Goal: Information Seeking & Learning: Learn about a topic

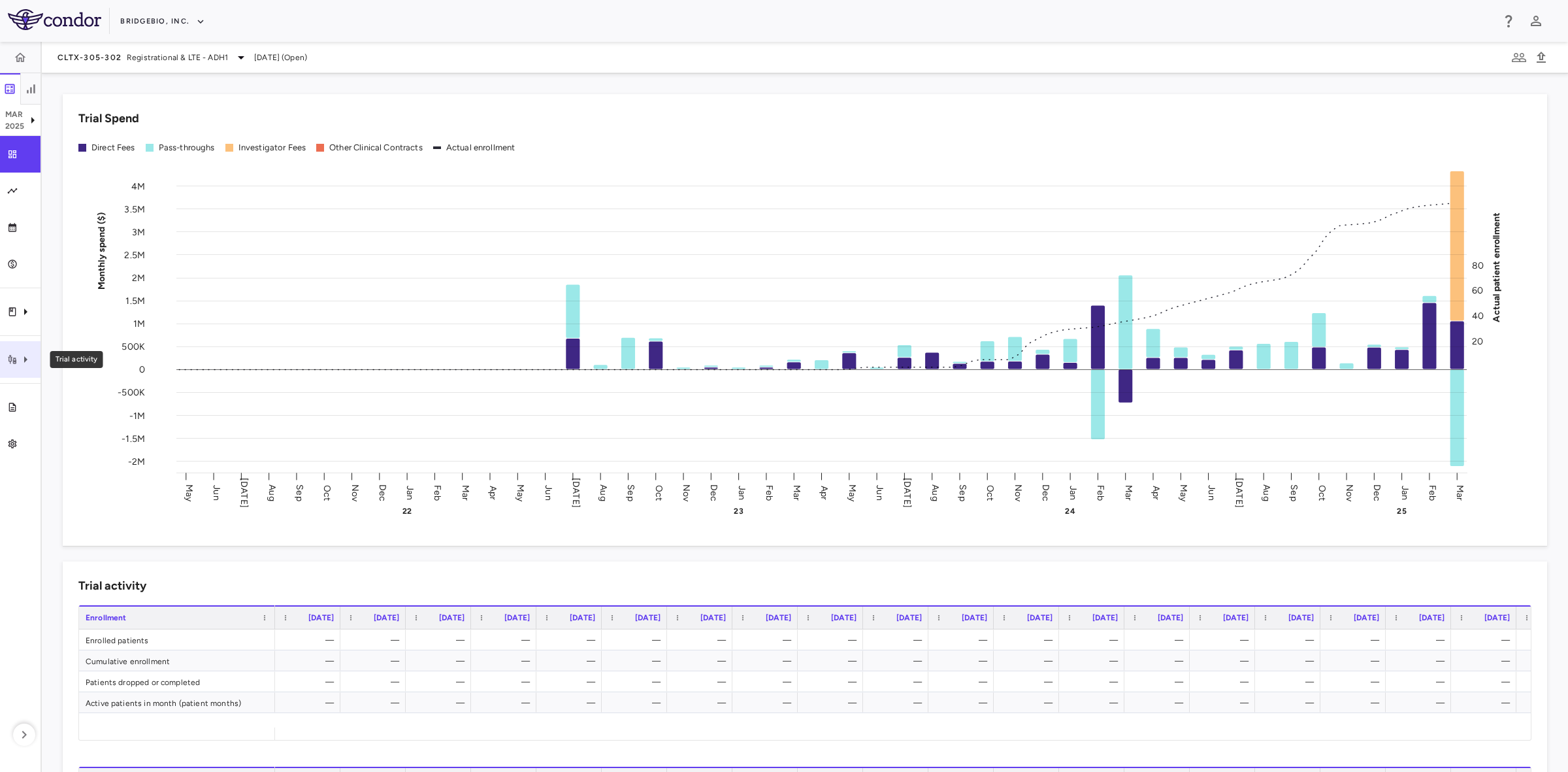
click at [19, 365] on icon "Trial activity" at bounding box center [25, 360] width 16 height 16
click at [118, 397] on span "Site & lab cost matrix" at bounding box center [147, 398] width 160 height 11
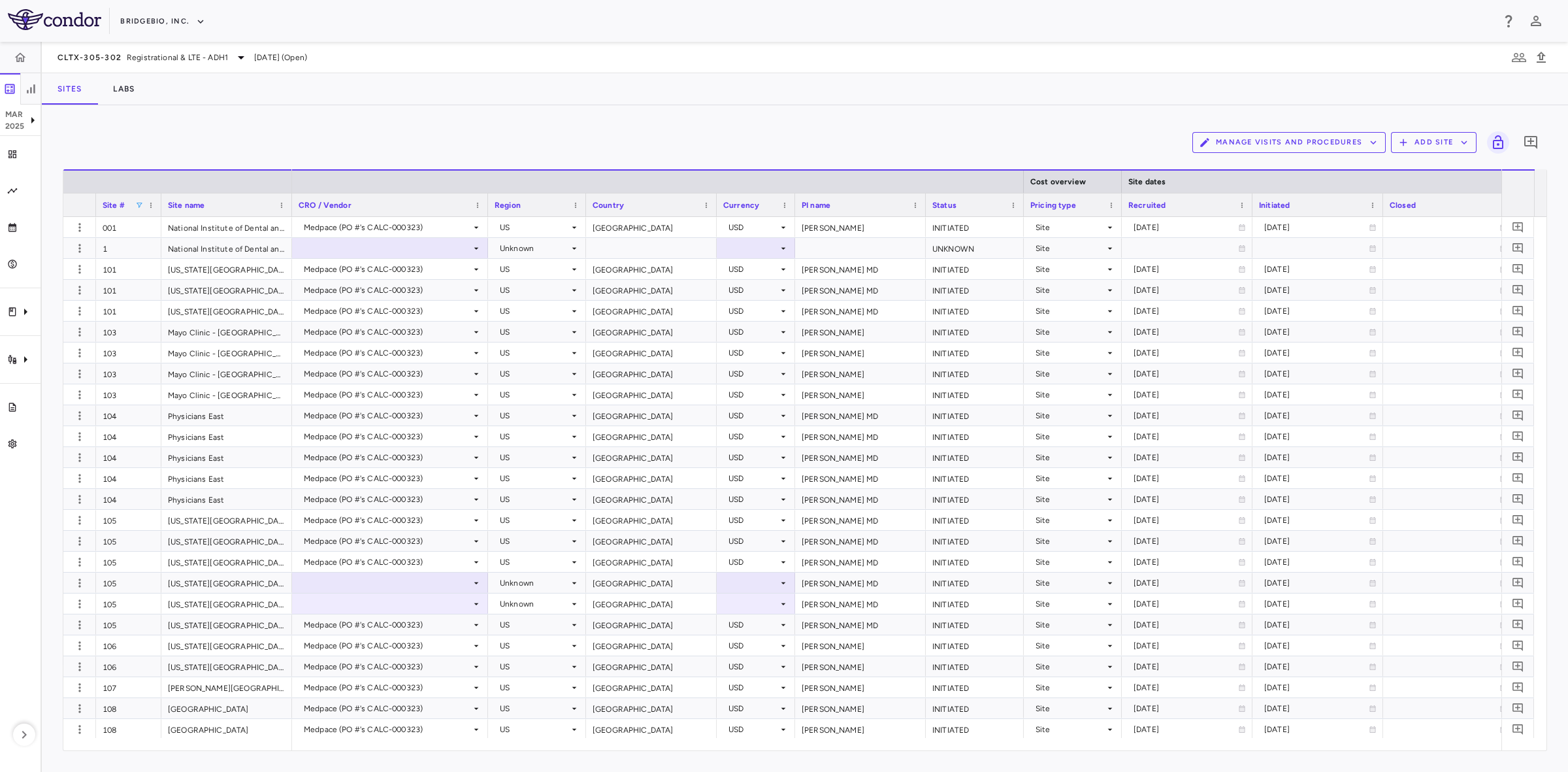
click at [137, 203] on span at bounding box center [139, 204] width 8 height 8
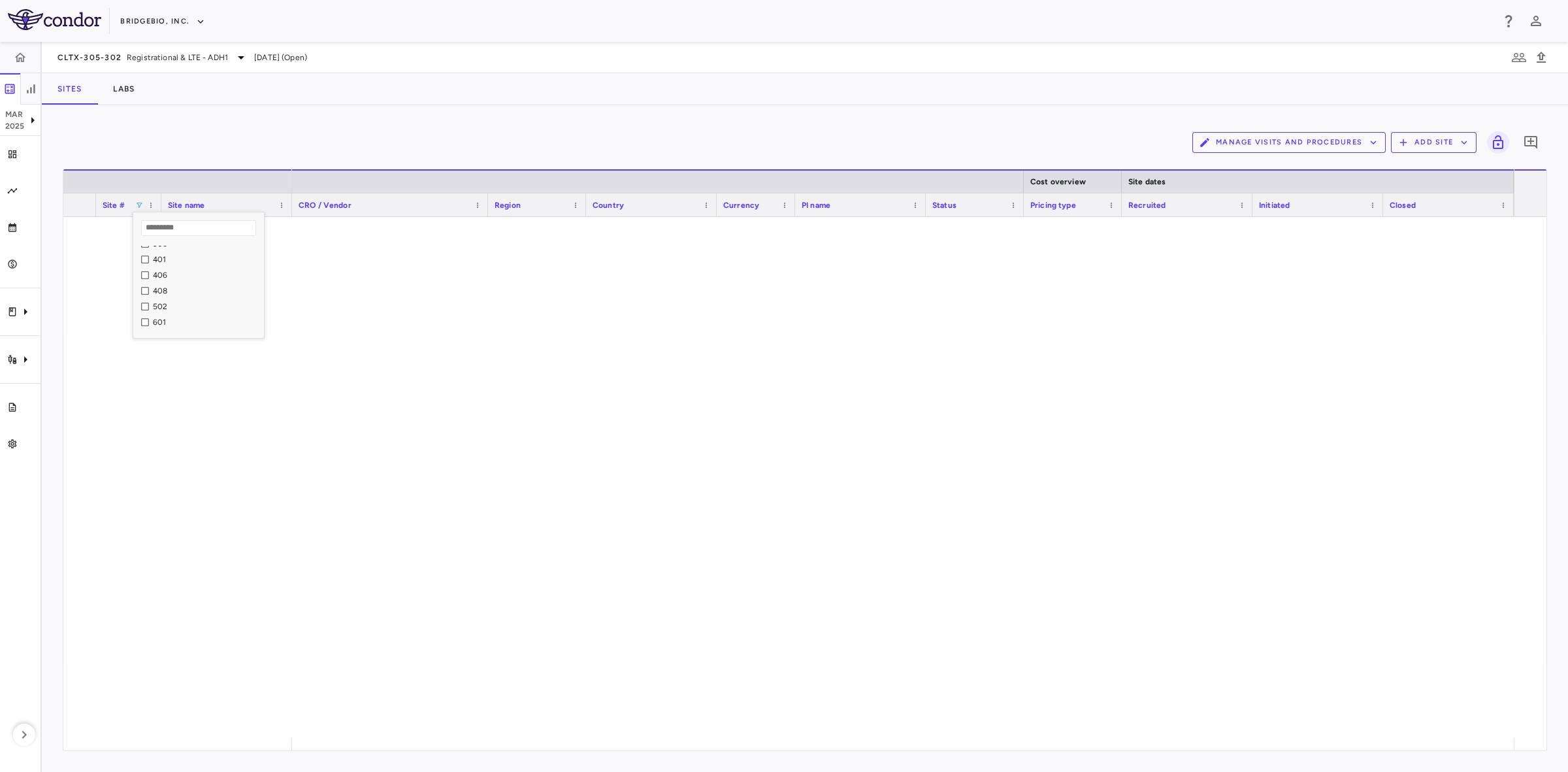
scroll to position [163, 0]
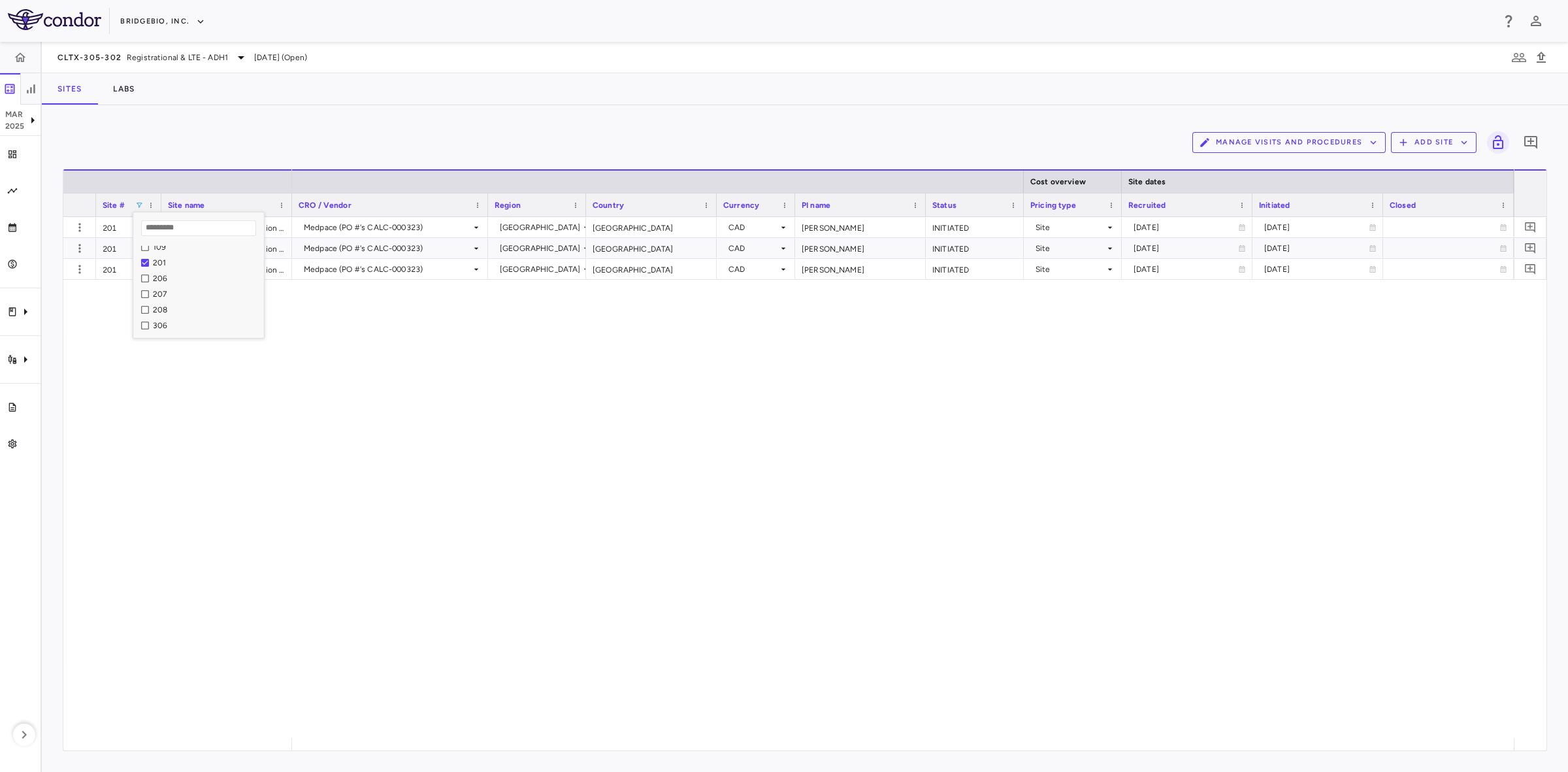
click at [489, 441] on div "Medpace (PO #'s CALC-000323) Canada Canada CAD Khan, Aliya INITIATED Site 2022-…" at bounding box center [902, 477] width 1221 height 520
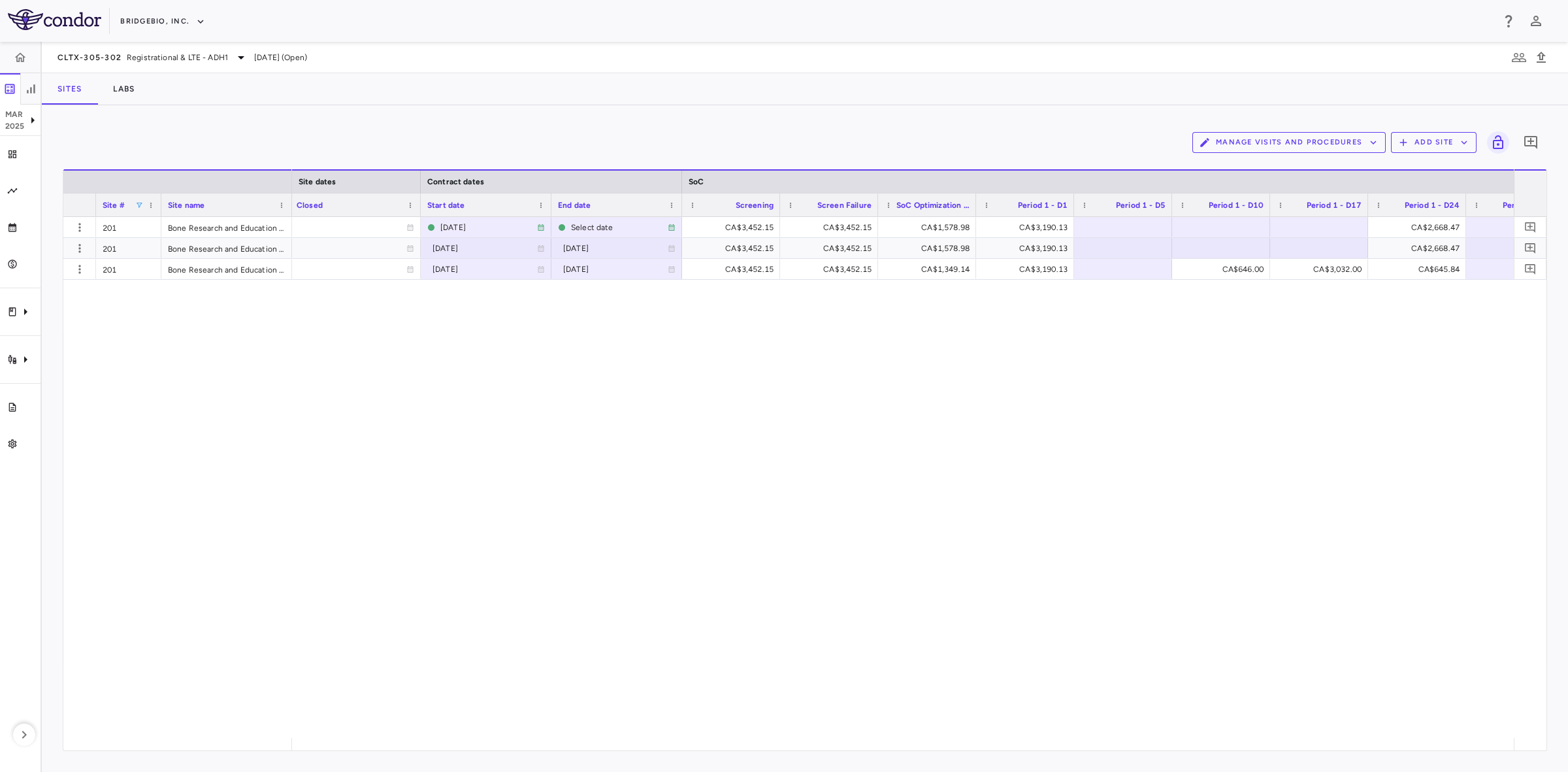
scroll to position [0, 1093]
click at [540, 201] on span at bounding box center [540, 204] width 8 height 8
click at [698, 294] on span "Pin Left" at bounding box center [699, 293] width 49 height 18
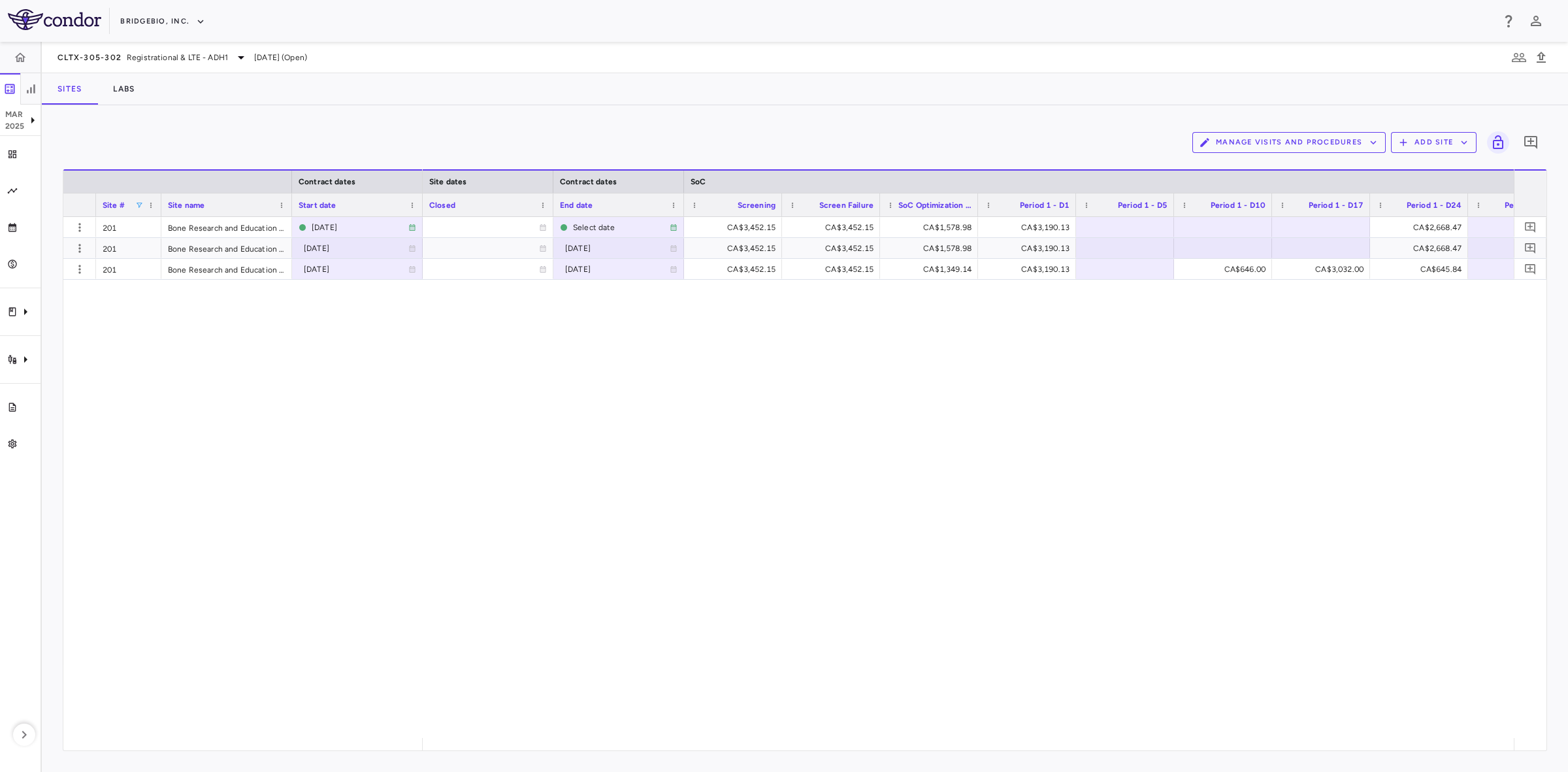
click at [320, 203] on span "Start date" at bounding box center [317, 205] width 38 height 9
click at [178, 438] on div "201 Bone Research and Education Centre 2024-08-06 201 Bone Research and Educati…" at bounding box center [805, 477] width 1482 height 520
click at [83, 270] on icon "button" at bounding box center [79, 269] width 13 height 13
click at [84, 299] on div "Add new site version" at bounding box center [60, 295] width 121 height 24
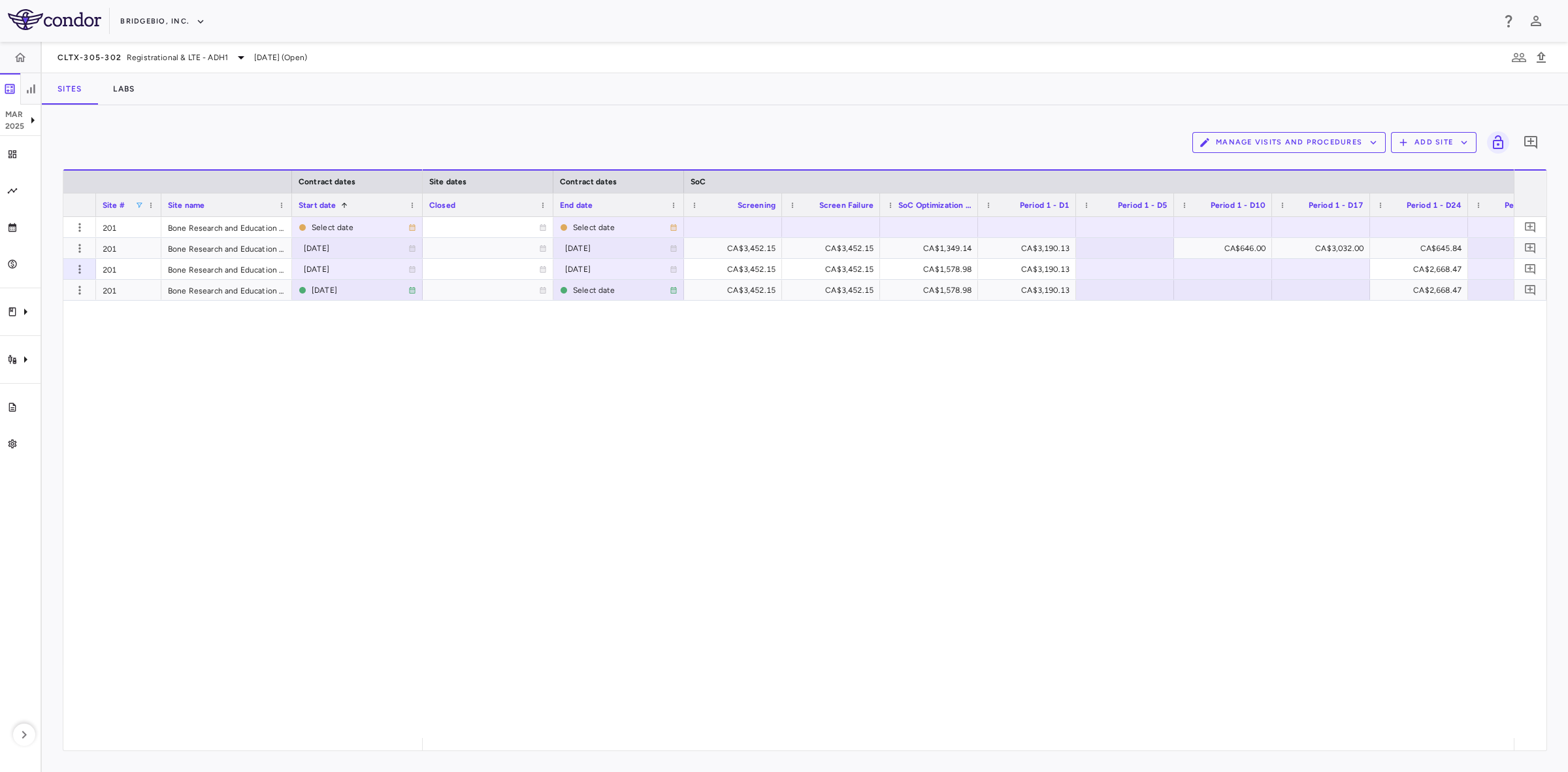
drag, startPoint x: 480, startPoint y: 523, endPoint x: 390, endPoint y: 525, distance: 90.0
click at [390, 525] on div "201 Bone Research and Education Centre Select date 201 Bone Research and Educat…" at bounding box center [805, 477] width 1482 height 520
click at [328, 223] on div "Select date" at bounding box center [360, 227] width 97 height 21
click at [347, 229] on input "**********" at bounding box center [345, 228] width 106 height 22
type input "**********"
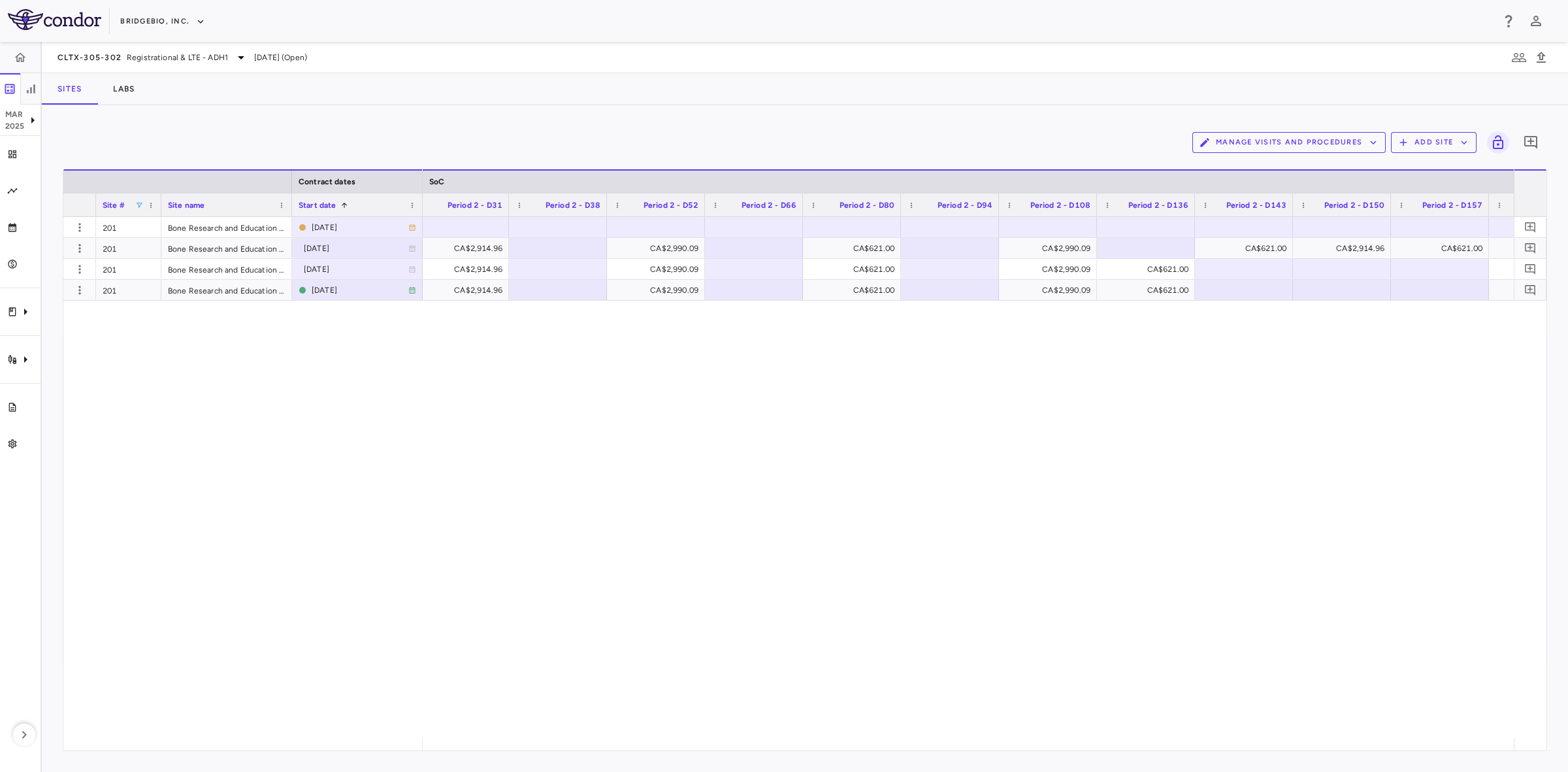
scroll to position [0, 0]
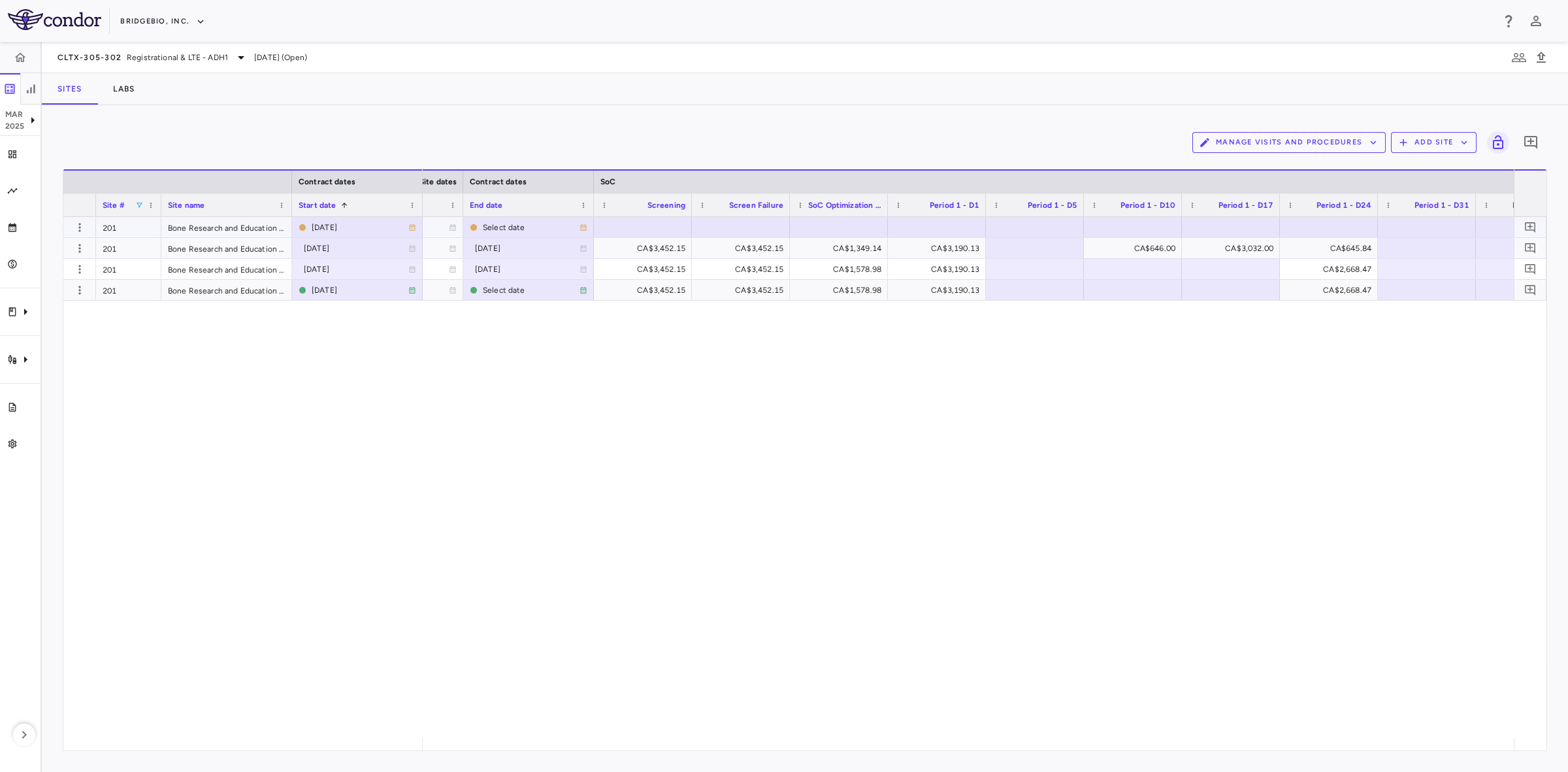
click at [499, 219] on div "Select date" at bounding box center [531, 227] width 97 height 21
click at [520, 226] on input "**********" at bounding box center [516, 228] width 106 height 22
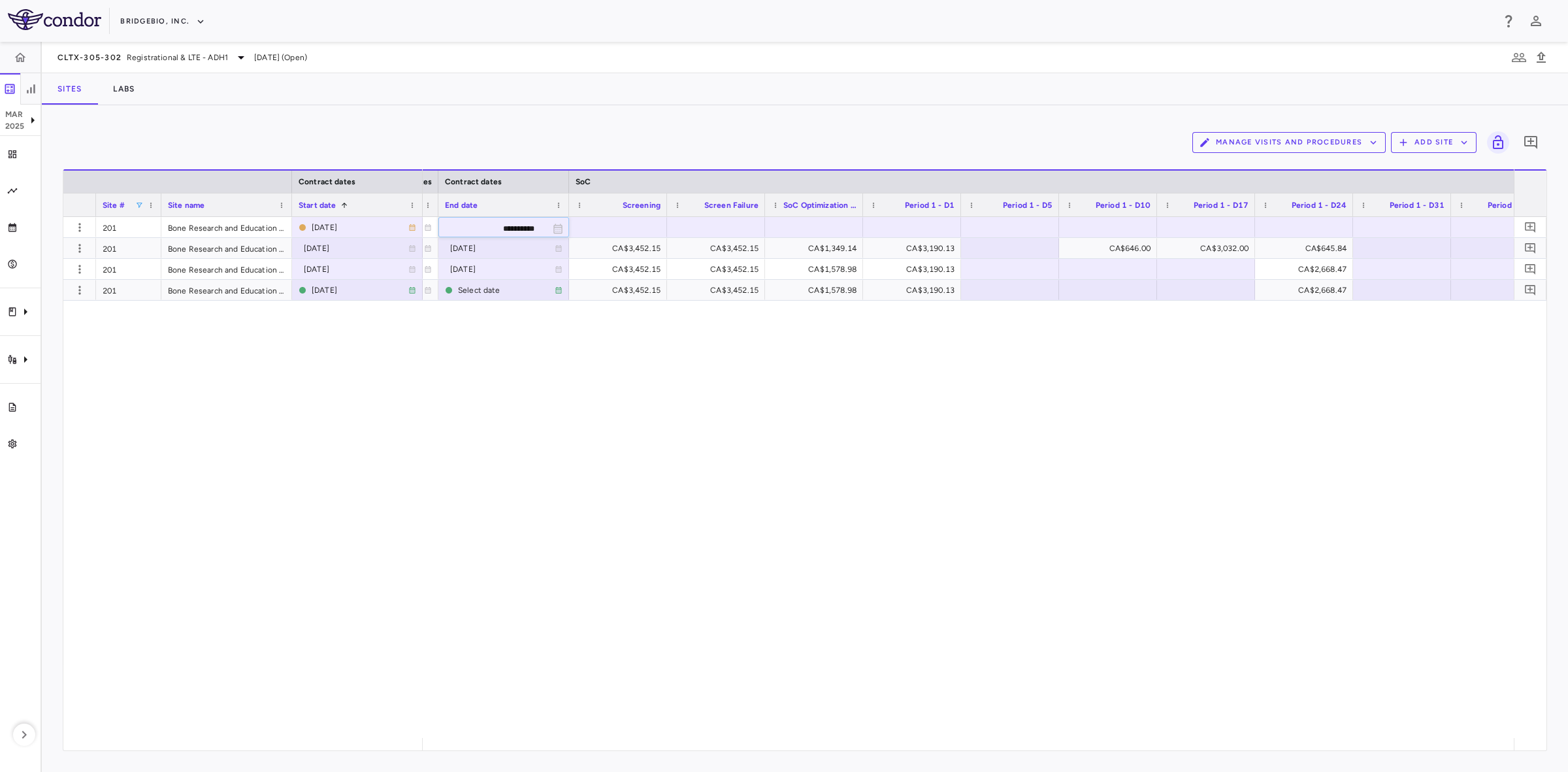
type input "**********"
click at [478, 508] on div "**********" at bounding box center [968, 477] width 1091 height 520
click at [319, 250] on div "[DATE]" at bounding box center [356, 248] width 105 height 21
click at [353, 248] on input "**********" at bounding box center [345, 249] width 106 height 22
type input "**********"
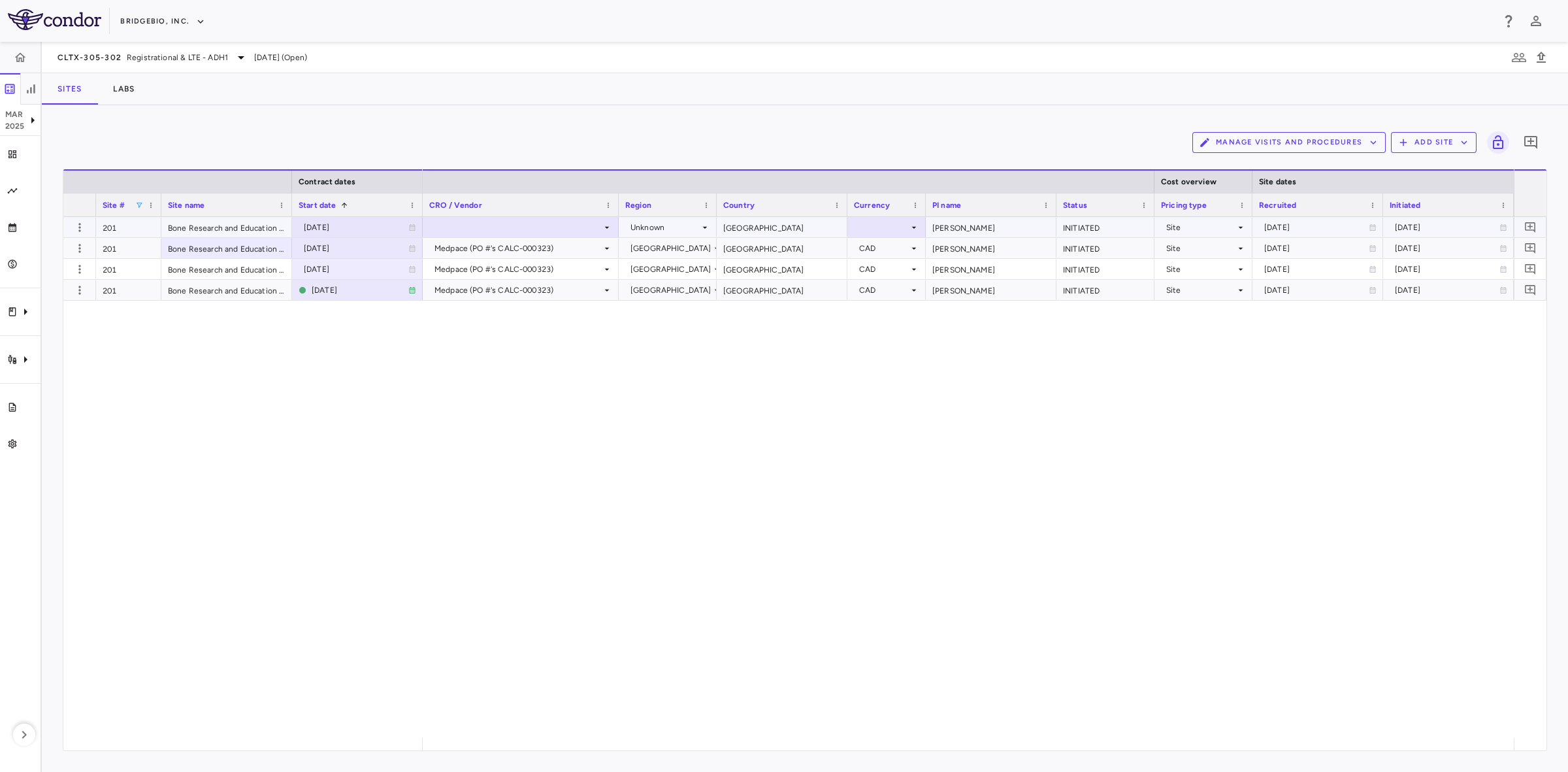
click at [494, 225] on div at bounding box center [521, 227] width 183 height 19
click at [494, 251] on div "Medpace (PO #'s CALC-000323)" at bounding box center [516, 251] width 134 height 11
click at [671, 221] on div "Unknown" at bounding box center [664, 227] width 69 height 21
click at [677, 227] on div "Unknown" at bounding box center [664, 227] width 69 height 21
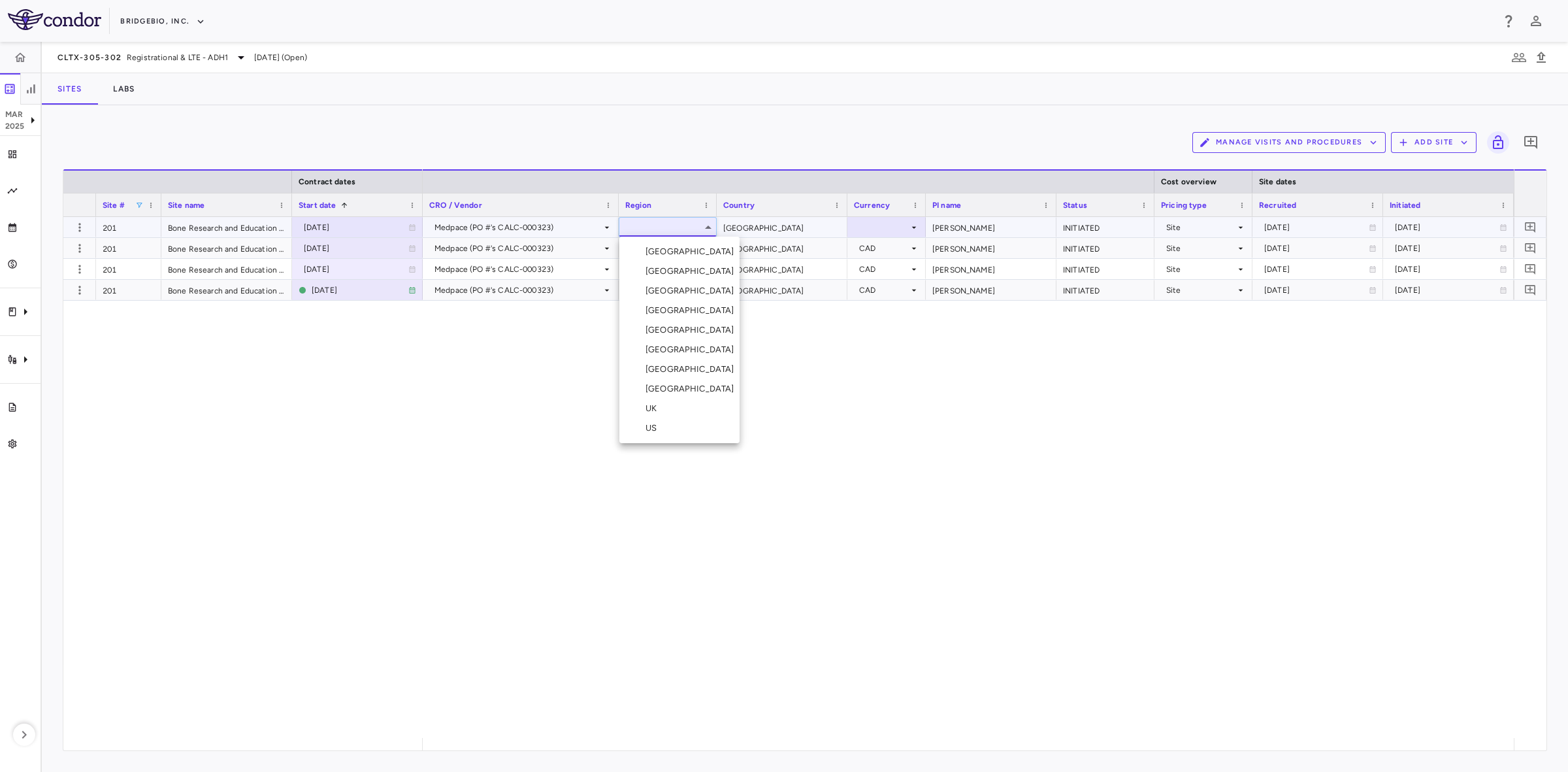
click at [667, 276] on div "[GEOGRAPHIC_DATA]" at bounding box center [692, 271] width 94 height 11
click at [900, 226] on div at bounding box center [886, 227] width 65 height 19
click at [890, 223] on div at bounding box center [886, 227] width 65 height 19
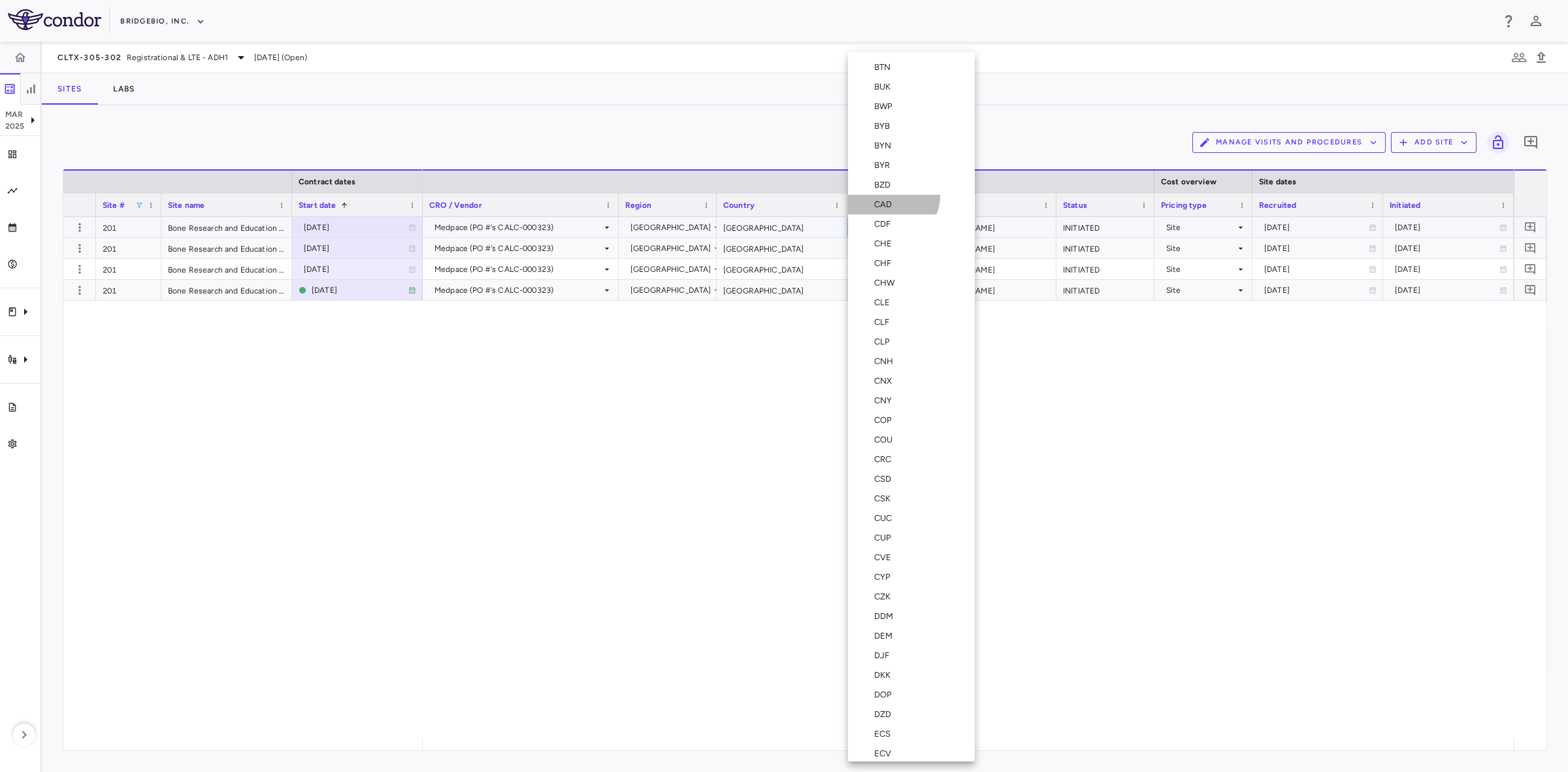
click at [891, 196] on li "CAD" at bounding box center [911, 204] width 127 height 19
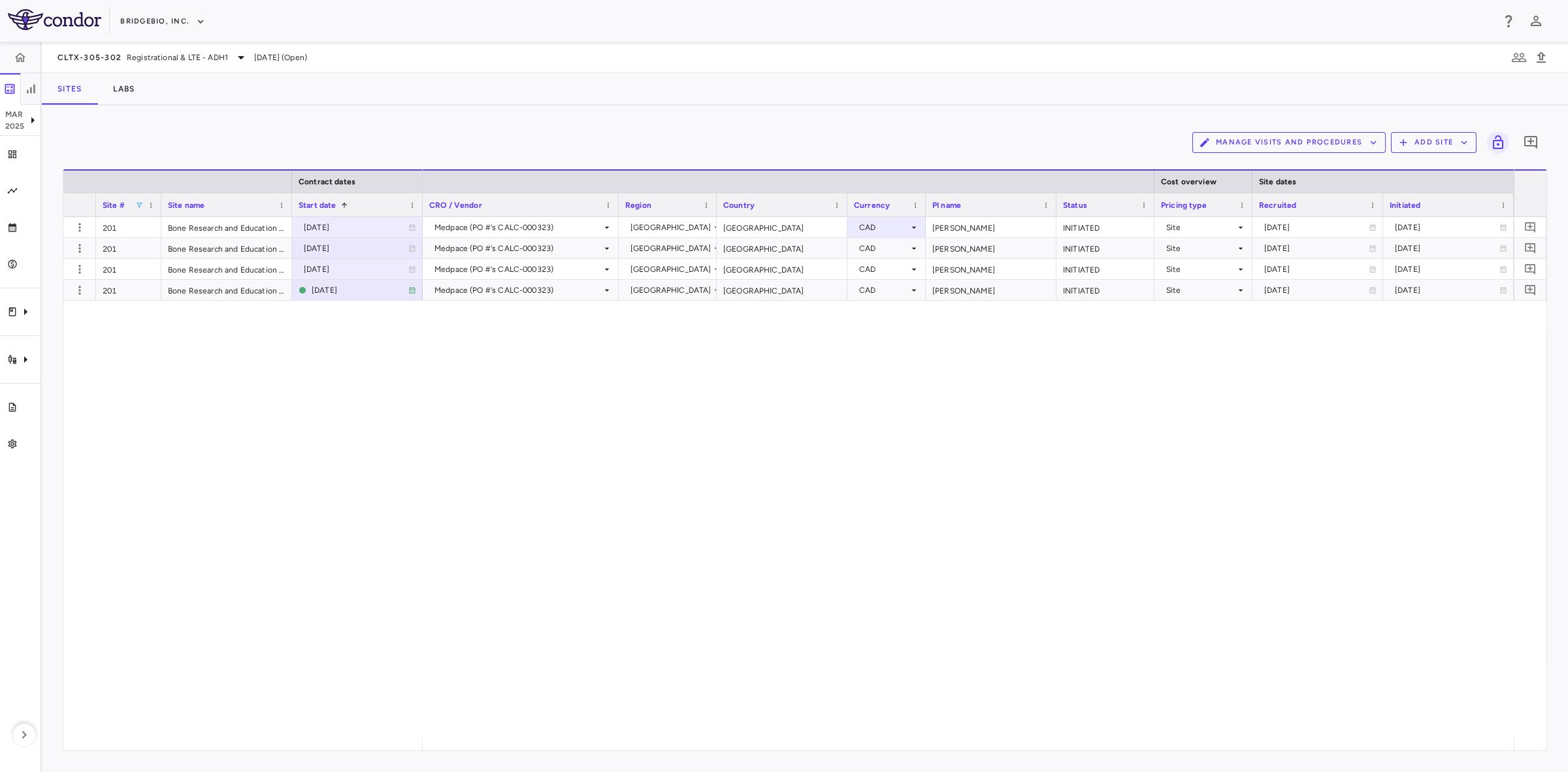
click at [870, 397] on div "Medpace (PO #'s CALC-000323) Canada Canada CAD Khan, Aliya INITIATED Site 2022-…" at bounding box center [968, 477] width 1091 height 520
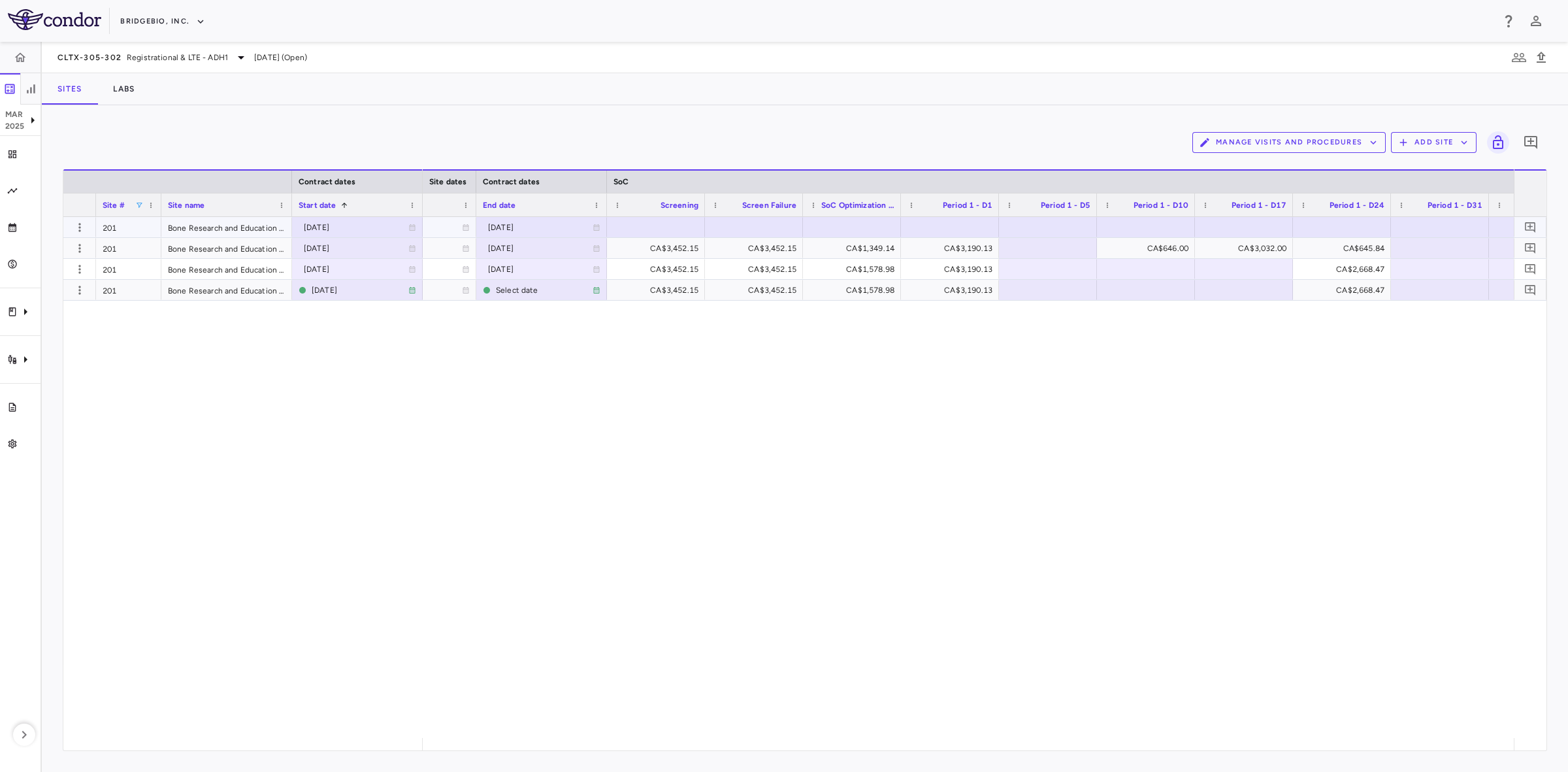
click at [671, 232] on div at bounding box center [656, 227] width 85 height 19
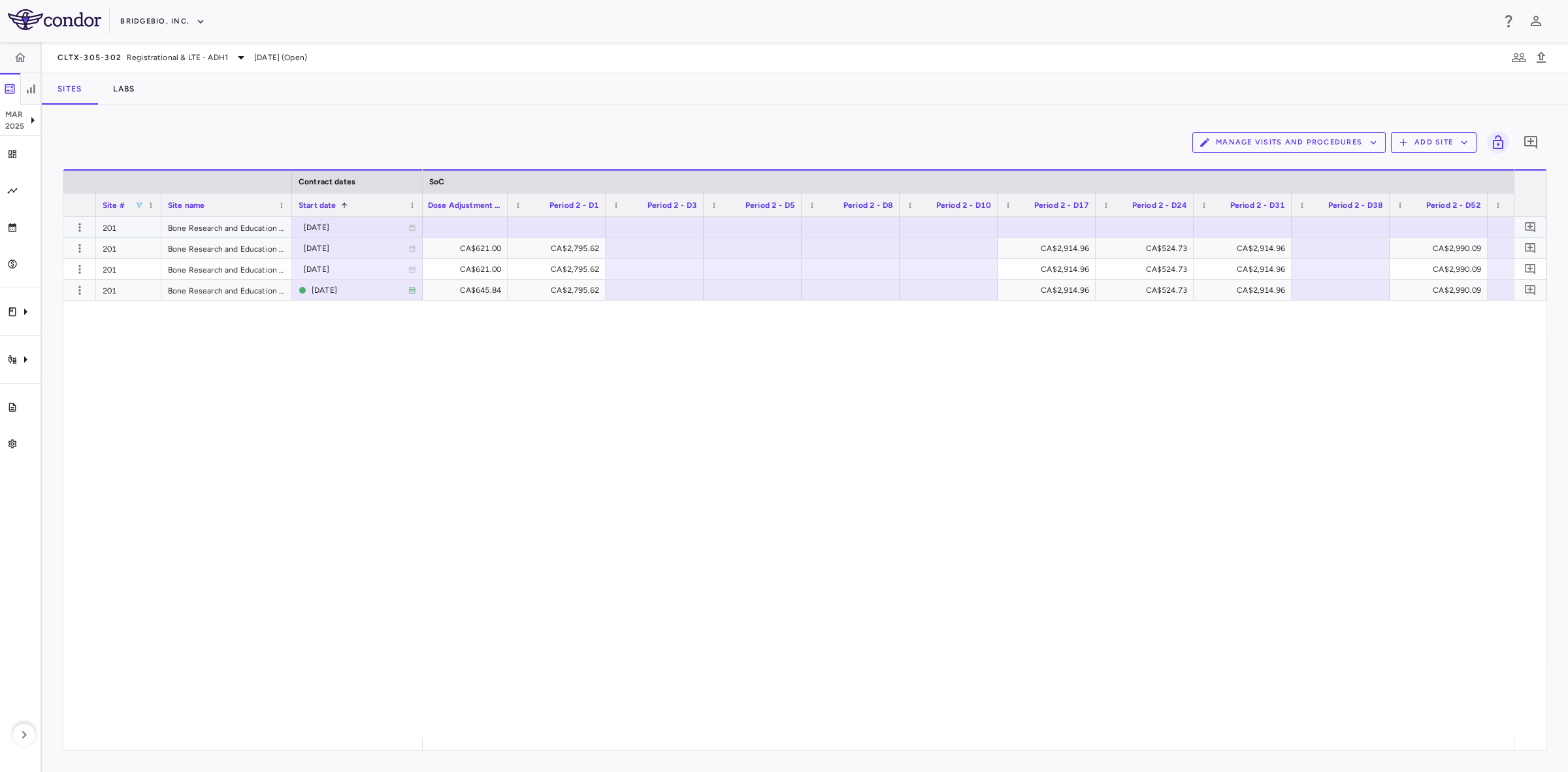
click at [475, 230] on div at bounding box center [458, 227] width 85 height 19
click at [566, 224] on div at bounding box center [556, 227] width 85 height 19
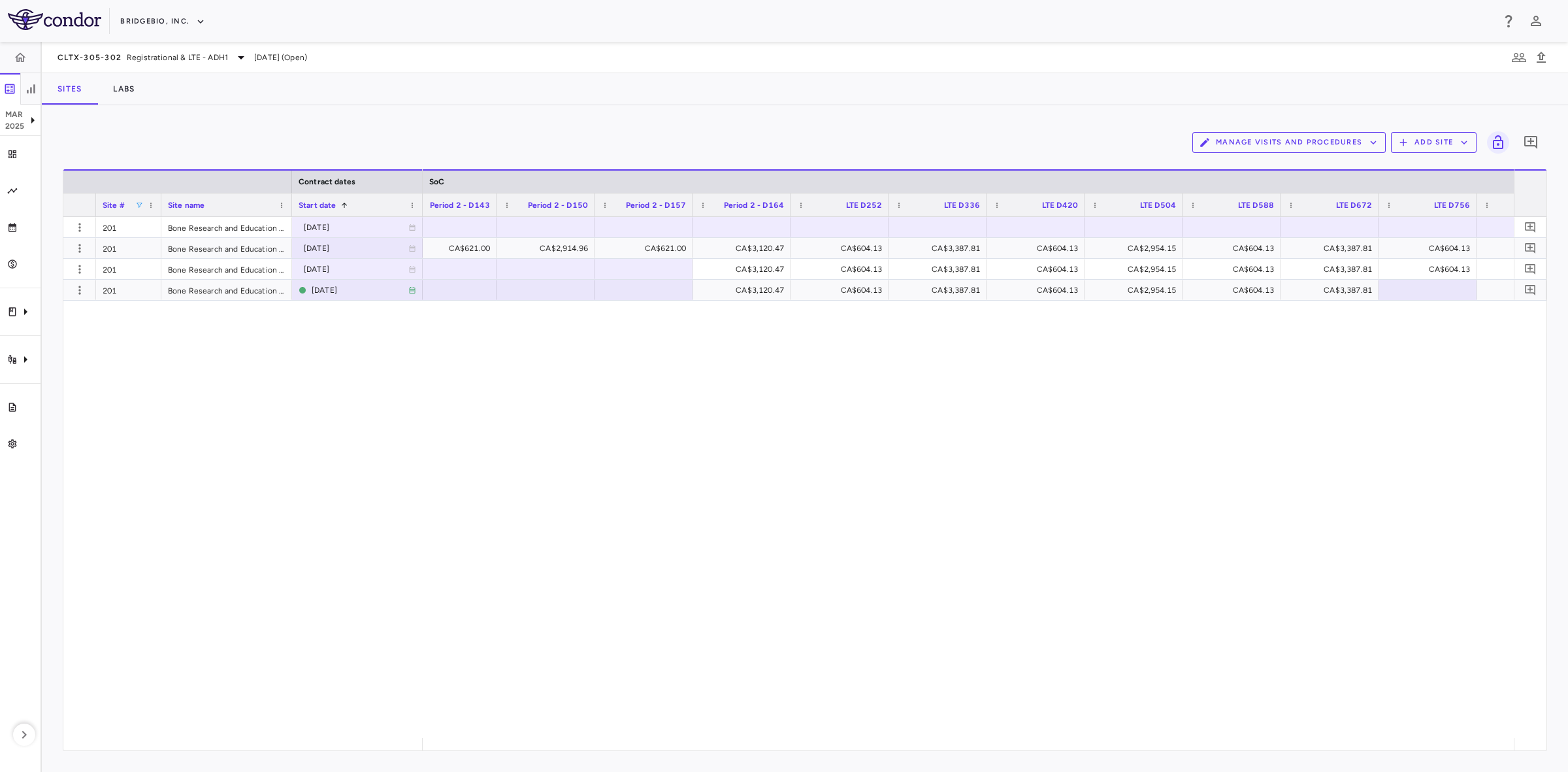
scroll to position [0, 4302]
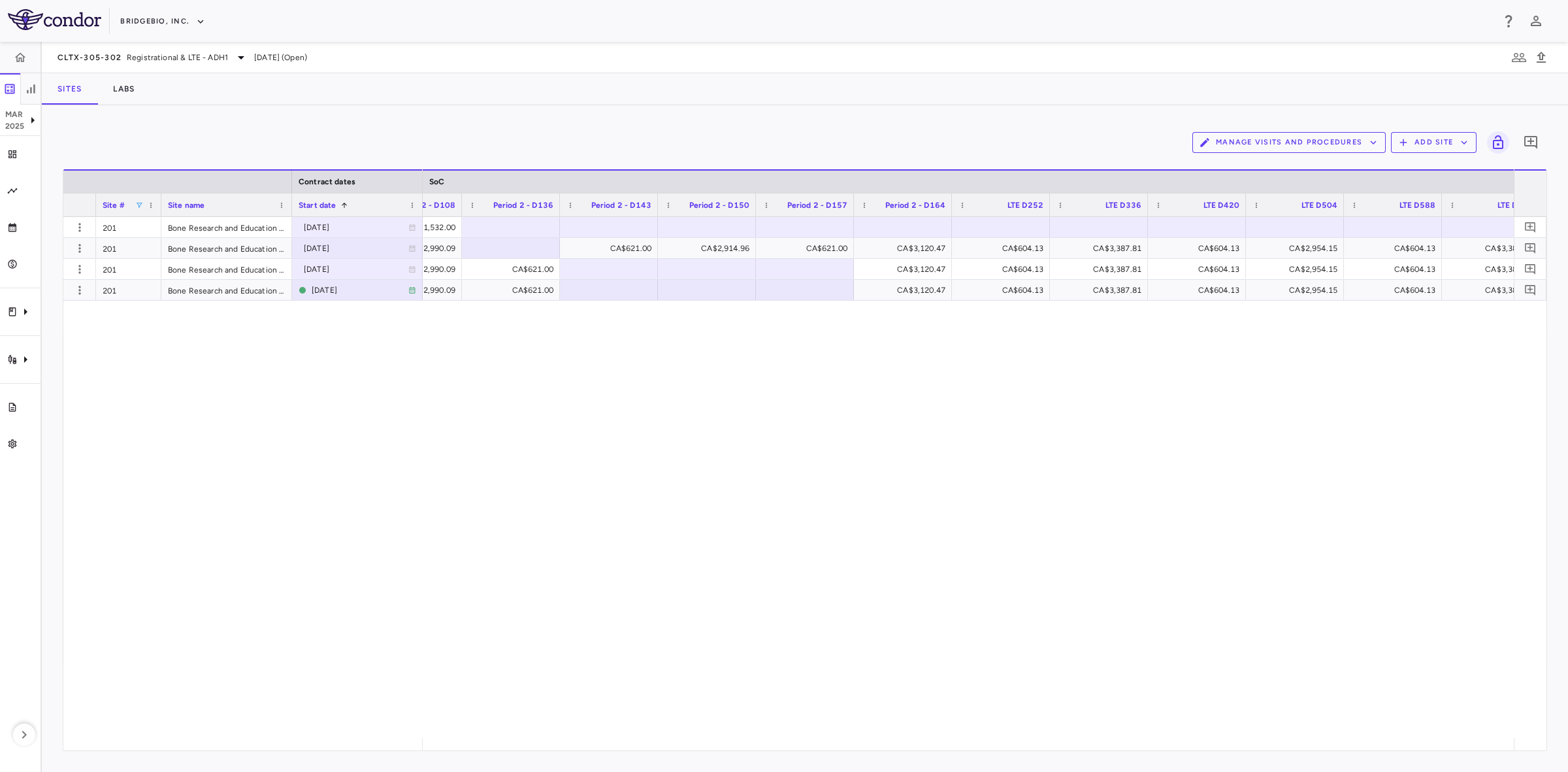
drag, startPoint x: 782, startPoint y: 737, endPoint x: 816, endPoint y: 738, distance: 34.0
click at [816, 738] on div at bounding box center [968, 744] width 1091 height 12
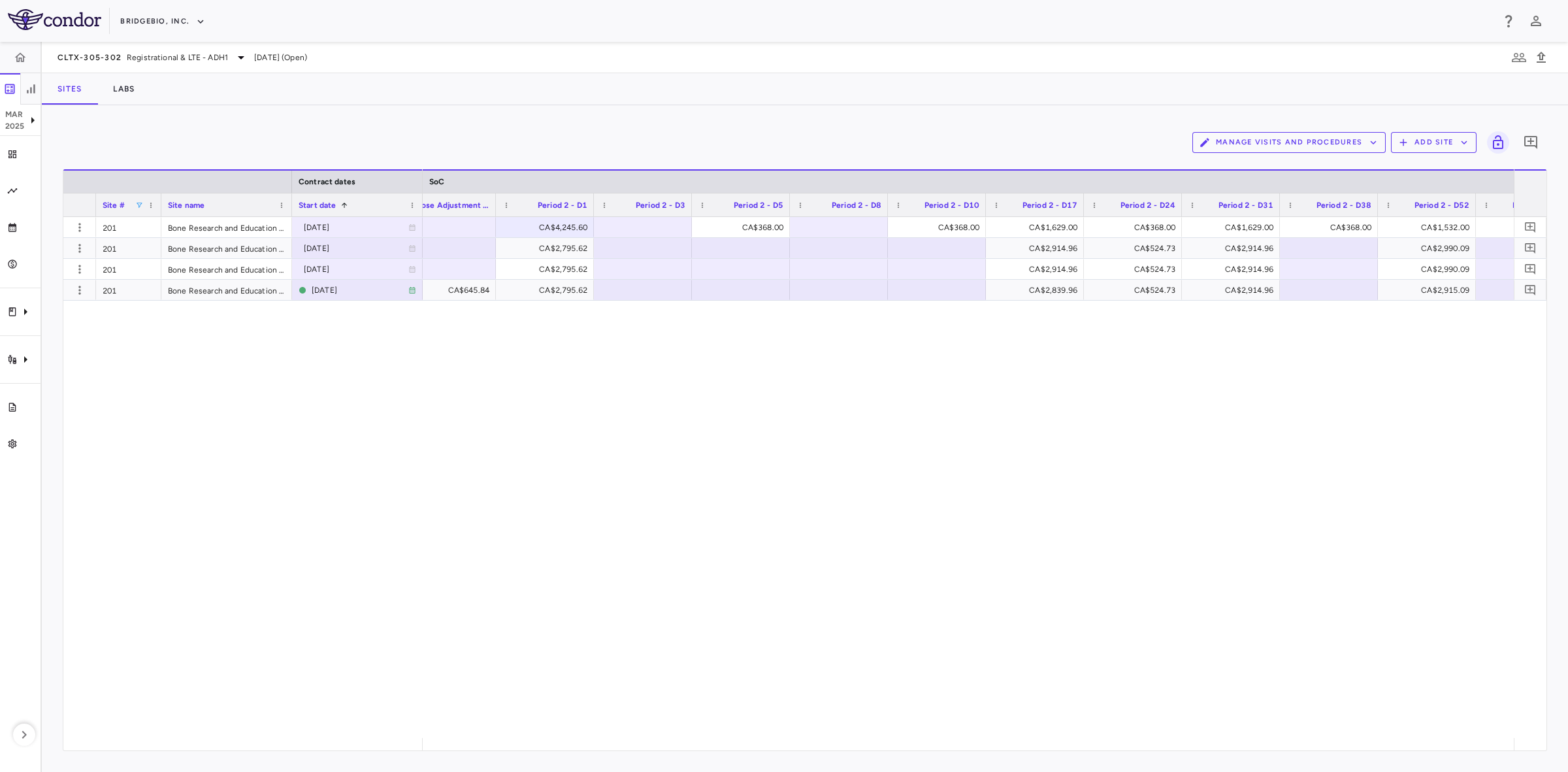
scroll to position [0, 3009]
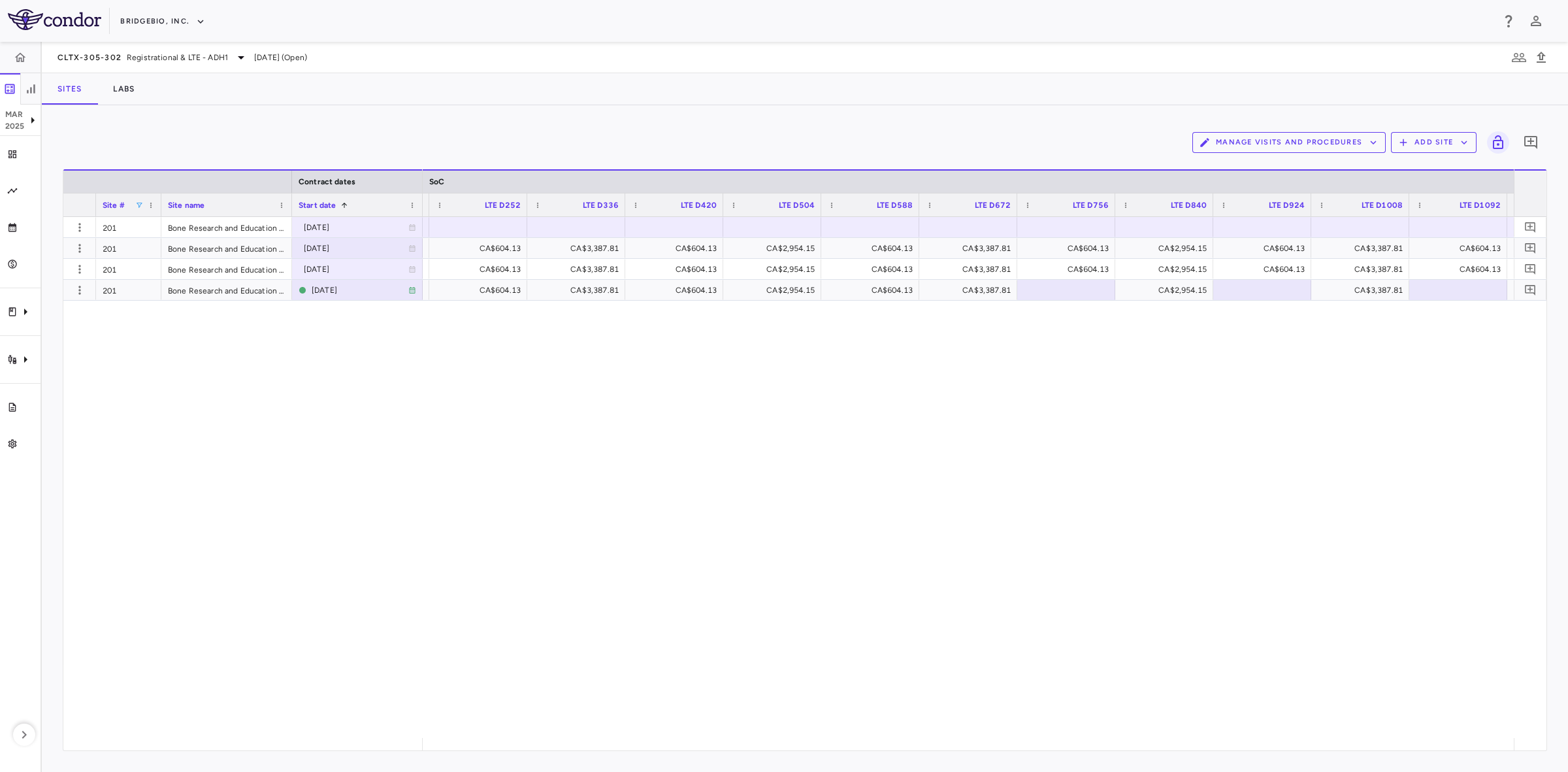
click at [523, 307] on div "CA$4,245.60 CA$621.00 CA$3,120.47 CA$604.13 CA$3,387.81 CA$604.13 CA$2,954.15 C…" at bounding box center [968, 477] width 1091 height 520
click at [465, 236] on div at bounding box center [478, 227] width 85 height 19
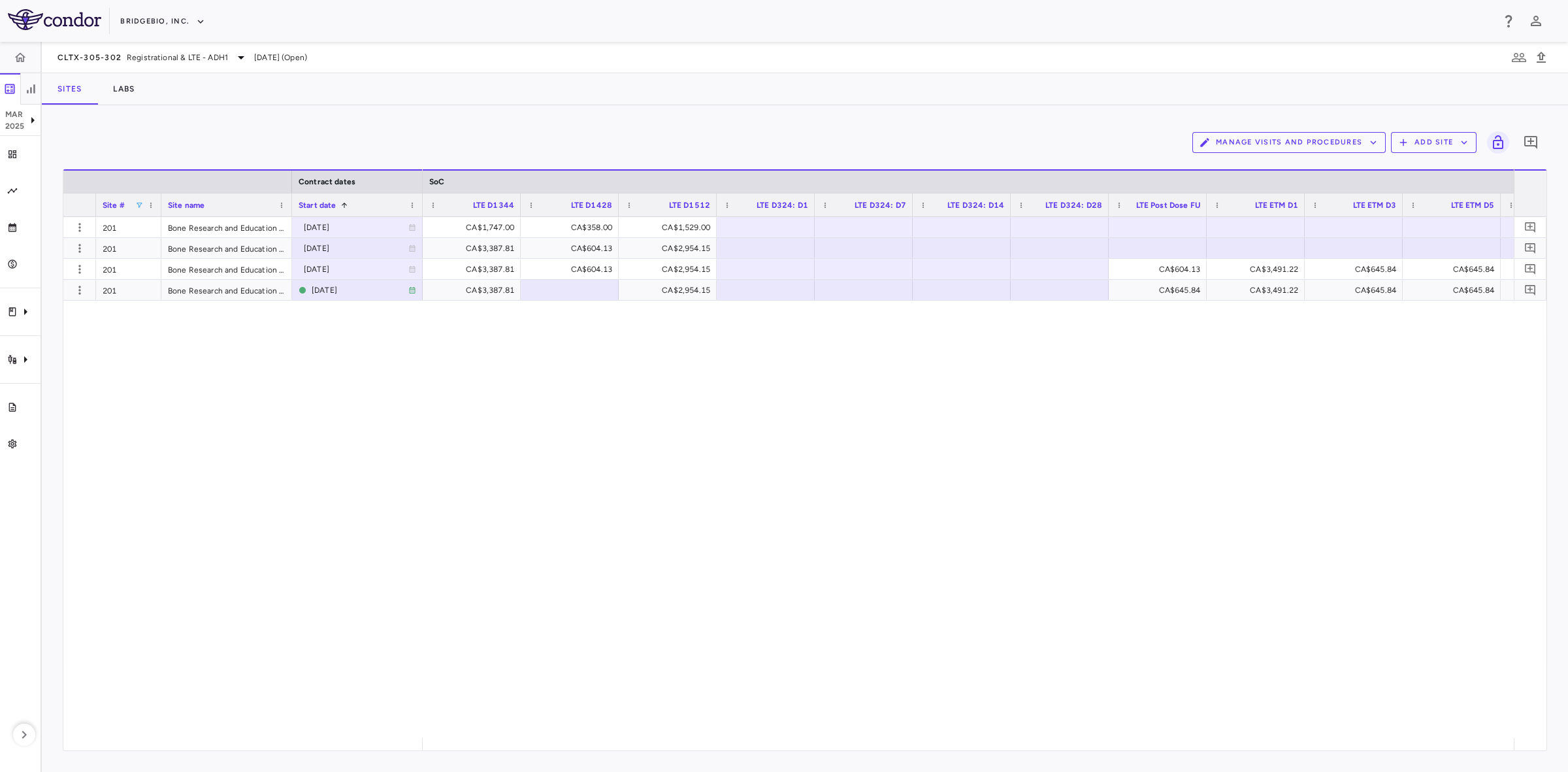
scroll to position [0, 6142]
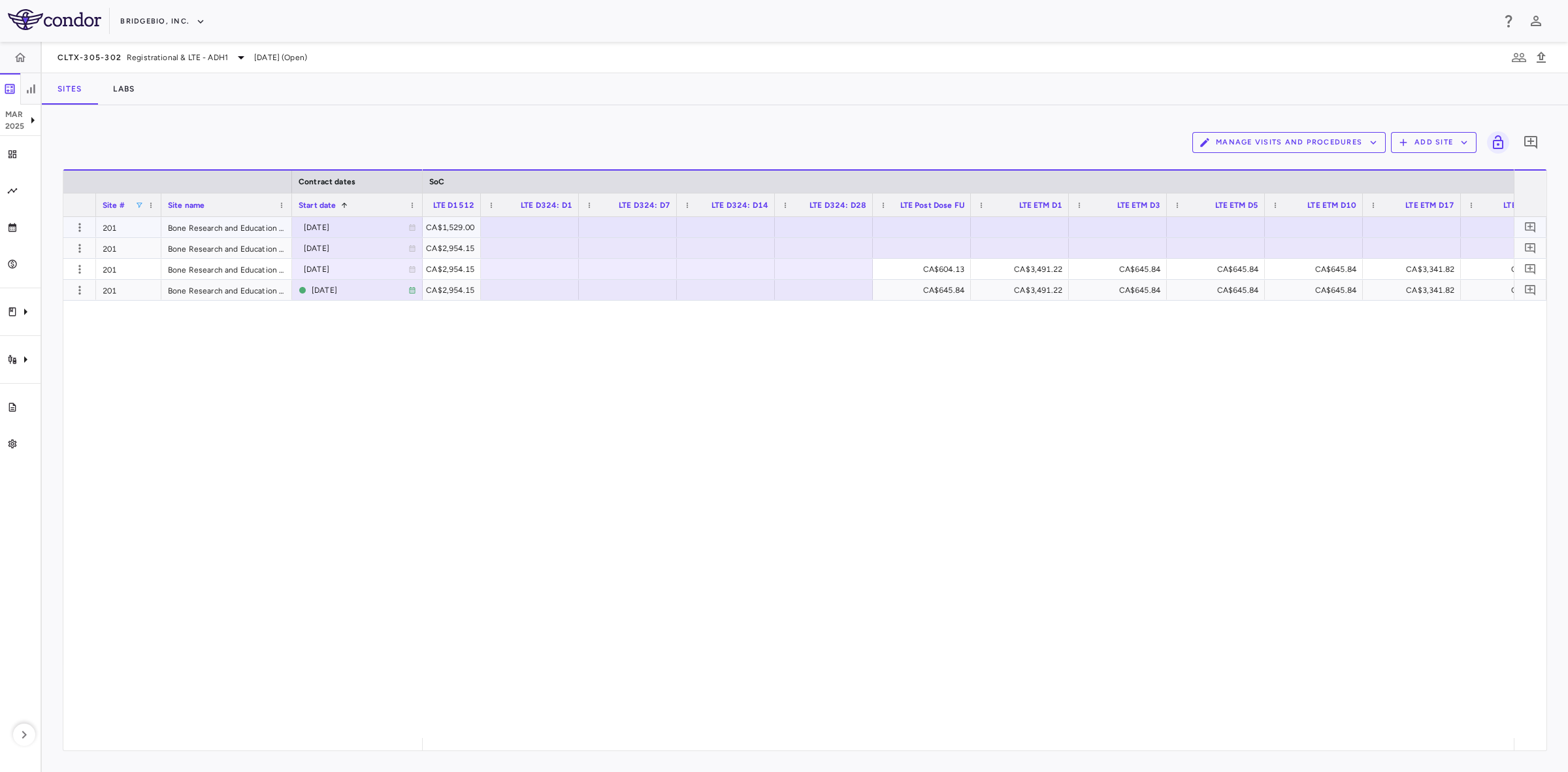
click at [925, 224] on div at bounding box center [921, 227] width 85 height 19
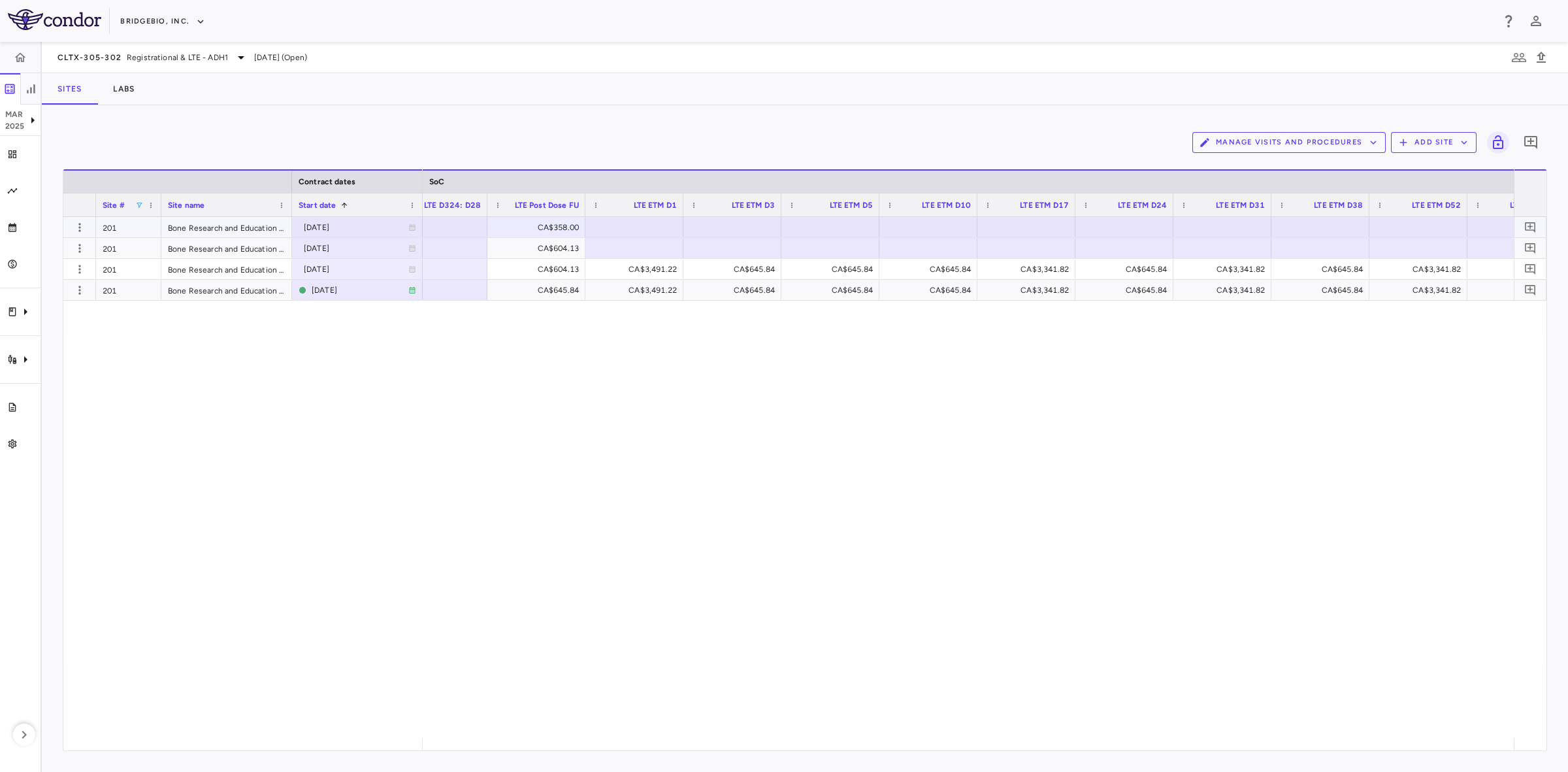
click at [638, 230] on div at bounding box center [634, 227] width 85 height 19
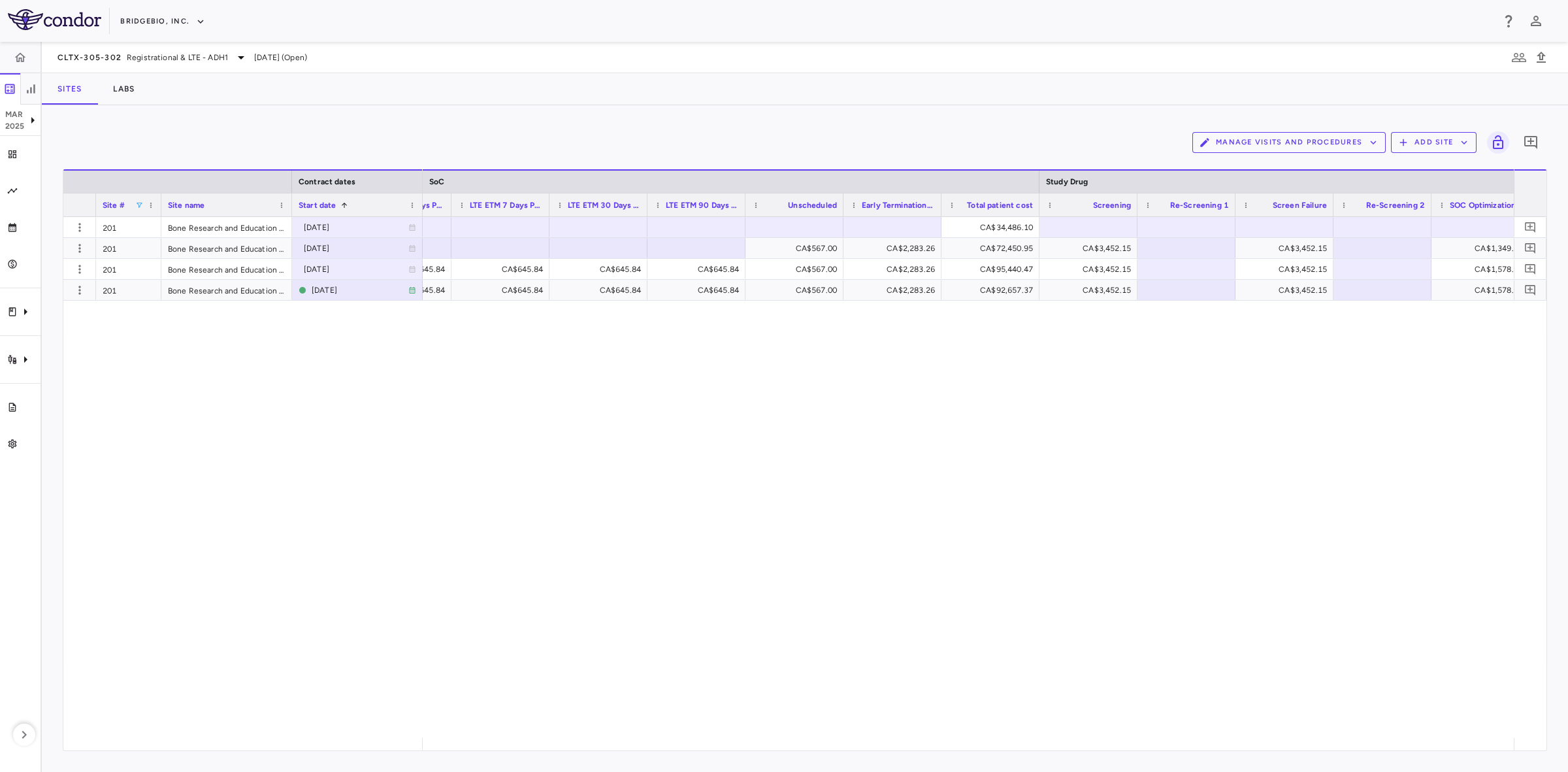
scroll to position [0, 8144]
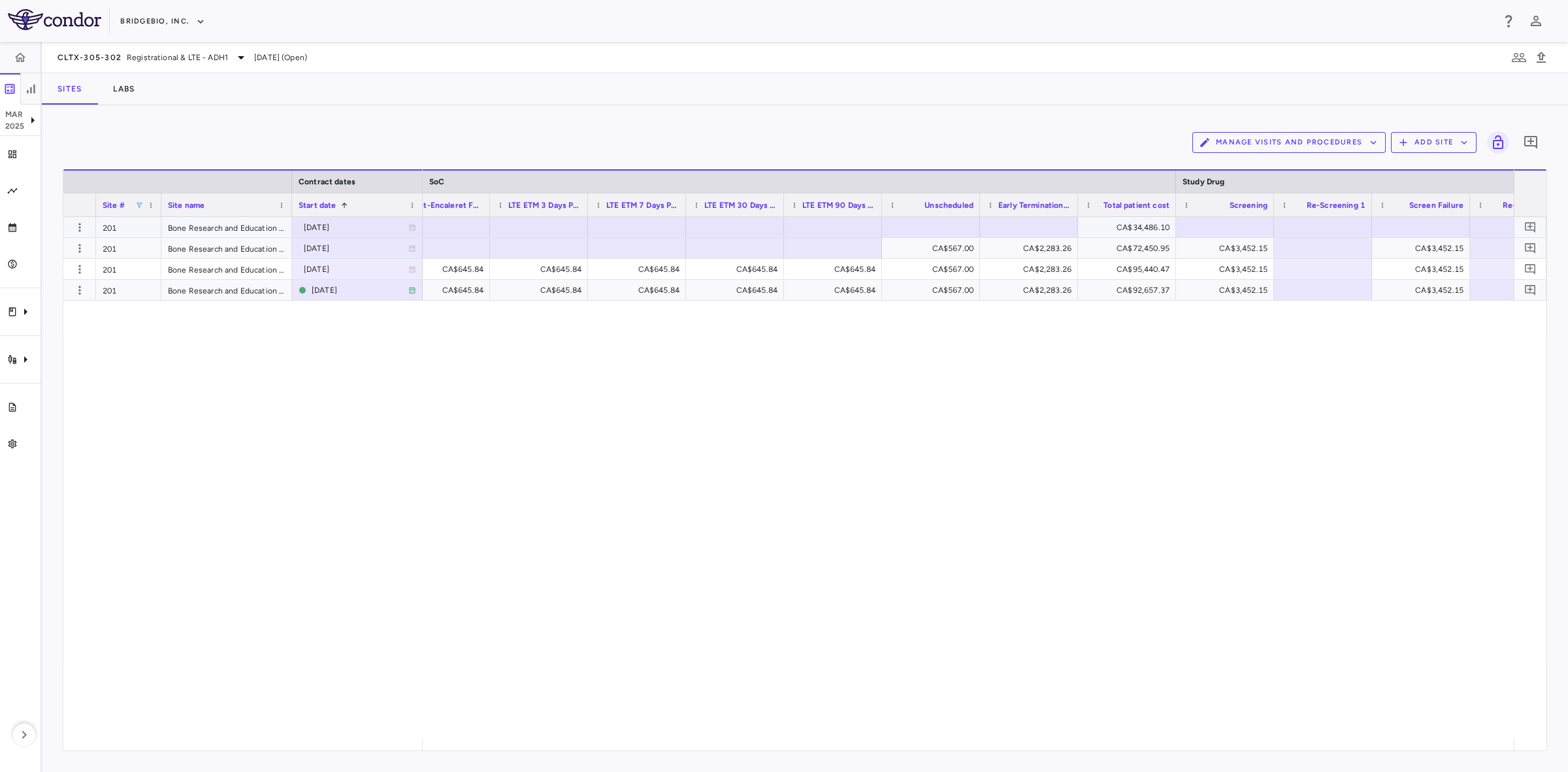
click at [951, 232] on div at bounding box center [931, 227] width 85 height 19
type input "***"
click at [835, 247] on div at bounding box center [832, 248] width 85 height 19
click at [1039, 231] on div at bounding box center [1028, 227] width 85 height 19
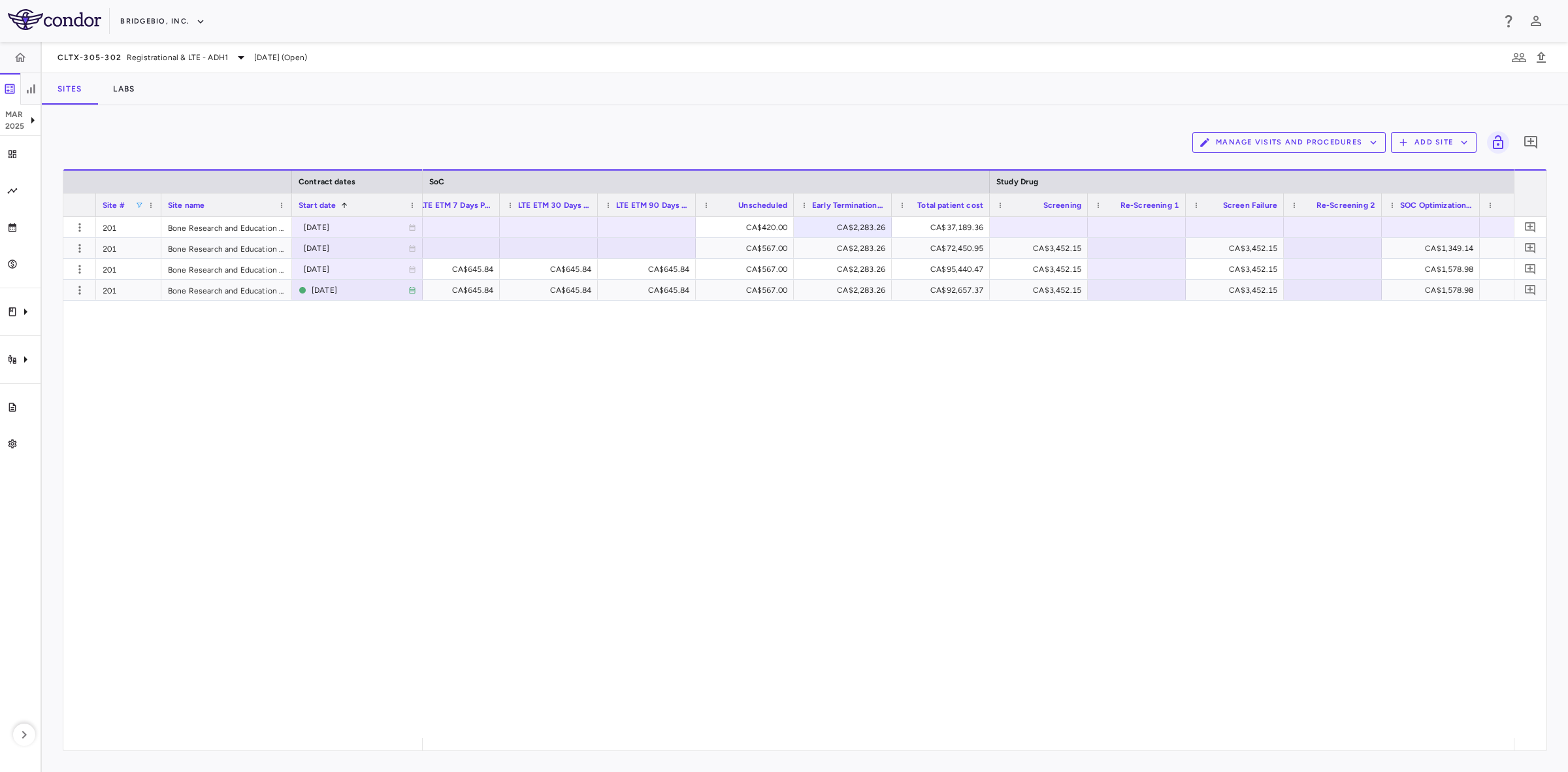
scroll to position [0, 8417]
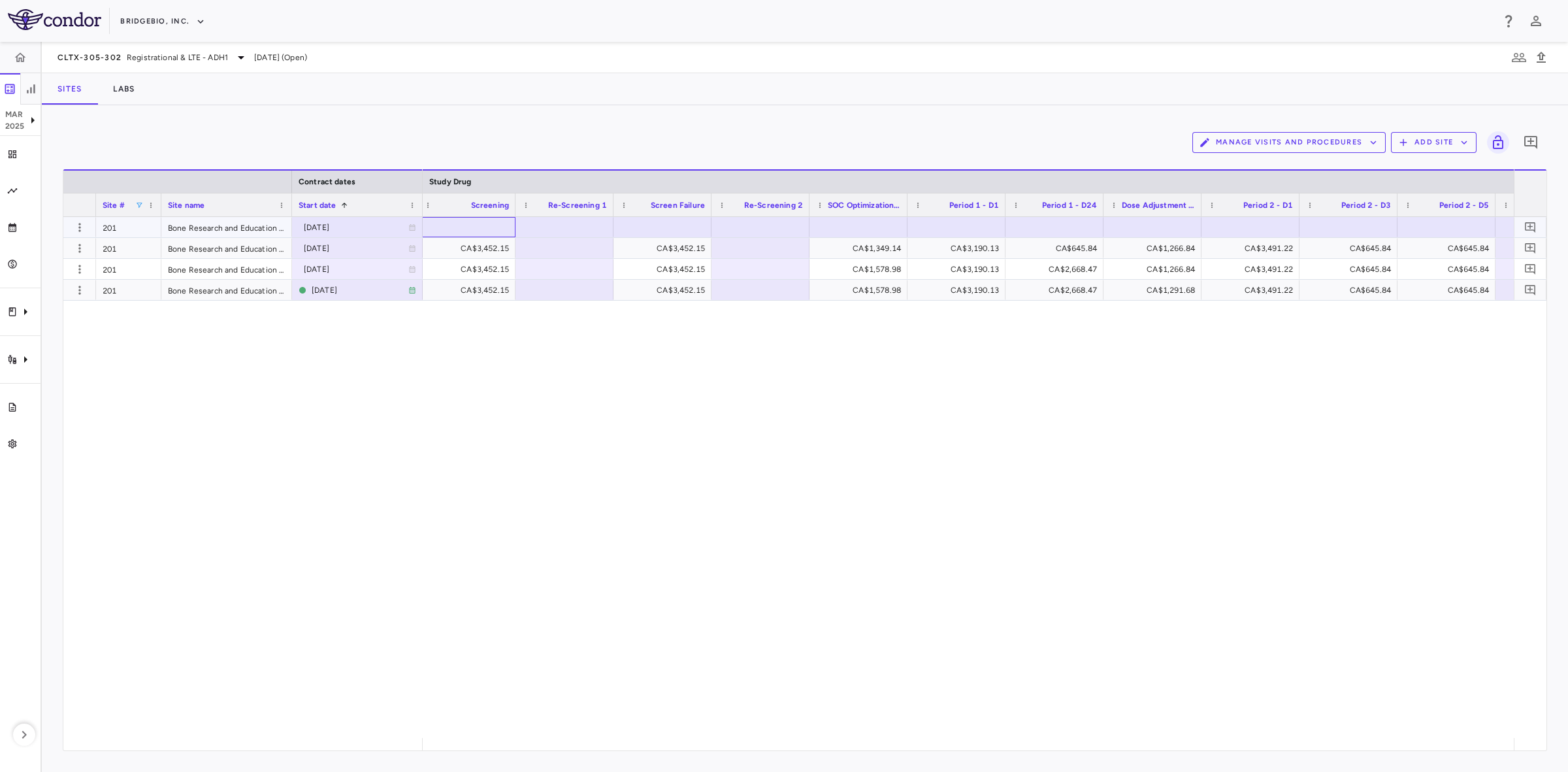
click at [475, 232] on div at bounding box center [466, 227] width 85 height 19
click at [652, 235] on div at bounding box center [662, 227] width 85 height 19
click at [583, 236] on div at bounding box center [564, 227] width 85 height 19
click at [585, 230] on div at bounding box center [564, 227] width 85 height 19
click at [769, 227] on div at bounding box center [760, 227] width 85 height 19
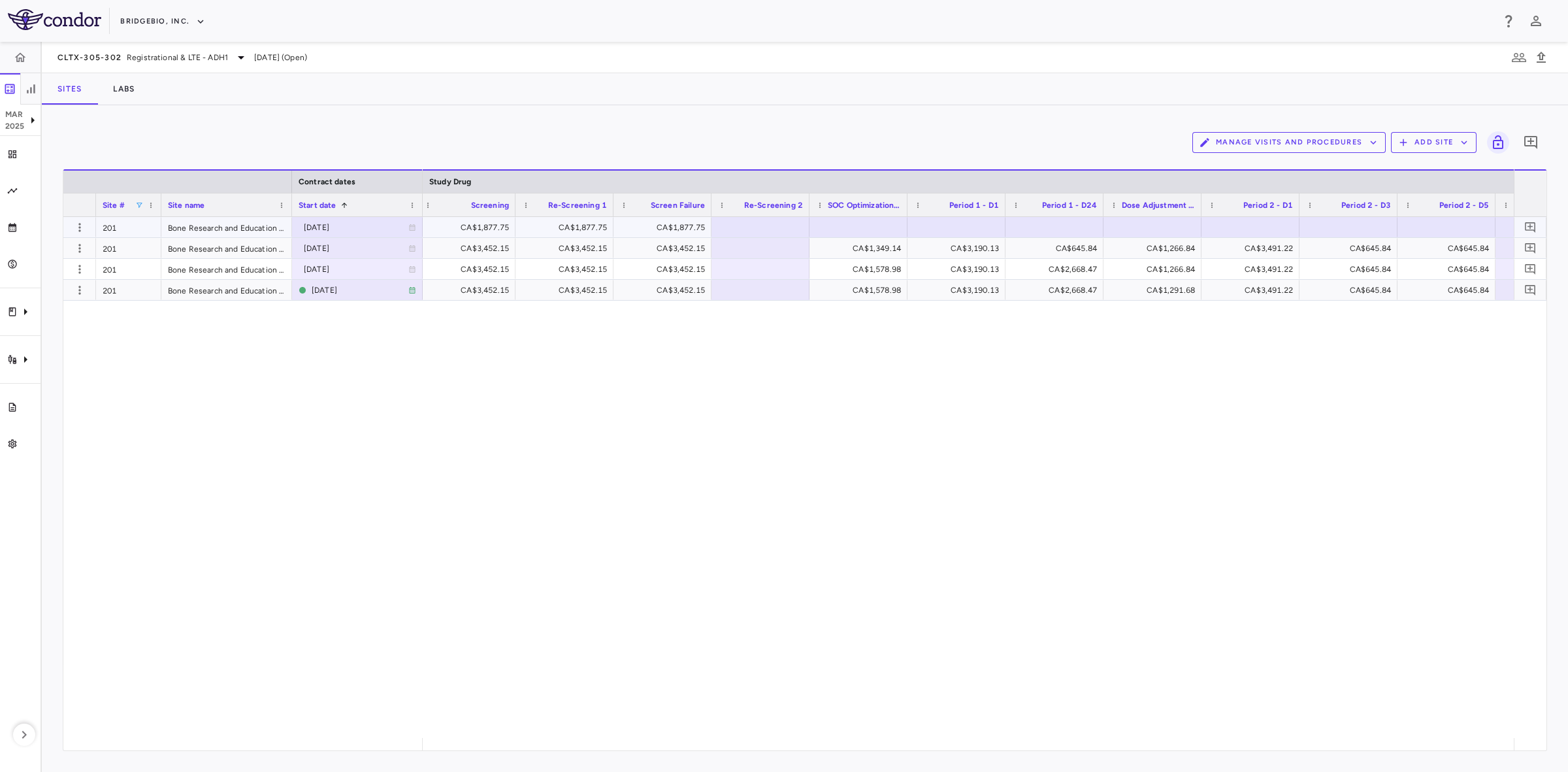
click at [849, 232] on div at bounding box center [858, 227] width 85 height 19
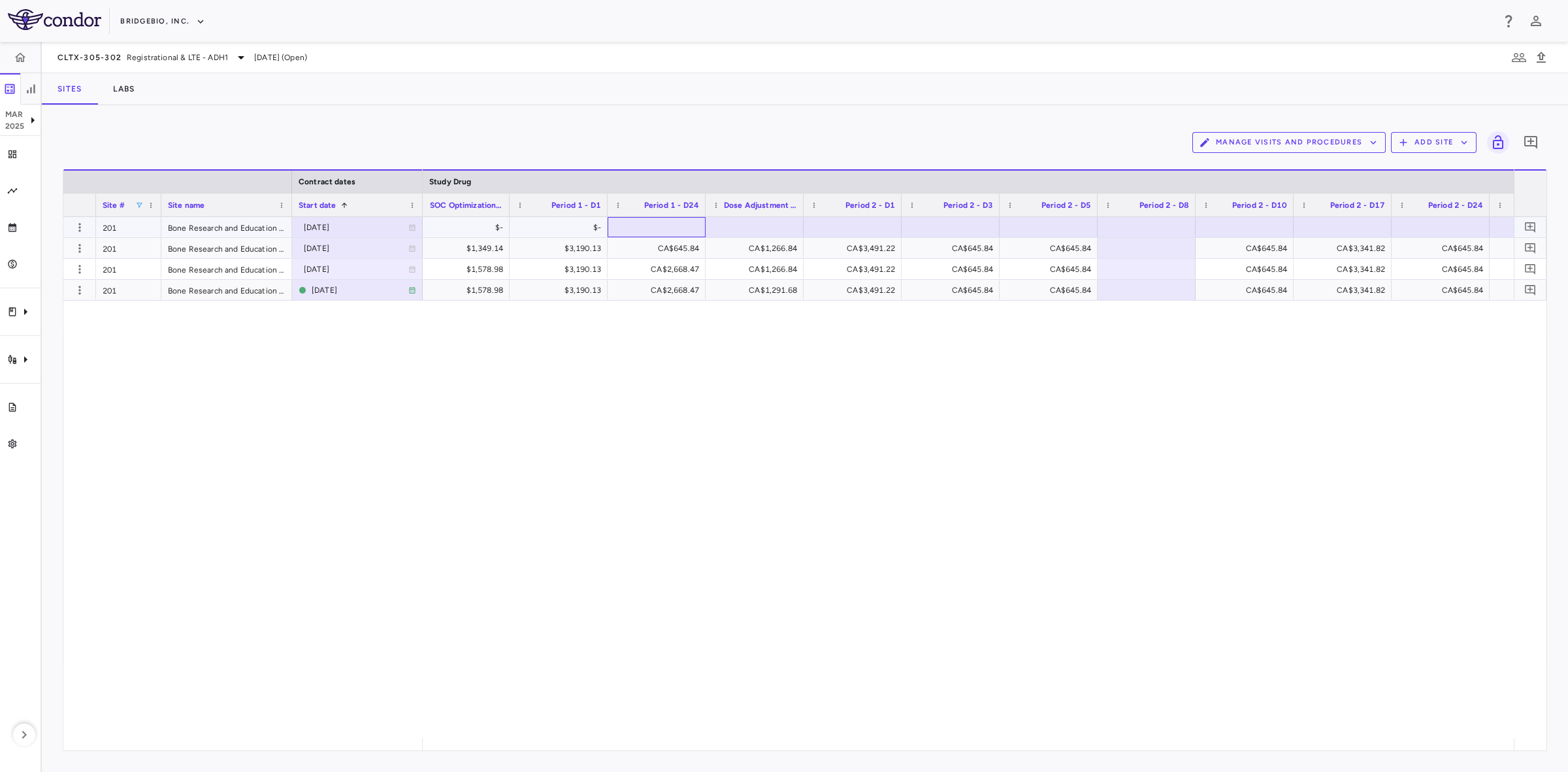
click at [675, 230] on div at bounding box center [656, 227] width 85 height 19
click at [652, 229] on input "text" at bounding box center [666, 228] width 77 height 22
click at [752, 225] on div at bounding box center [754, 227] width 85 height 19
click at [732, 229] on div at bounding box center [754, 227] width 85 height 19
click at [849, 232] on div at bounding box center [852, 227] width 85 height 19
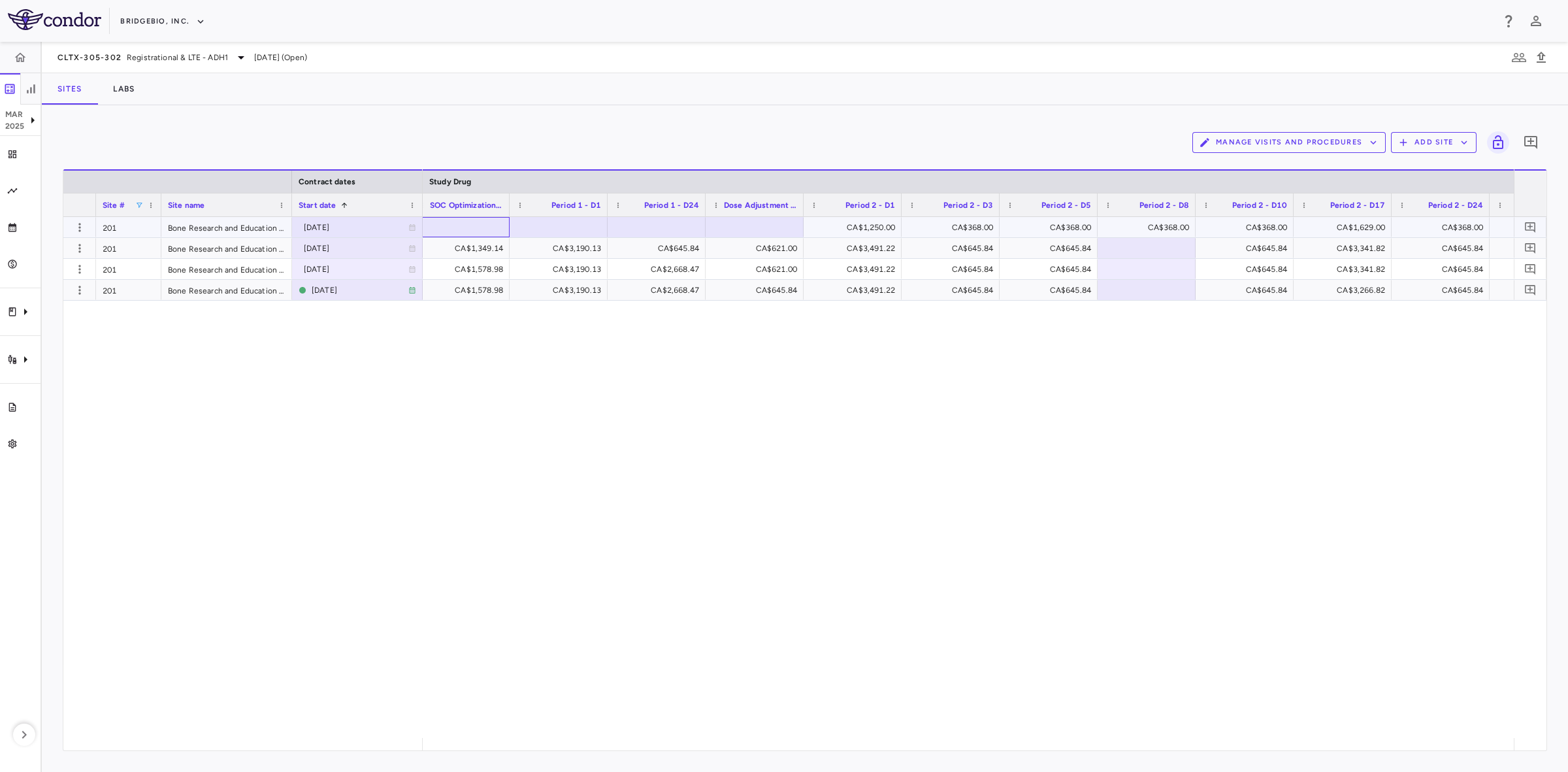
click at [461, 230] on div at bounding box center [460, 227] width 85 height 19
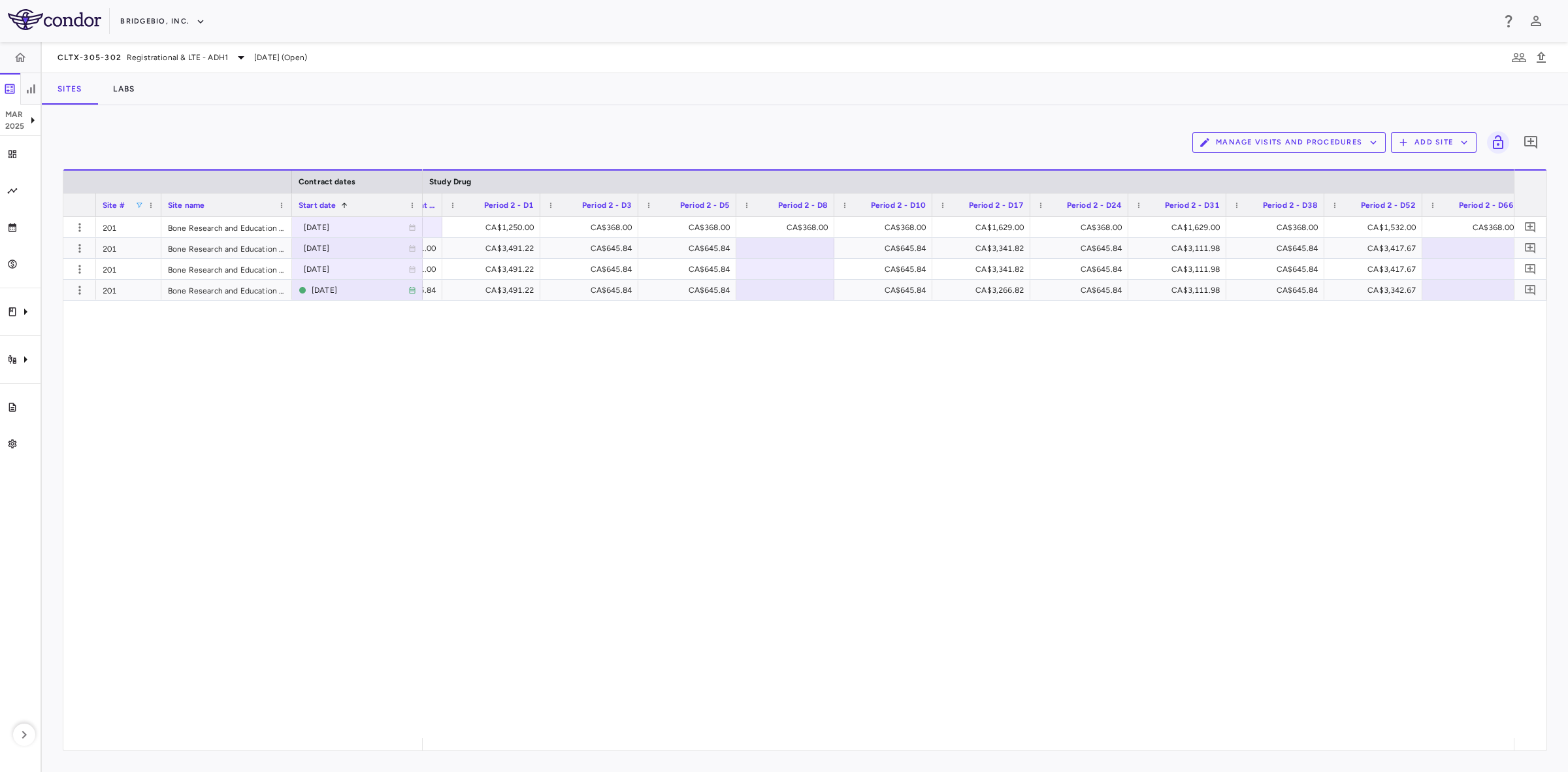
scroll to position [0, 9673]
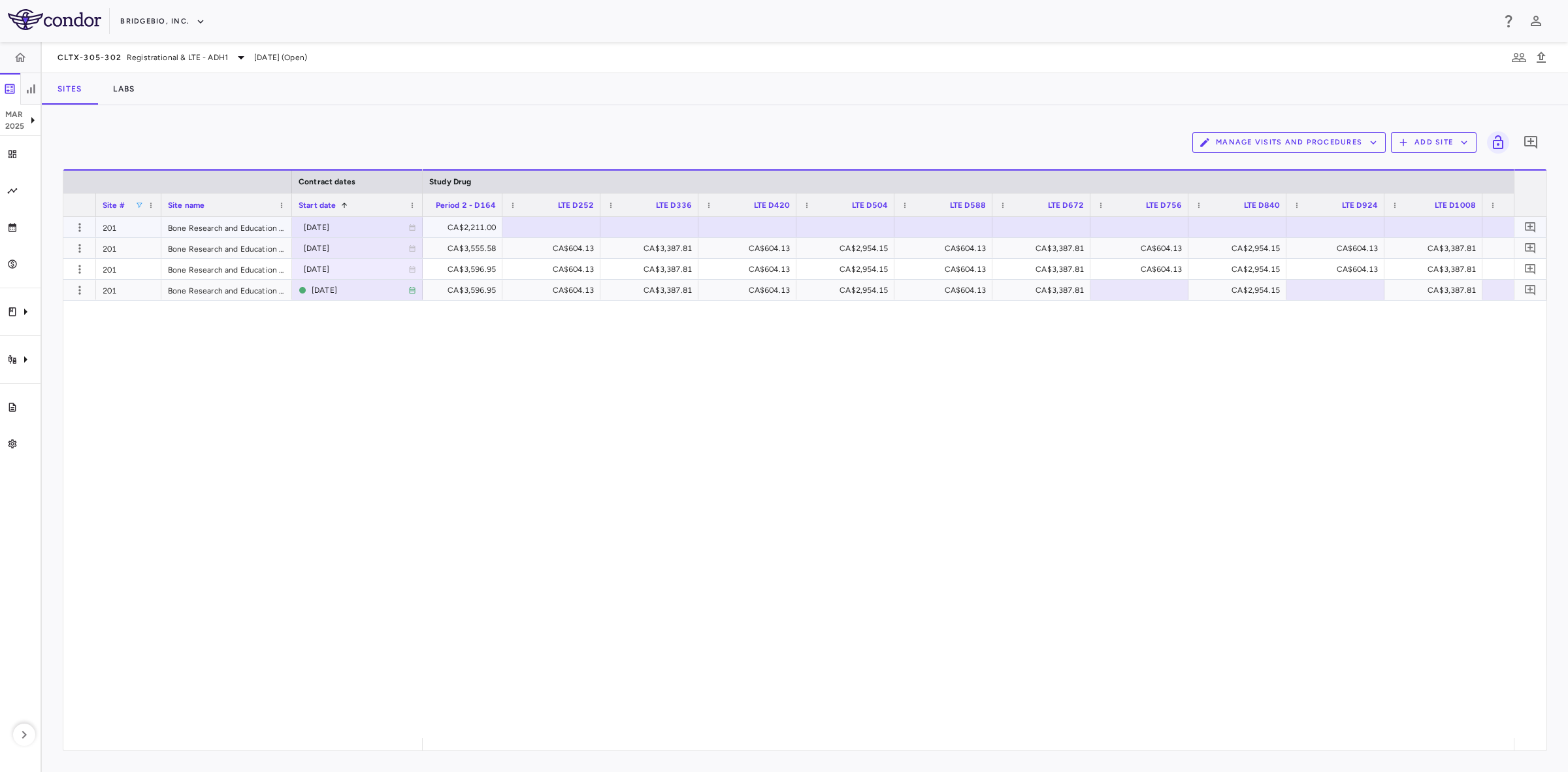
click at [467, 231] on div "CA$2,211.00" at bounding box center [456, 227] width 79 height 21
click at [556, 230] on div at bounding box center [551, 227] width 85 height 19
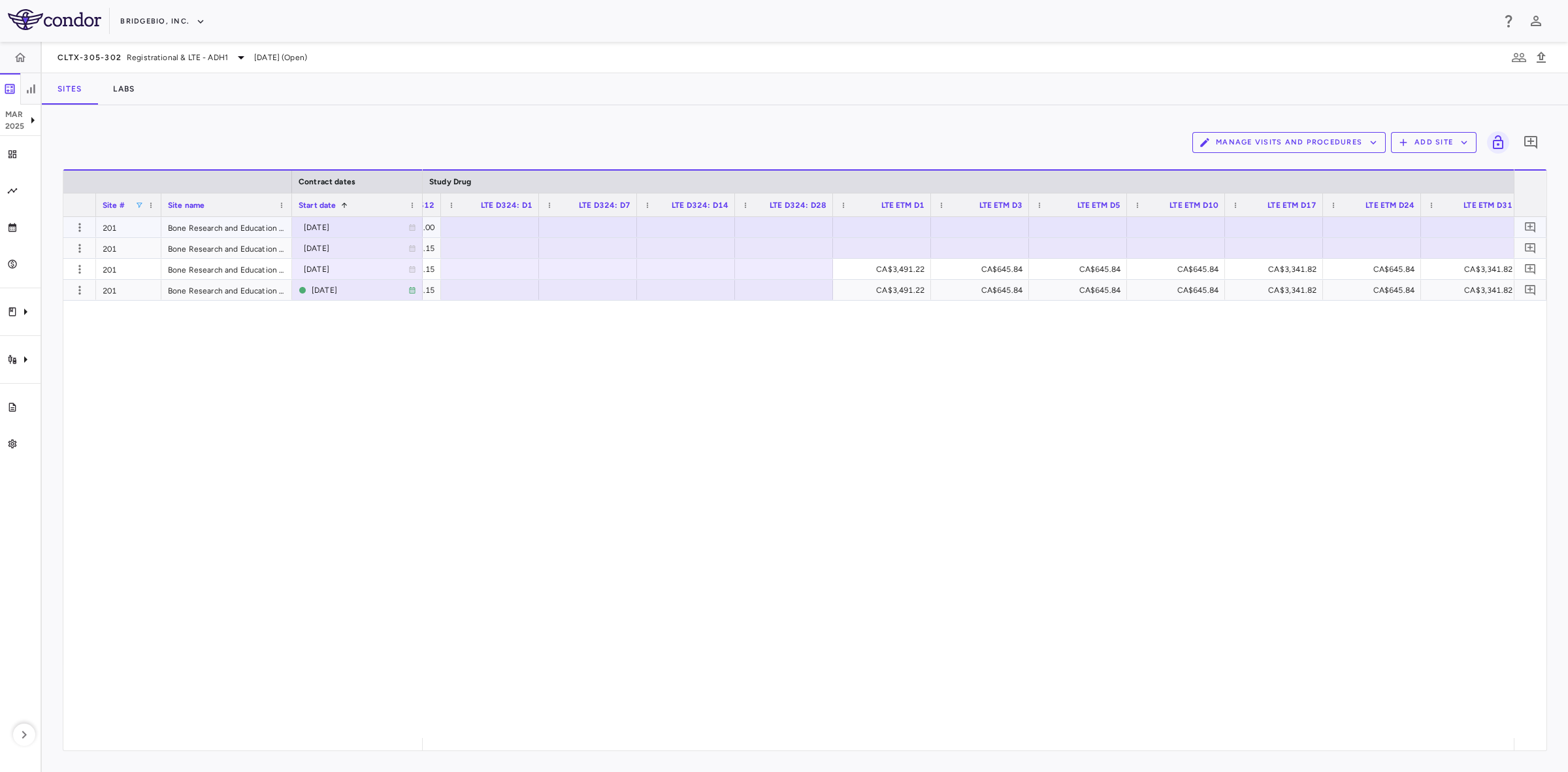
click at [886, 231] on div at bounding box center [881, 227] width 85 height 19
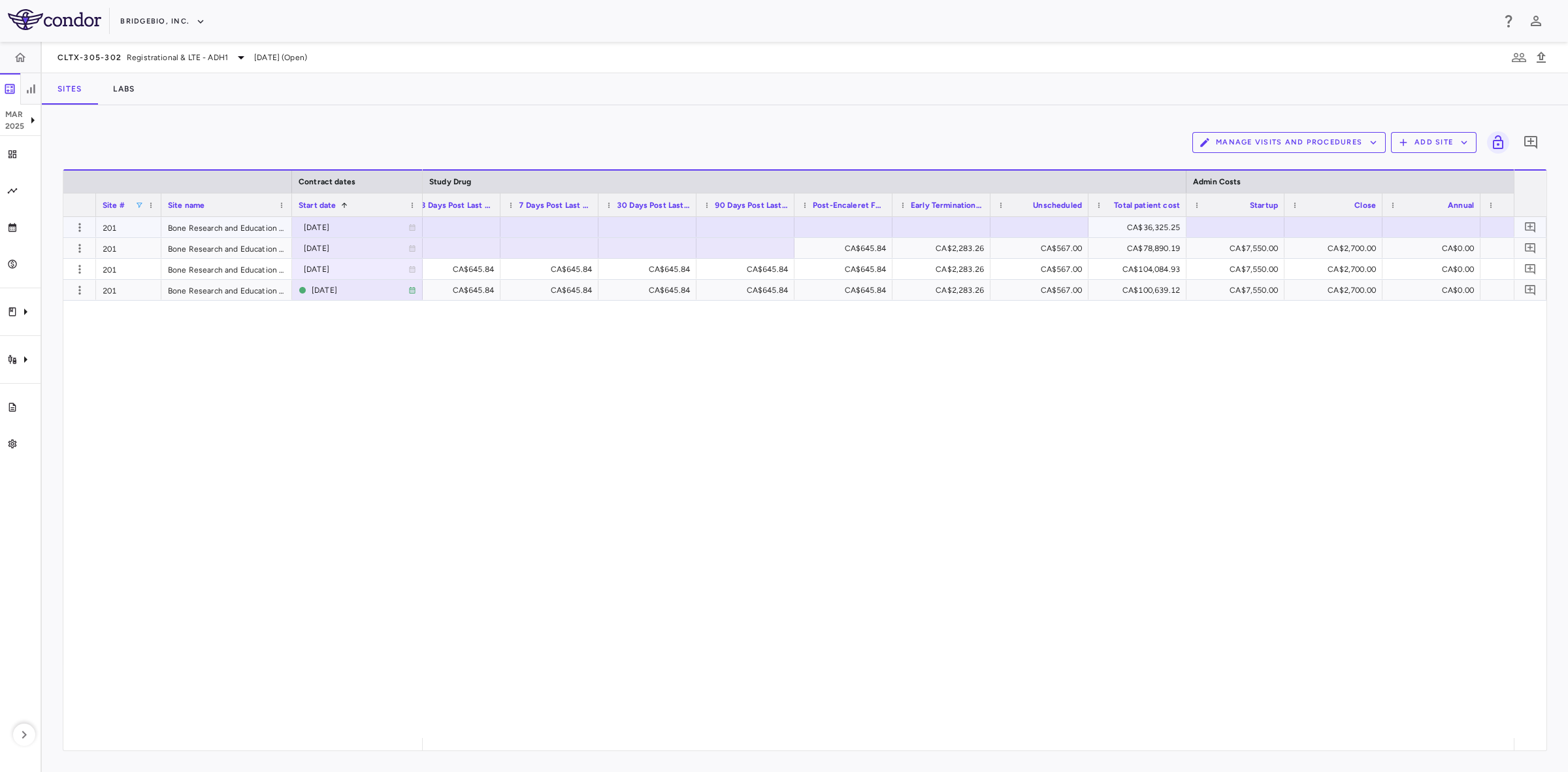
click at [856, 224] on div at bounding box center [842, 227] width 85 height 19
click at [957, 224] on div at bounding box center [941, 227] width 85 height 19
click at [1031, 223] on div at bounding box center [1039, 227] width 85 height 19
type input "***"
click at [1234, 230] on div at bounding box center [1234, 227] width 85 height 19
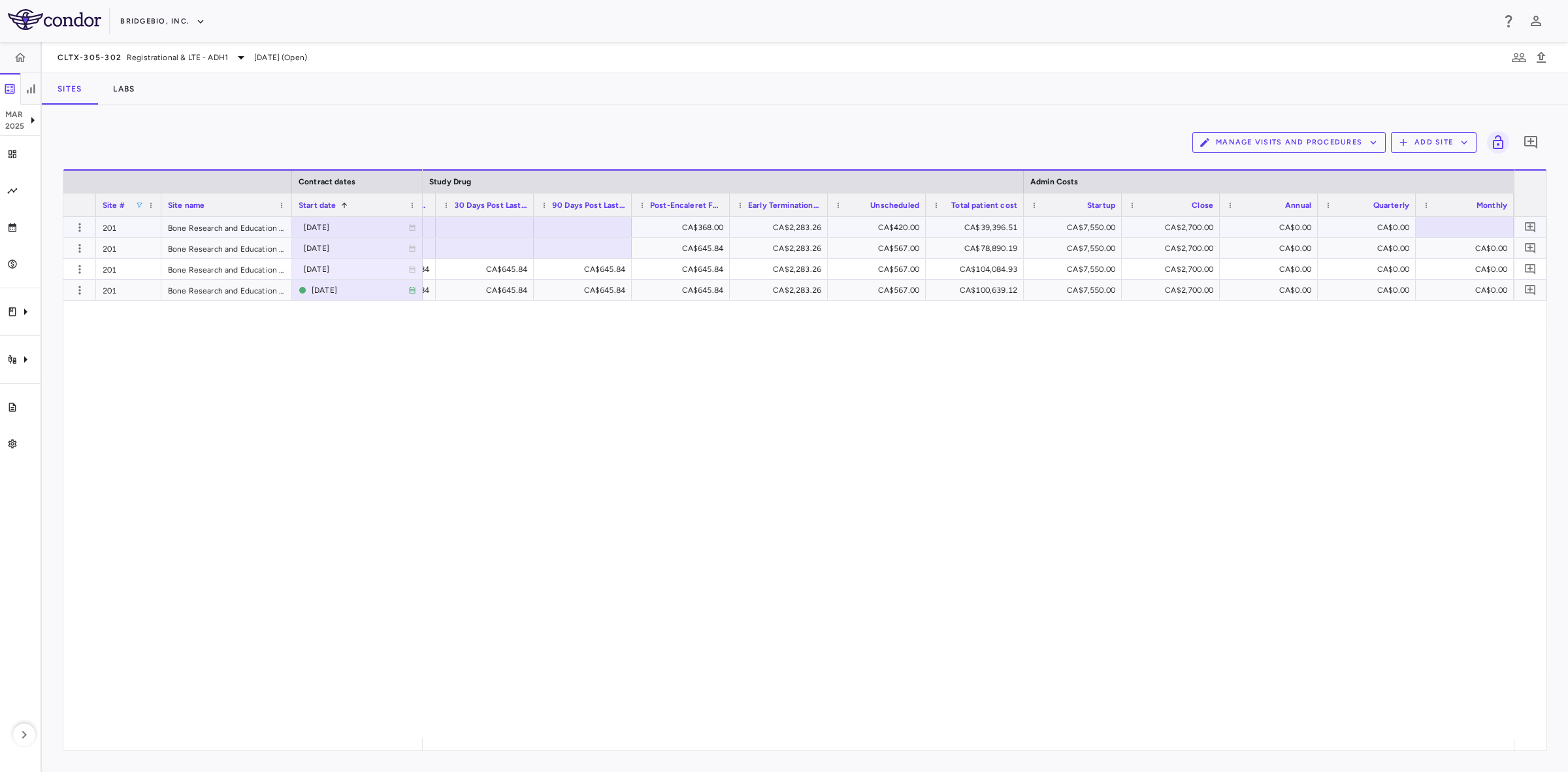
scroll to position [0, 15057]
drag, startPoint x: 141, startPoint y: 199, endPoint x: 139, endPoint y: 206, distance: 7.3
click at [141, 199] on div "Site #" at bounding box center [128, 204] width 52 height 23
click at [139, 206] on span at bounding box center [139, 204] width 8 height 8
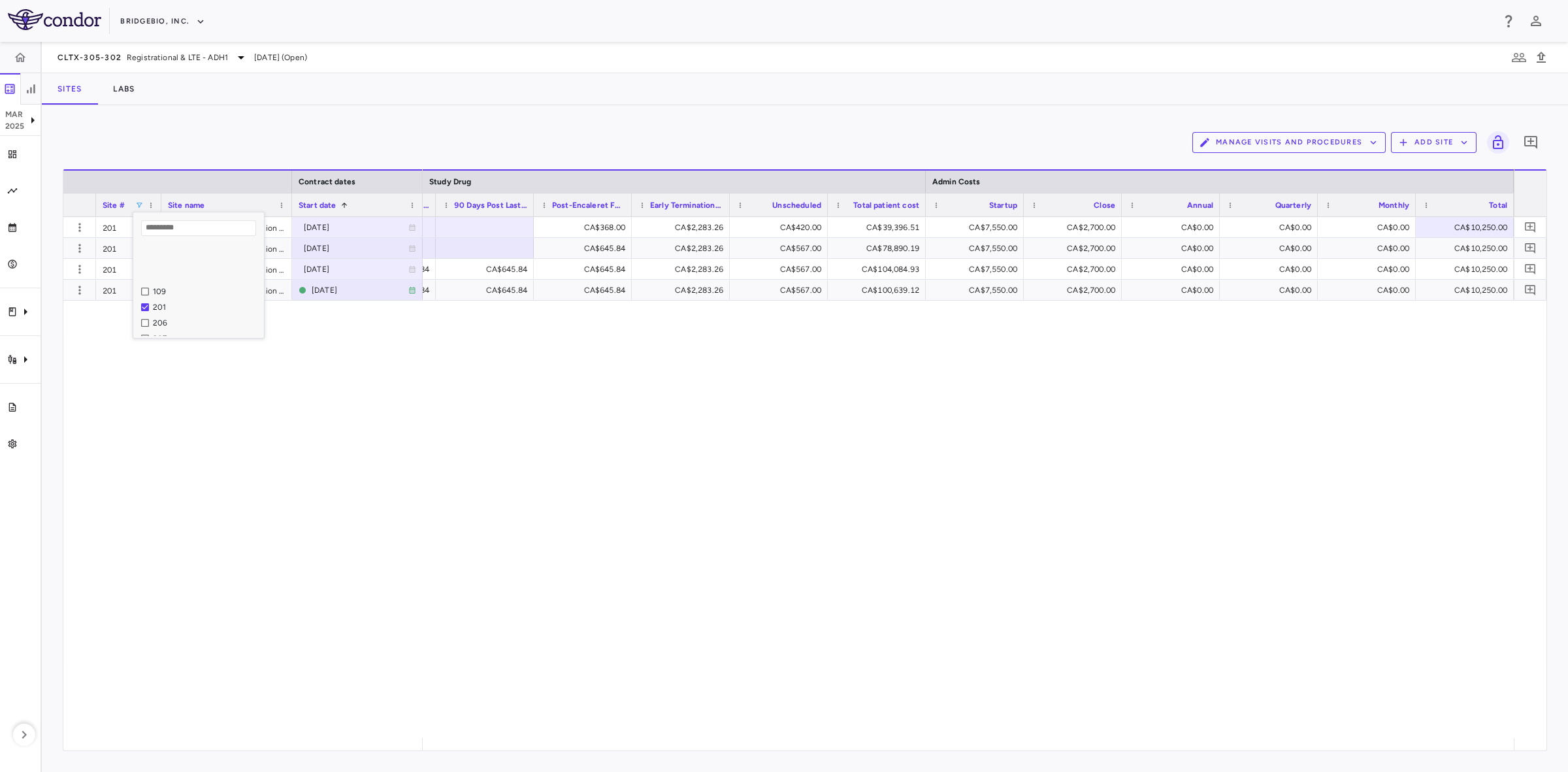
scroll to position [163, 0]
click at [141, 266] on div "201" at bounding box center [199, 263] width 131 height 16
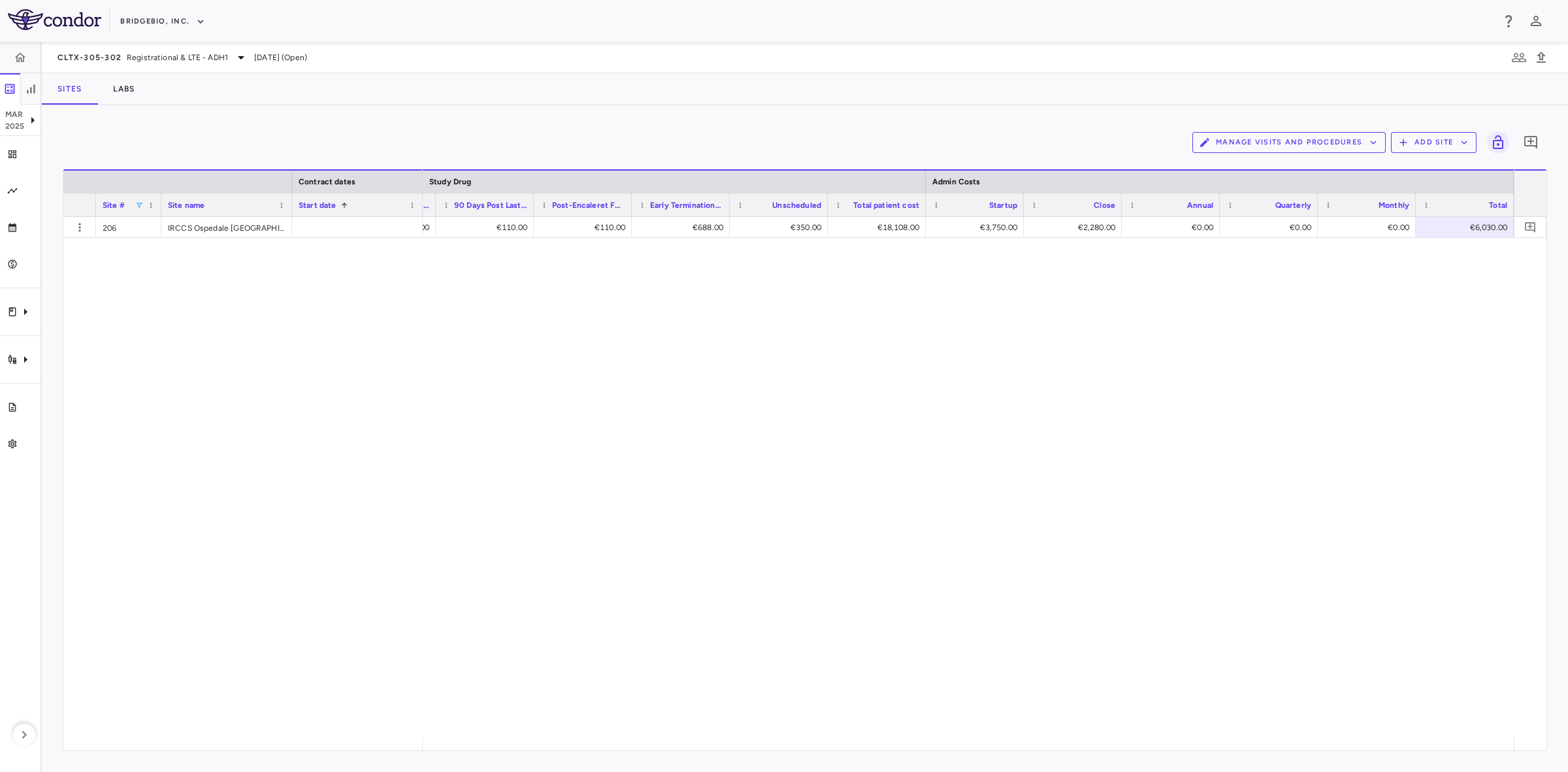
click at [224, 453] on div "206 IRCCS Ospedale San Raffaele €110.00 €110.00 €110.00 €110.00 €688.00 €350.00…" at bounding box center [805, 477] width 1482 height 520
click at [893, 499] on div "€110.00 €110.00 €110.00 €110.00 €688.00 €350.00 €18,108.00 €3,750.00 €2,280.00 …" at bounding box center [968, 477] width 1091 height 520
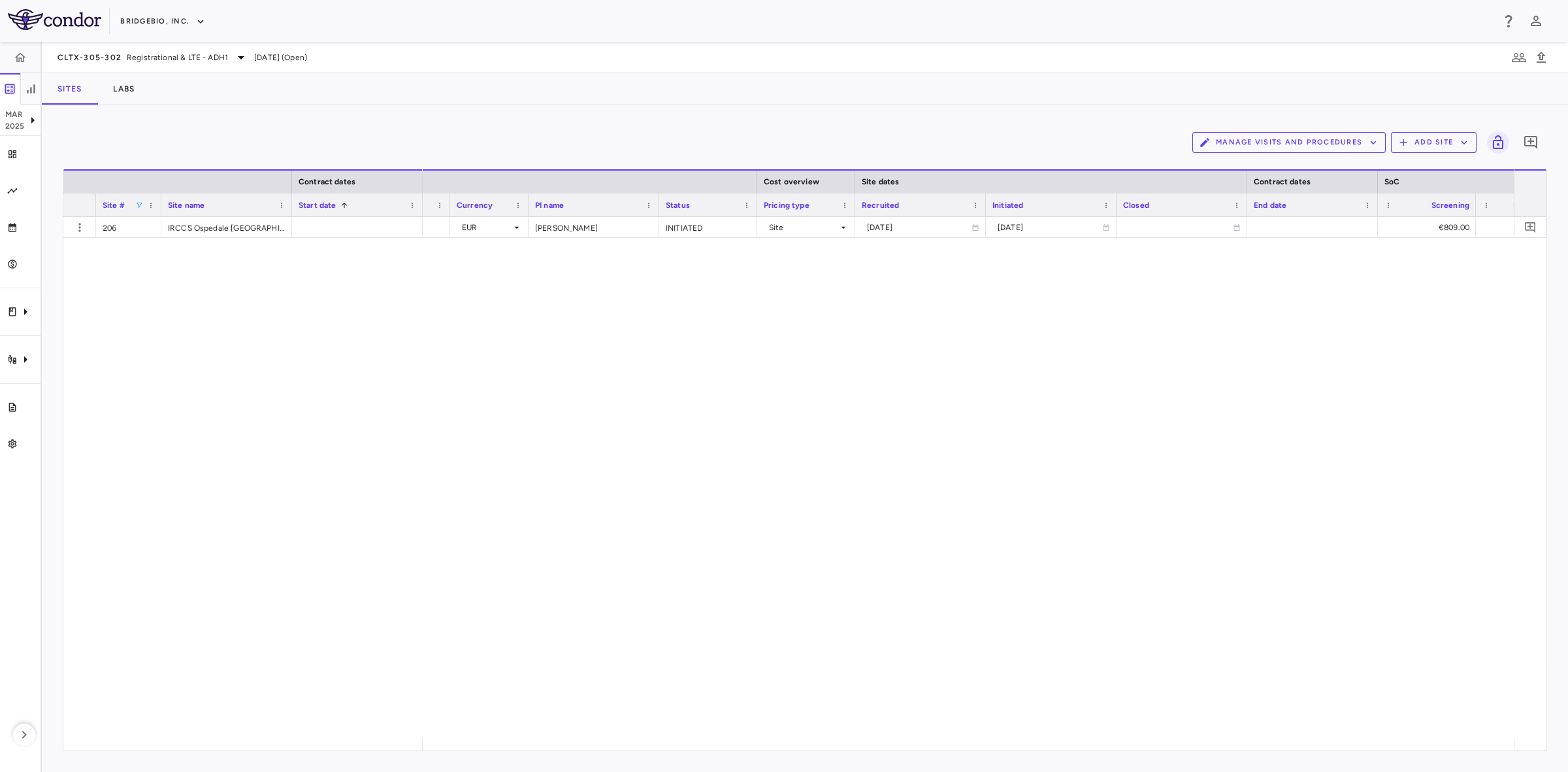
scroll to position [0, 1106]
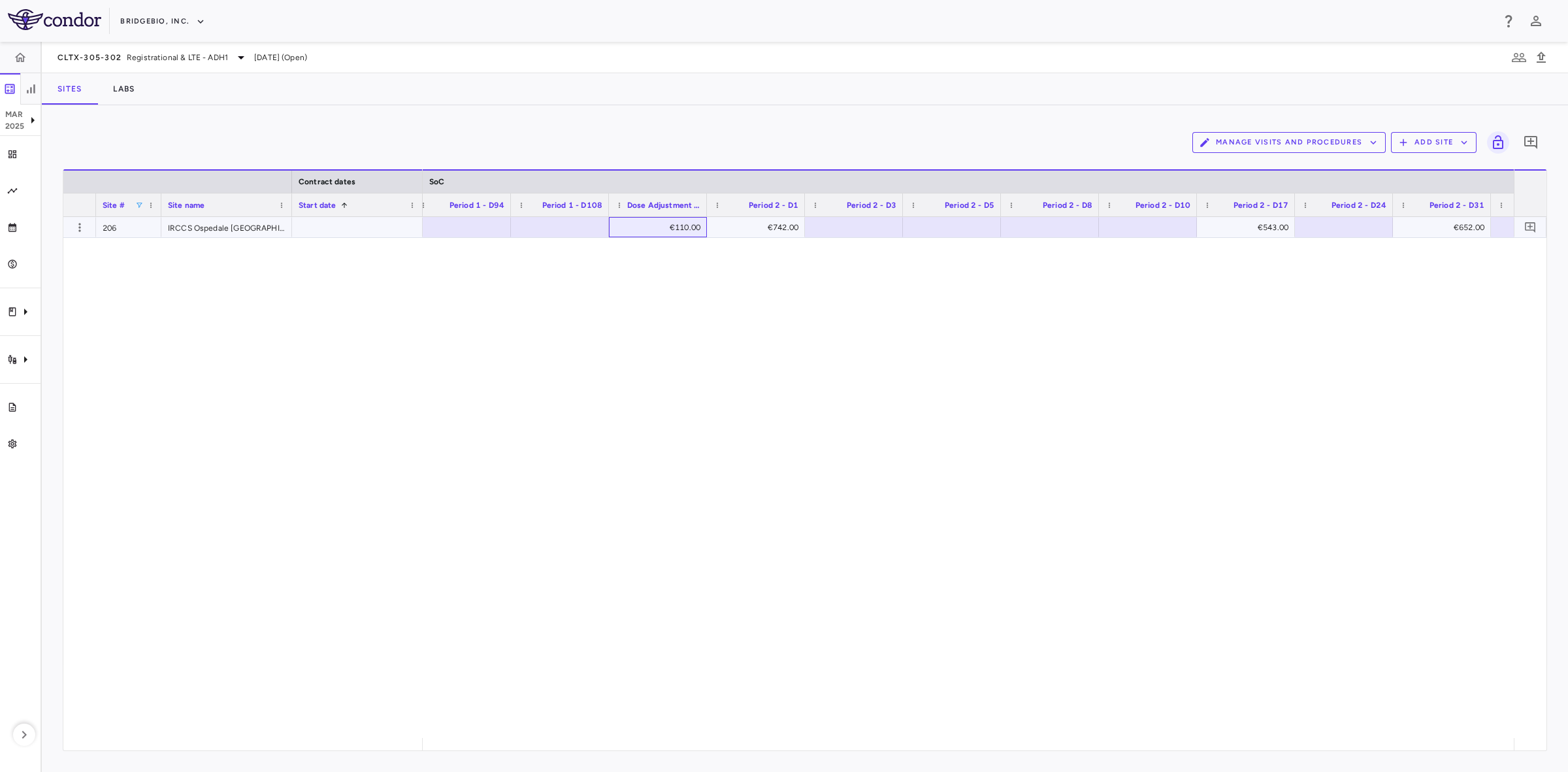
click at [660, 217] on div "€110.00" at bounding box center [660, 227] width 79 height 21
drag, startPoint x: 915, startPoint y: 410, endPoint x: 869, endPoint y: 394, distance: 48.7
click at [915, 409] on div "€110.00 €742.00 €543.00 €652.00 €562.00 €6,030.00" at bounding box center [968, 477] width 1091 height 520
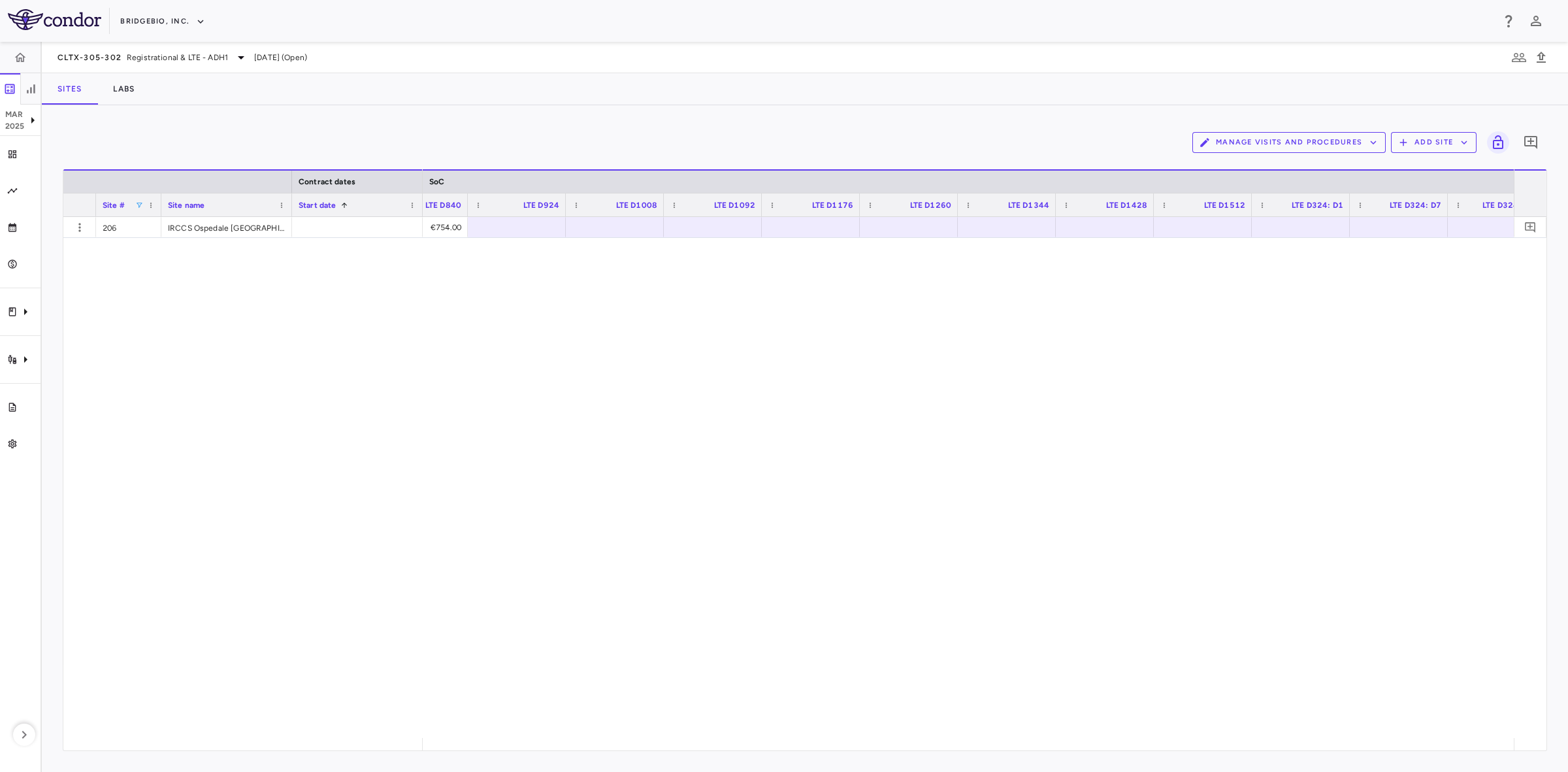
scroll to position [0, 5706]
click at [602, 226] on div at bounding box center [603, 227] width 85 height 19
click at [600, 227] on div at bounding box center [603, 227] width 85 height 19
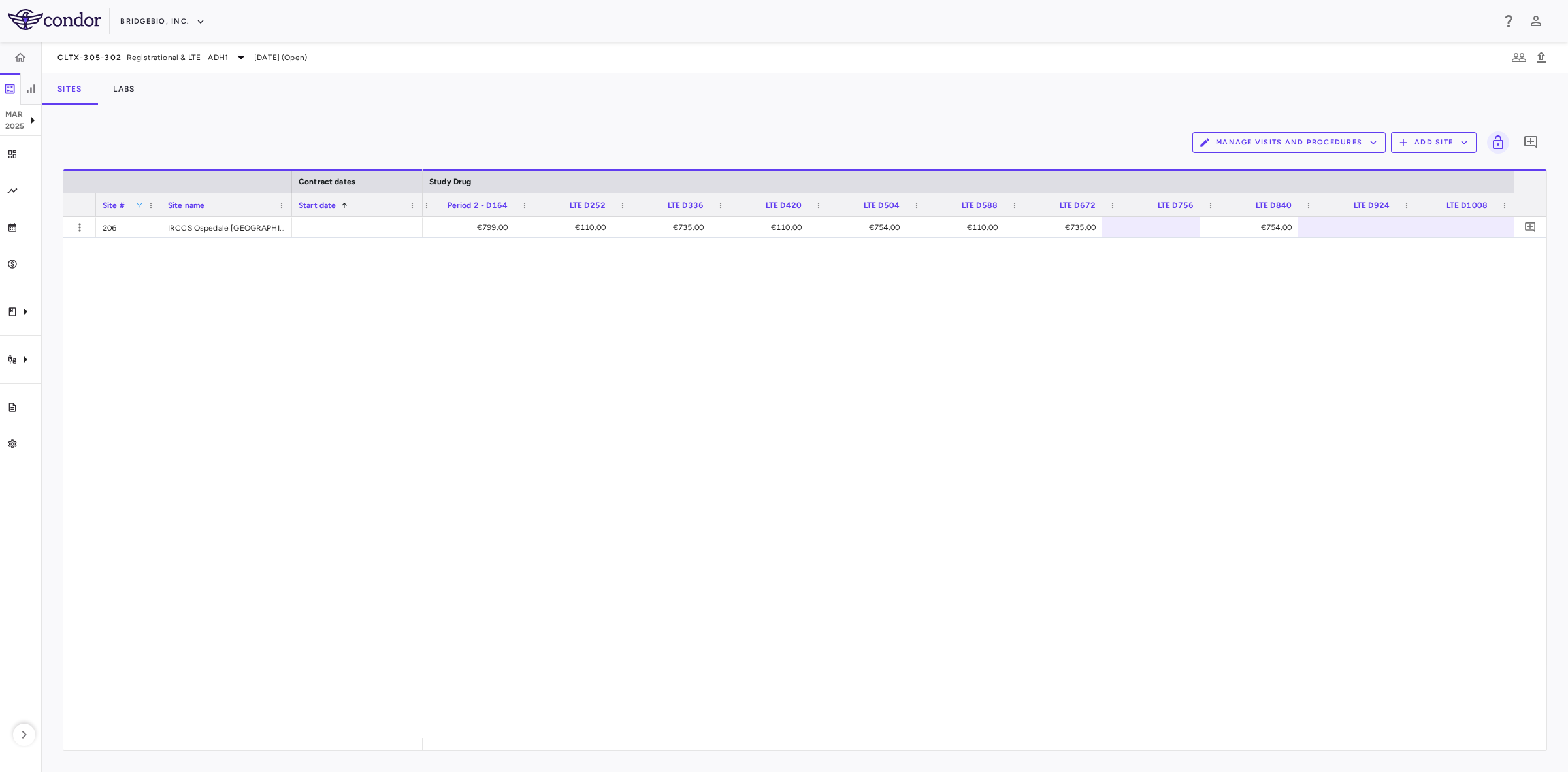
click at [141, 203] on span at bounding box center [139, 204] width 8 height 8
click at [148, 283] on div "206" at bounding box center [203, 279] width 123 height 16
click at [425, 370] on div "€846.00 €127.20 €684.00 €127.20 €709.20 €127.20 €684.00 €709.00" at bounding box center [968, 477] width 1091 height 520
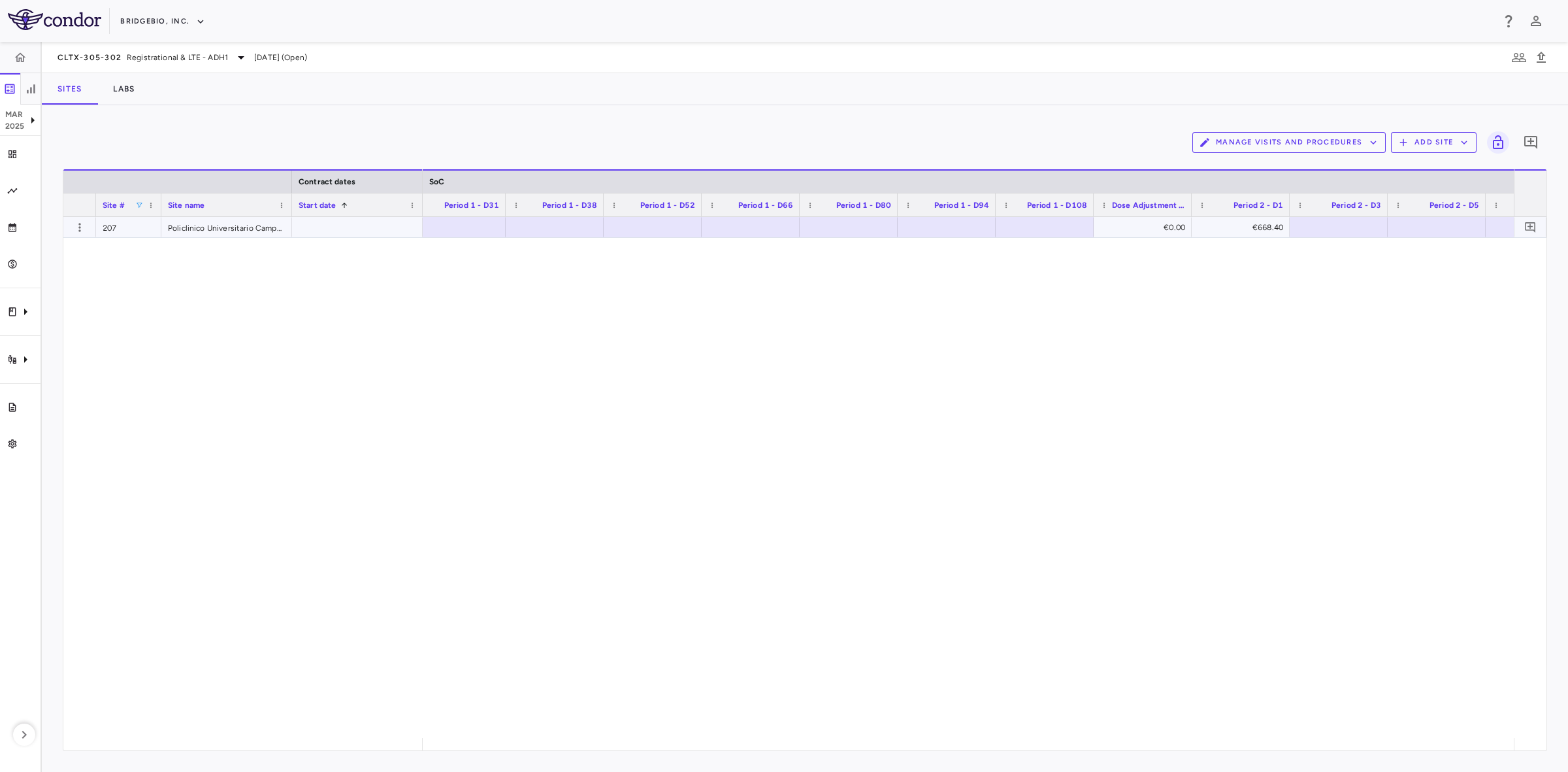
click at [1148, 220] on div "€0.00" at bounding box center [1145, 227] width 79 height 21
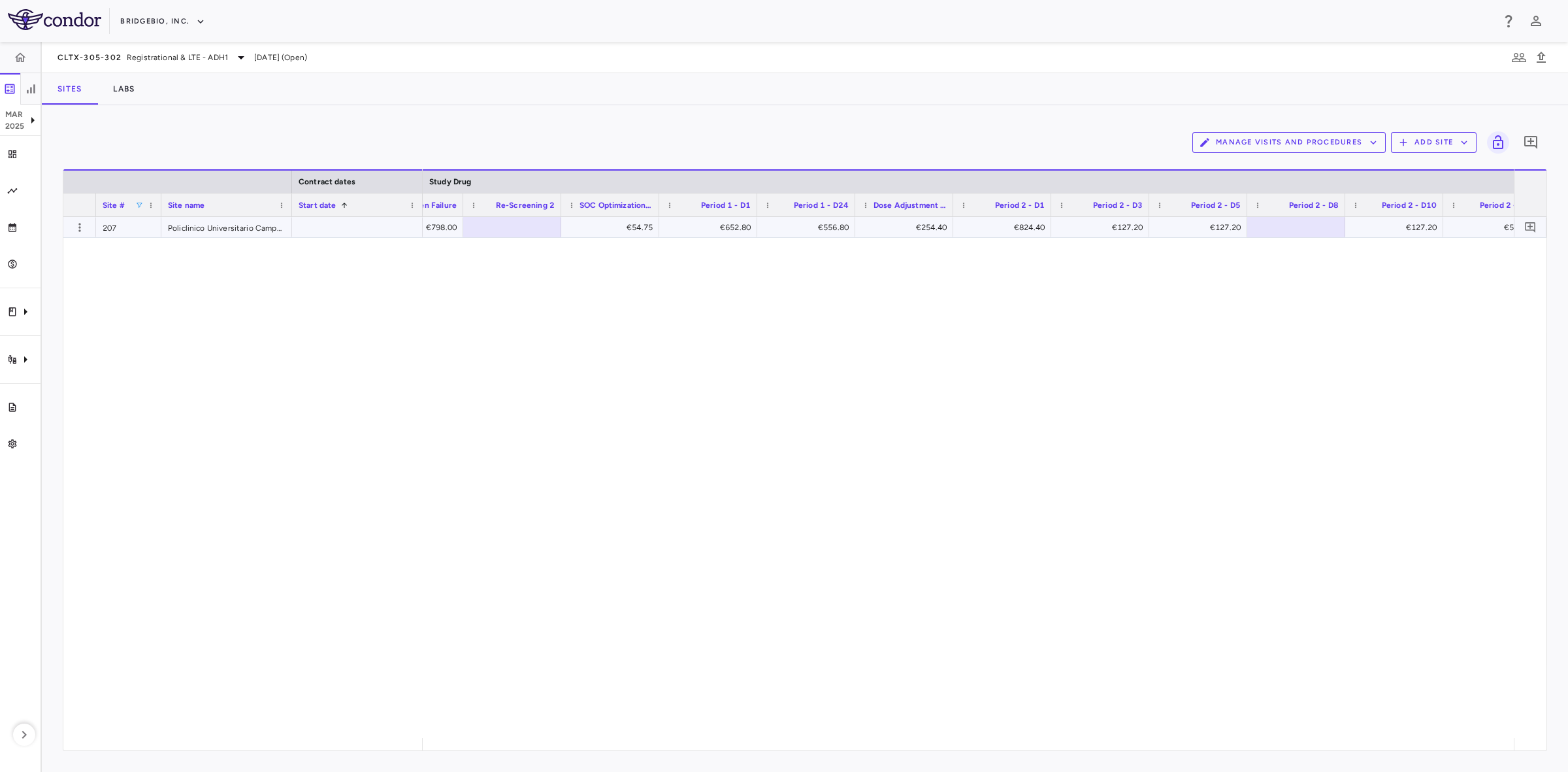
click at [912, 221] on div "€254.40" at bounding box center [906, 227] width 79 height 21
drag, startPoint x: 767, startPoint y: 383, endPoint x: 1180, endPoint y: 640, distance: 486.4
click at [767, 383] on div "€798.00 €54.75 €652.80 €556.80 €127.20 €824.40 €127.20 €127.20 €127.20 €557.43 …" at bounding box center [968, 477] width 1091 height 520
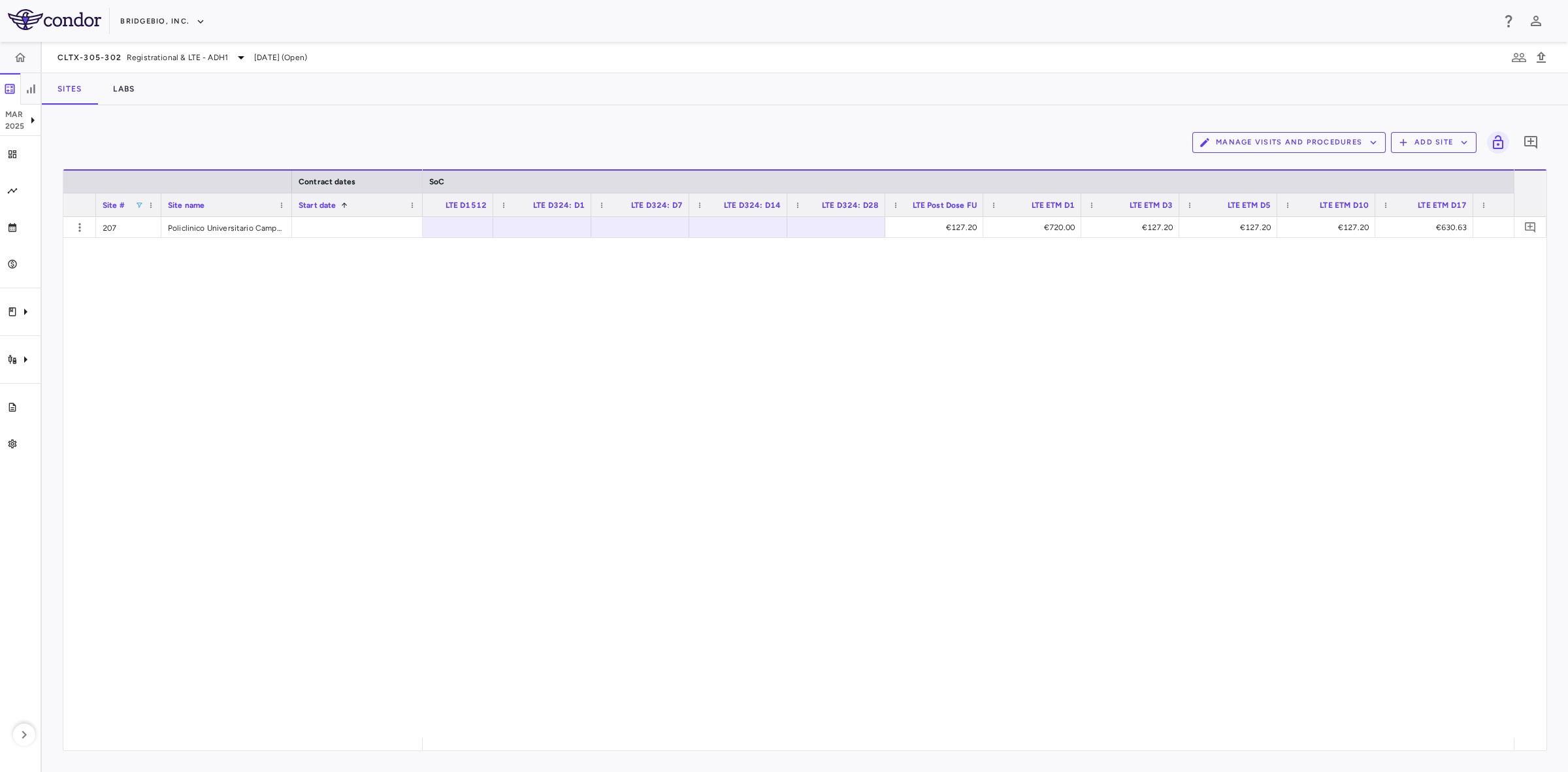
drag, startPoint x: 972, startPoint y: 384, endPoint x: 959, endPoint y: 403, distance: 23.0
click at [972, 384] on div "€127.20 €720.00 €127.20 €127.20 €127.20 €630.63 €127.20 €569.43 €127.20" at bounding box center [968, 477] width 1091 height 520
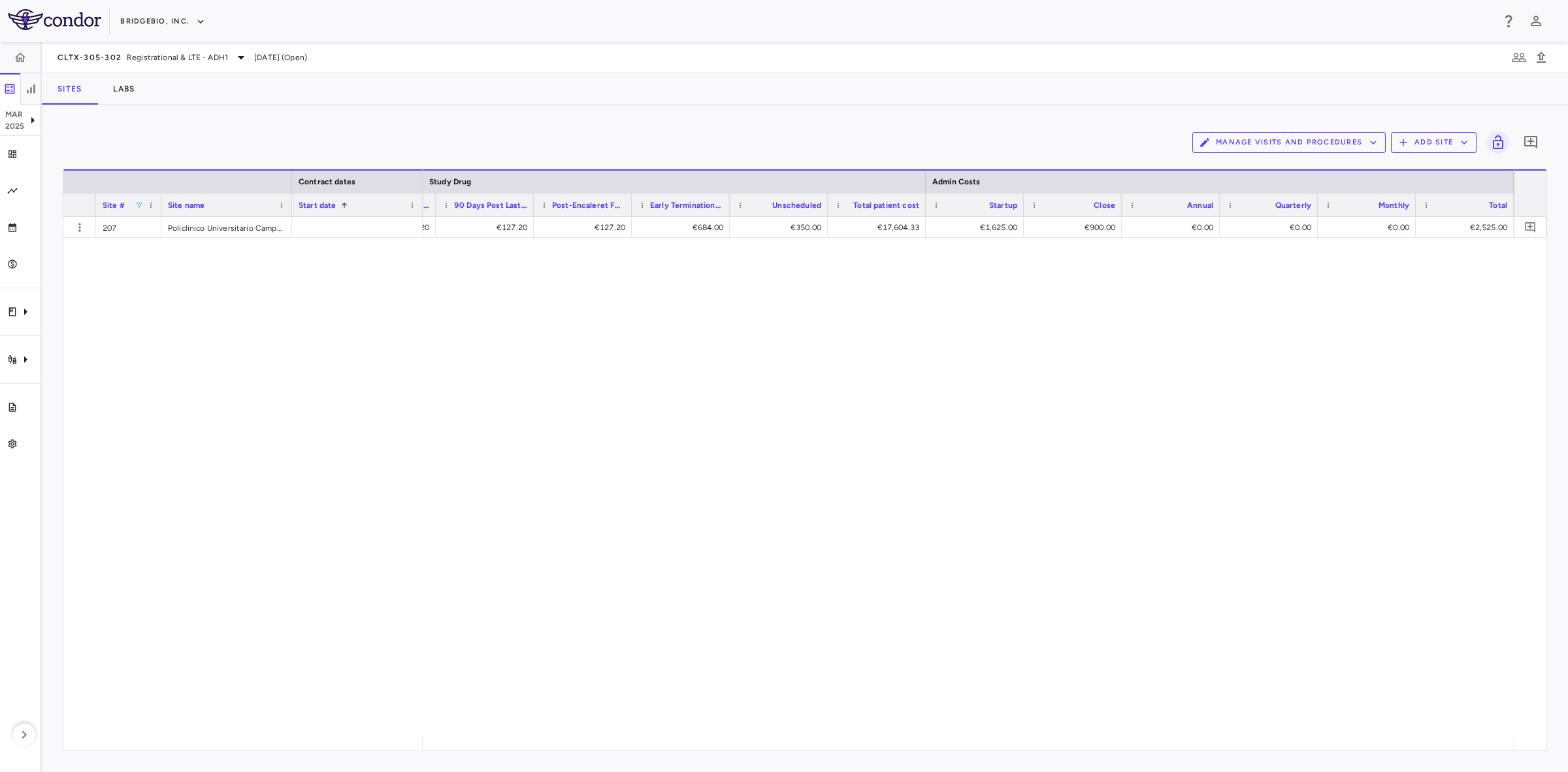
click at [142, 204] on span at bounding box center [139, 204] width 8 height 8
click at [514, 397] on div "€120.00 €120.00 €120.00 €120.00 €971.00 €350.00 €24,097.12 €2,480.00 €780.00 €0…" at bounding box center [968, 477] width 1091 height 520
drag, startPoint x: 745, startPoint y: 432, endPoint x: 1063, endPoint y: 479, distance: 321.5
click at [745, 431] on div "€120.00 €120.00 €120.00 €120.00 €971.00 €350.00 €24,097.12 €2,480.00 €780.00 €0…" at bounding box center [968, 477] width 1091 height 520
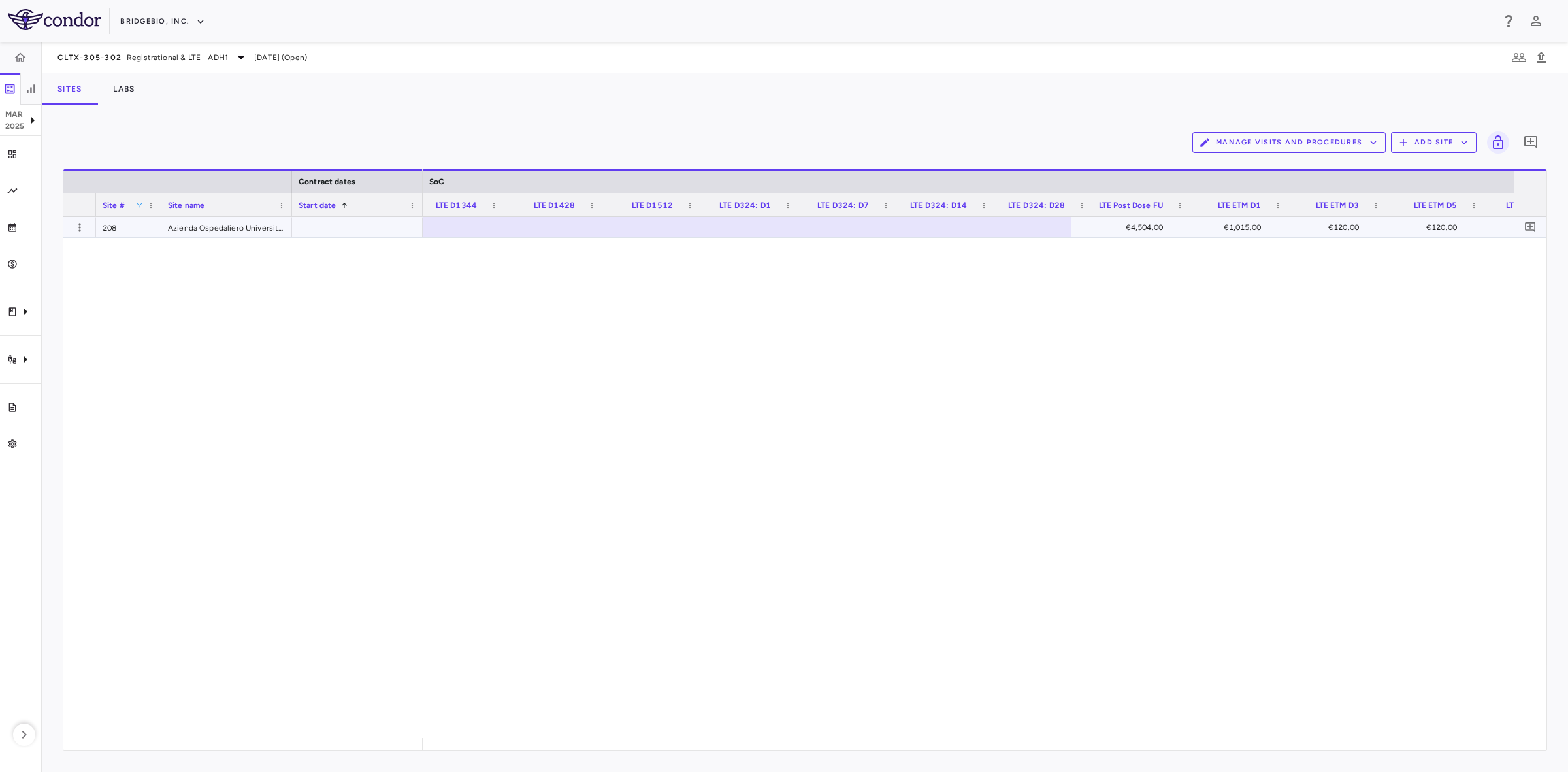
click at [1118, 227] on div "€4,504.00" at bounding box center [1123, 227] width 79 height 21
drag, startPoint x: 1088, startPoint y: 642, endPoint x: 1052, endPoint y: 635, distance: 36.7
click at [1088, 642] on div "€120.00 €1,015.00 €120.00 €120.00 €120.00 €969.52" at bounding box center [968, 477] width 1091 height 520
drag, startPoint x: 876, startPoint y: 736, endPoint x: 917, endPoint y: 732, distance: 41.2
click at [917, 732] on div "€120.00 €1,015.00 €120.00 €120.00 €120.00 €969.52" at bounding box center [968, 477] width 1091 height 520
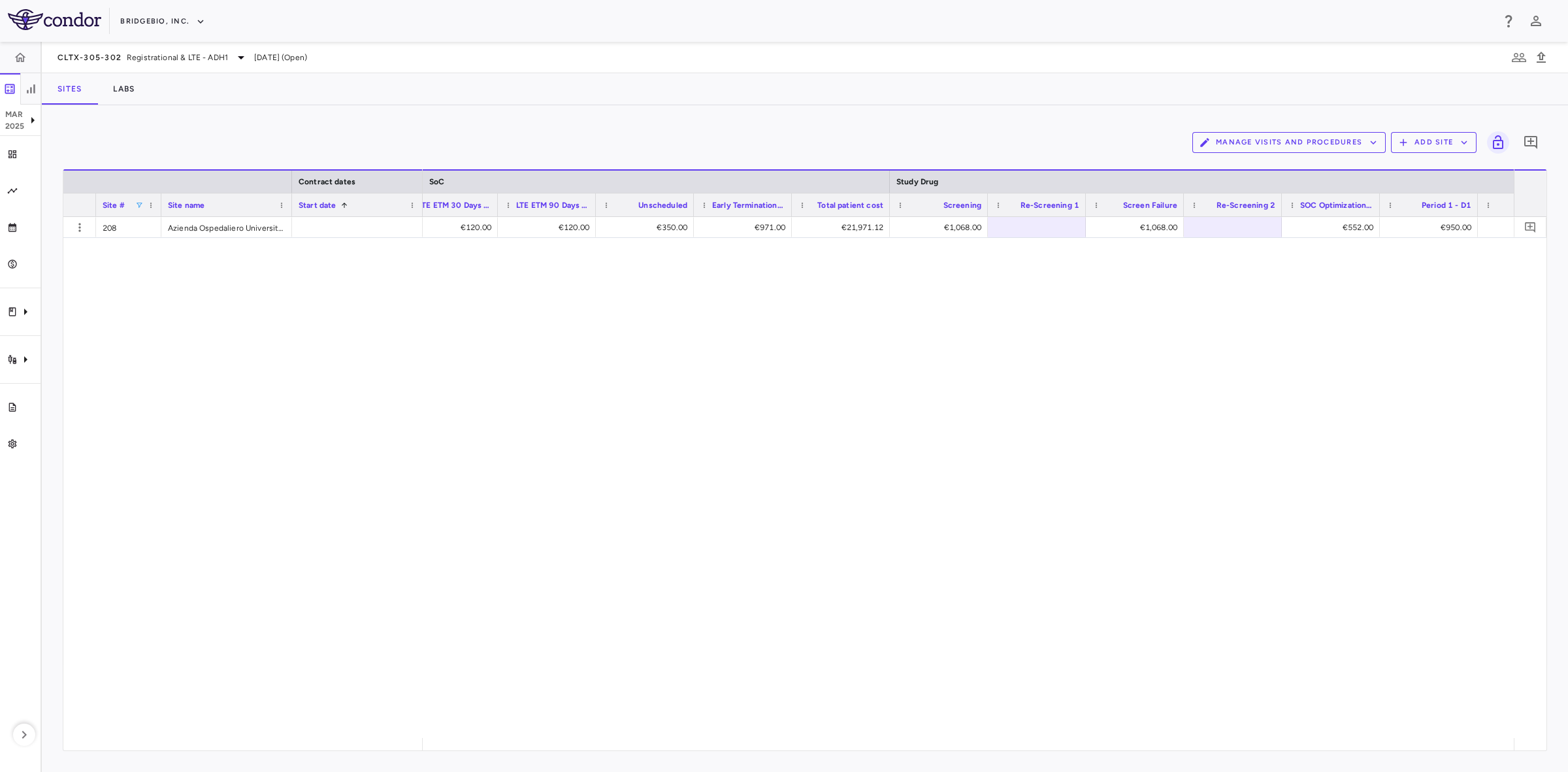
scroll to position [0, 8504]
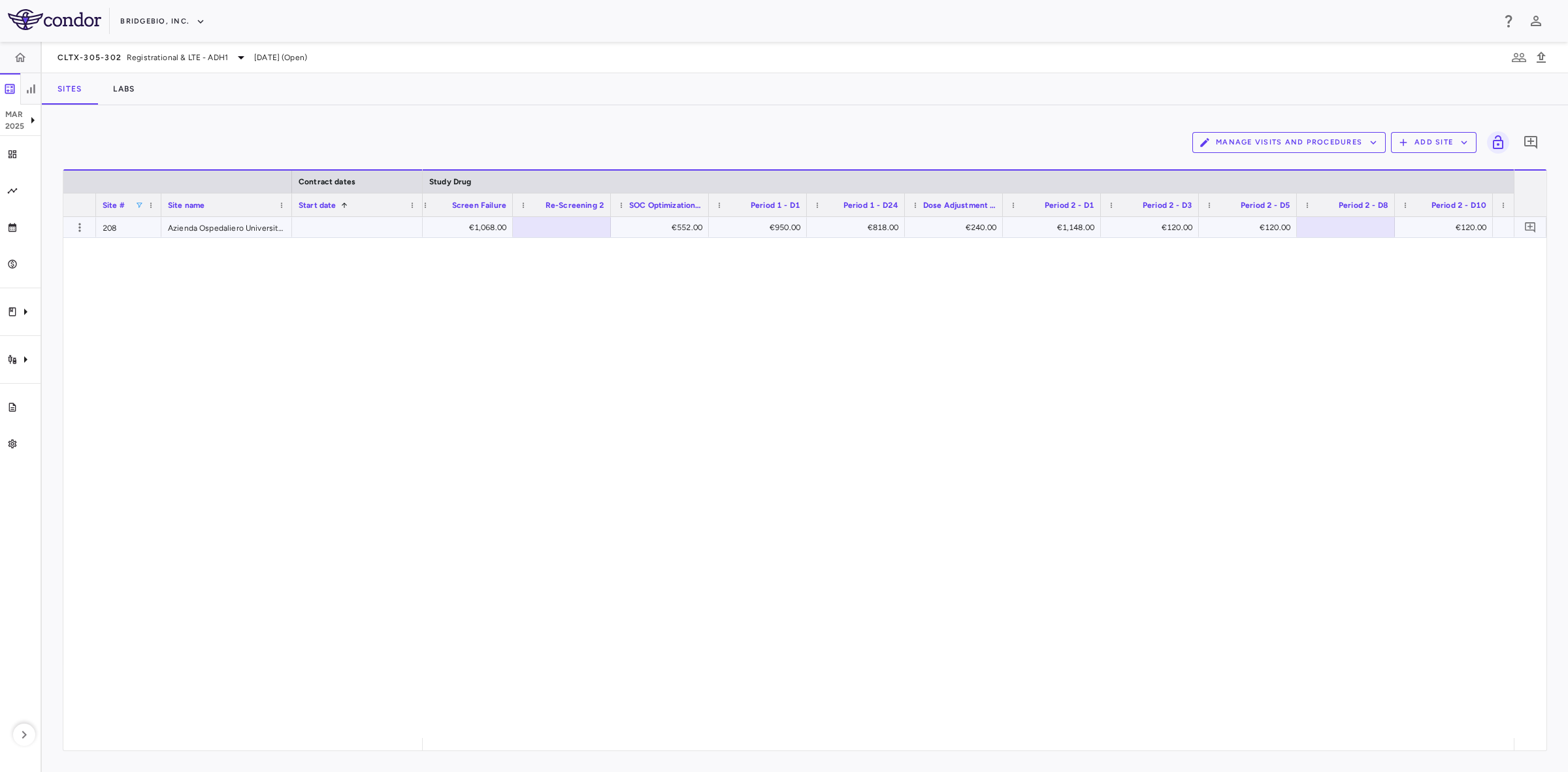
click at [948, 224] on div "€240.00" at bounding box center [956, 227] width 79 height 21
type input "*"
type input "***"
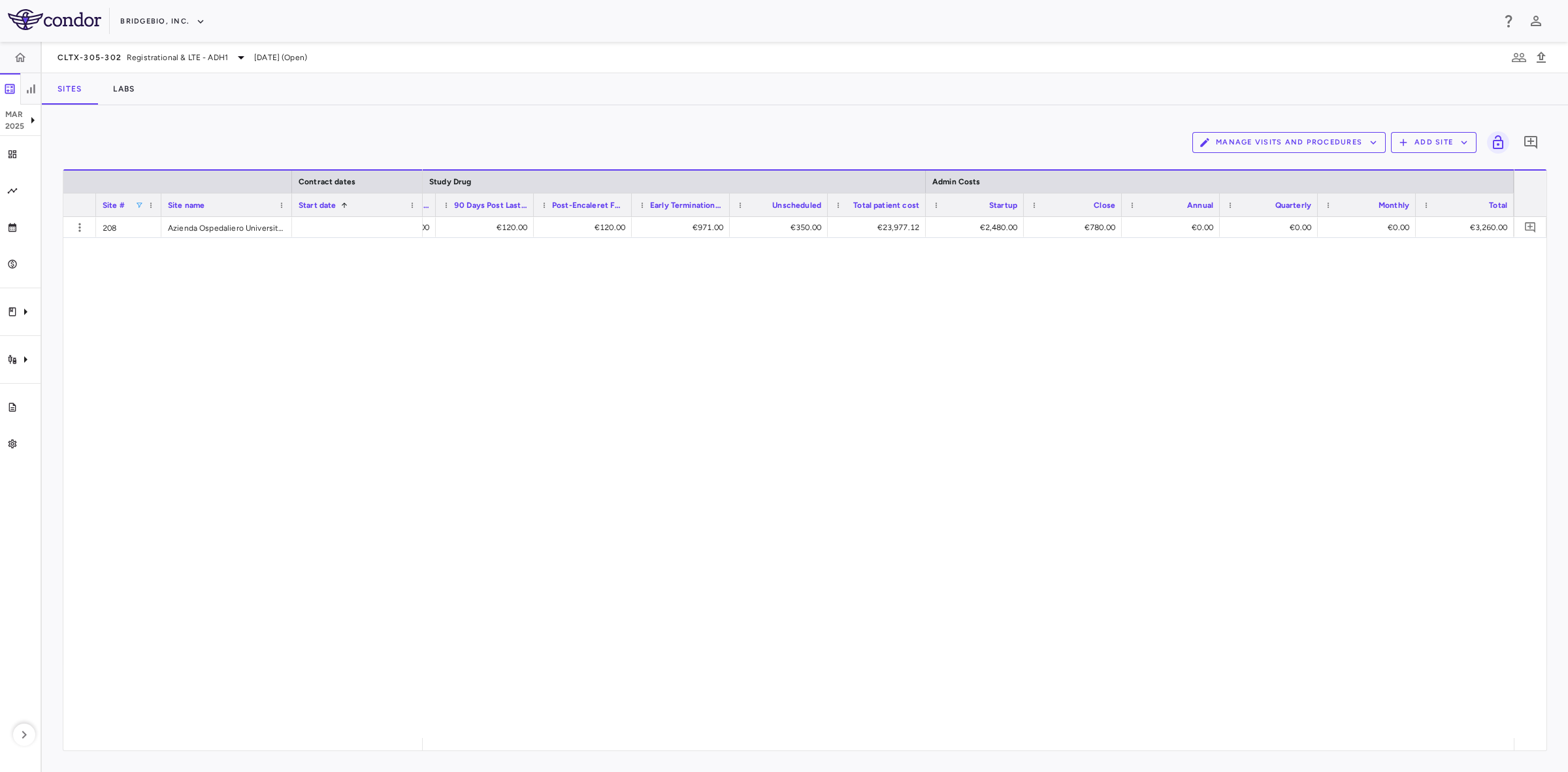
click at [139, 203] on span at bounding box center [139, 204] width 8 height 8
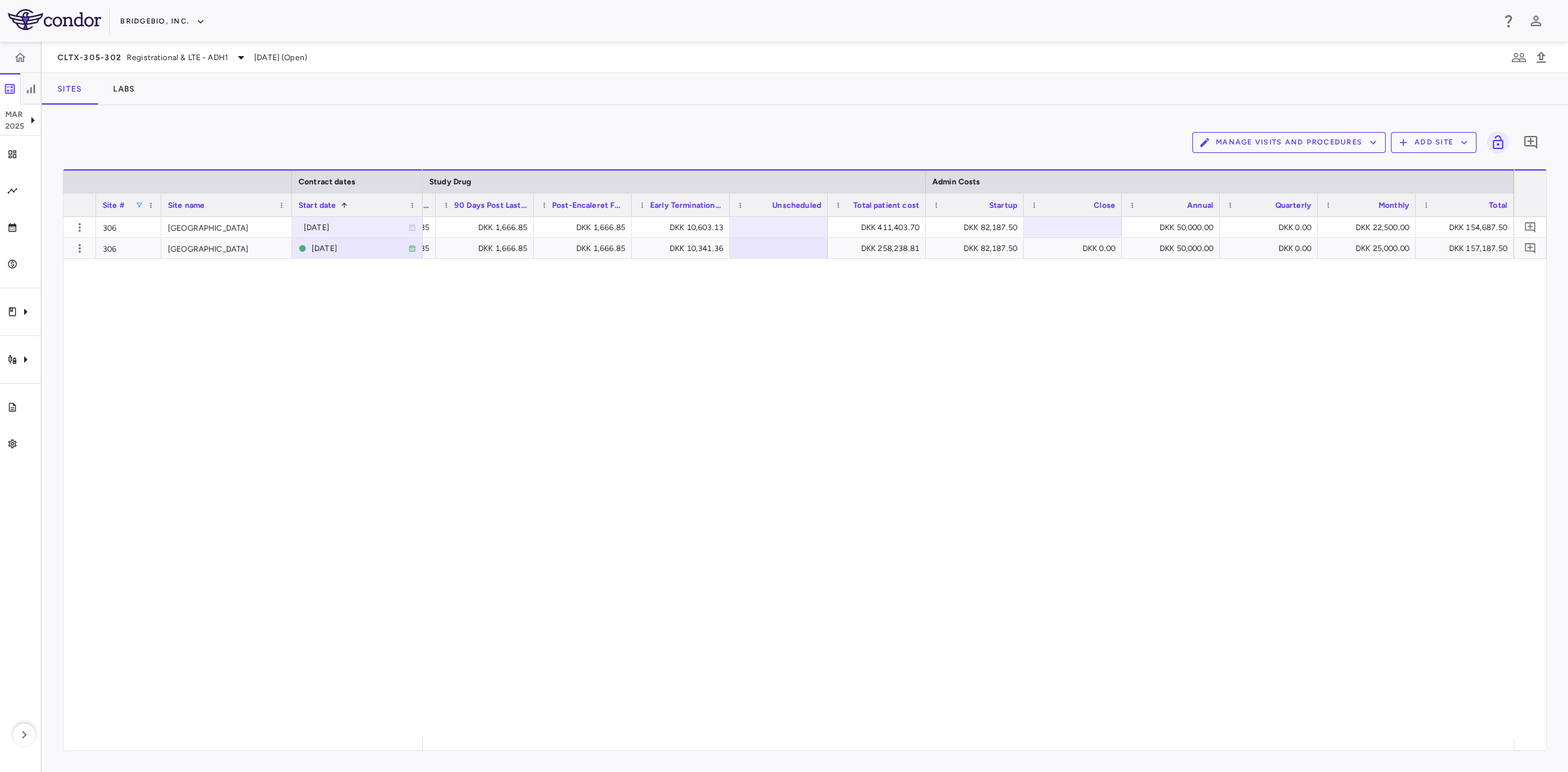
click at [401, 354] on div "306 Aarhus University Hospital 2023-05-02 306 Aarhus University Hospital 2024-0…" at bounding box center [805, 477] width 1482 height 520
click at [272, 323] on div "306 Aarhus University Hospital 2023-05-02 306 Aarhus University Hospital 2024-0…" at bounding box center [805, 477] width 1482 height 520
click at [138, 206] on span at bounding box center [139, 204] width 8 height 8
click at [144, 319] on div "306" at bounding box center [203, 326] width 123 height 16
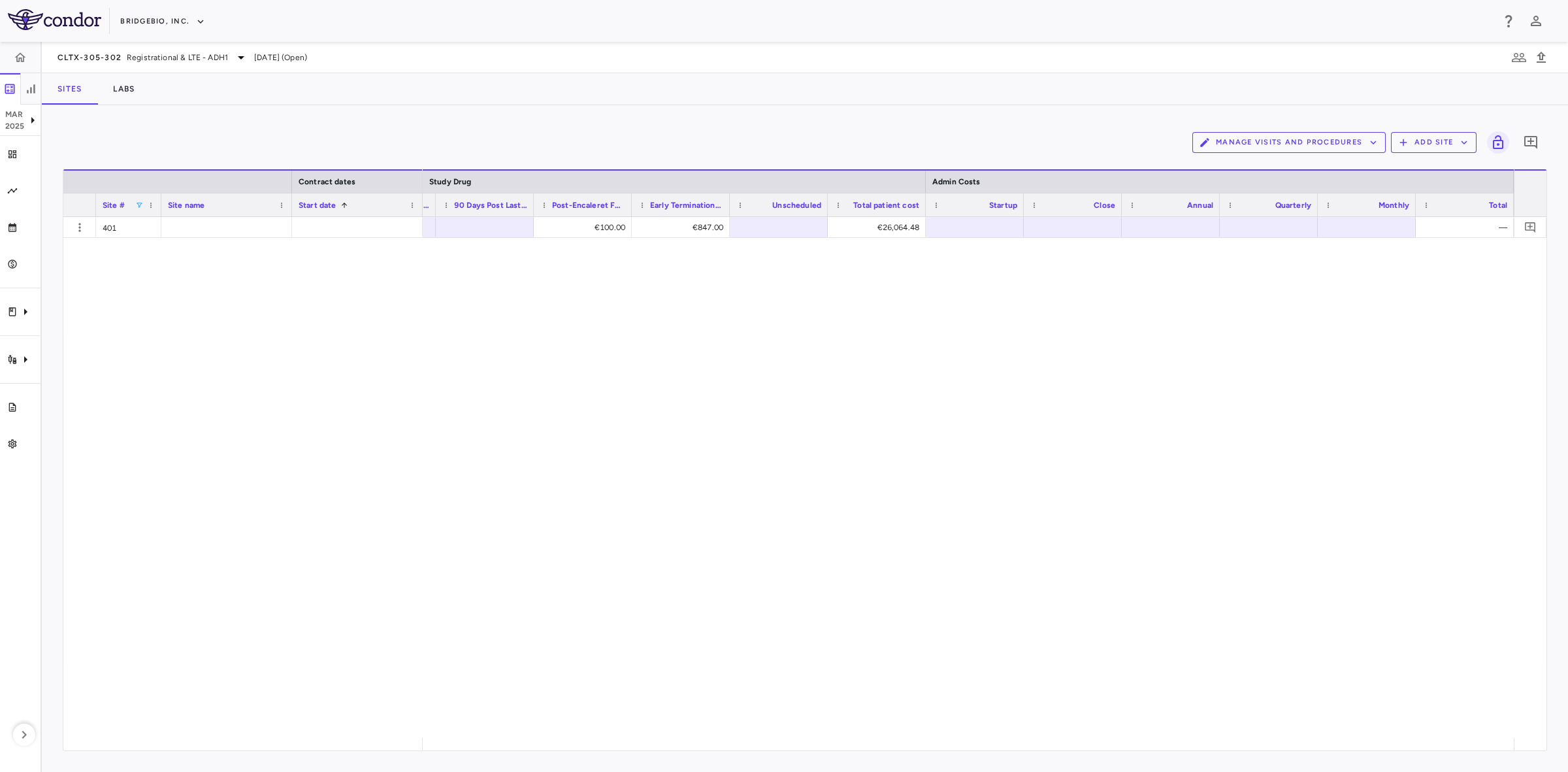
click at [453, 409] on div "€100.00 €847.00 €26,064.48 —" at bounding box center [968, 477] width 1091 height 520
click at [556, 422] on div "€100.00 €847.00 €26,064.48 —" at bounding box center [968, 477] width 1091 height 520
click at [141, 206] on span at bounding box center [139, 204] width 8 height 8
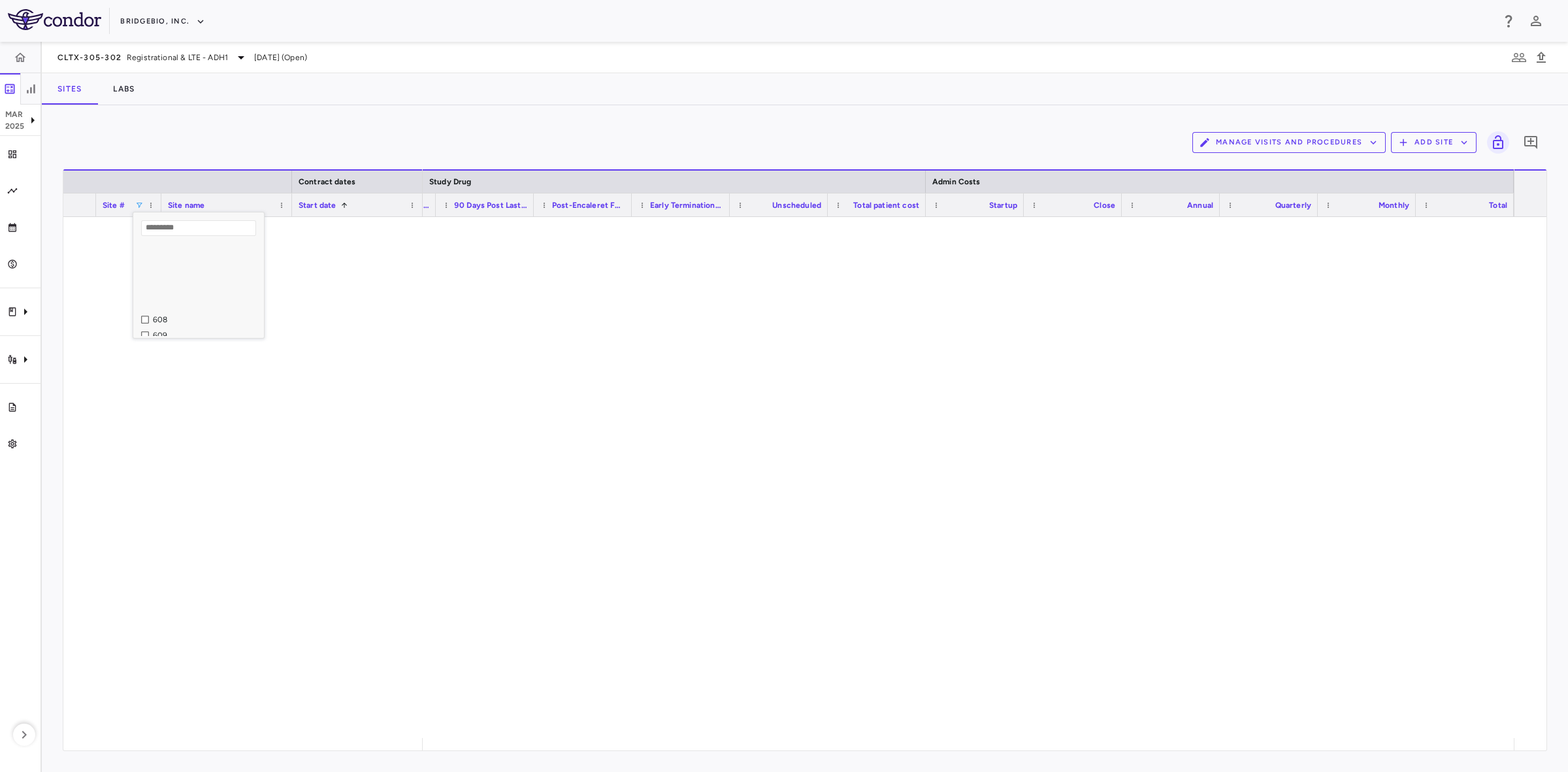
scroll to position [427, 0]
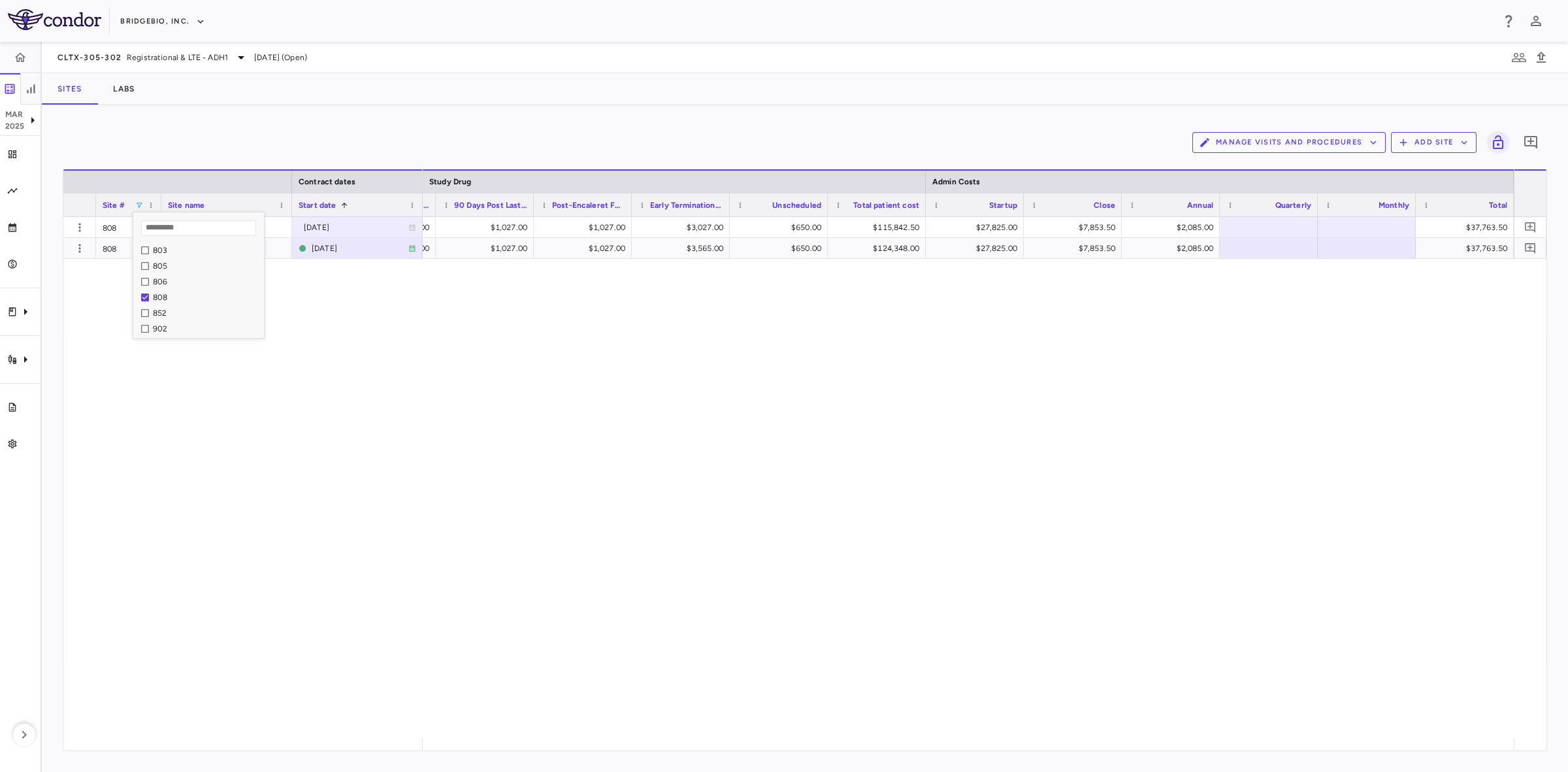
click at [407, 424] on div "808 Houston Methodist Hospital 2023-06-30 808 Houston Methodist Hospital 2024-0…" at bounding box center [805, 477] width 1482 height 520
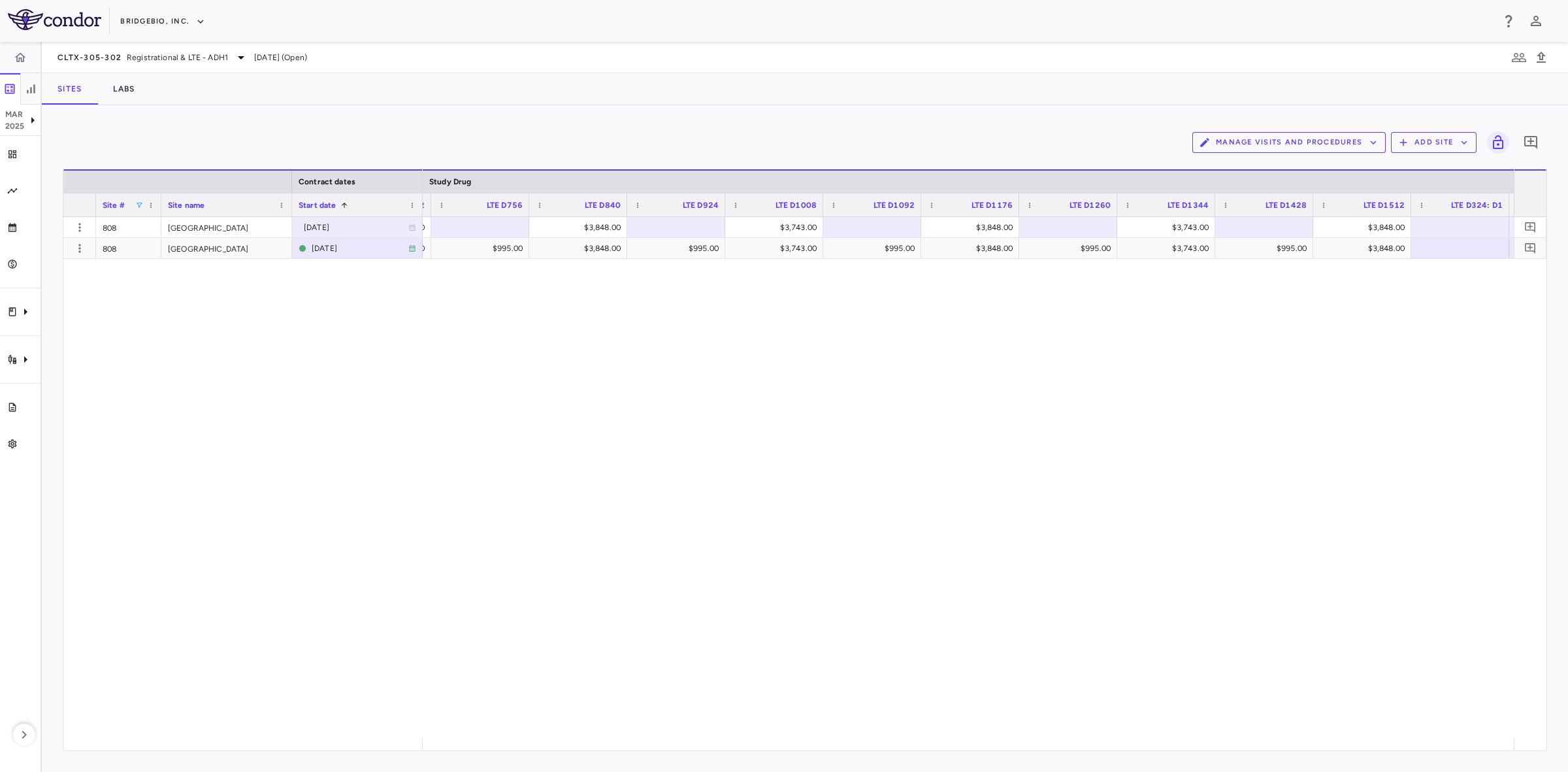
scroll to position [0, 11227]
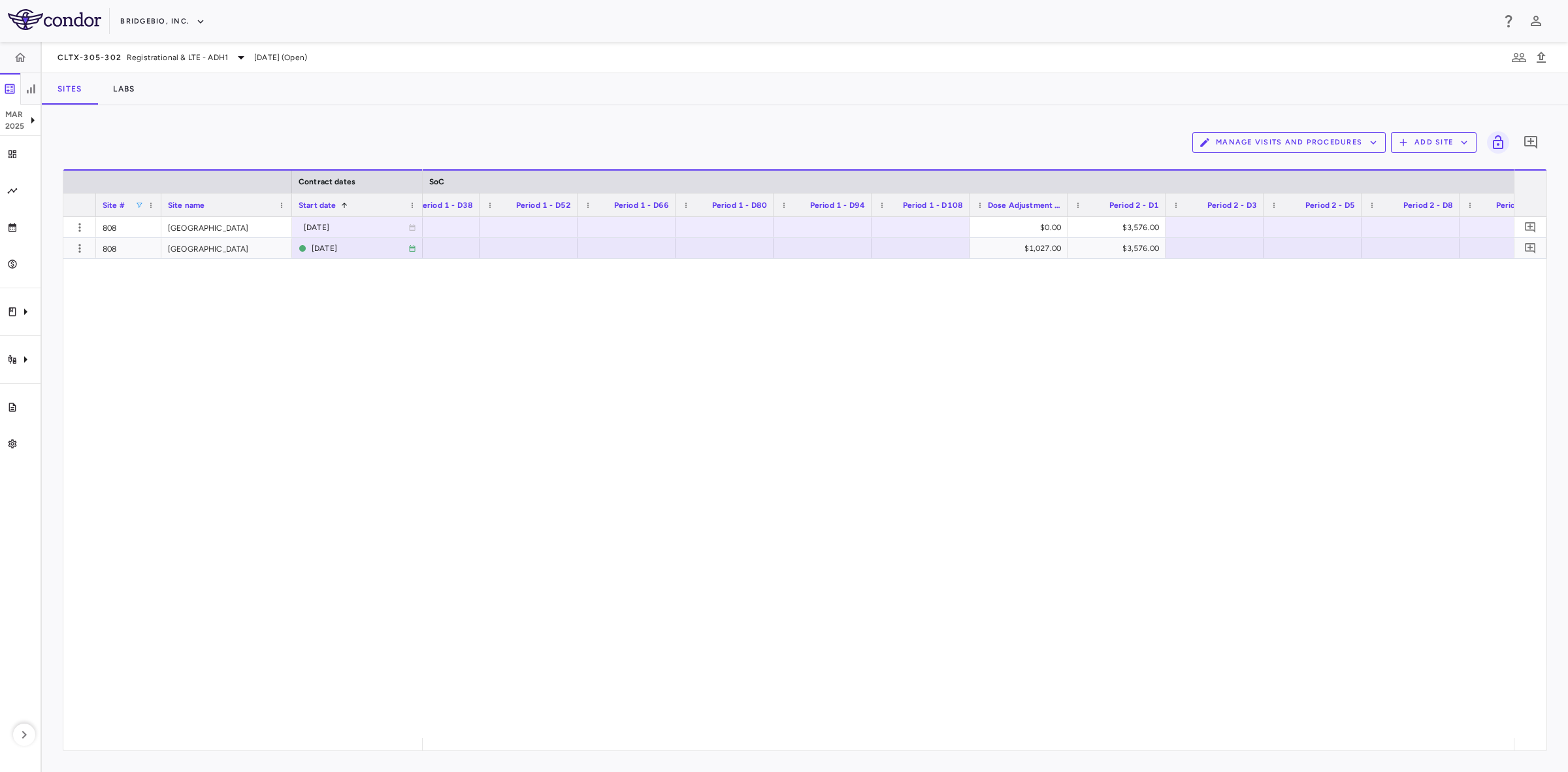
click at [1052, 411] on div "$0.00 $3,576.00 $2,938.25 $2,054.00 $1,027.00 $3,576.00 $3,437.00" at bounding box center [968, 477] width 1091 height 520
click at [1017, 224] on div "$0.00" at bounding box center [1021, 227] width 79 height 21
click at [918, 385] on div "$1,027.00 $3,576.00 $2,938.25 $2,054.00 $1,027.00 $3,576.00 $3,437.00" at bounding box center [968, 477] width 1091 height 520
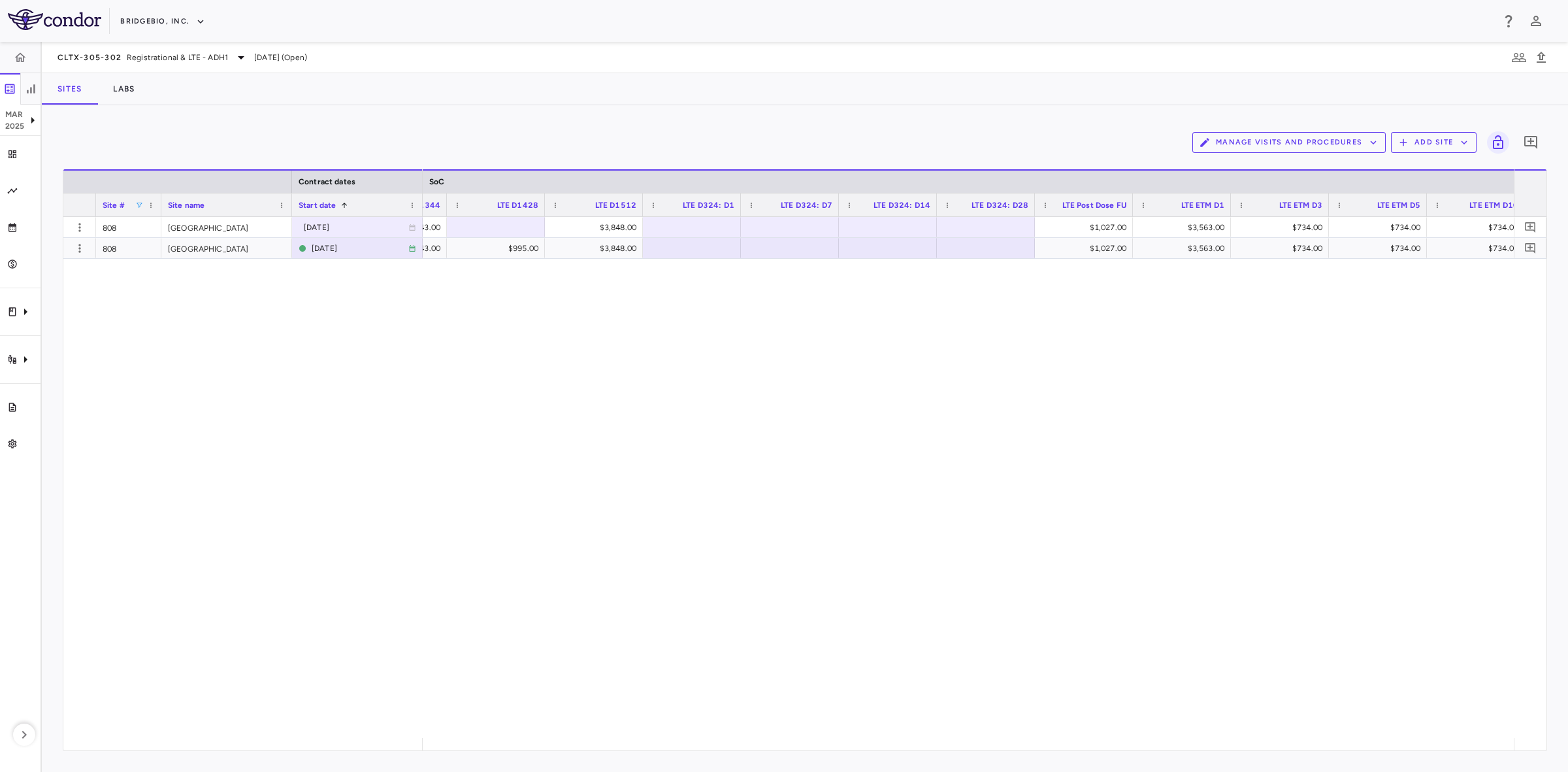
scroll to position [0, 6552]
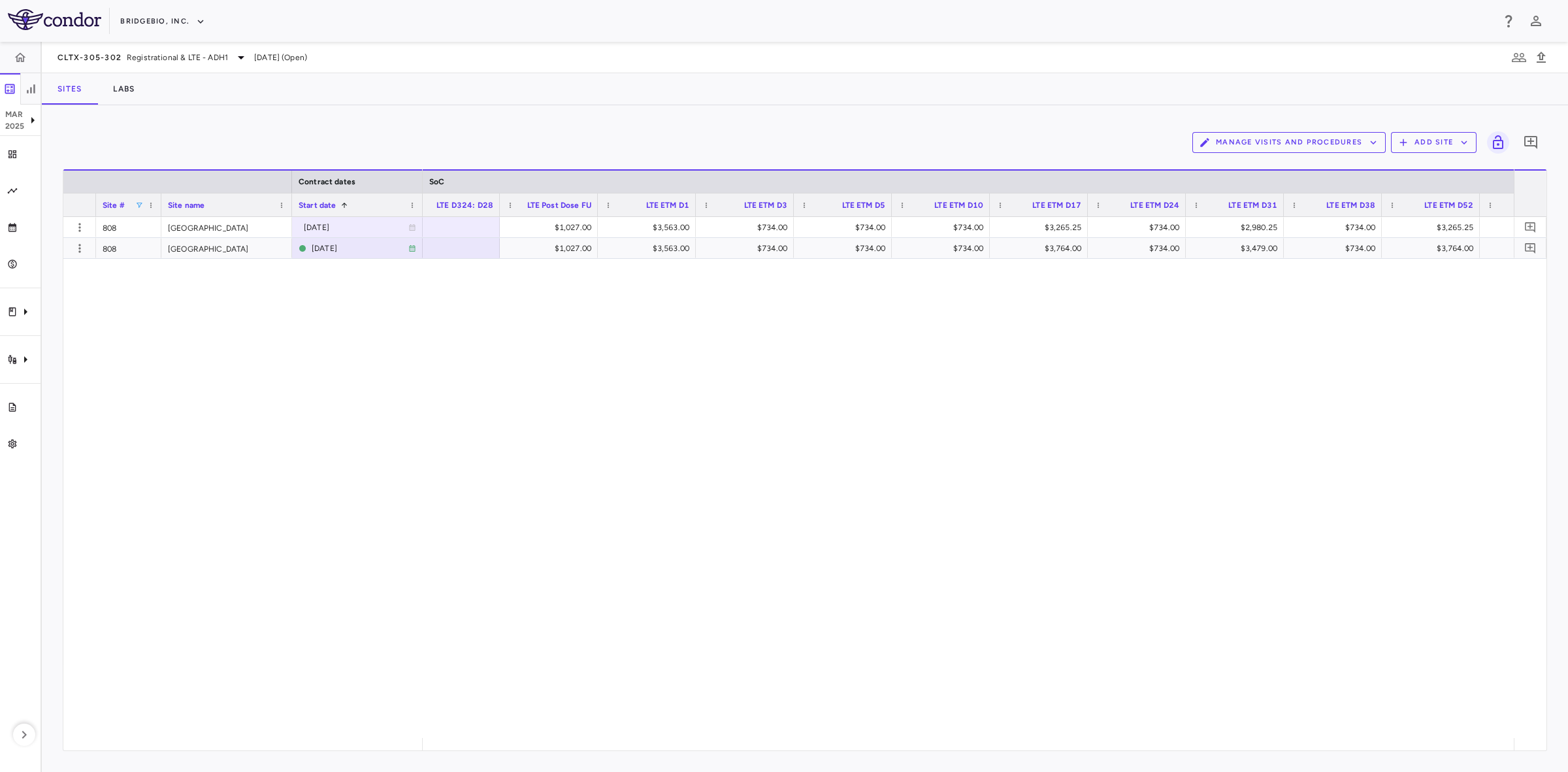
drag, startPoint x: 928, startPoint y: 458, endPoint x: 951, endPoint y: 463, distance: 23.5
click at [929, 458] on div "$1,027.00 $3,563.00 $734.00 $734.00 $734.00 $3,265.25 $734.00 $2,980.25 $734.00…" at bounding box center [968, 477] width 1091 height 520
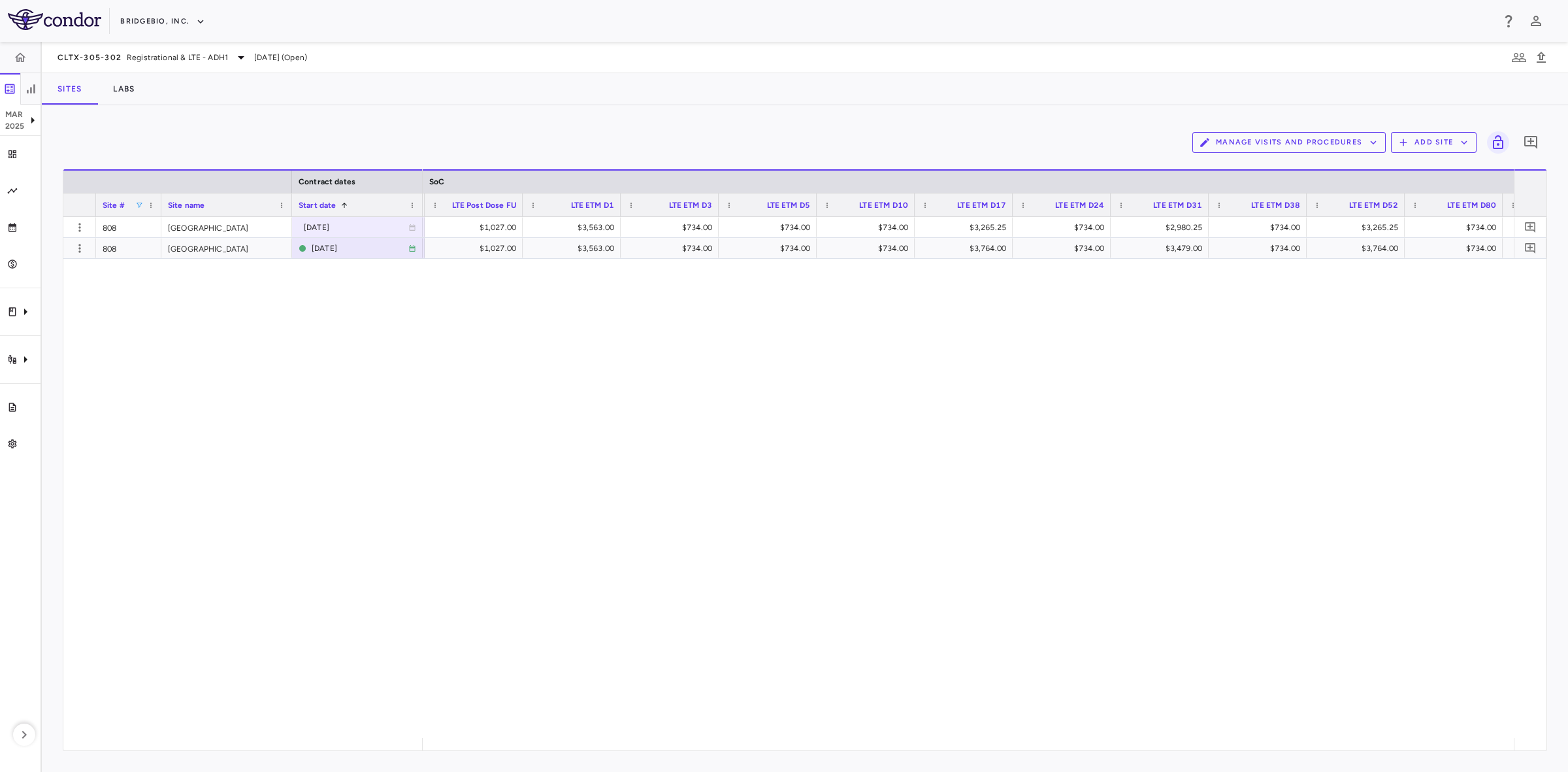
scroll to position [0, 6763]
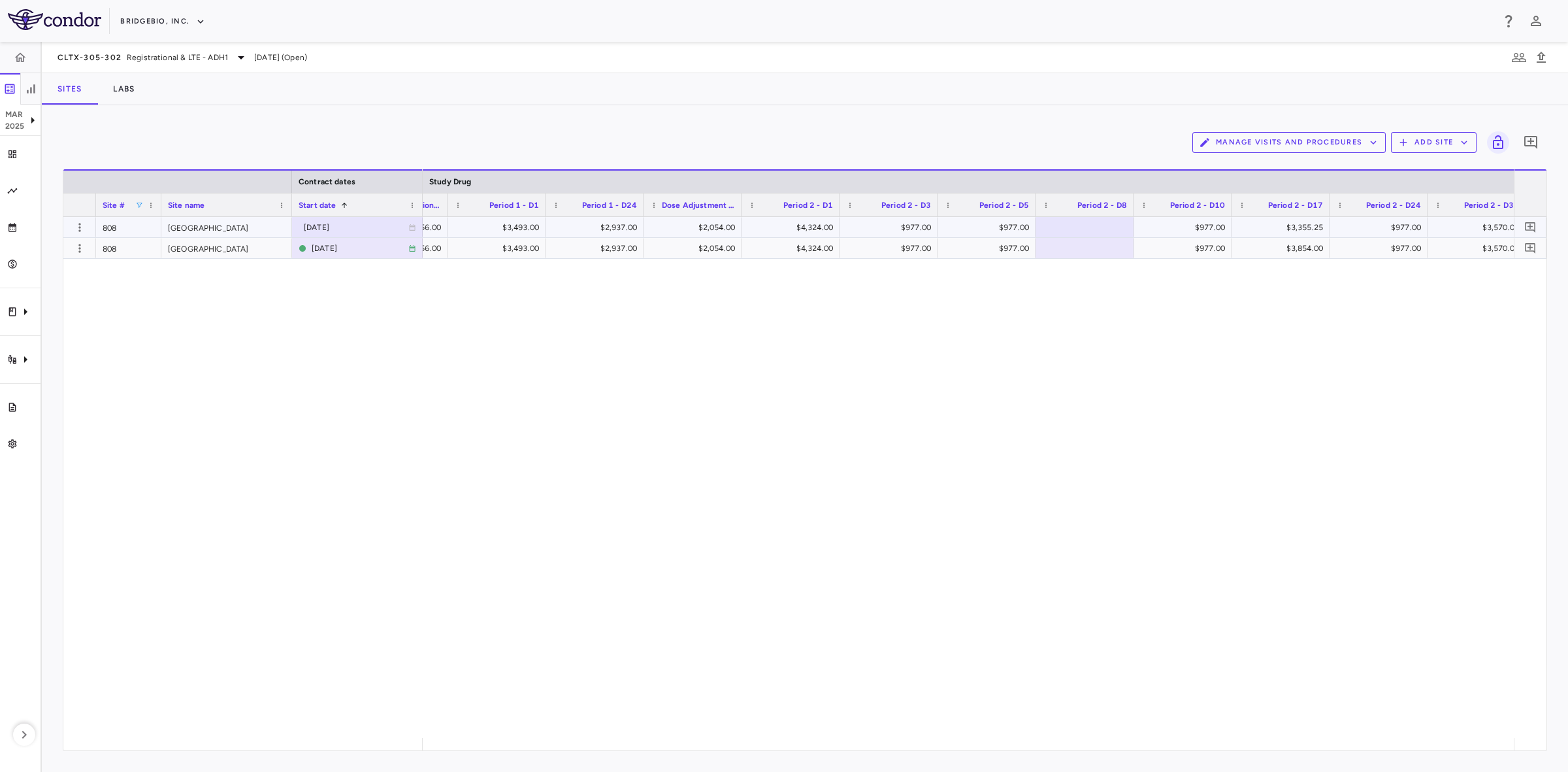
click at [671, 227] on div "$2,054.00" at bounding box center [694, 227] width 79 height 21
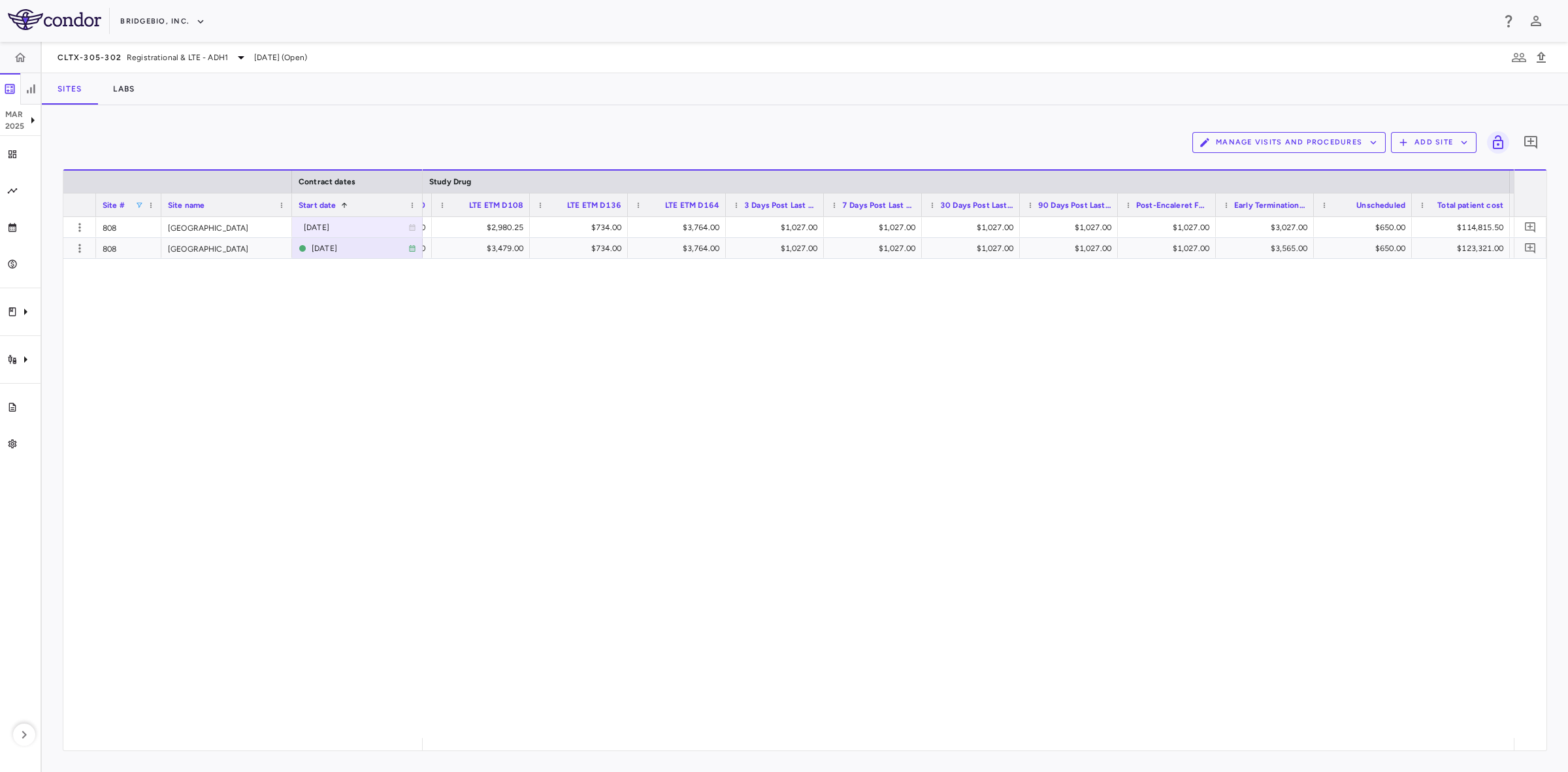
click at [409, 347] on div "808 Houston Methodist Hospital 2023-06-30 808 Houston Methodist Hospital 2024-0…" at bounding box center [805, 477] width 1482 height 520
click at [136, 204] on span at bounding box center [139, 204] width 8 height 8
click at [149, 314] on div "808" at bounding box center [203, 315] width 123 height 16
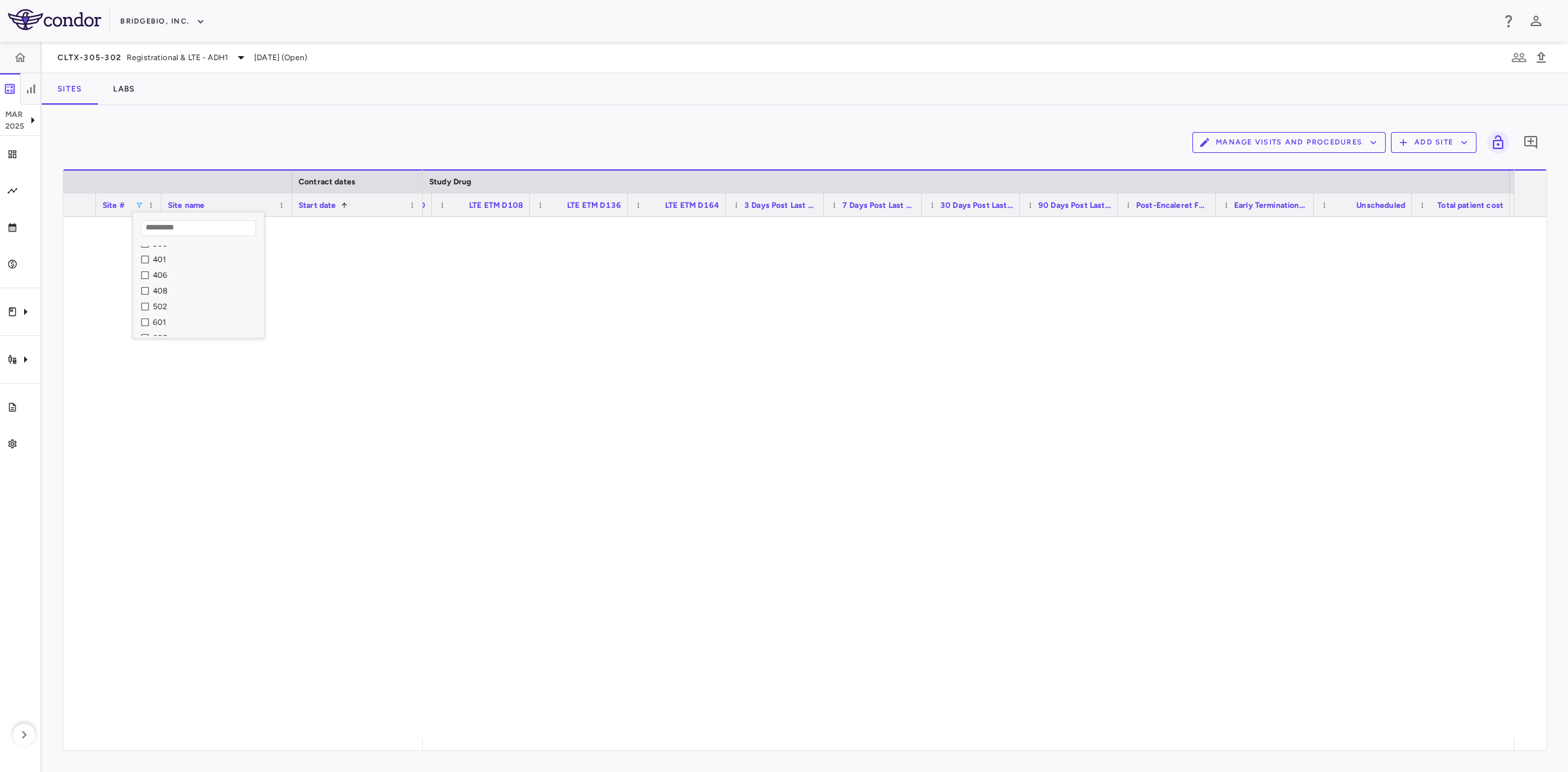
scroll to position [327, 0]
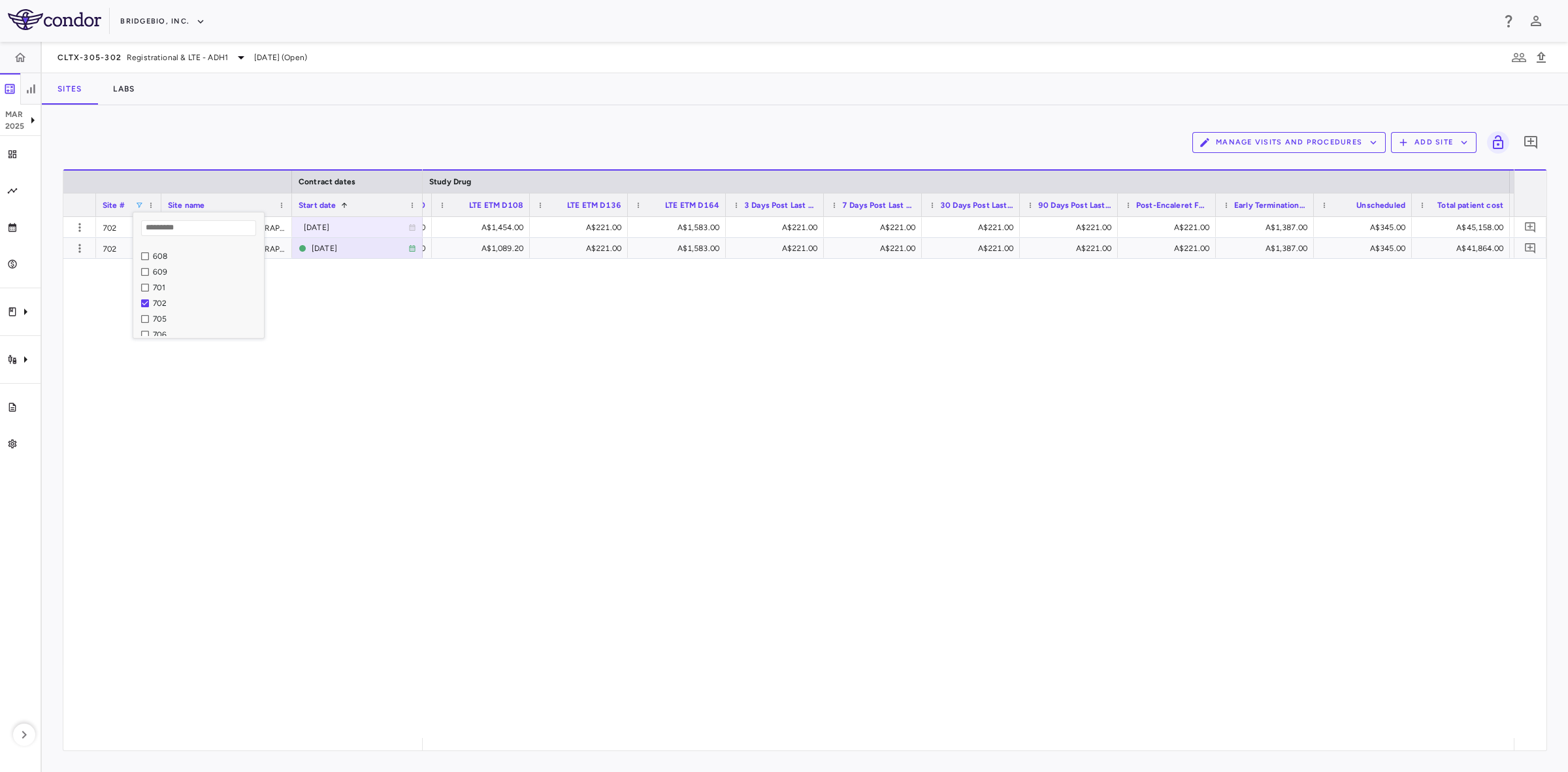
click at [533, 445] on div "A$1,583.00 A$221.00 A$1,454.00 A$221.00 A$1,583.00 A$221.00 A$221.00 A$221.00 A…" at bounding box center [968, 477] width 1091 height 520
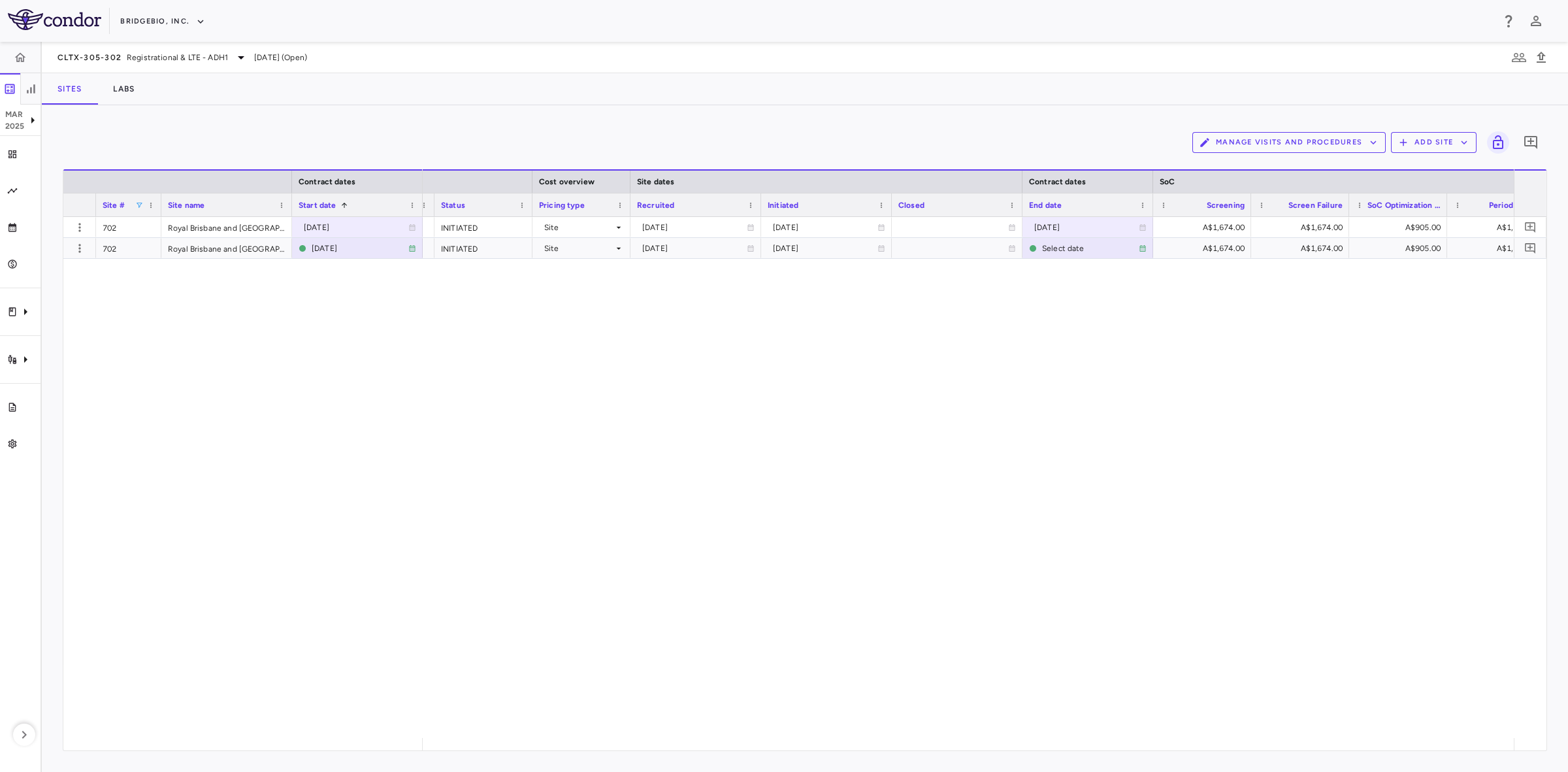
scroll to position [0, 782]
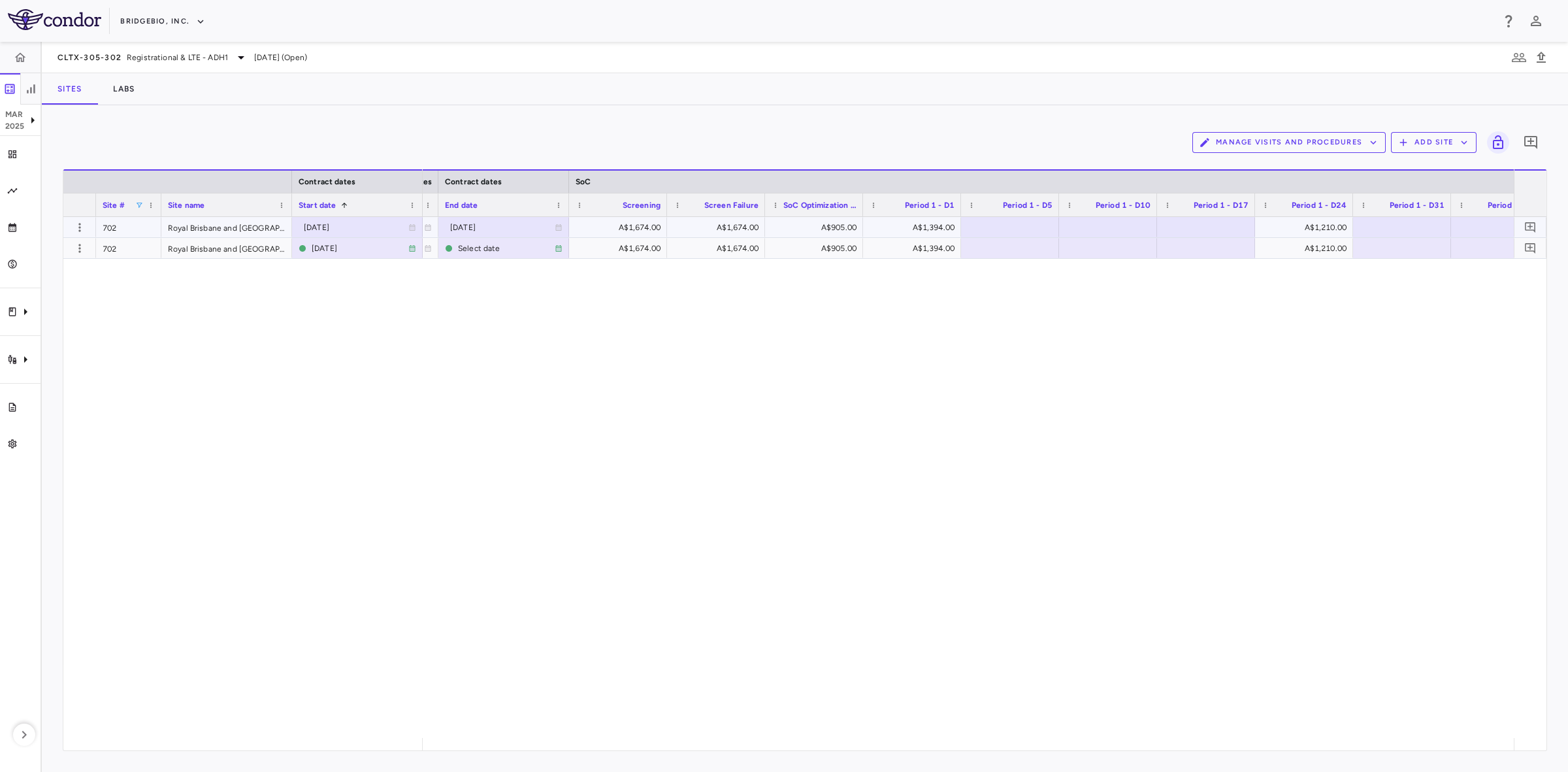
click at [338, 225] on div "2023-08-21" at bounding box center [356, 227] width 105 height 21
click at [386, 227] on input "**********" at bounding box center [345, 228] width 106 height 22
click at [383, 229] on input "**********" at bounding box center [345, 228] width 106 height 22
type input "**********"
click at [474, 227] on div "2024-08-12" at bounding box center [503, 227] width 105 height 21
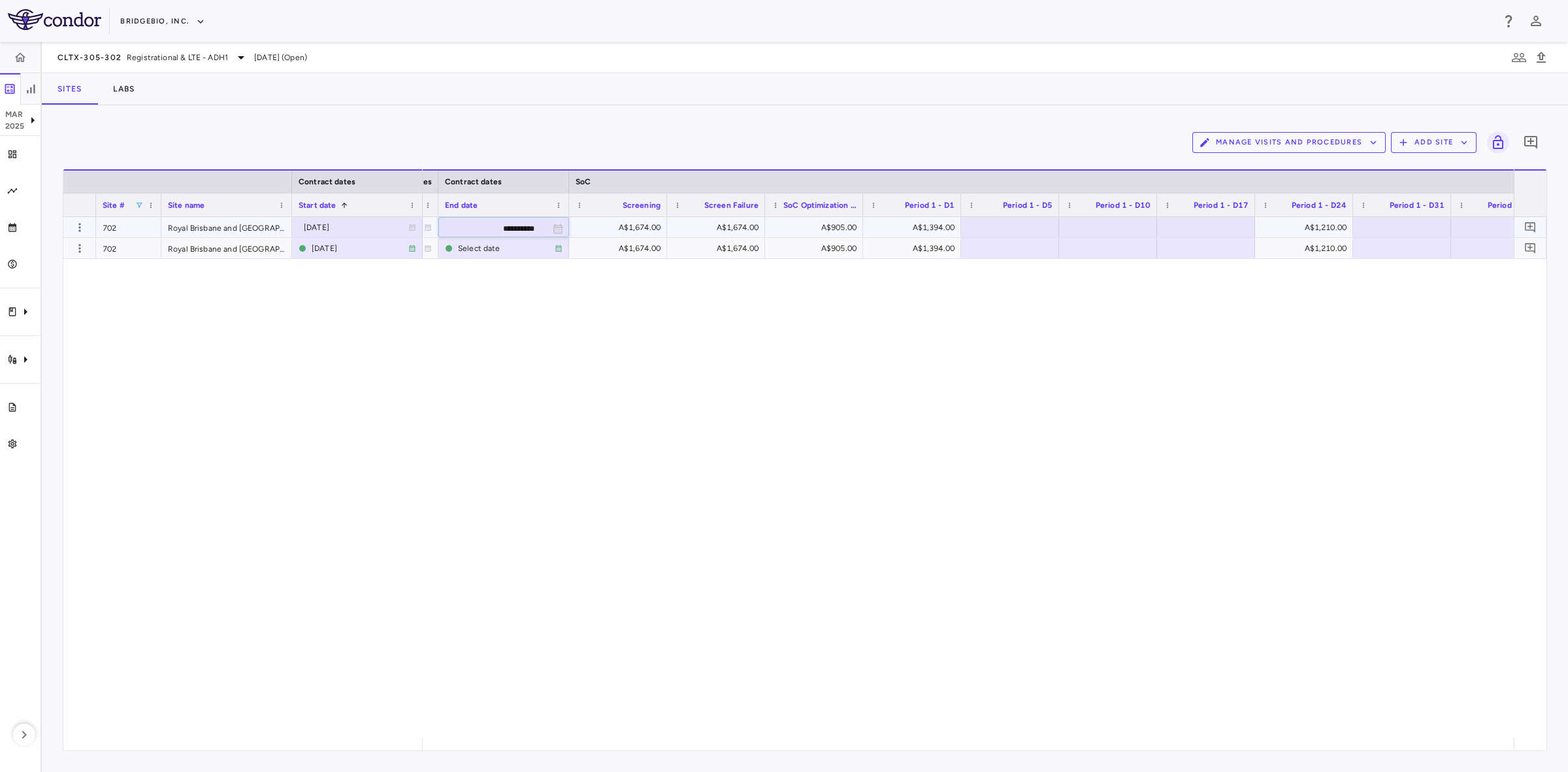
click at [493, 230] on input "**********" at bounding box center [492, 228] width 106 height 22
click at [506, 227] on input "**********" at bounding box center [492, 228] width 106 height 22
type input "**********"
click at [354, 244] on div "[DATE]" at bounding box center [360, 248] width 97 height 21
click at [354, 247] on input "**********" at bounding box center [345, 249] width 106 height 22
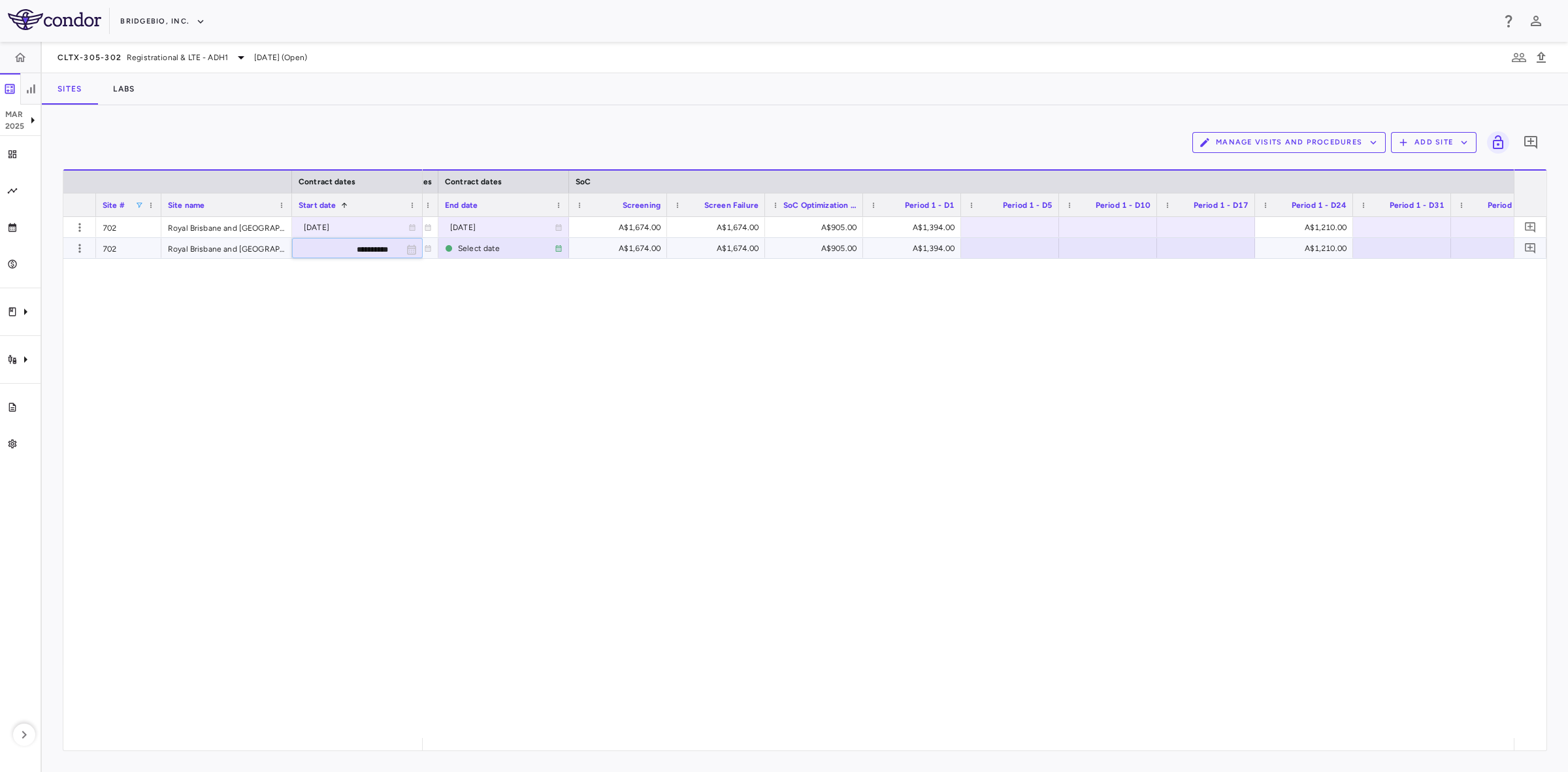
type input "**********"
click at [463, 230] on div "2024-08-12" at bounding box center [505, 227] width 97 height 21
click at [494, 227] on input "**********" at bounding box center [492, 228] width 106 height 22
type input "**********"
click at [849, 360] on div "2023-08-21 2024-04-23 A$1,674.00 A$1,674.00 A$905.00 A$1,394.00 A$1,210.00 2023…" at bounding box center [968, 477] width 1091 height 520
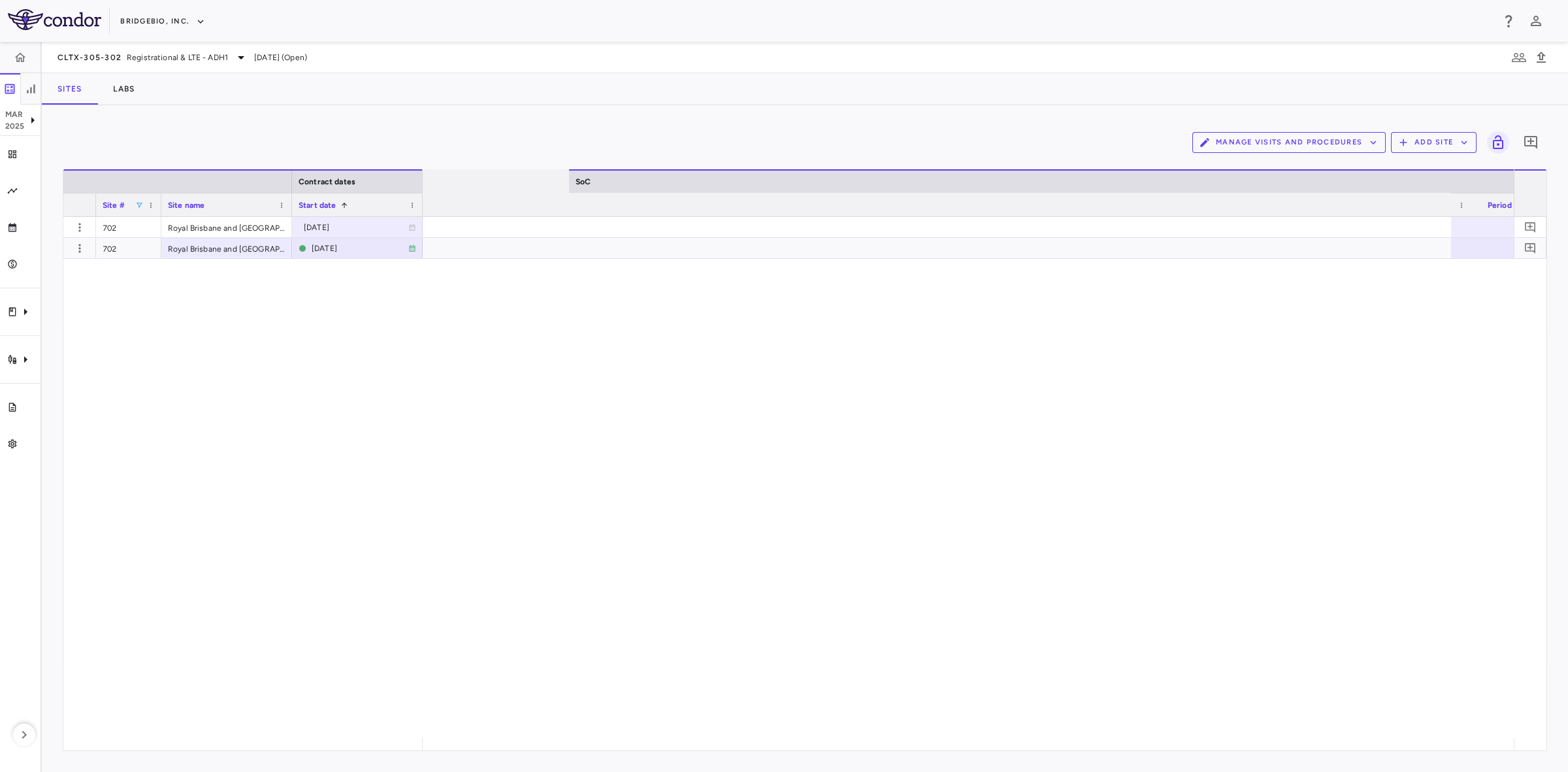
scroll to position [0, 2388]
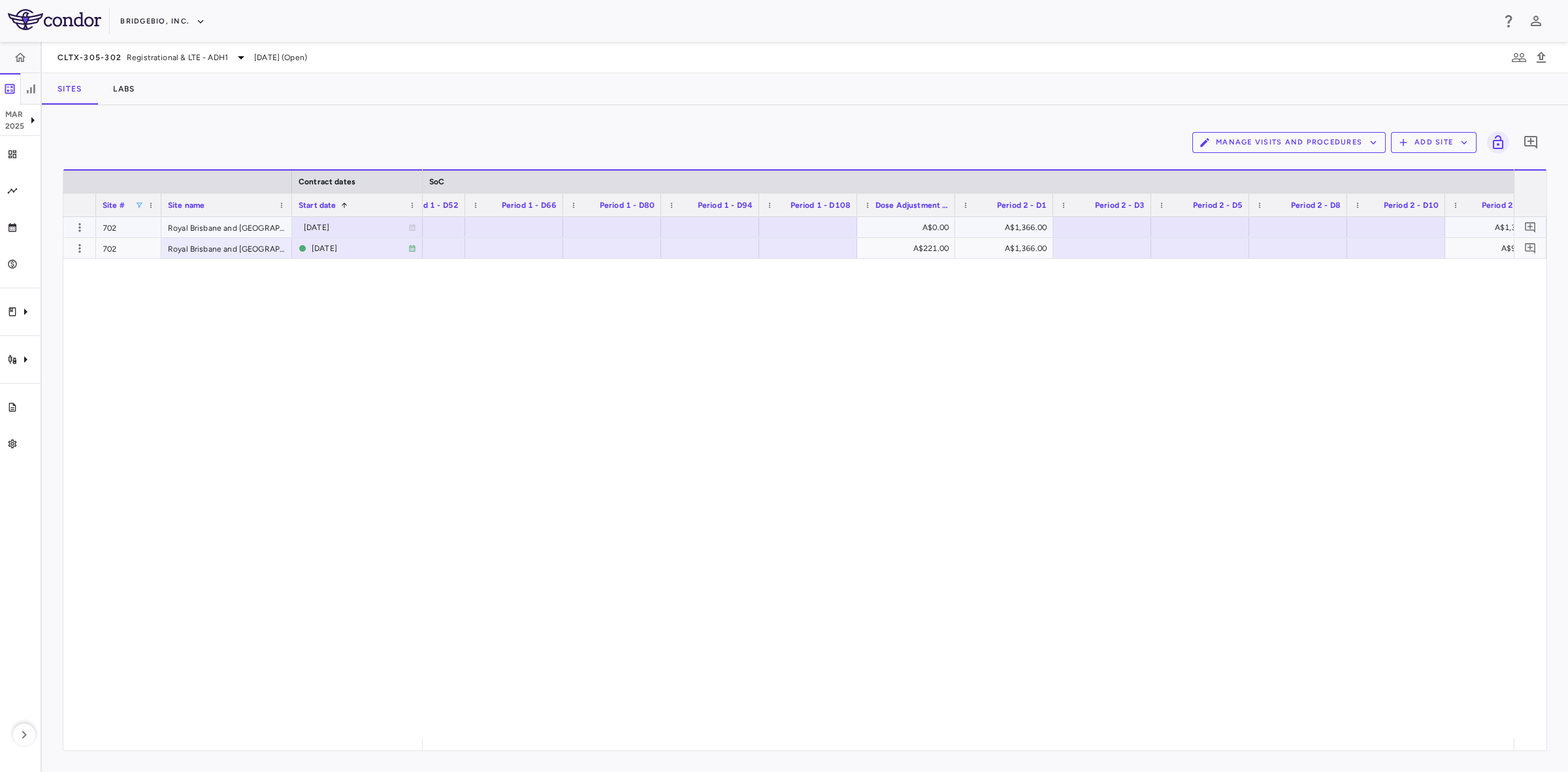
click at [911, 226] on div "A$0.00" at bounding box center [908, 227] width 79 height 21
drag, startPoint x: 919, startPoint y: 226, endPoint x: 998, endPoint y: 229, distance: 79.1
type input "***"
drag, startPoint x: 826, startPoint y: 562, endPoint x: 661, endPoint y: 664, distance: 194.0
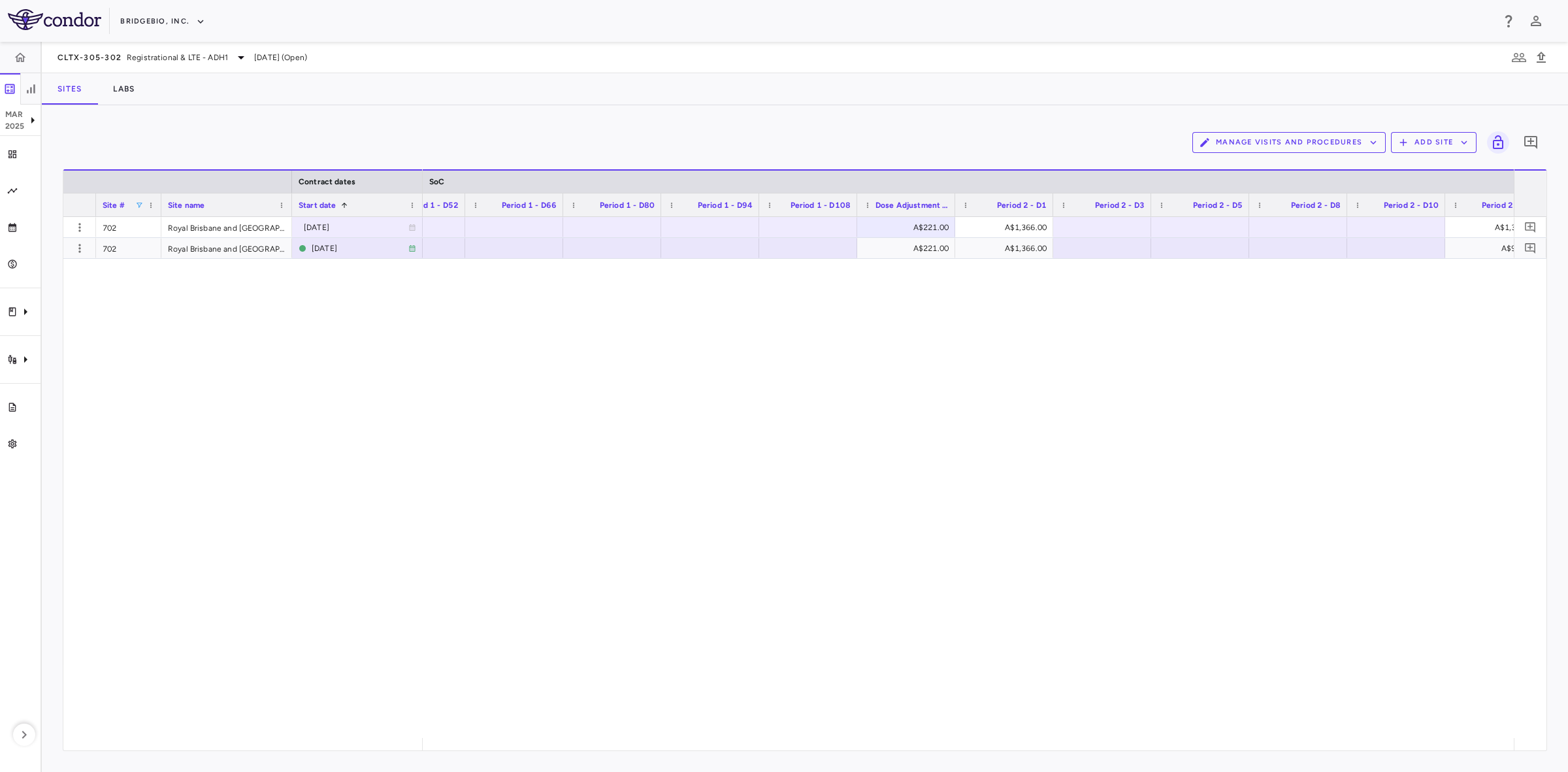
click at [826, 562] on div "A$221.00 A$1,366.00 A$1,345.00 A$186.00 A$1,345.00 A$221.00 A$1,366.00 A$980.20…" at bounding box center [968, 477] width 1091 height 520
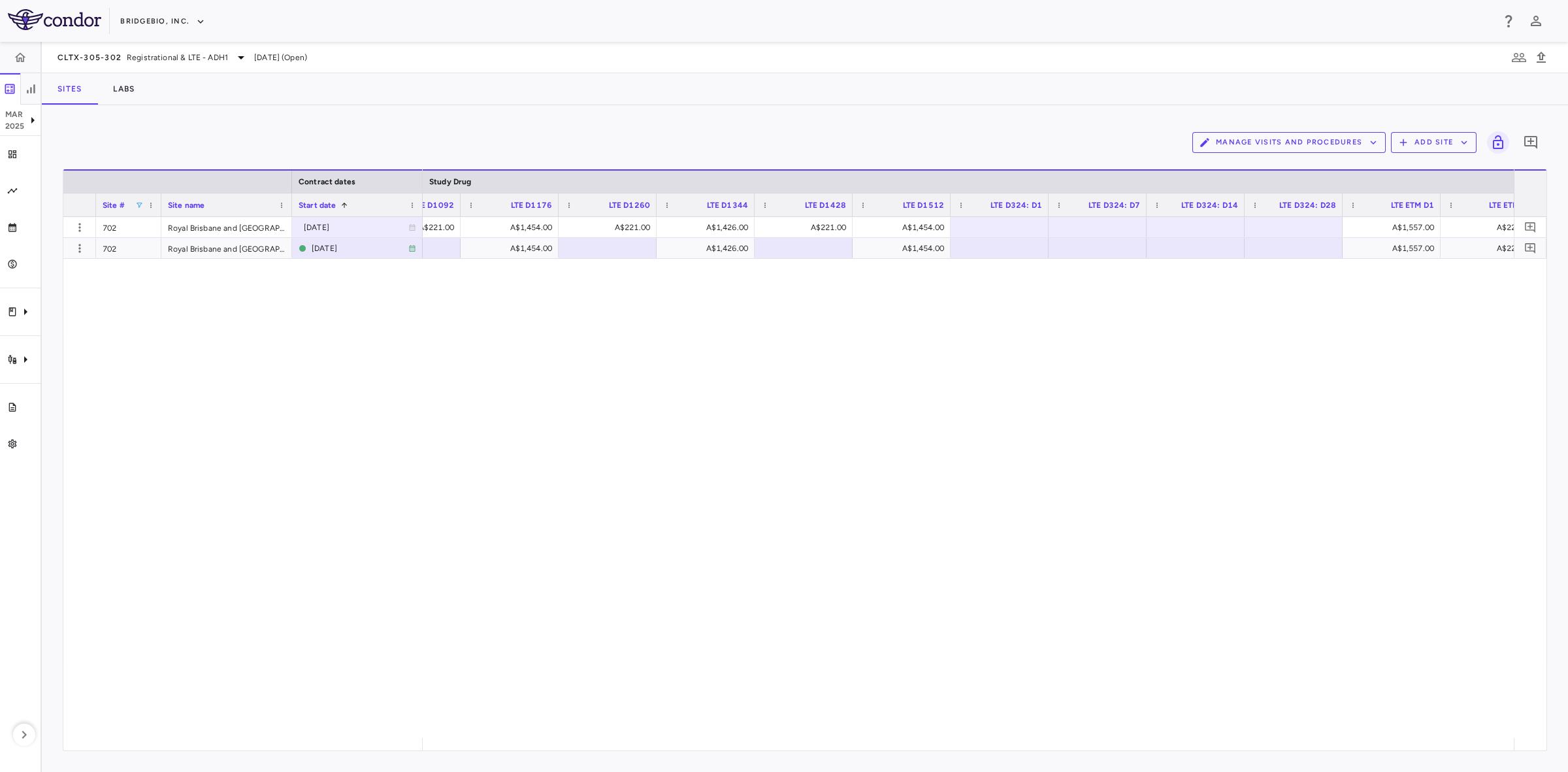
scroll to position [0, 12347]
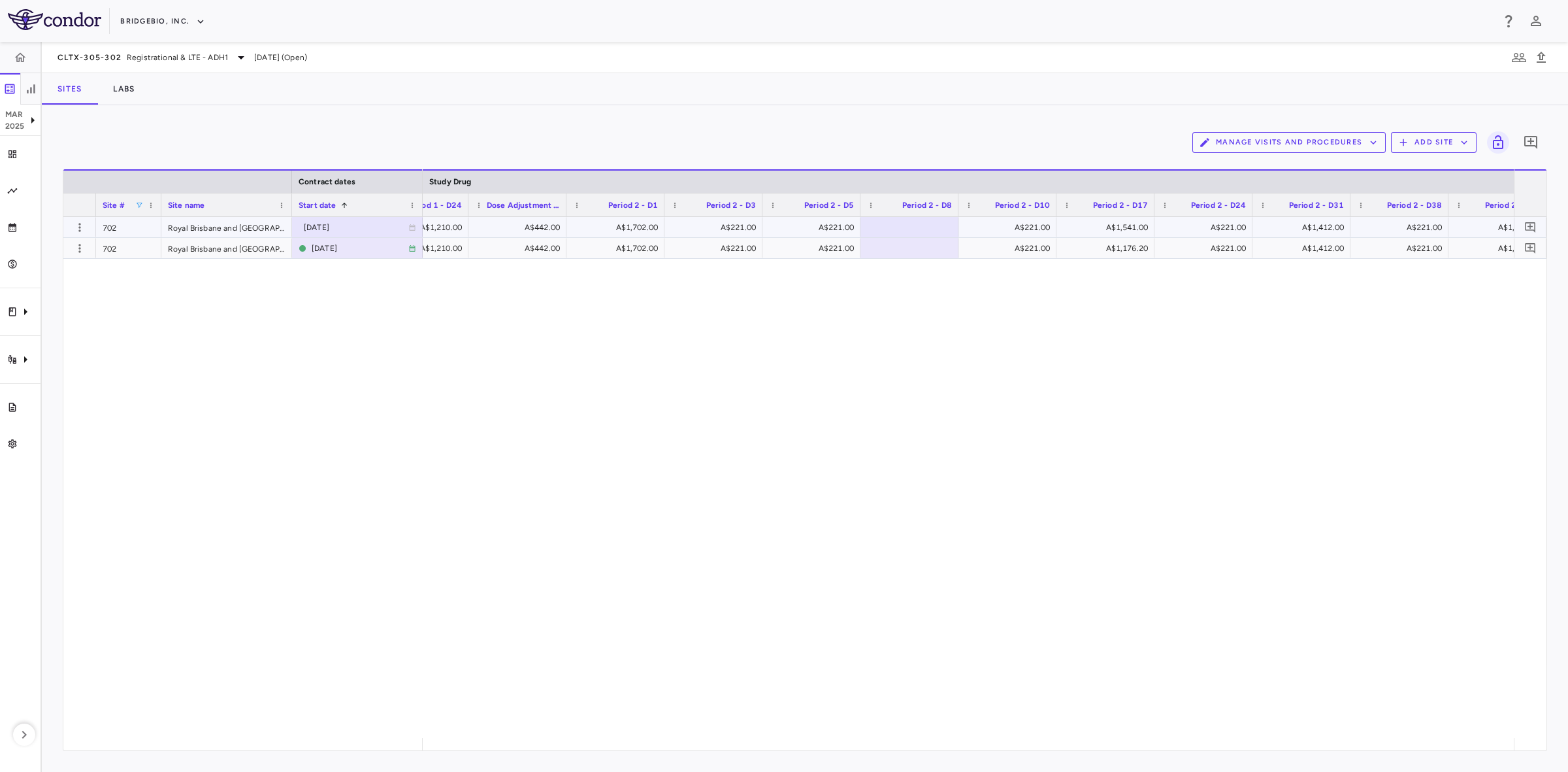
click at [523, 230] on div "A$442.00" at bounding box center [519, 227] width 79 height 21
type input "***"
click at [486, 369] on div "A$1,394.00 A$1,210.00 A$221.00 A$1,702.00 A$221.00 A$221.00 A$221.00 A$1,541.00…" at bounding box center [968, 477] width 1091 height 520
click at [135, 201] on span at bounding box center [139, 204] width 8 height 8
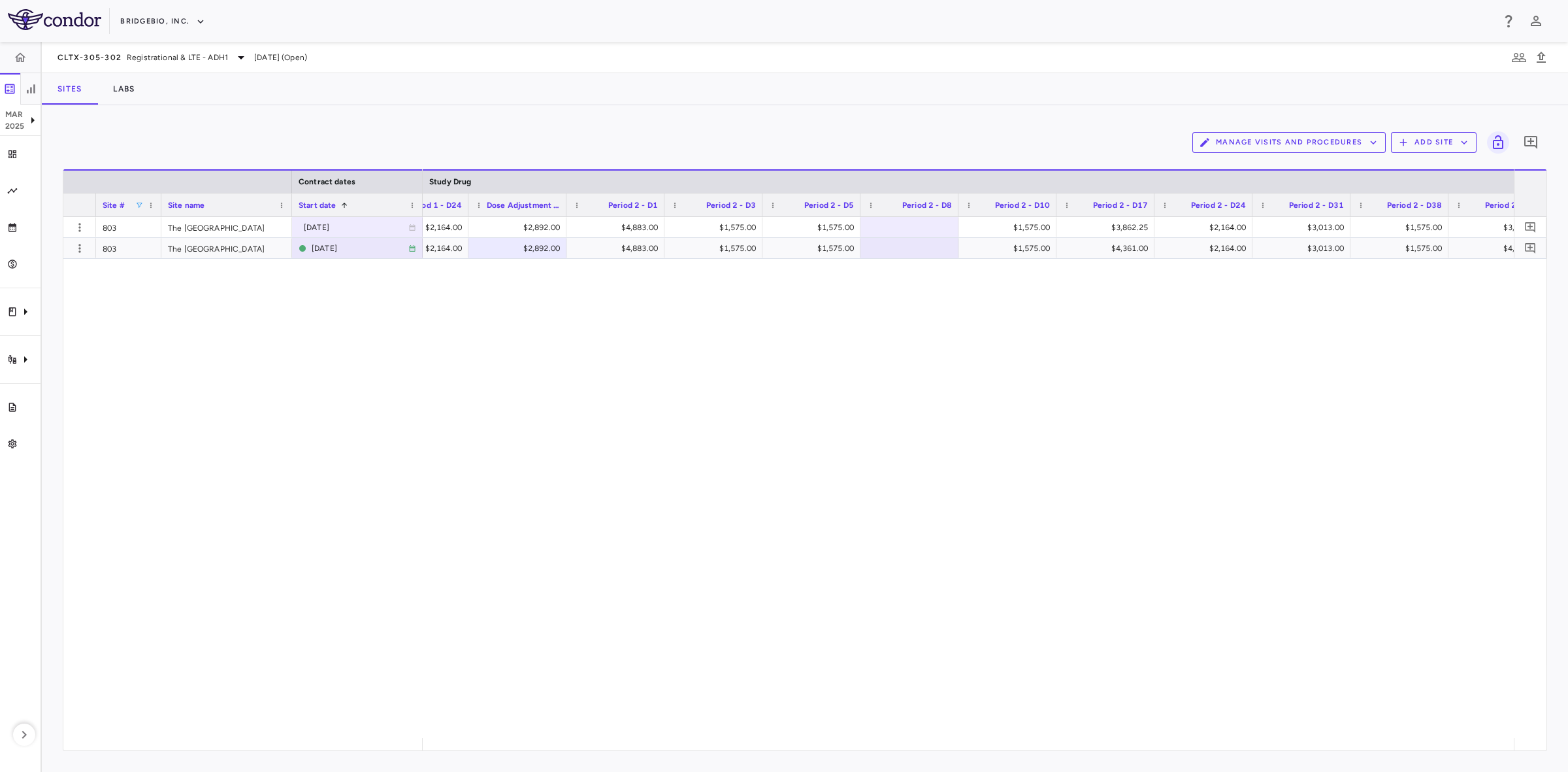
click at [468, 429] on div "$4,883.00 $2,164.00 $2,892.00 $4,883.00 $1,575.00 $1,575.00 $1,575.00 $3,862.25…" at bounding box center [968, 477] width 1091 height 520
click at [546, 485] on div "$4,883.00 $2,164.00 $2,892.00 $4,883.00 $1,575.00 $1,575.00 $1,575.00 $3,862.25…" at bounding box center [968, 477] width 1091 height 520
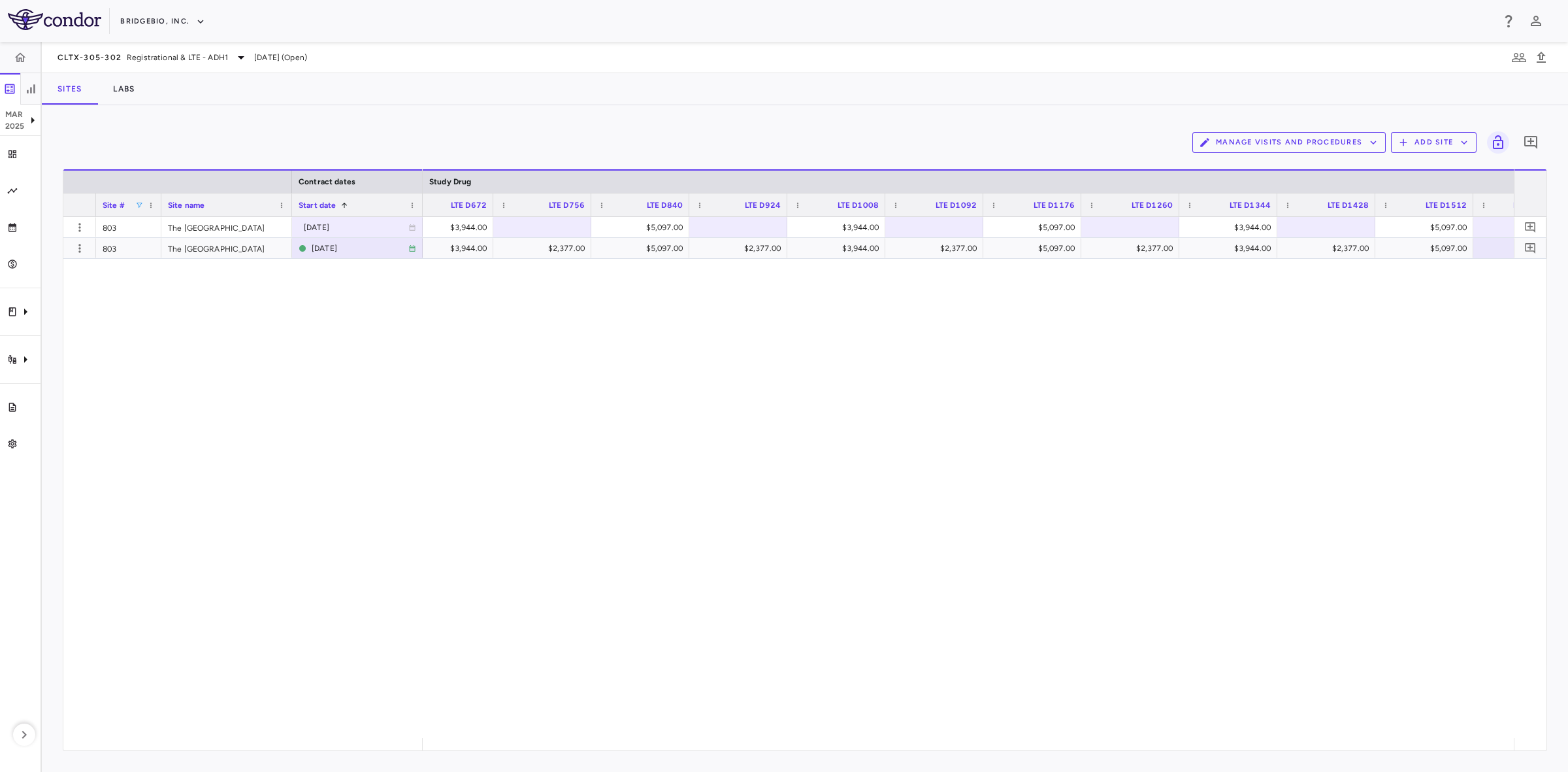
scroll to position [0, 12893]
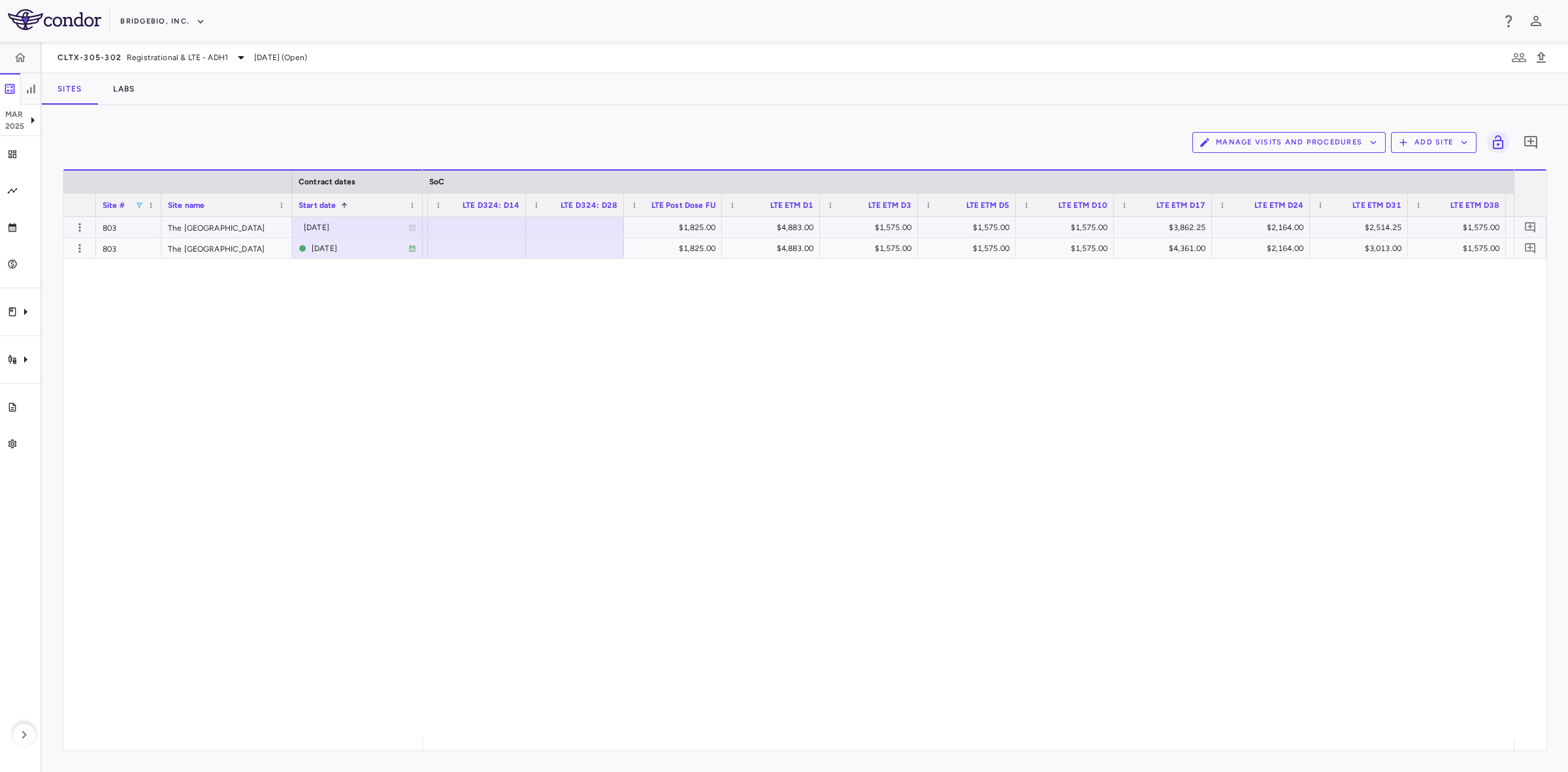
click at [679, 230] on div "$1,825.00" at bounding box center [675, 227] width 79 height 21
drag, startPoint x: 664, startPoint y: 233, endPoint x: 778, endPoint y: 237, distance: 114.1
type input "****"
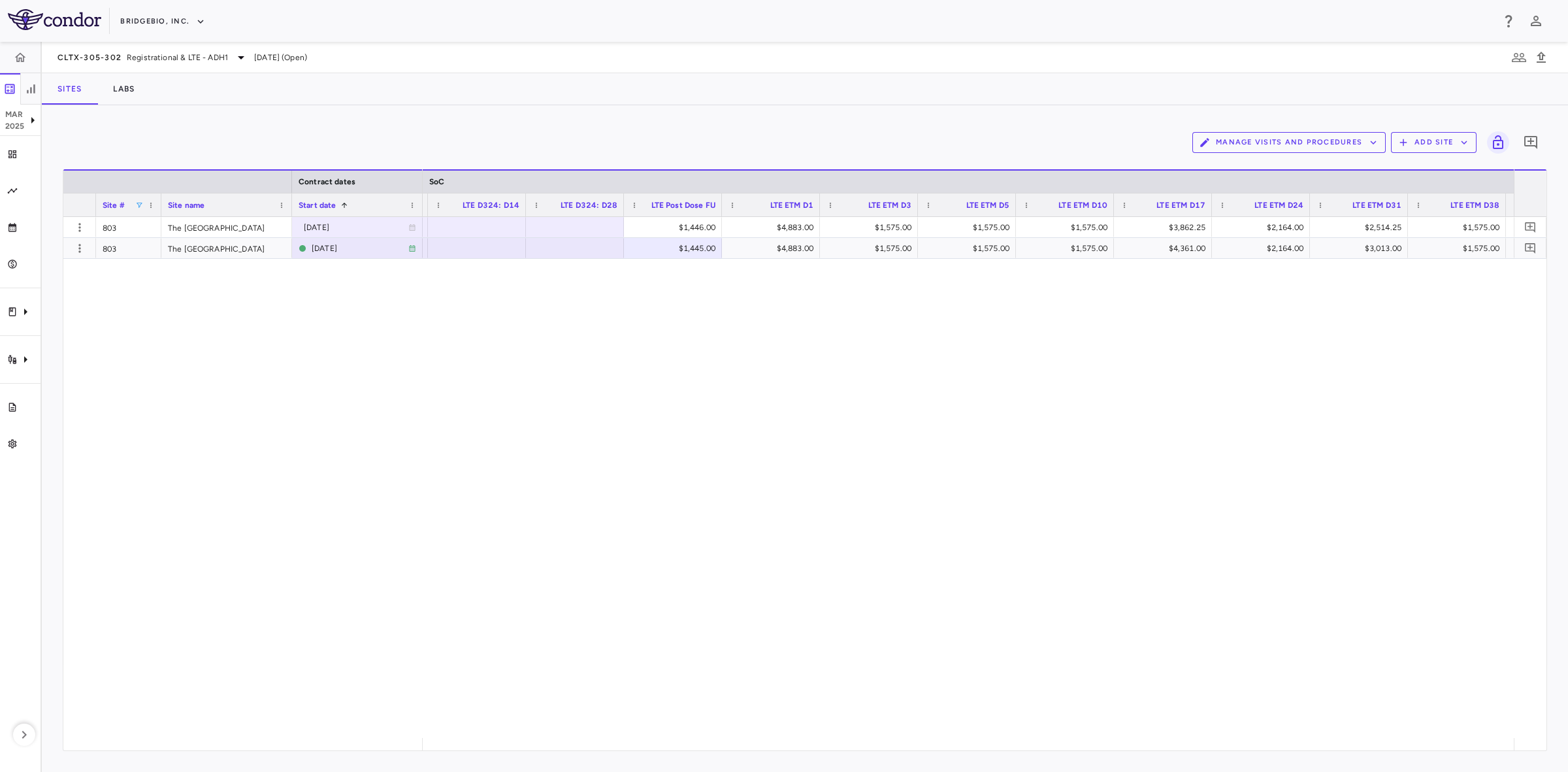
drag, startPoint x: 856, startPoint y: 521, endPoint x: 867, endPoint y: 511, distance: 14.9
click at [856, 520] on div "$1,446.00 $4,883.00 $1,575.00 $1,575.00 $1,575.00 $3,862.25 $2,164.00 $2,514.25…" at bounding box center [968, 477] width 1091 height 520
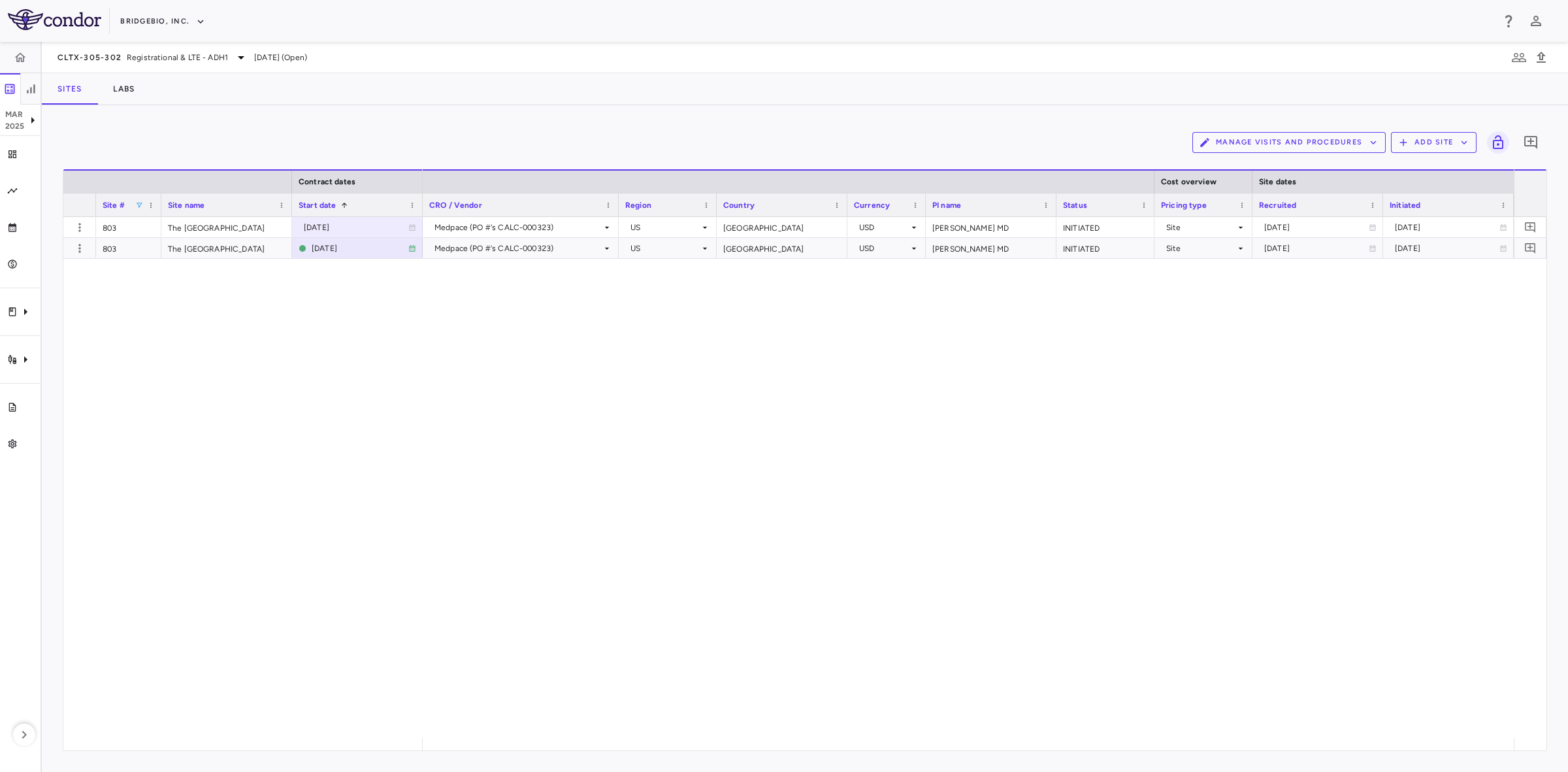
click at [850, 531] on div "Medpace (PO #'s CALC-000323) US United States USD Levine, Michael MD INITIATED …" at bounding box center [968, 477] width 1091 height 520
drag, startPoint x: 550, startPoint y: 480, endPoint x: 158, endPoint y: 210, distance: 476.0
click at [550, 480] on div "Medpace (PO #'s CALC-000323) US United States USD Levine, Michael MD INITIATED …" at bounding box center [968, 477] width 1091 height 520
click at [139, 201] on span at bounding box center [139, 204] width 8 height 8
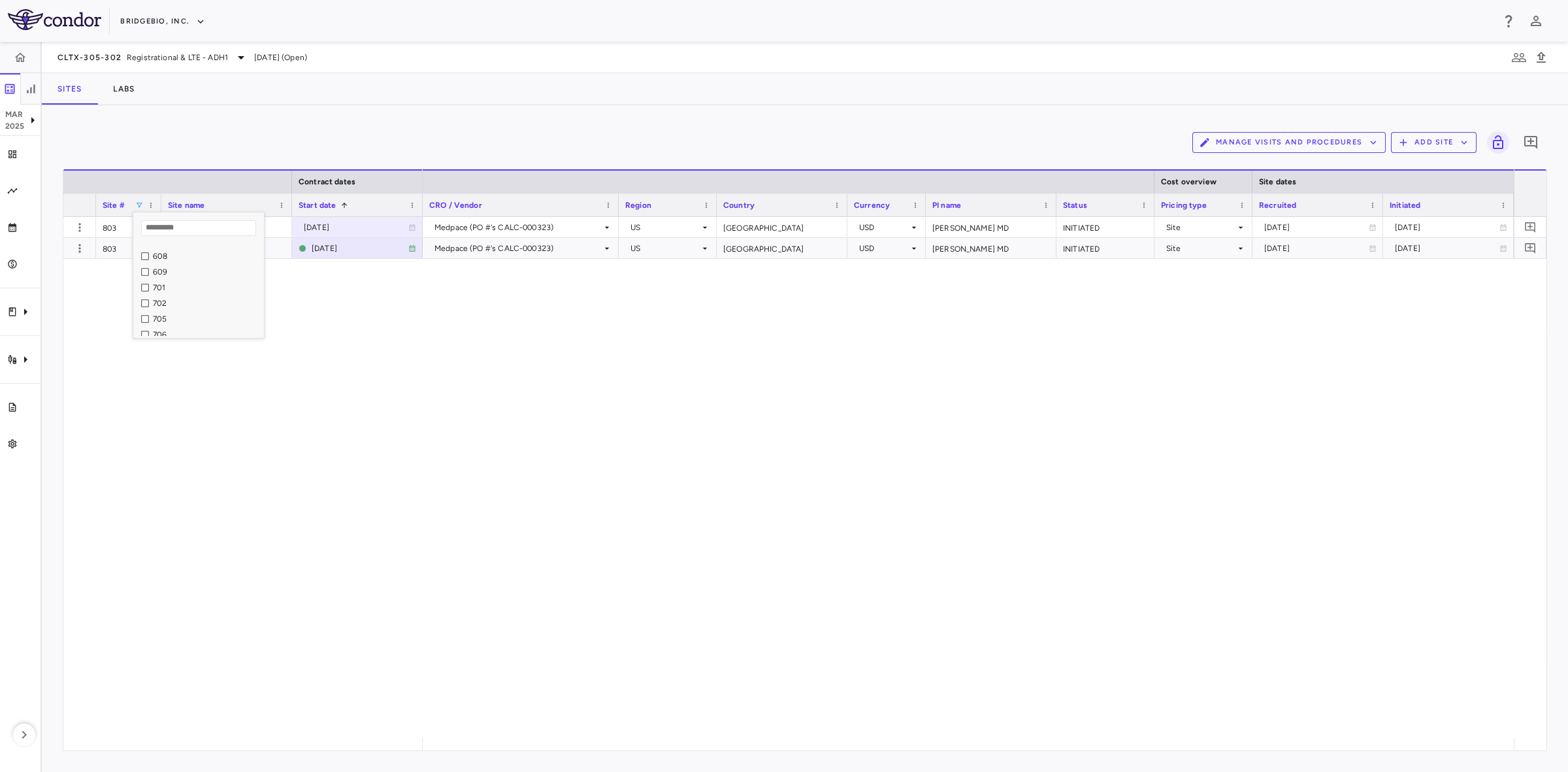
click at [141, 253] on div "608" at bounding box center [199, 256] width 131 height 16
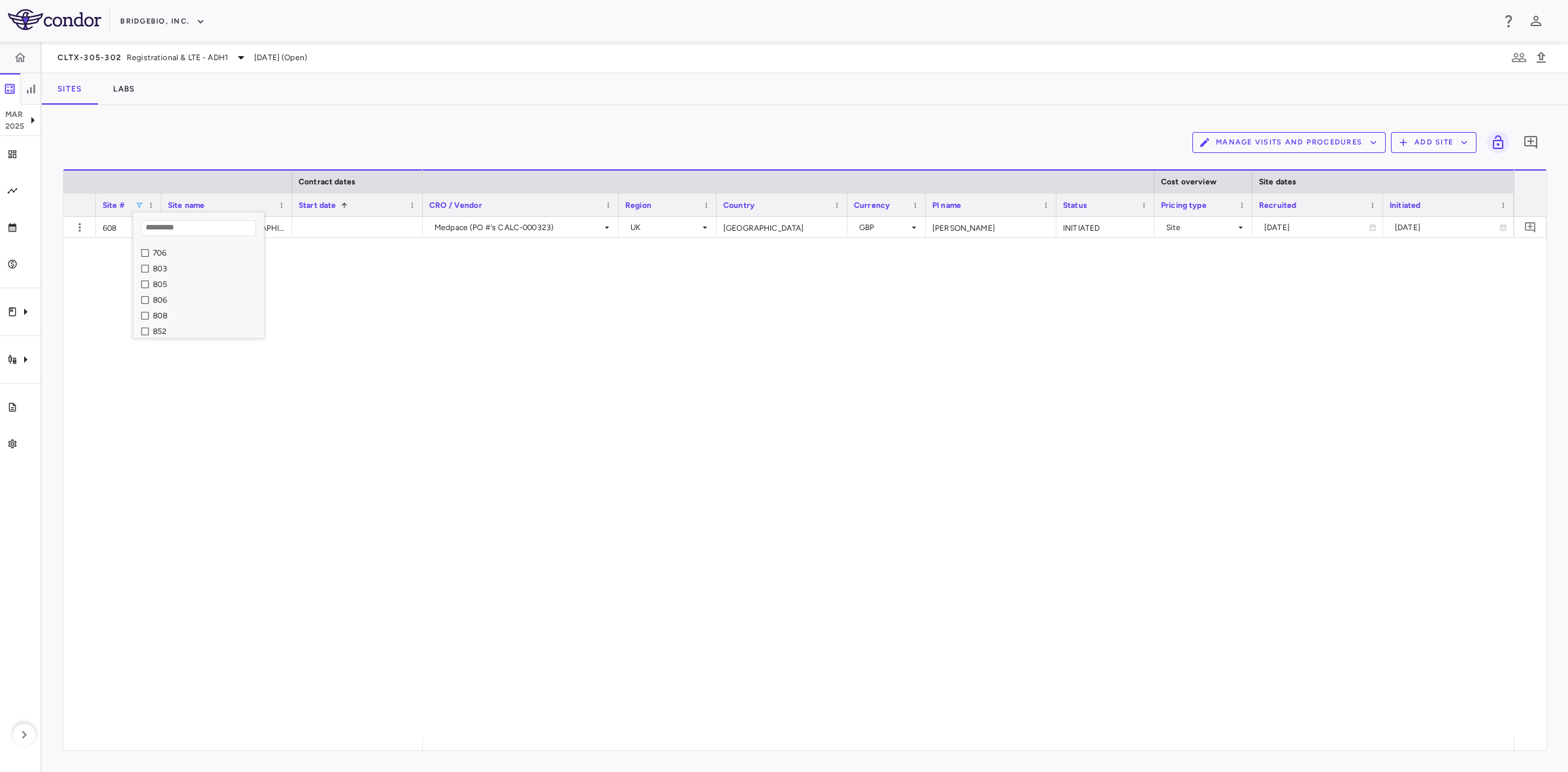
click at [499, 419] on div "Medpace (PO #'s CALC-000323) UK United Kingdom GBP Sayer, John INITIATED Site 2…" at bounding box center [968, 477] width 1091 height 520
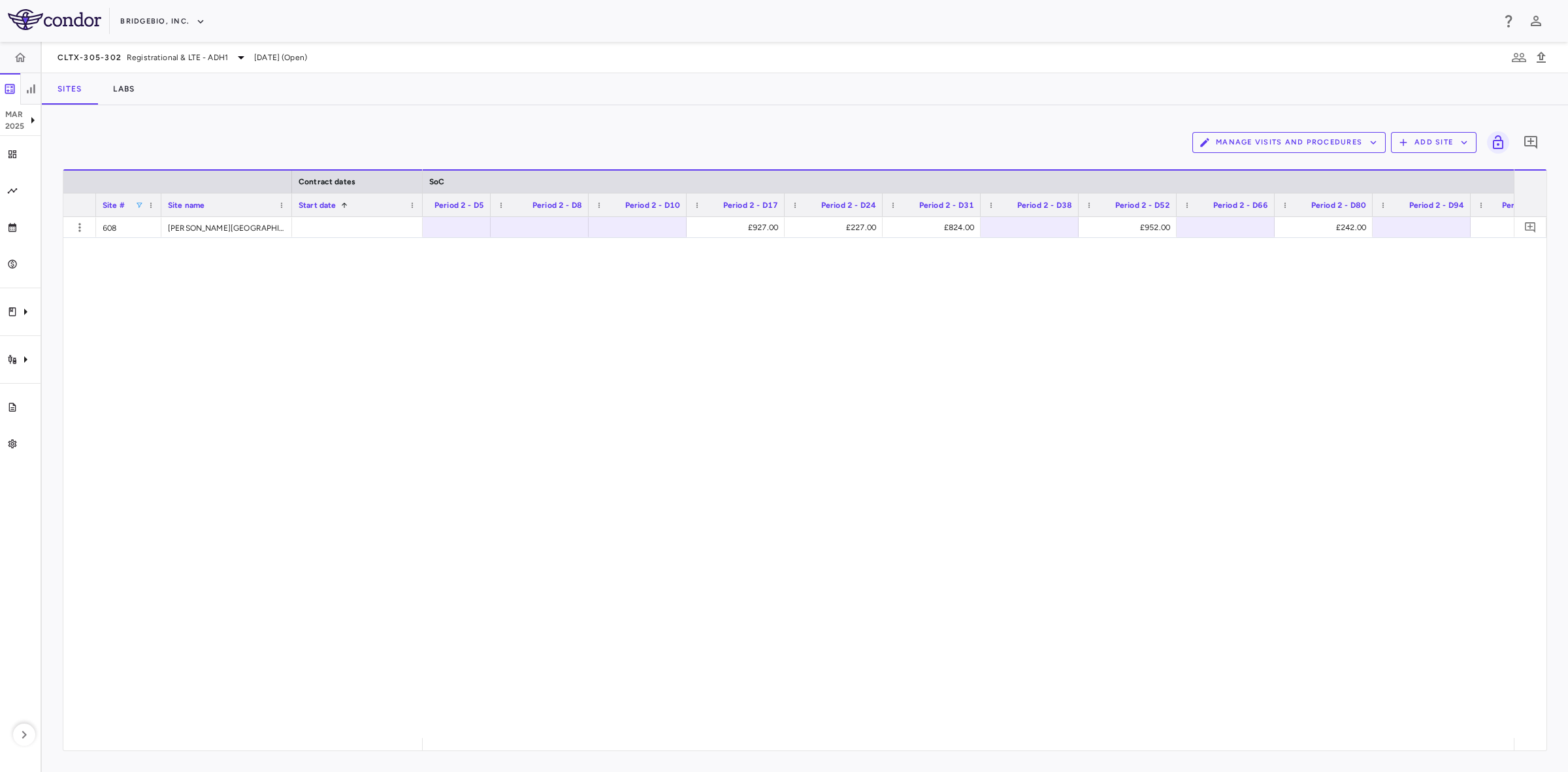
scroll to position [0, 3332]
click at [928, 222] on div "£0.00" at bounding box center [944, 227] width 79 height 21
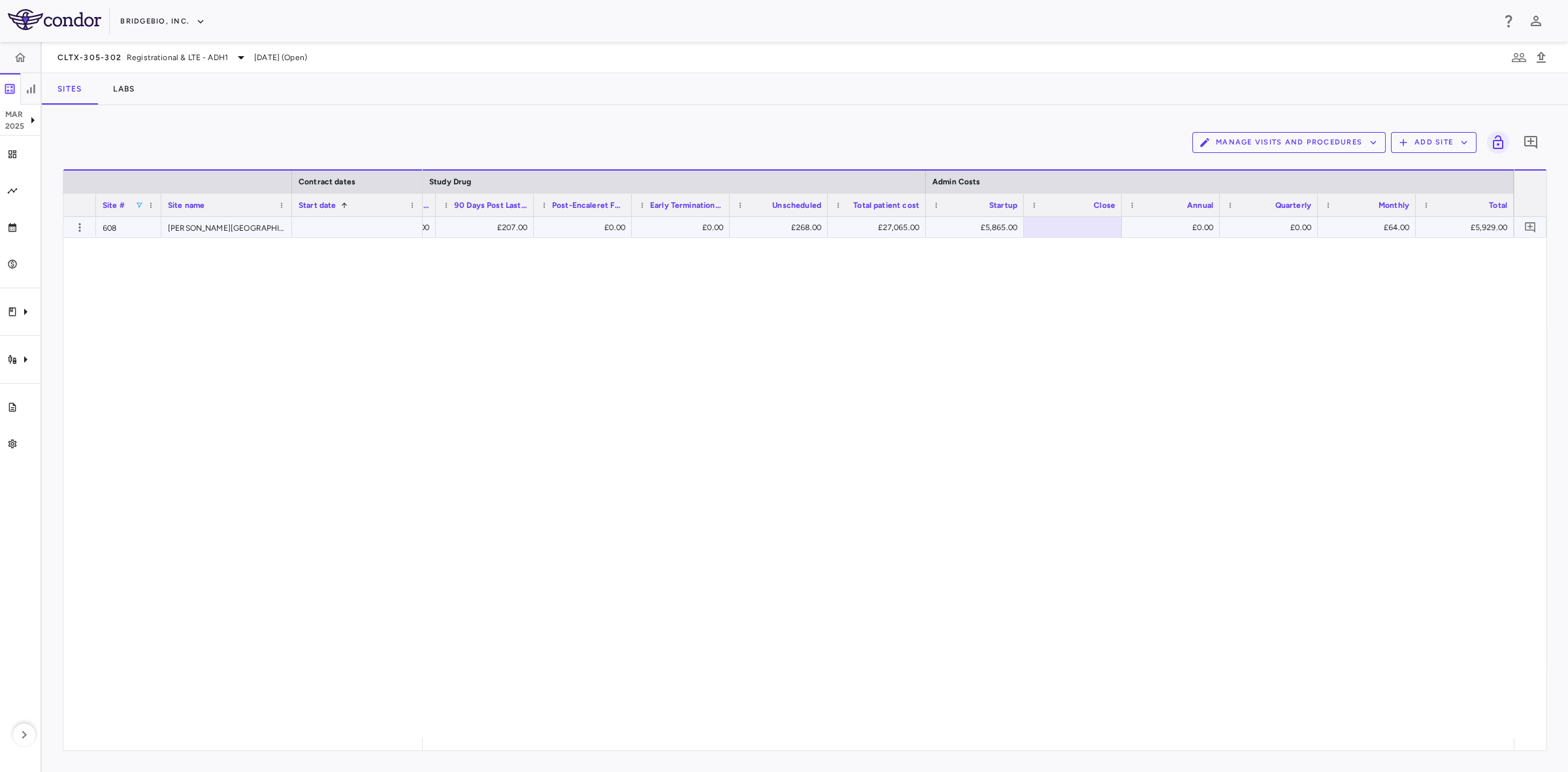
click at [677, 222] on div "£0.00" at bounding box center [683, 227] width 79 height 21
click at [996, 227] on div "£5,865.00" at bounding box center [977, 227] width 79 height 21
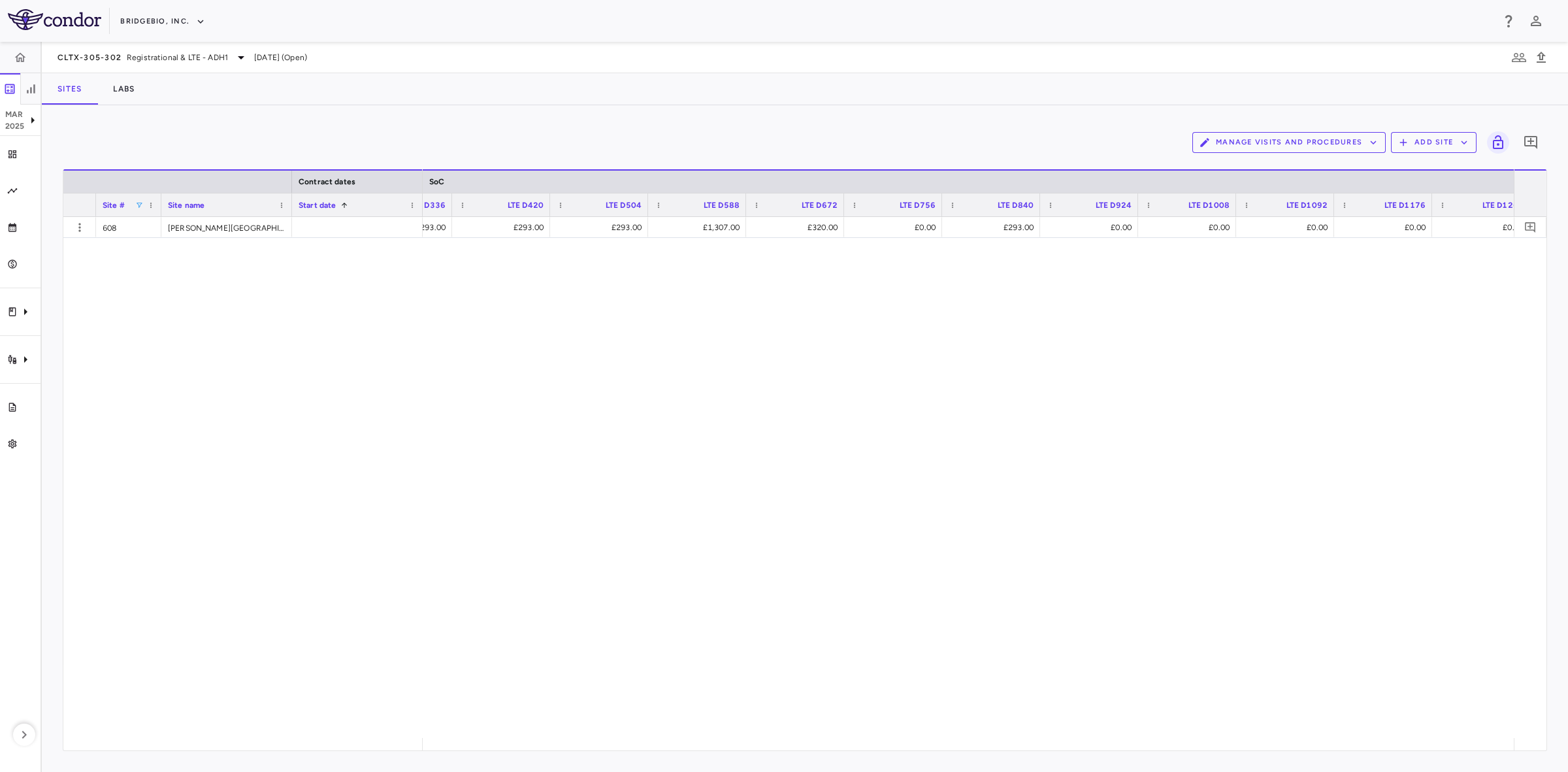
scroll to position [0, 5196]
click at [441, 225] on div at bounding box center [417, 227] width 85 height 19
drag, startPoint x: 664, startPoint y: 276, endPoint x: 602, endPoint y: 224, distance: 80.9
click at [664, 276] on div "£0.00 £0.00 £1,222.00 £242.00 £242.00 £242.00 £1,029.00 £265.00 £956.00 £242.00…" at bounding box center [968, 477] width 1091 height 520
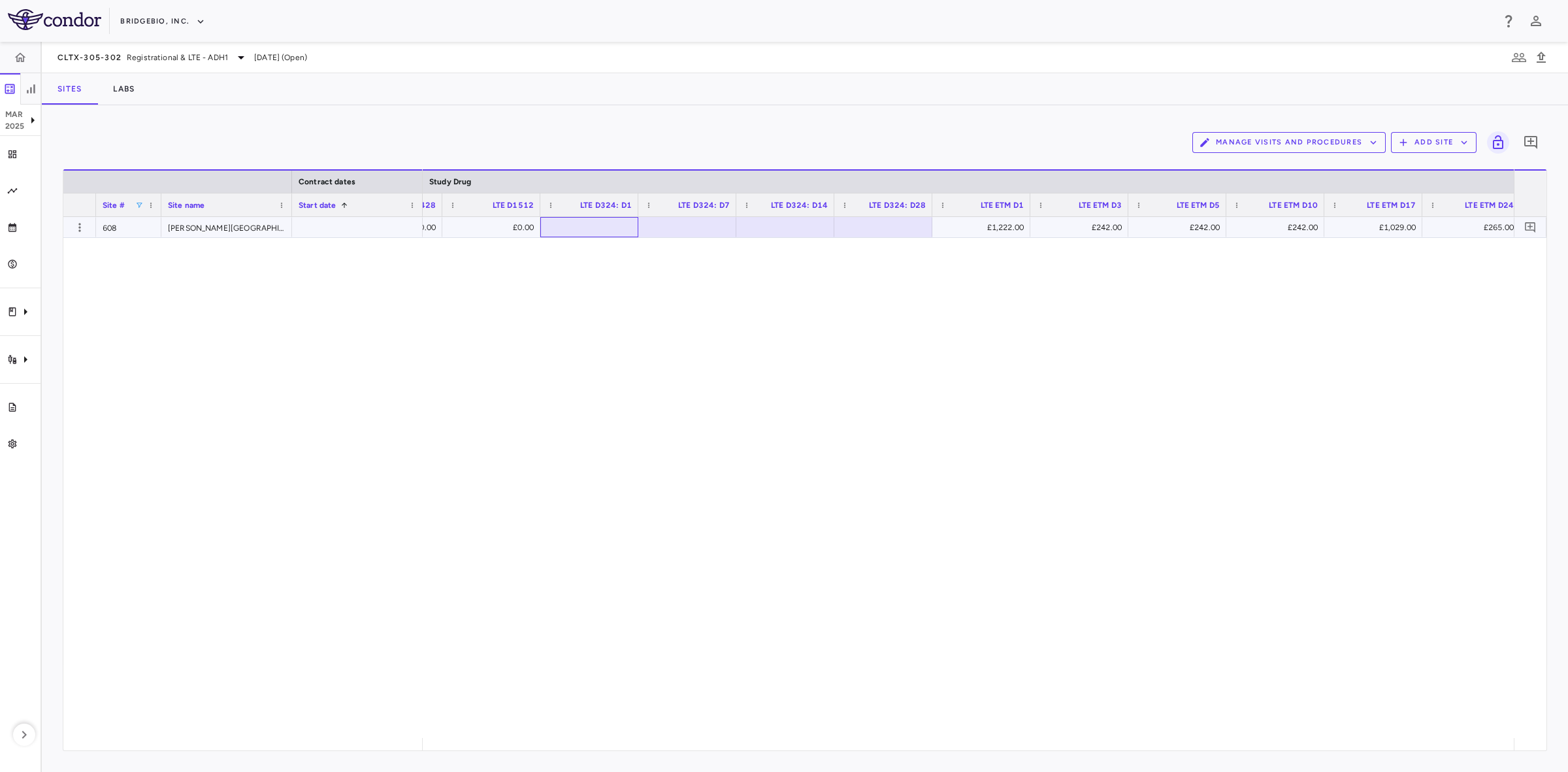
click at [602, 224] on div at bounding box center [588, 227] width 85 height 19
click at [380, 357] on div "608 Freeman Hospital £0.00 £0.00 £0.00 £2,463.00 £527.00 £518.00 £745.00 £1,222…" at bounding box center [805, 477] width 1482 height 520
drag, startPoint x: 289, startPoint y: 281, endPoint x: 71, endPoint y: 185, distance: 238.2
click at [289, 281] on div "608 Freeman Hospital £0.00 £0.00 £0.00 £2,463.00 £527.00 £518.00 £745.00 £1,222…" at bounding box center [805, 477] width 1482 height 520
click at [137, 206] on span at bounding box center [139, 204] width 8 height 8
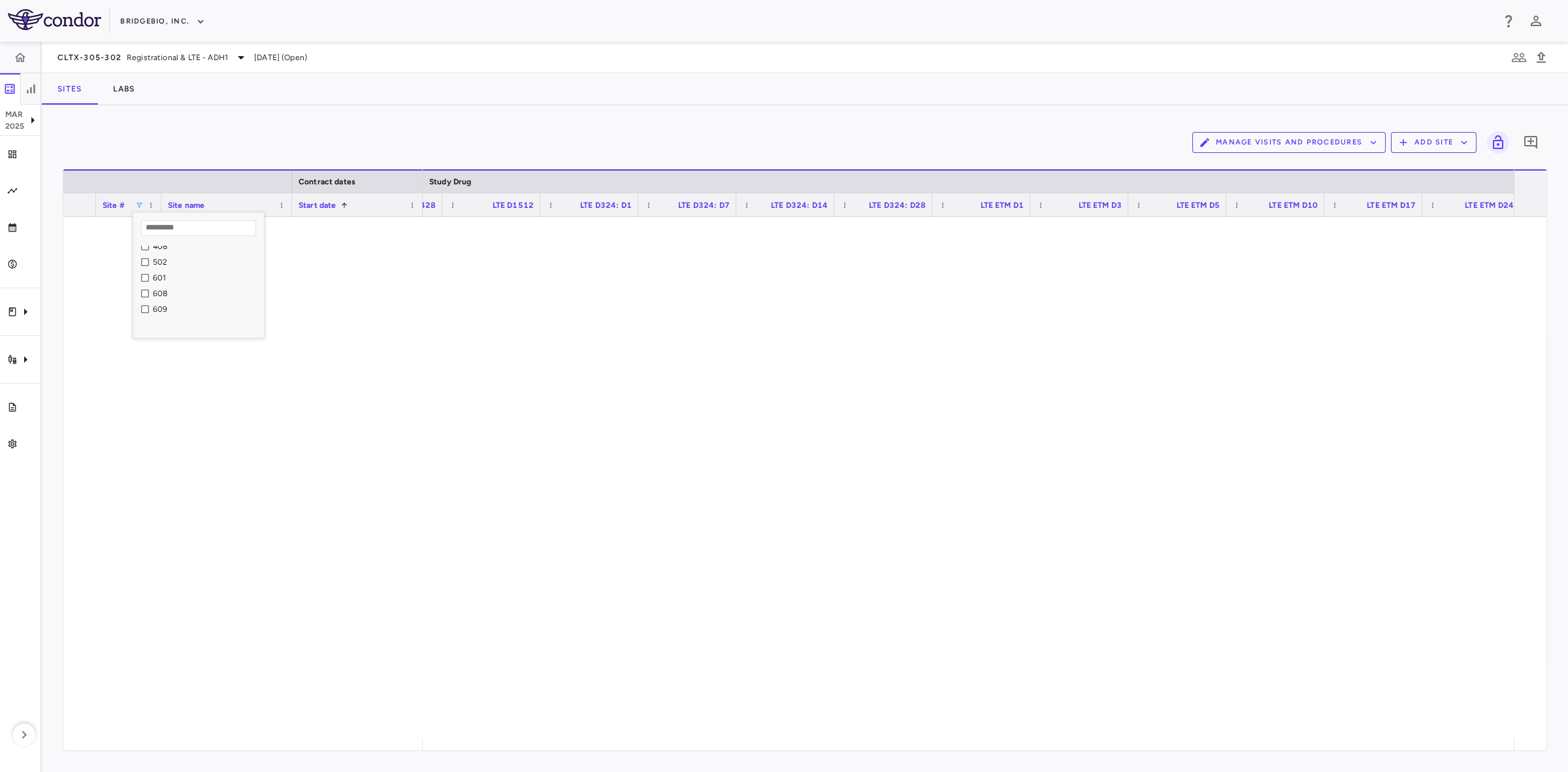
scroll to position [264, 0]
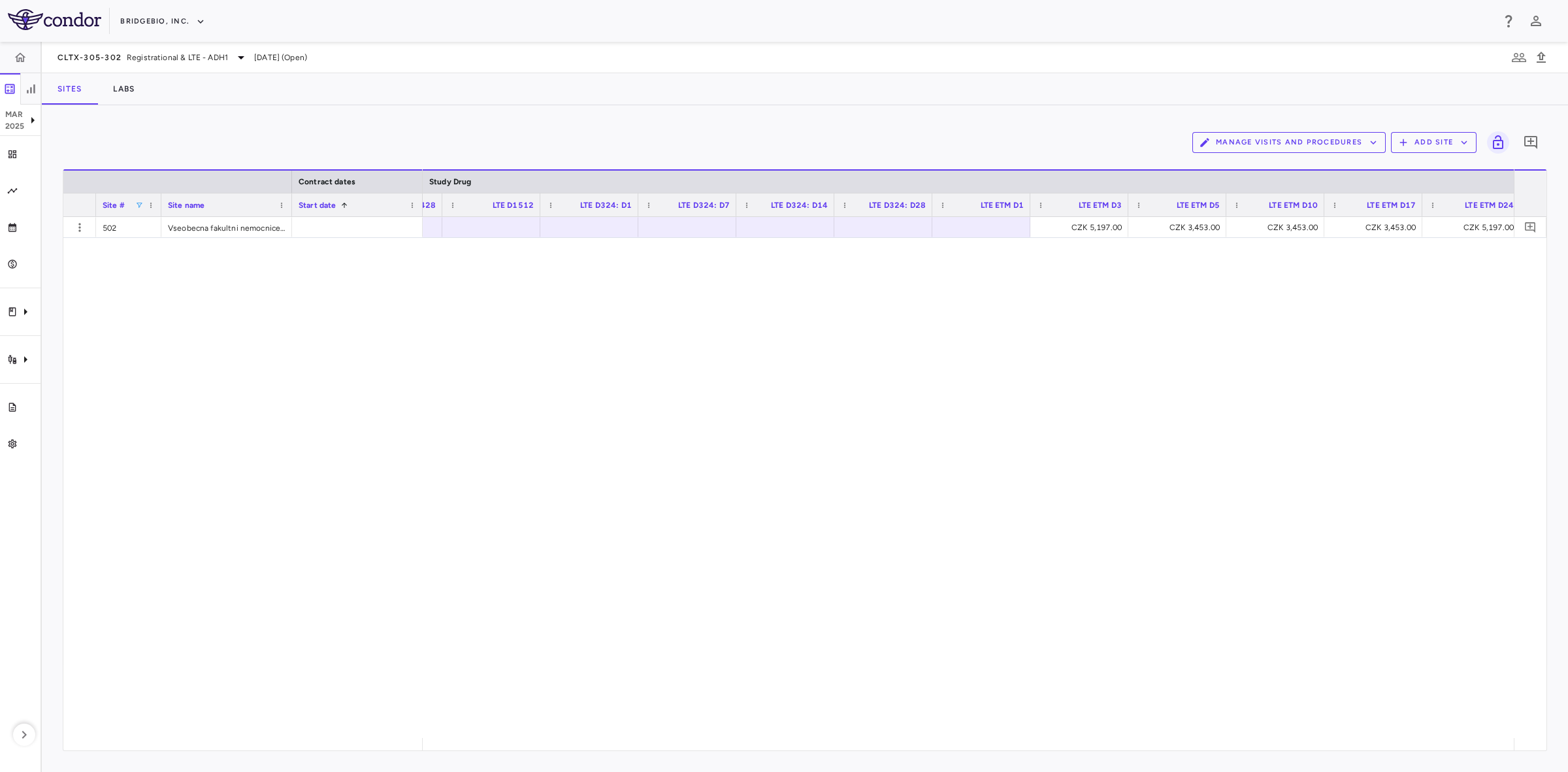
click at [373, 381] on div "502 Vseobecna fakultni nemocnice v Praze CZK 5,197.00 CZK 3,453.00 CZK 3,453.00…" at bounding box center [805, 477] width 1482 height 520
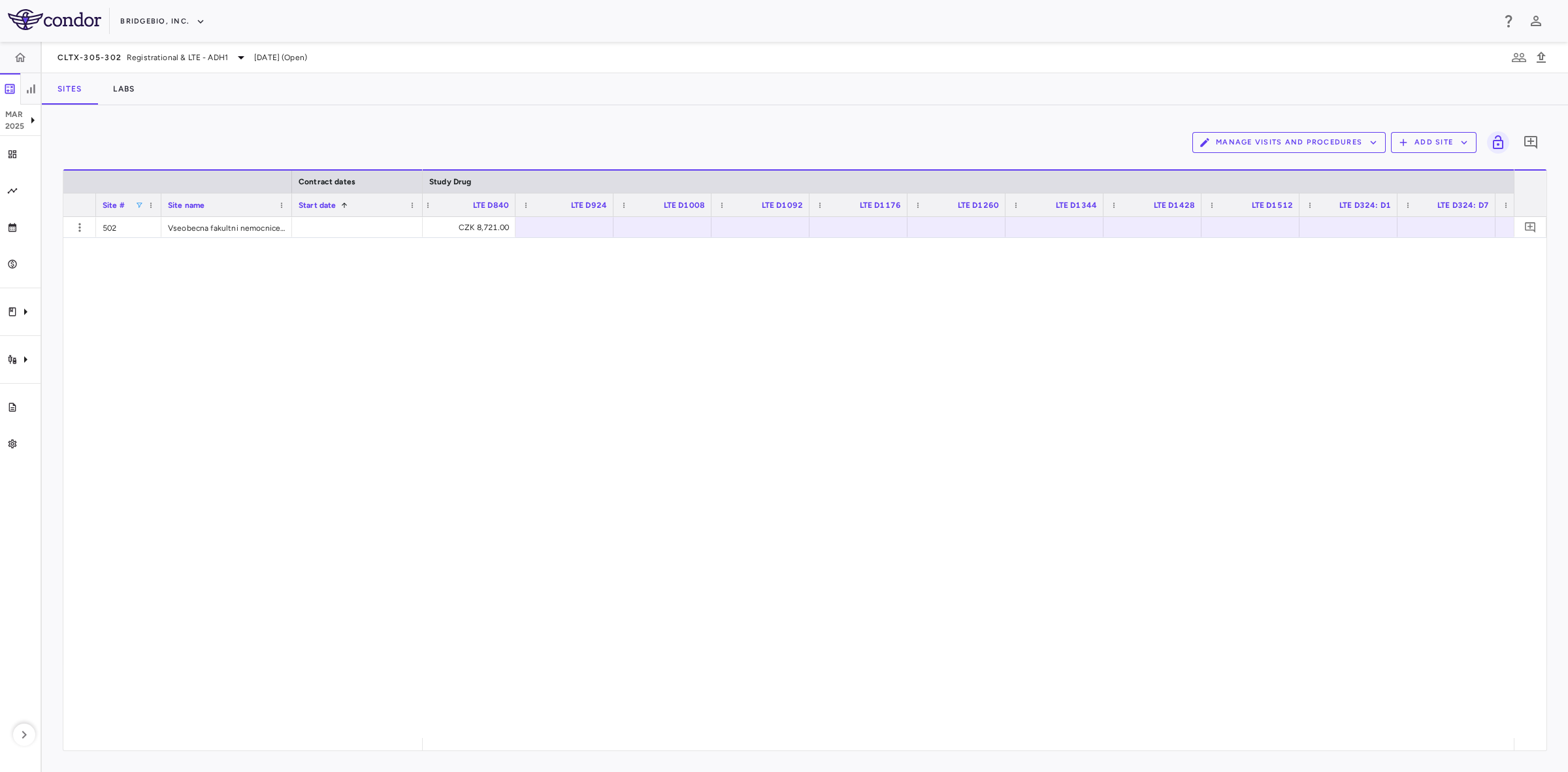
scroll to position [0, 10829]
click at [675, 227] on div "CZK 0.00" at bounding box center [697, 227] width 79 height 21
drag, startPoint x: 667, startPoint y: 736, endPoint x: 704, endPoint y: 733, distance: 37.1
click at [715, 733] on div "CZK 3,573.00 CZK 5,109.00 CZK 5,197.00 CZK 717.00 CZK 5,197.00 CZK 5,197.00" at bounding box center [968, 477] width 1091 height 520
drag, startPoint x: 742, startPoint y: 203, endPoint x: 782, endPoint y: 195, distance: 40.8
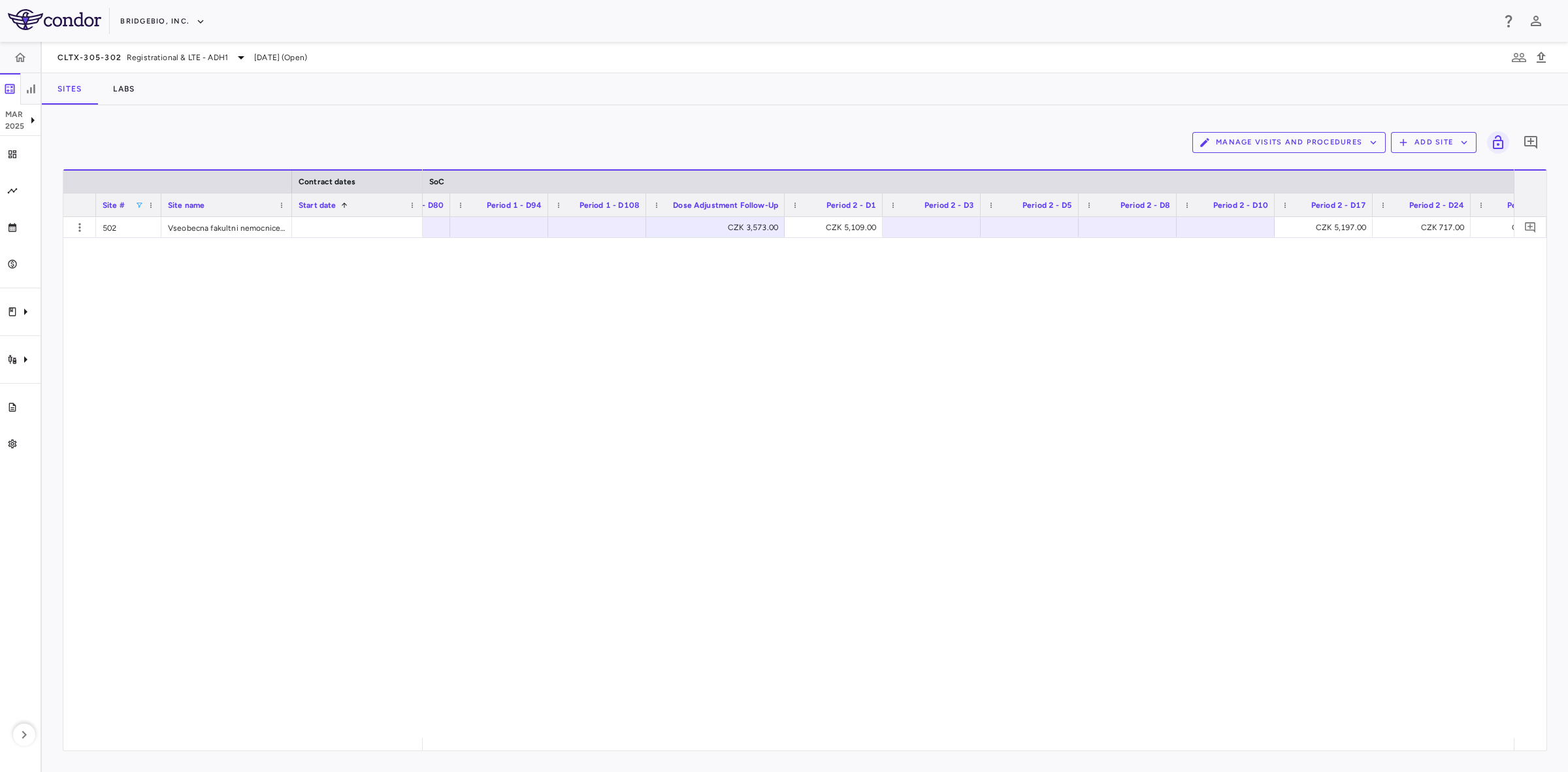
click at [782, 195] on div at bounding box center [784, 204] width 5 height 23
drag, startPoint x: 632, startPoint y: 743, endPoint x: 410, endPoint y: 711, distance: 224.3
click at [403, 710] on div "502 Vseobecna fakultni nemocnice v Praze CZK 3,573.00 CZK 5,109.00 CZK 5,197.00…" at bounding box center [805, 477] width 1482 height 520
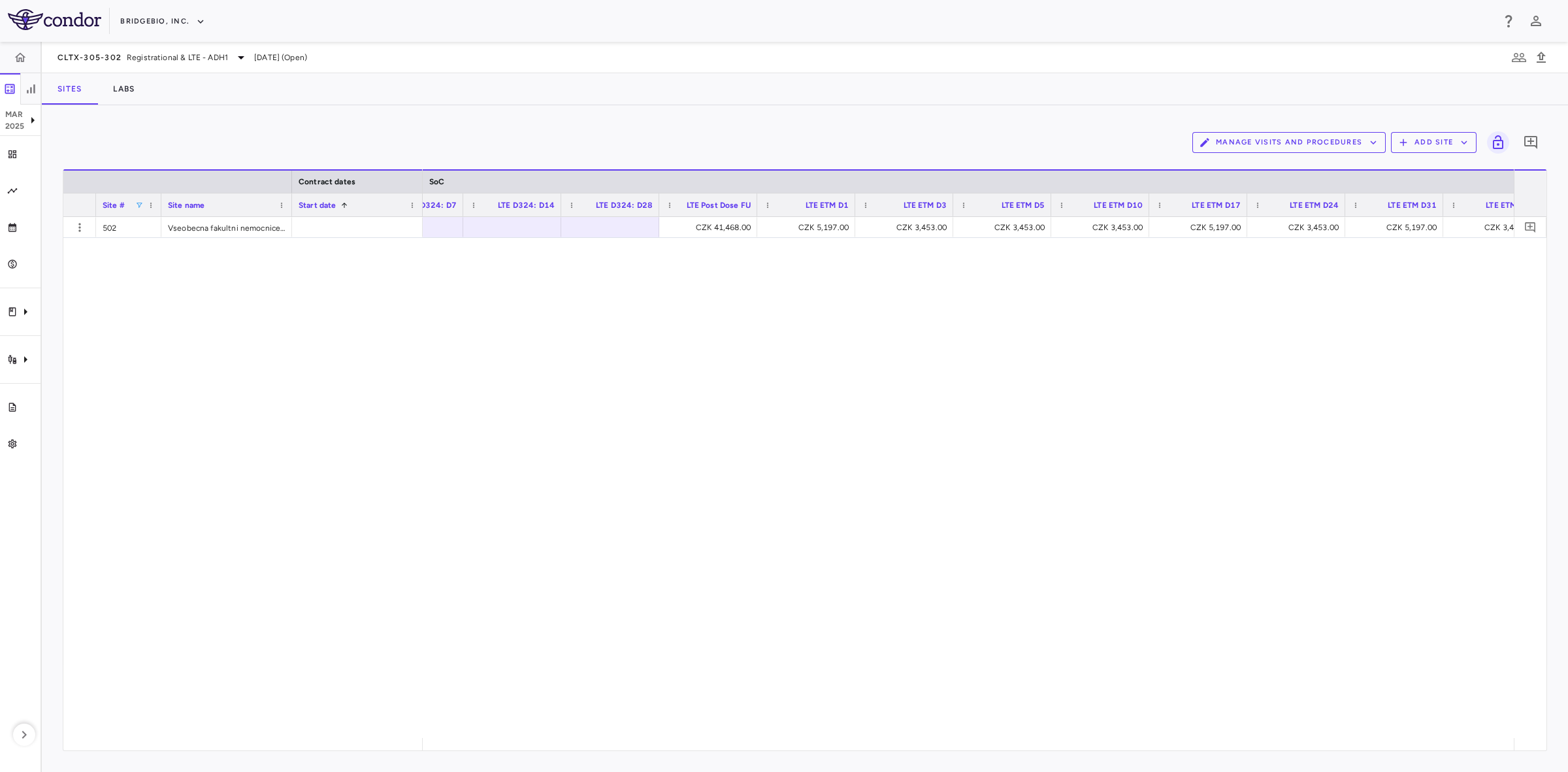
drag, startPoint x: 728, startPoint y: 339, endPoint x: 733, endPoint y: 225, distance: 114.1
click at [728, 339] on div "CZK 41,468.00 CZK 5,197.00 CZK 3,453.00 CZK 3,453.00 CZK 3,453.00 CZK 5,197.00 …" at bounding box center [968, 477] width 1091 height 520
click at [722, 220] on div "CZK 41,468.00" at bounding box center [710, 227] width 79 height 21
drag, startPoint x: 655, startPoint y: 419, endPoint x: 132, endPoint y: 196, distance: 568.6
click at [655, 419] on div "CZK 3,573.00 CZK 5,197.00 CZK 3,453.00 CZK 3,453.00 CZK 3,453.00 CZK 5,197.00 C…" at bounding box center [968, 477] width 1091 height 520
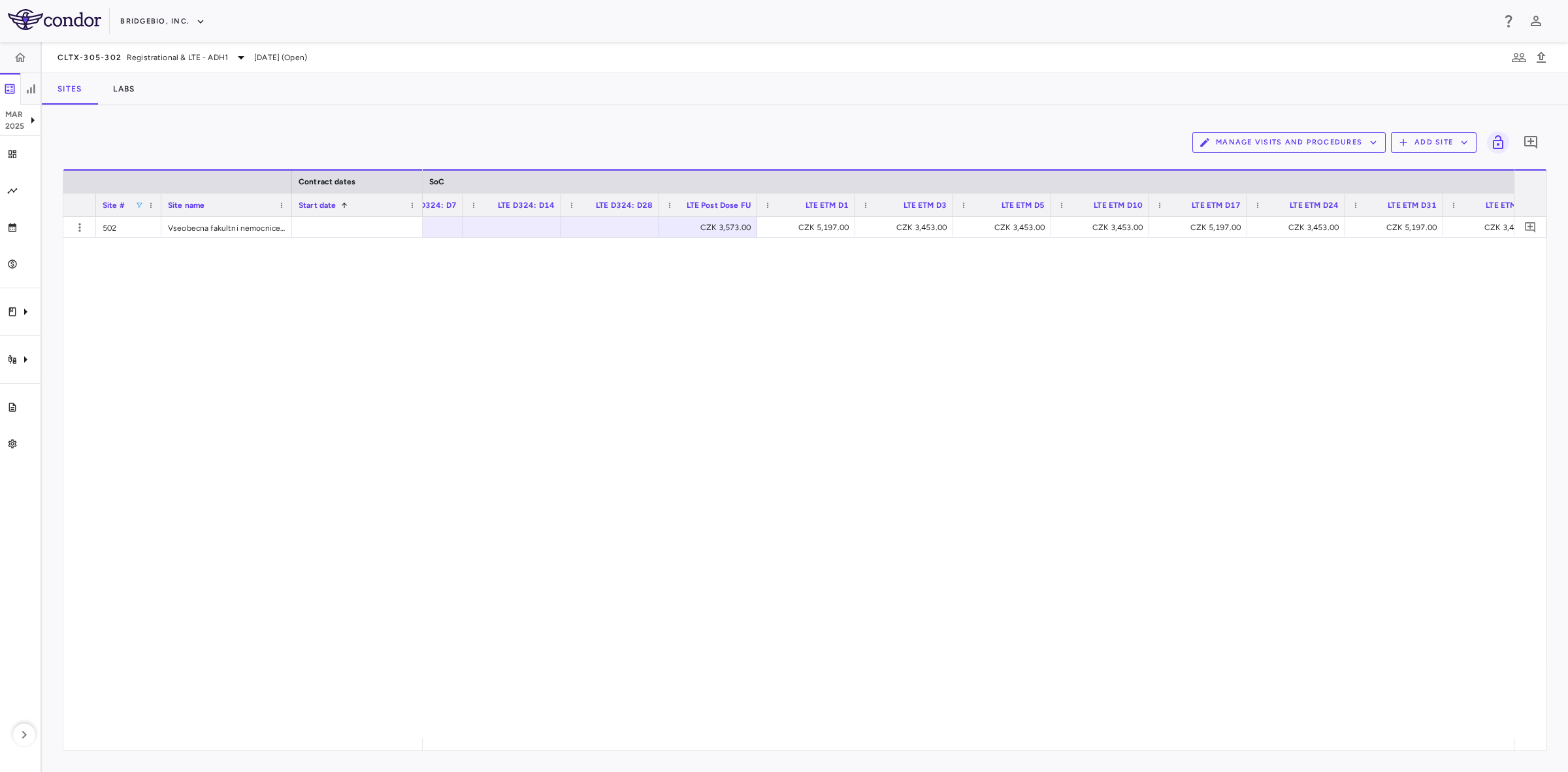
click at [141, 201] on span at bounding box center [139, 204] width 8 height 8
click at [152, 305] on div "502" at bounding box center [203, 307] width 123 height 16
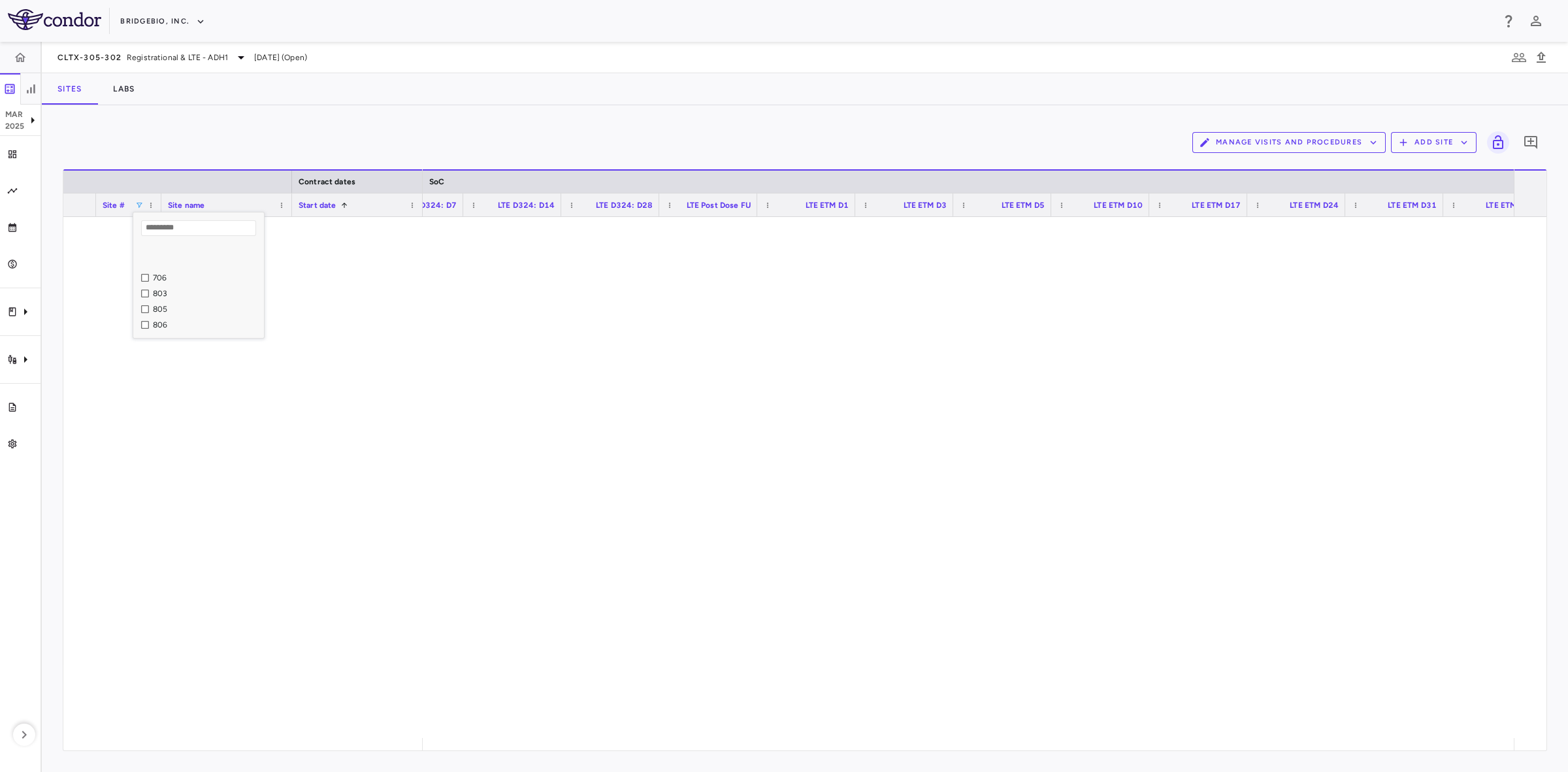
scroll to position [409, 0]
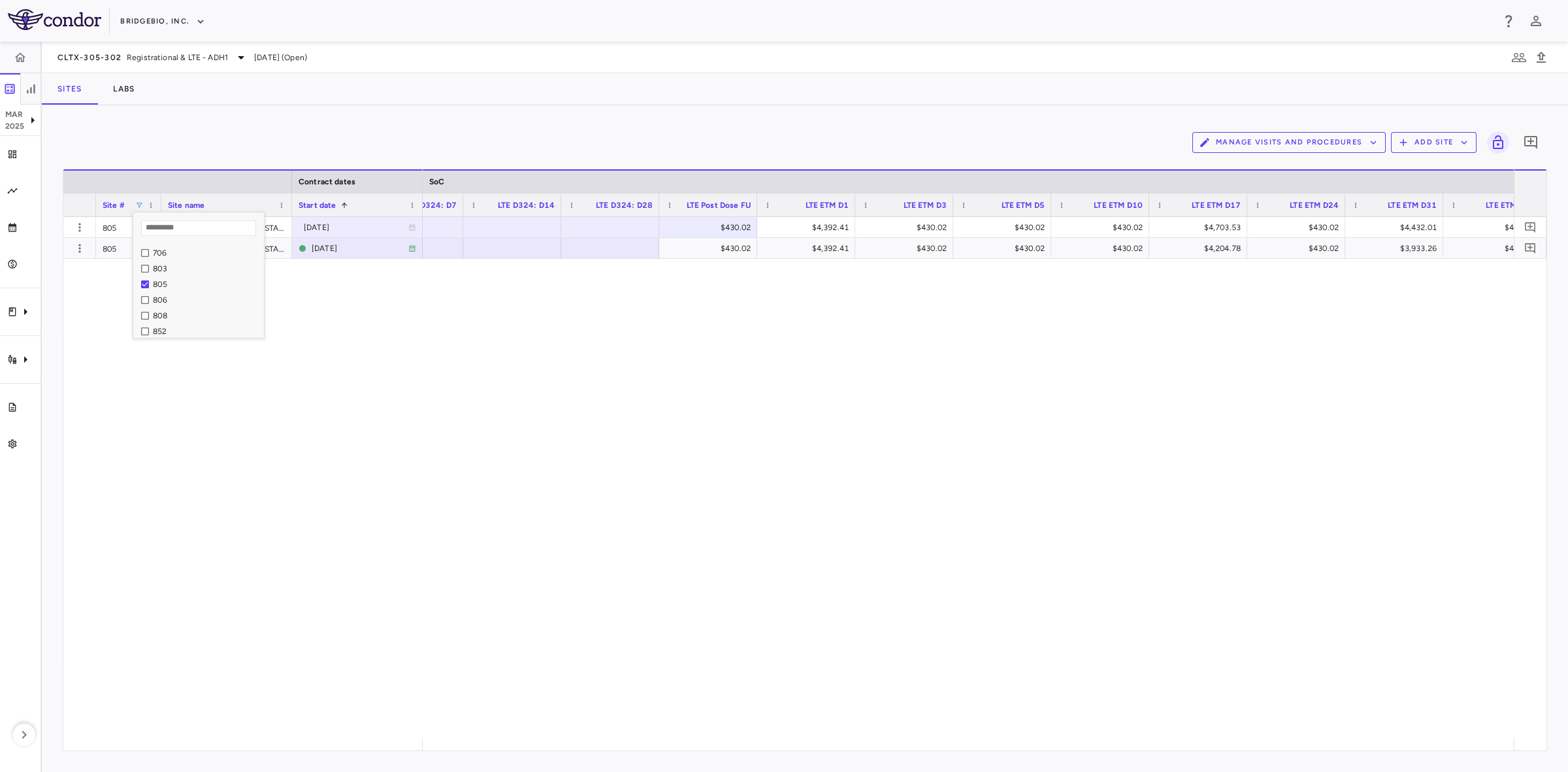
click at [612, 349] on div "$430.02 $4,392.41 $430.02 $430.02 $430.02 $4,703.53 $430.02 $4,432.01 $430.02 $…" at bounding box center [968, 477] width 1091 height 520
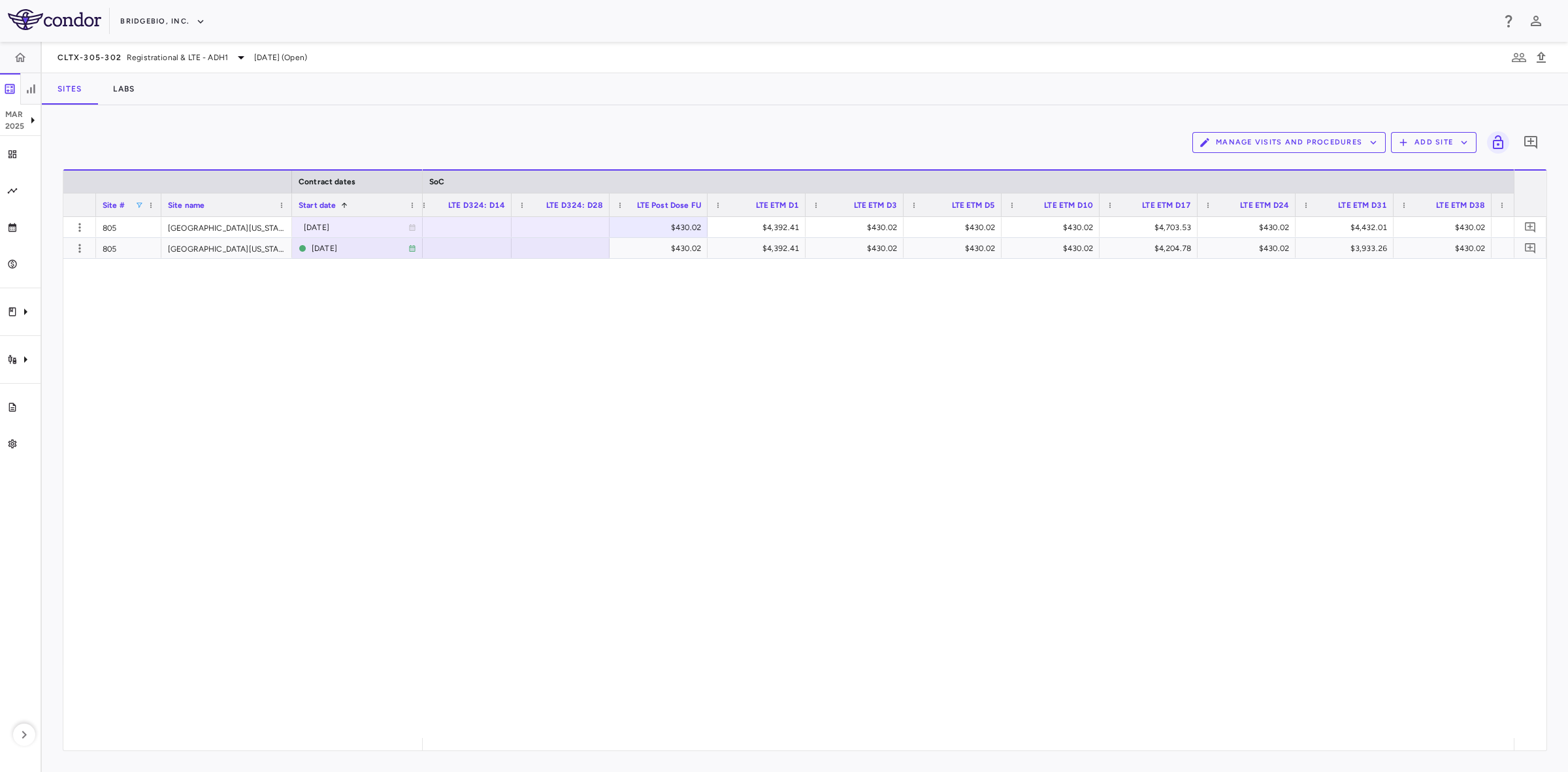
click at [1070, 438] on div "$430.02 $4,392.41 $430.02 $430.02 $430.02 $4,703.53 $430.02 $4,432.01 $430.02 $…" at bounding box center [968, 477] width 1091 height 520
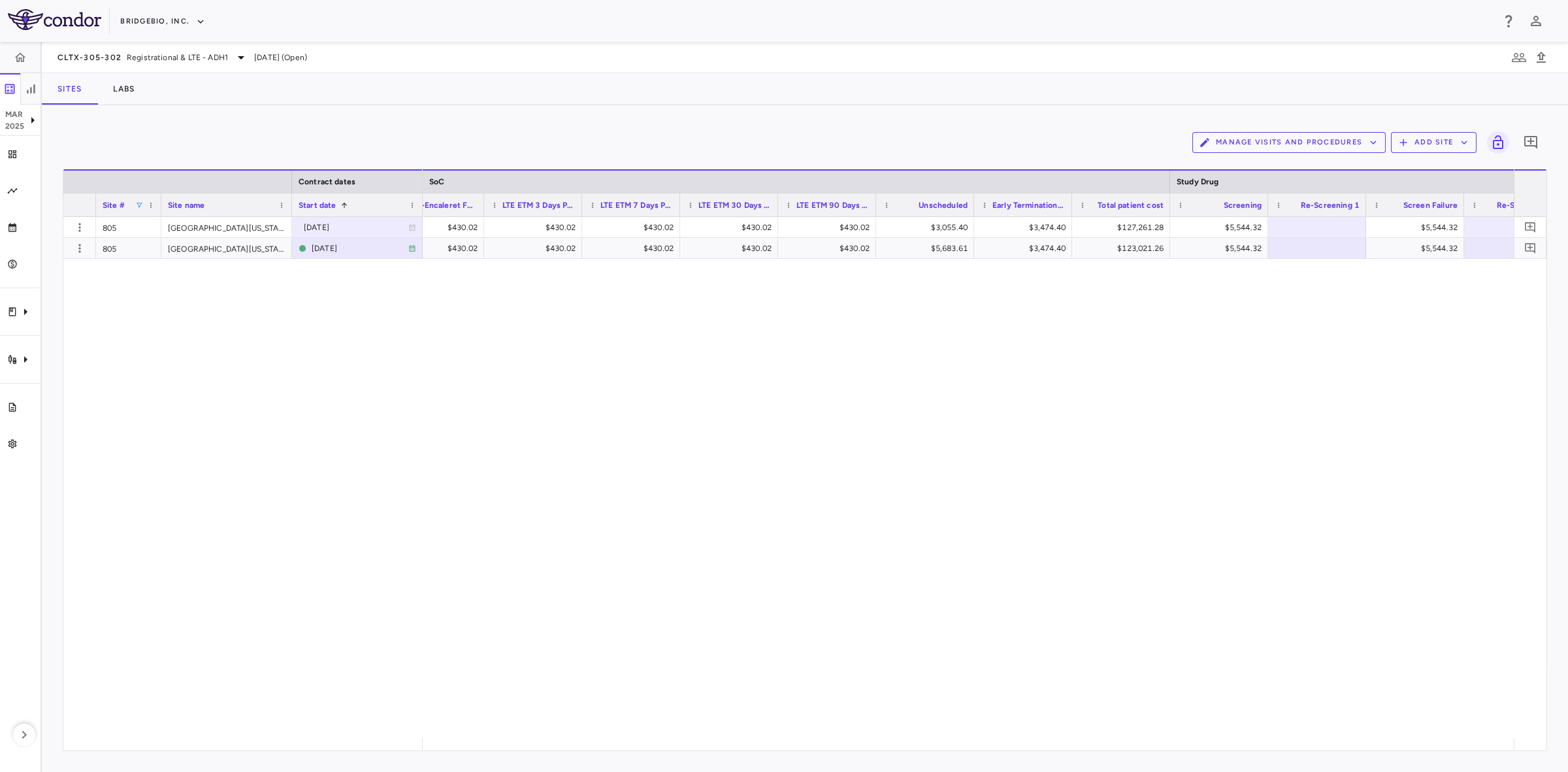
scroll to position [0, 8053]
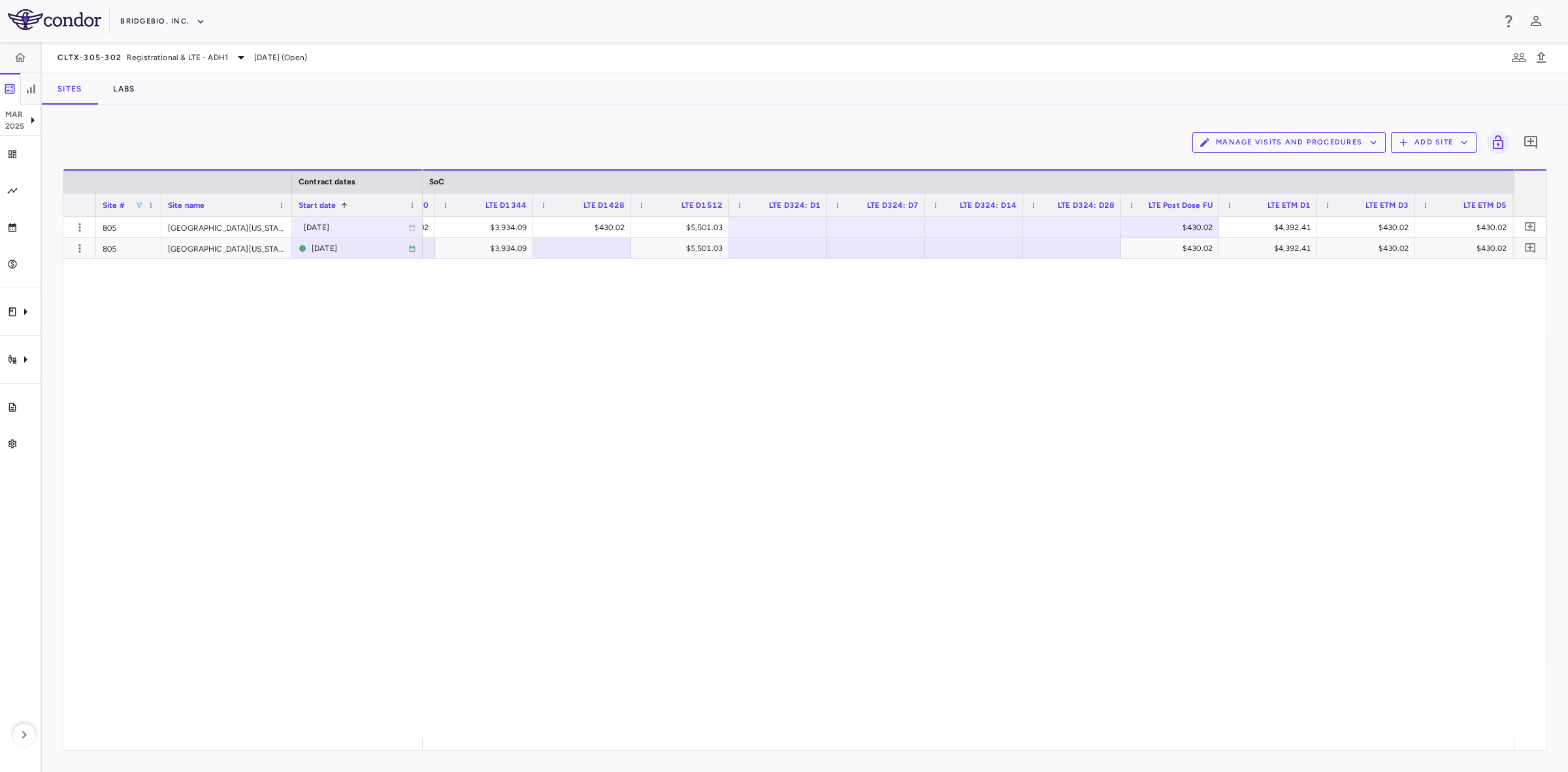
drag, startPoint x: 918, startPoint y: 748, endPoint x: 806, endPoint y: 723, distance: 114.8
click at [806, 723] on div "$5,501.03 $430.02 $3,934.09 $430.02 $5,501.03 $430.02 $4,392.41 $430.02 $430.02…" at bounding box center [968, 477] width 1091 height 520
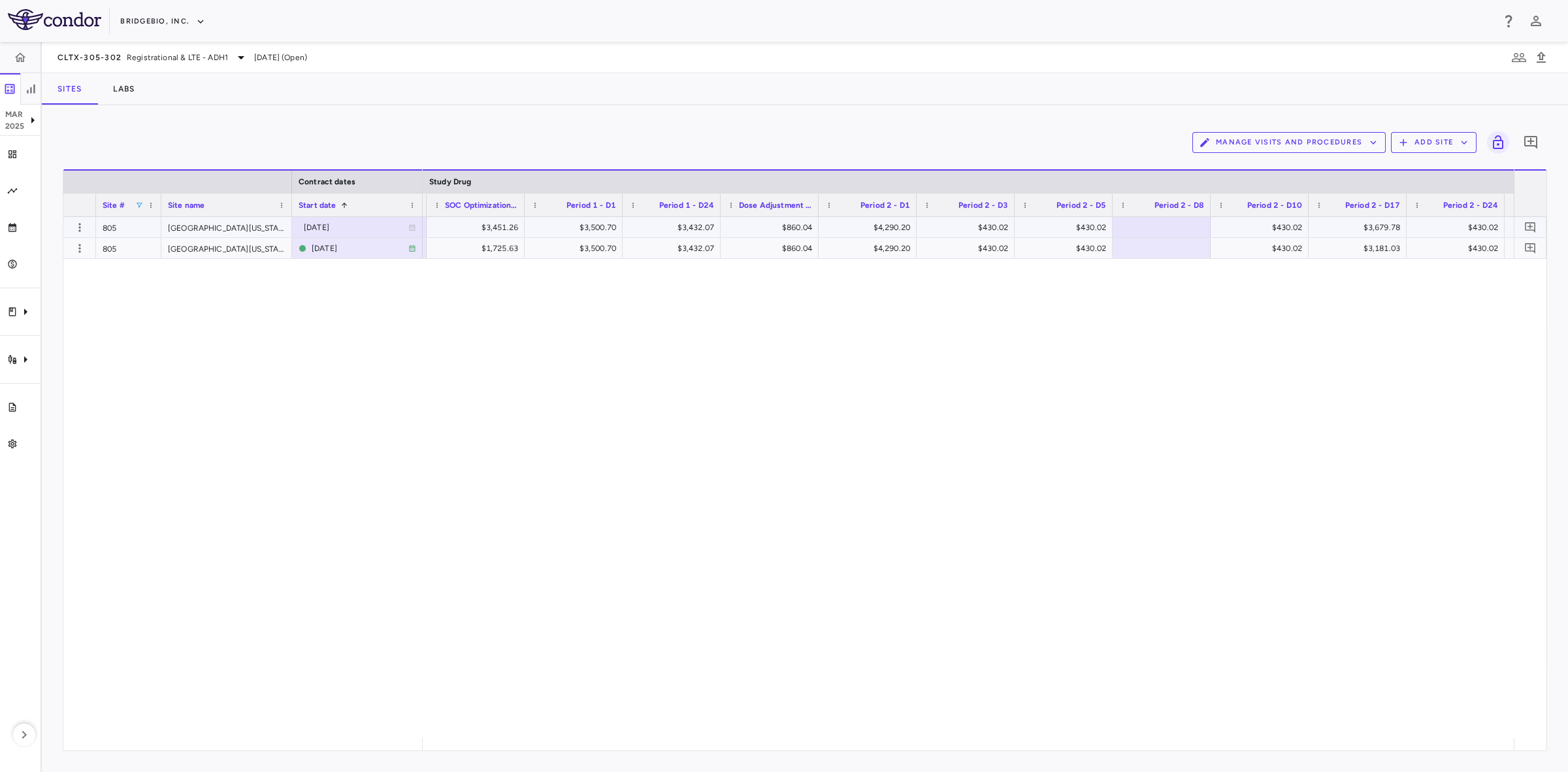
click at [773, 226] on div "$860.04" at bounding box center [772, 227] width 79 height 21
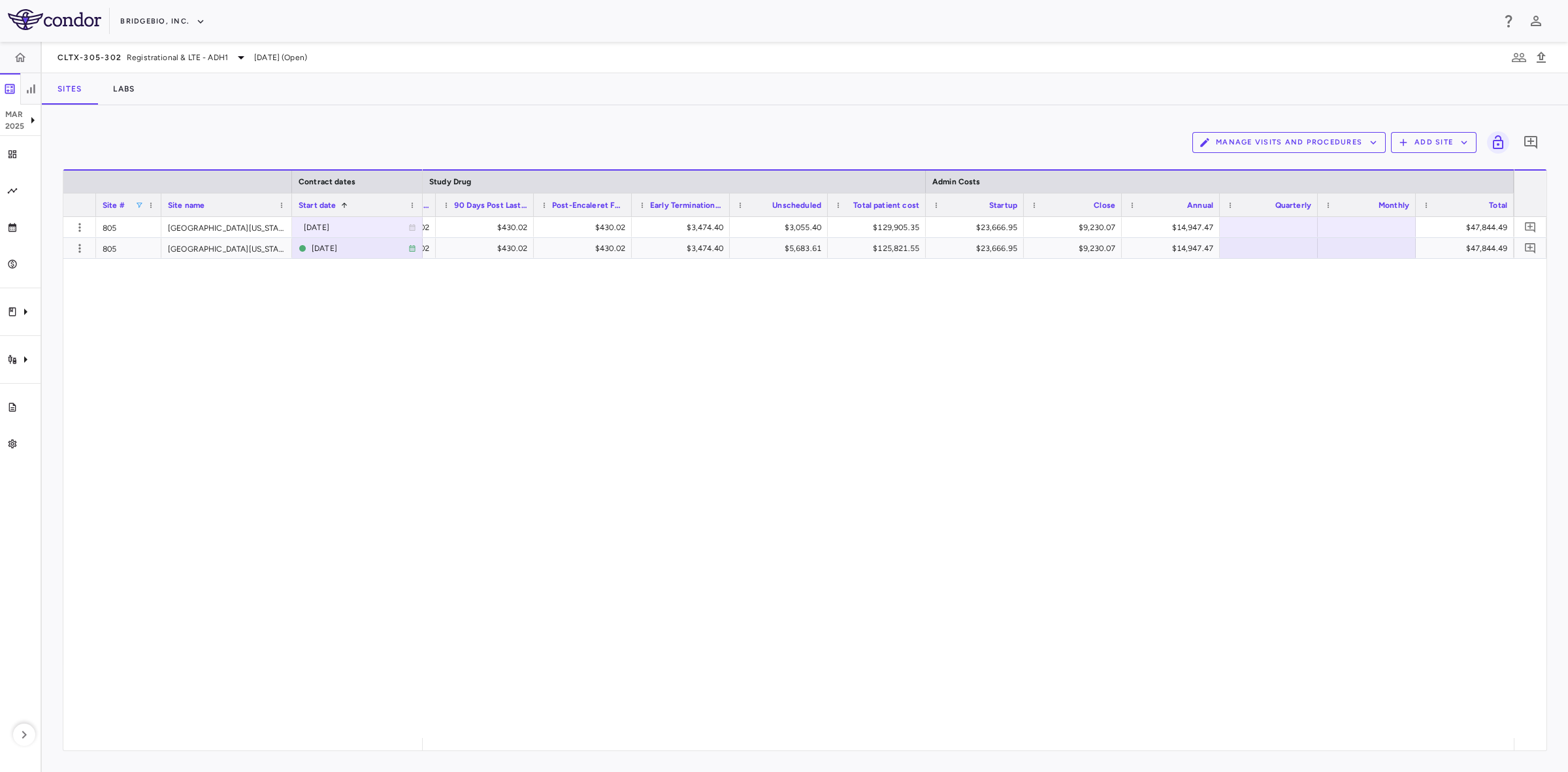
drag, startPoint x: 193, startPoint y: 358, endPoint x: 133, endPoint y: 200, distance: 169.0
click at [193, 358] on div "805 University of California, San Francisco (UCSF) - Benioff Children's Hospita…" at bounding box center [805, 477] width 1482 height 520
click at [139, 201] on span at bounding box center [139, 204] width 8 height 8
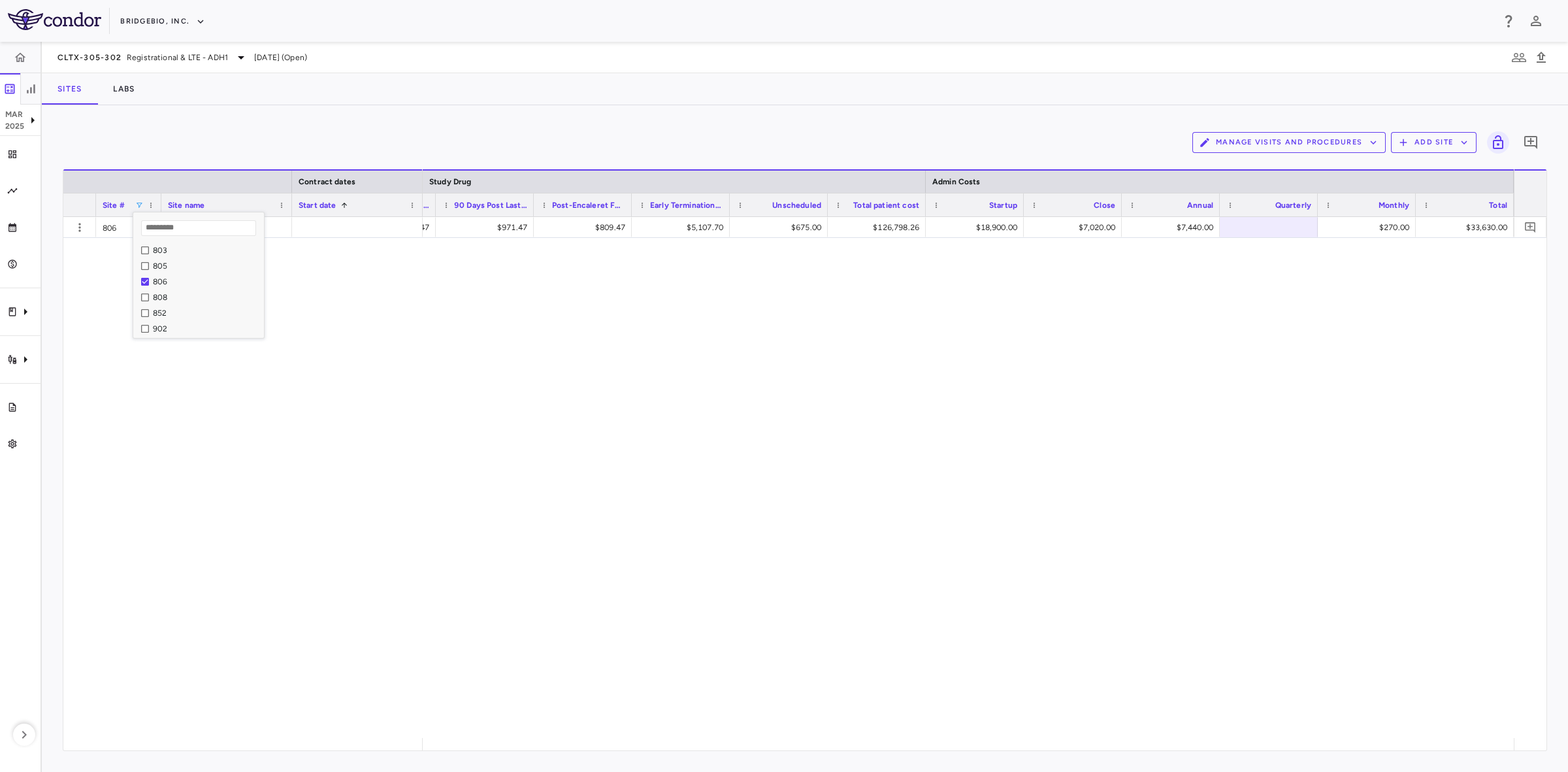
click at [405, 367] on div "806 Columbia University Medical Center $971.47 $971.47 $971.47 $809.47 $5,107.7…" at bounding box center [805, 477] width 1482 height 520
drag, startPoint x: 728, startPoint y: 525, endPoint x: 1013, endPoint y: 465, distance: 291.2
click at [728, 525] on div "$971.47 $971.47 $971.47 $809.47 $5,107.70 $675.00 $126,798.26 $18,900.00 $7,020…" at bounding box center [968, 477] width 1091 height 520
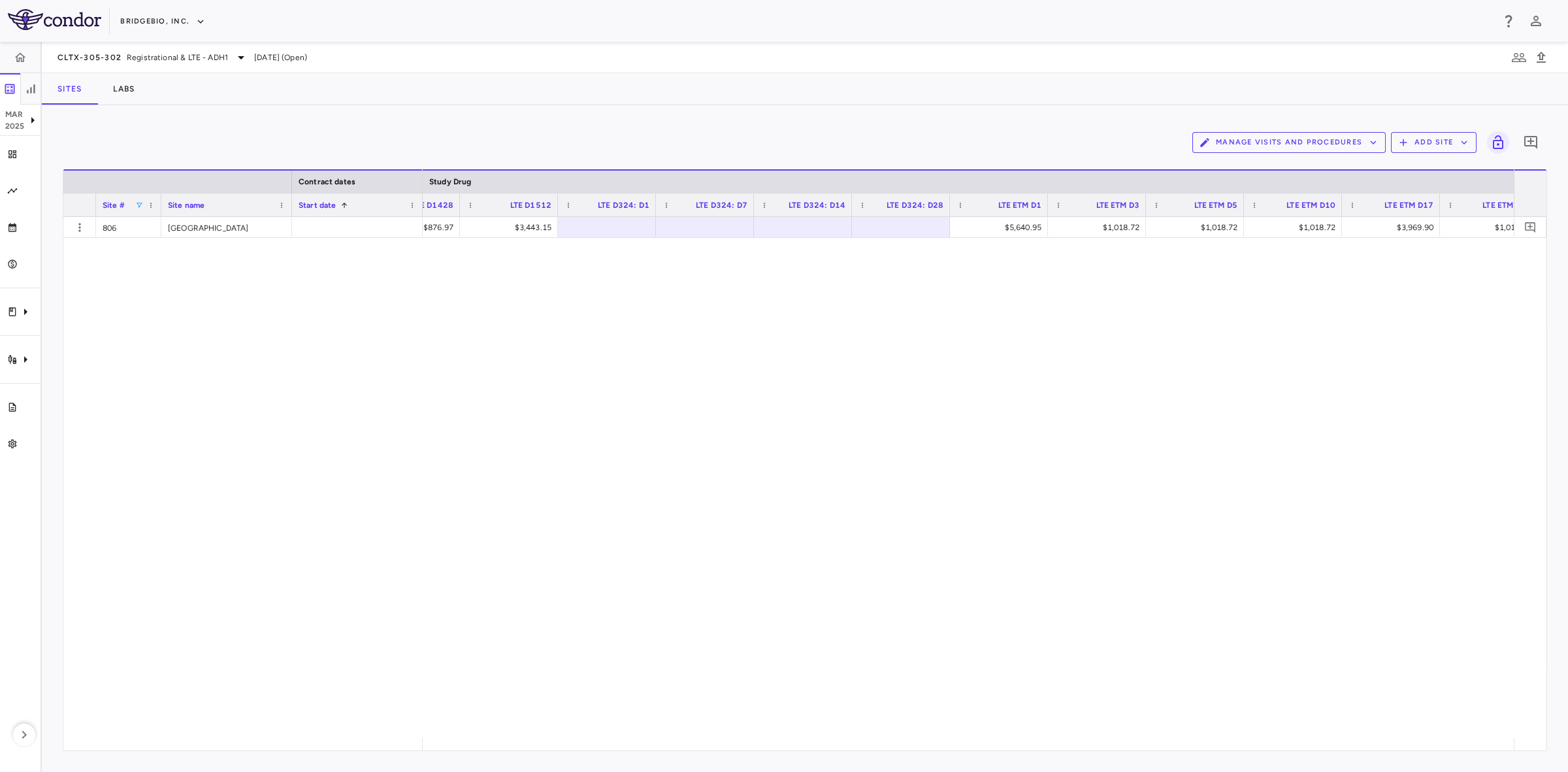
scroll to position [0, 13091]
drag, startPoint x: 1007, startPoint y: 736, endPoint x: 1086, endPoint y: 740, distance: 79.1
click at [1086, 740] on div "Contract dates Site # Site name Start date 1" at bounding box center [805, 459] width 1482 height 581
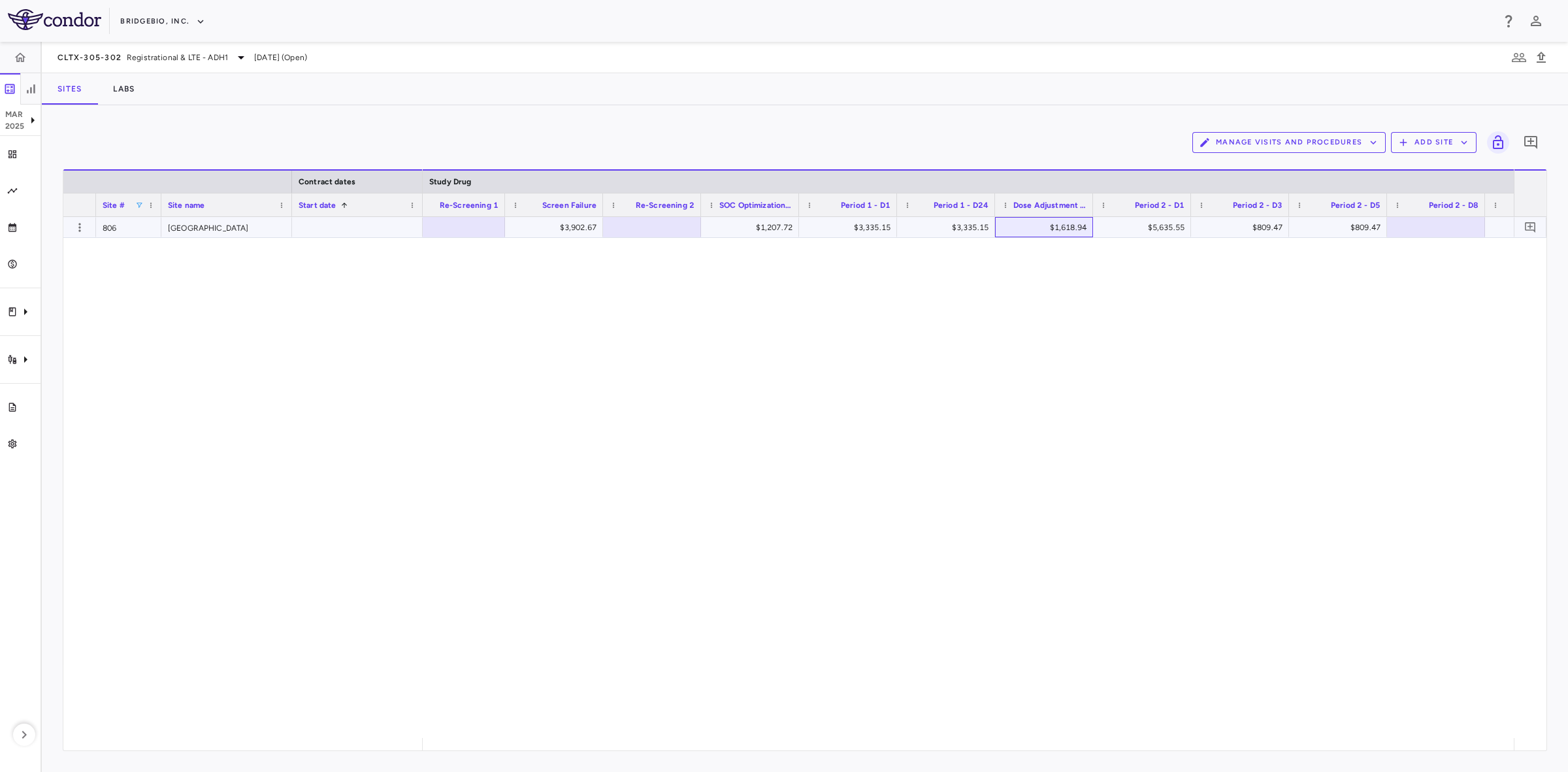
click at [1045, 227] on div "$1,618.94" at bounding box center [1046, 227] width 79 height 21
click at [1052, 231] on div at bounding box center [1043, 227] width 85 height 19
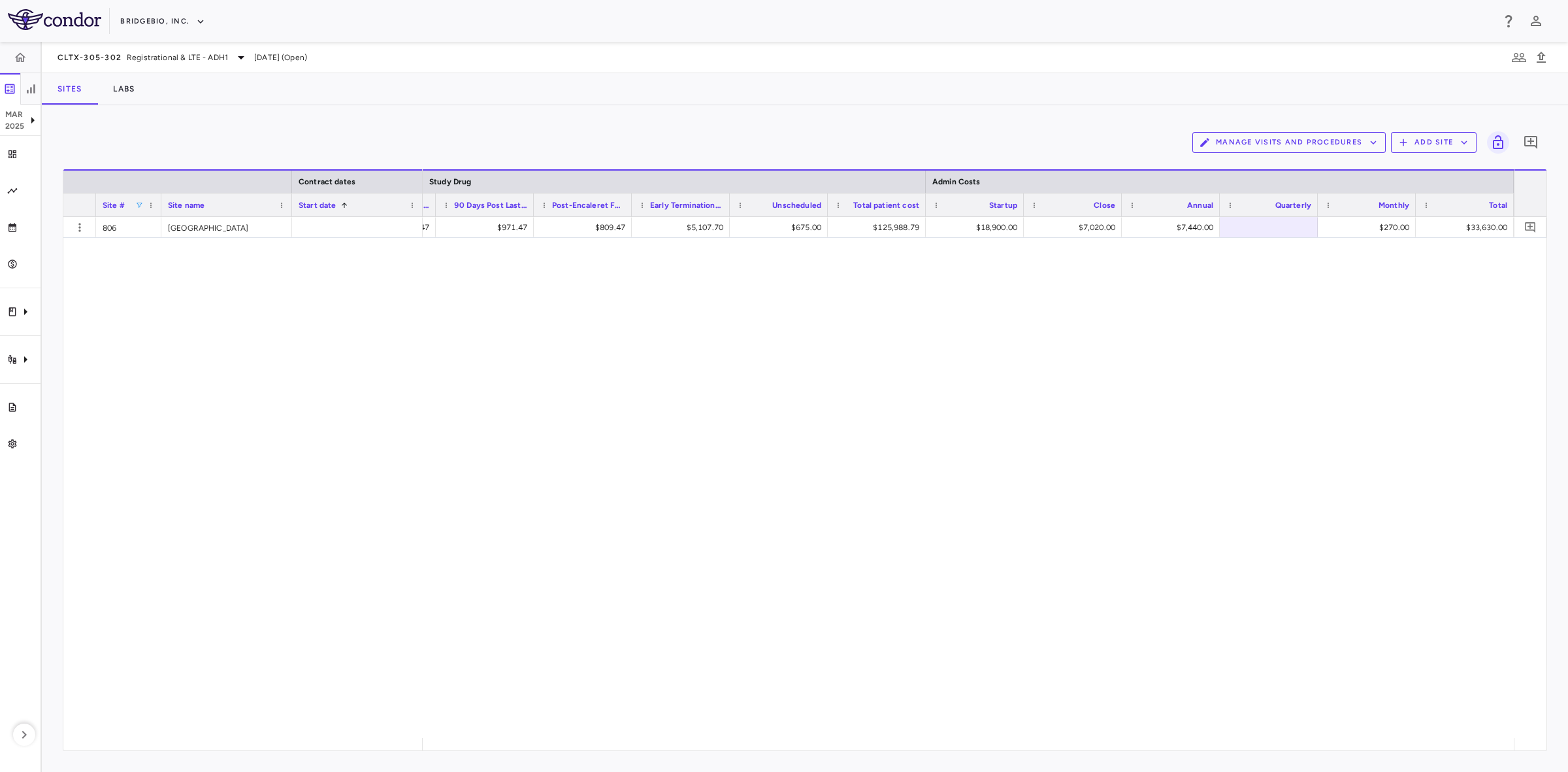
drag, startPoint x: 299, startPoint y: 360, endPoint x: 182, endPoint y: 203, distance: 195.8
click at [299, 360] on div "806 Columbia University Medical Center $971.47 $971.47 $971.47 $809.47 $5,107.7…" at bounding box center [805, 477] width 1482 height 520
click at [135, 201] on span at bounding box center [139, 204] width 8 height 8
click at [146, 258] on div "(Select All)" at bounding box center [203, 253] width 123 height 16
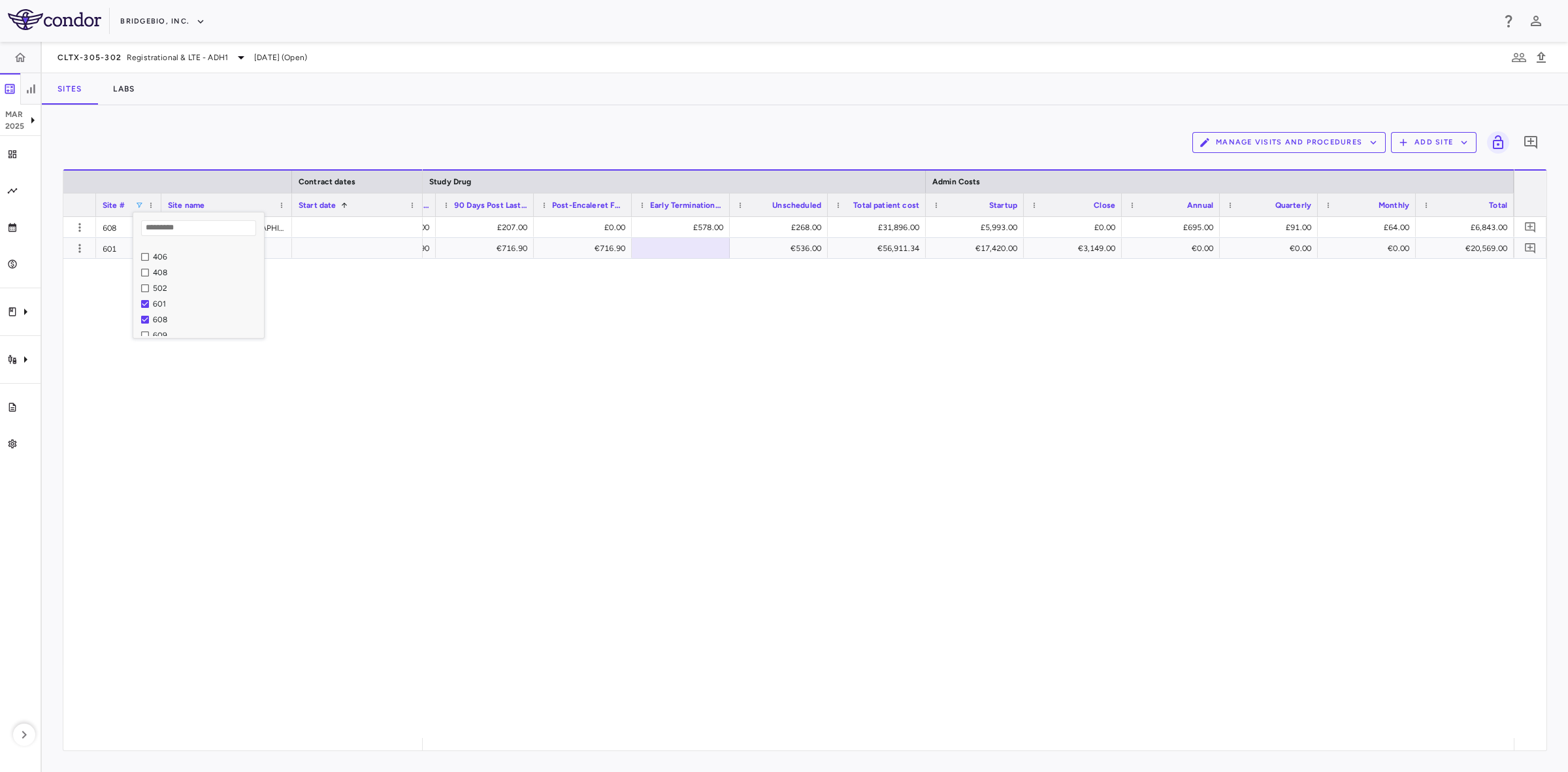
click at [147, 334] on div "Column Filter" at bounding box center [198, 336] width 124 height 3
click at [168, 427] on div "601 Erasmus MC 608 Freeman Hospital 609 Norfolk and Norwich University Hospital…" at bounding box center [805, 477] width 1482 height 520
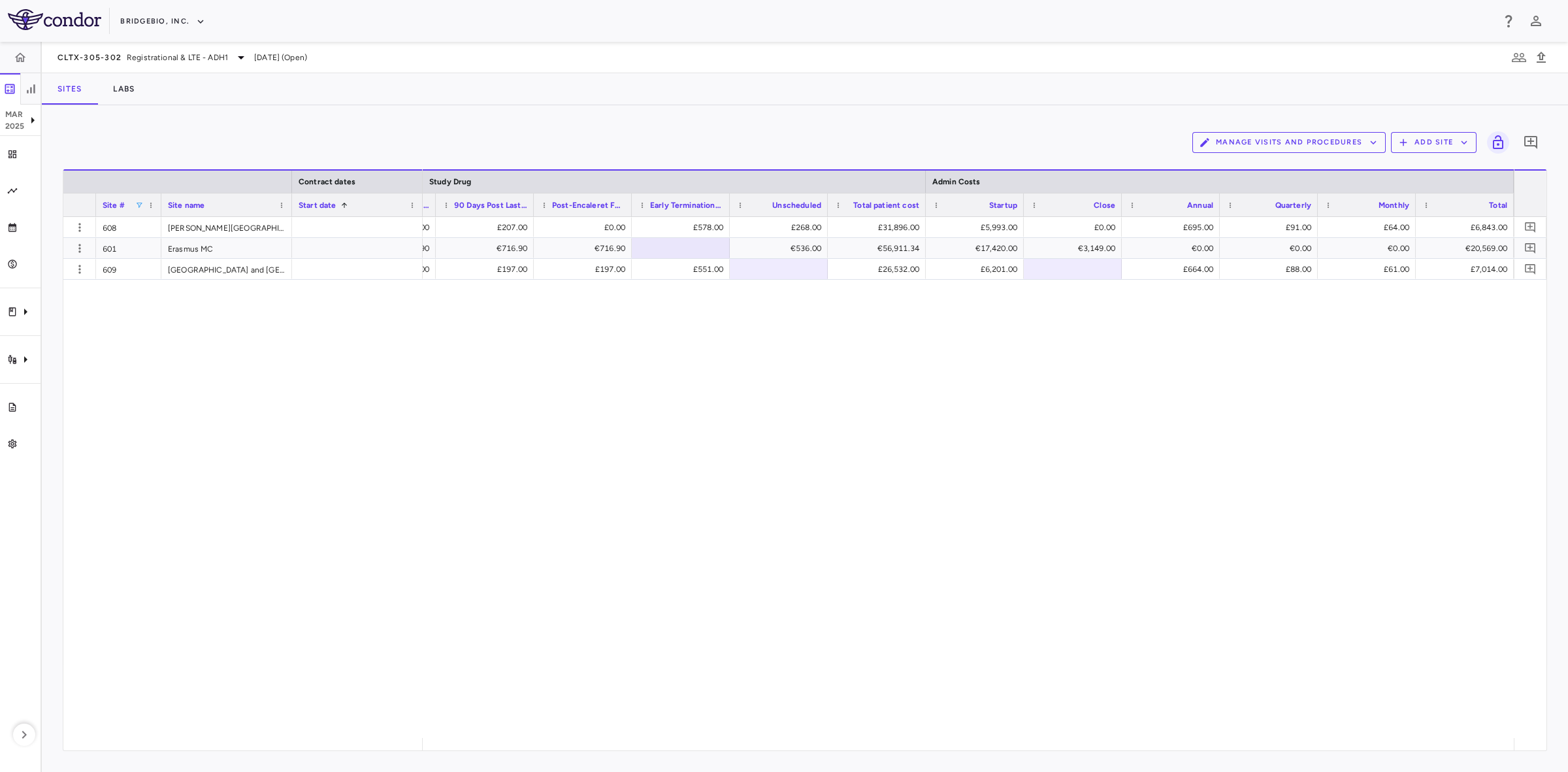
click at [115, 206] on span "Site #" at bounding box center [113, 205] width 22 height 9
click at [910, 544] on div "€716.90 €716.90 €716.90 €716.90 €536.00 €56,911.34 €17,420.00 €3,149.00 €0.00 €…" at bounding box center [968, 477] width 1091 height 520
click at [655, 439] on div "€716.90 €716.90 €716.90 €716.90 €536.00 €56,911.34 €17,420.00 €3,149.00 €0.00 €…" at bounding box center [968, 477] width 1091 height 520
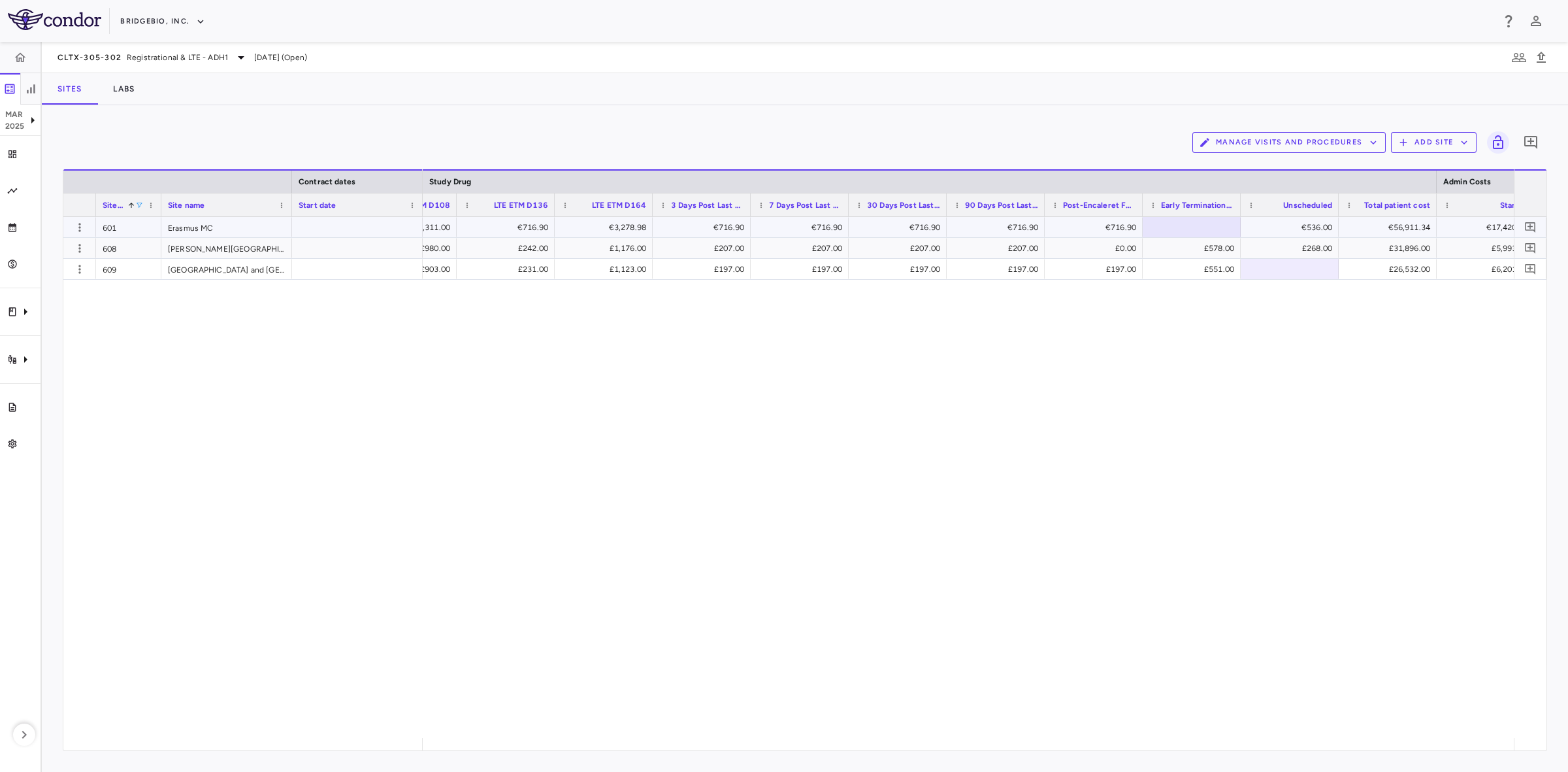
click at [1104, 226] on div "€716.90" at bounding box center [1096, 227] width 79 height 21
click at [1187, 232] on div at bounding box center [1191, 227] width 85 height 19
drag, startPoint x: 1067, startPoint y: 396, endPoint x: 1555, endPoint y: 613, distance: 534.1
click at [1067, 396] on div "€716.90 €1,311.00 €716.90 €3,278.98 €716.90 €716.90 €716.90 €716.90 €3,352.68 €…" at bounding box center [968, 477] width 1091 height 520
drag, startPoint x: 668, startPoint y: 440, endPoint x: 638, endPoint y: 401, distance: 49.2
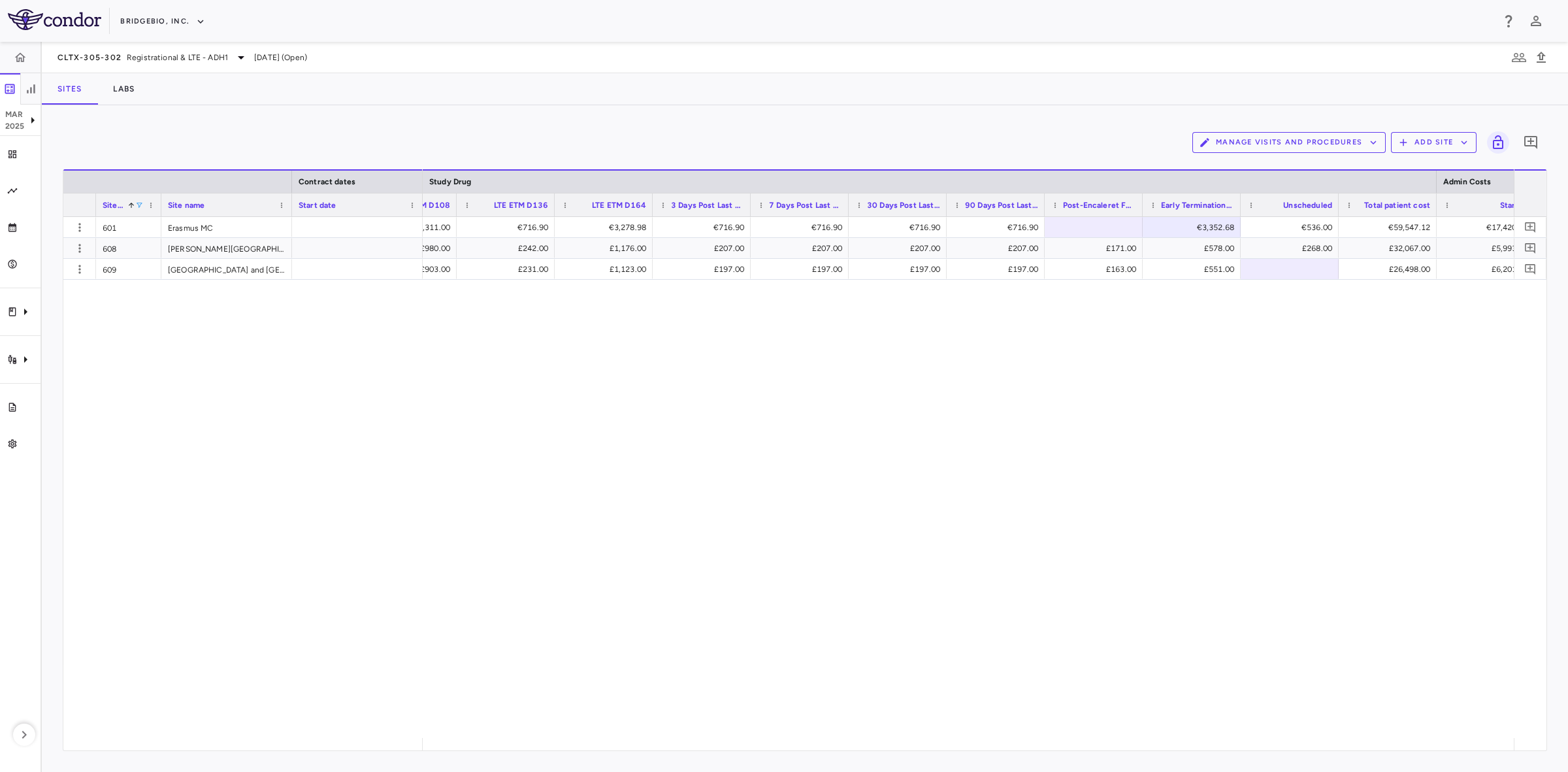
click at [668, 440] on div "€716.90 €1,311.00 €716.90 €3,278.98 €716.90 €716.90 €716.90 €716.90 €3,352.68 €…" at bounding box center [968, 477] width 1091 height 520
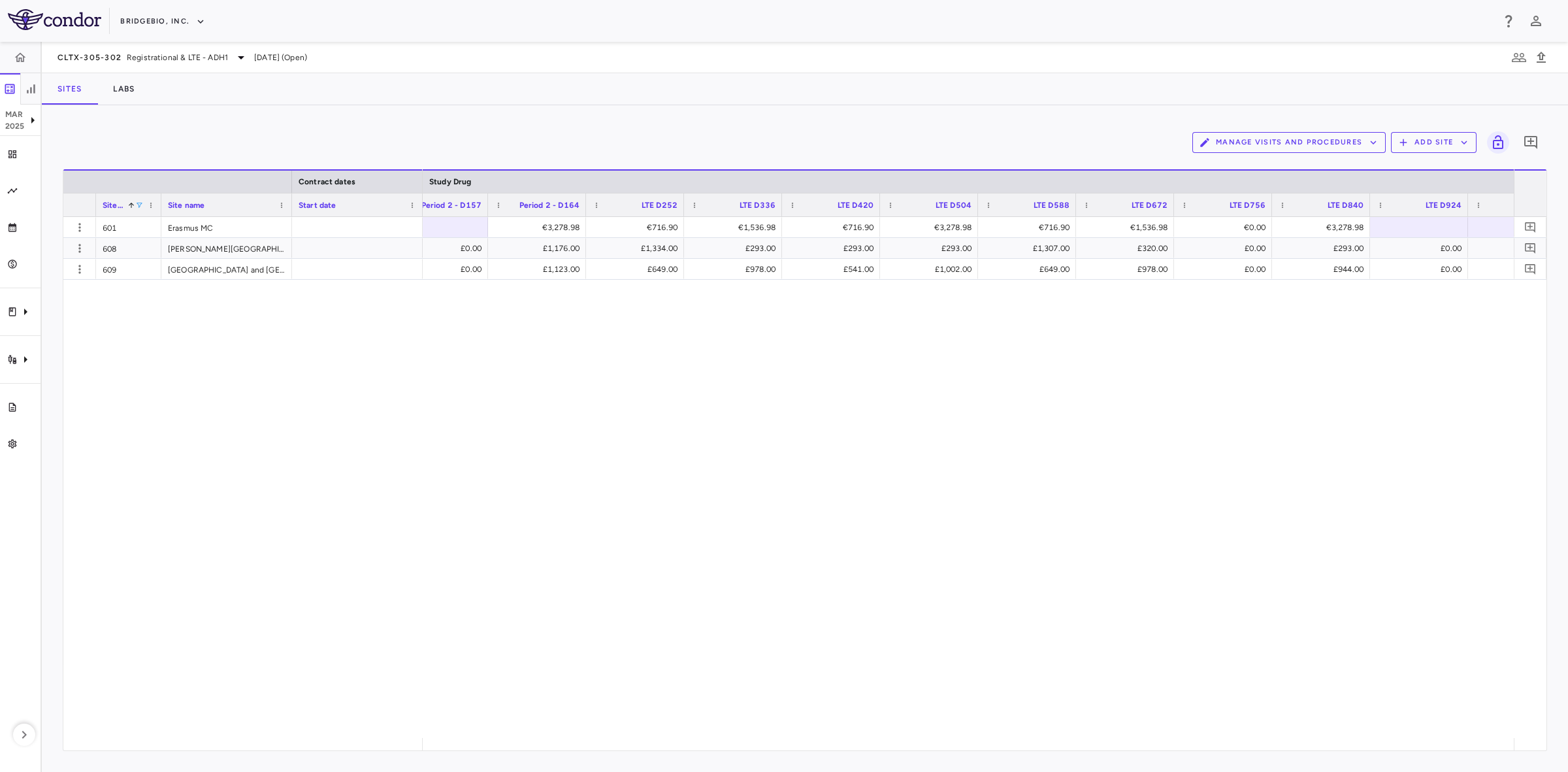
scroll to position [0, 11182]
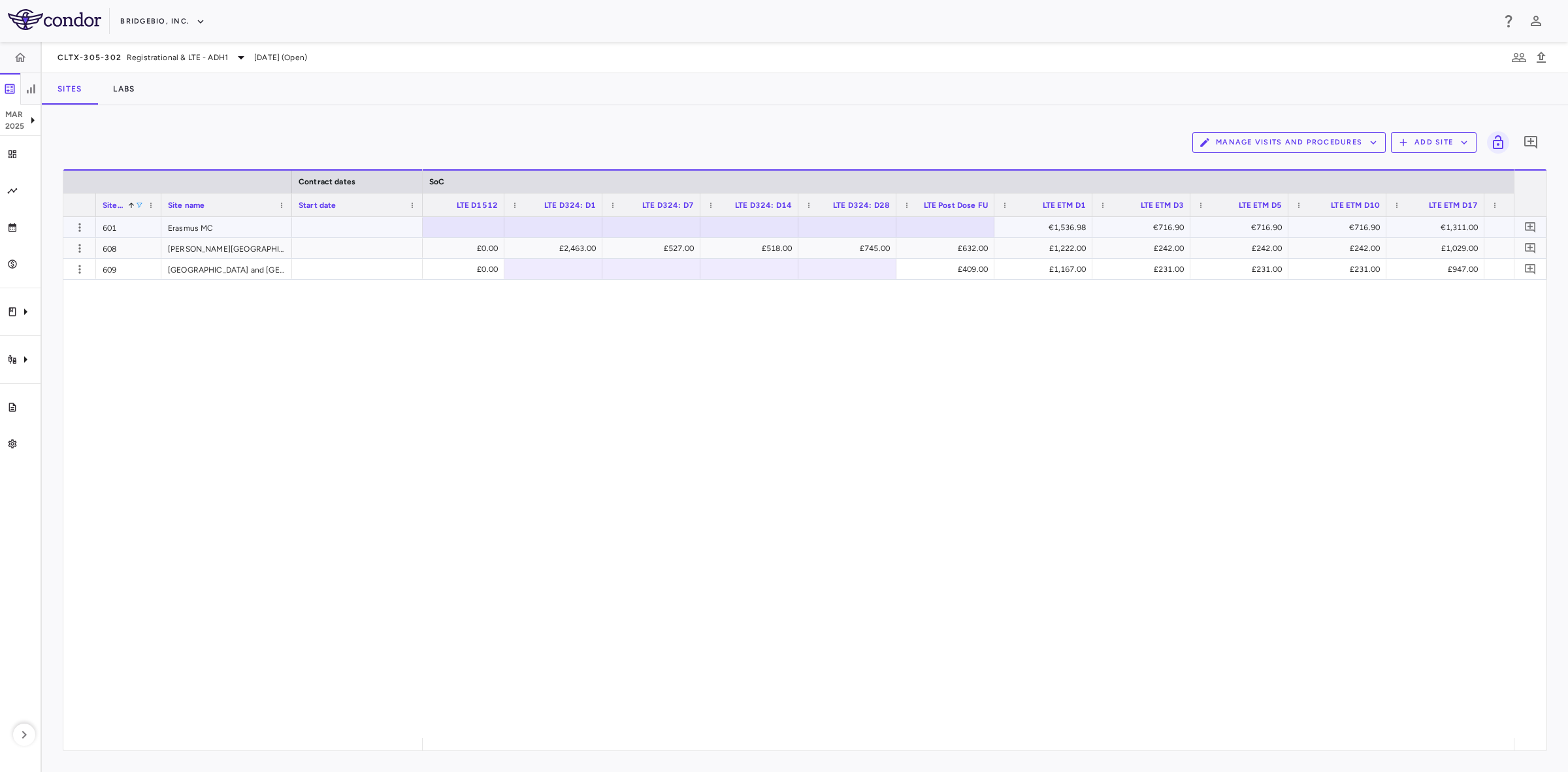
click at [959, 231] on div at bounding box center [945, 227] width 85 height 19
click at [961, 268] on div "£409.00" at bounding box center [947, 269] width 79 height 21
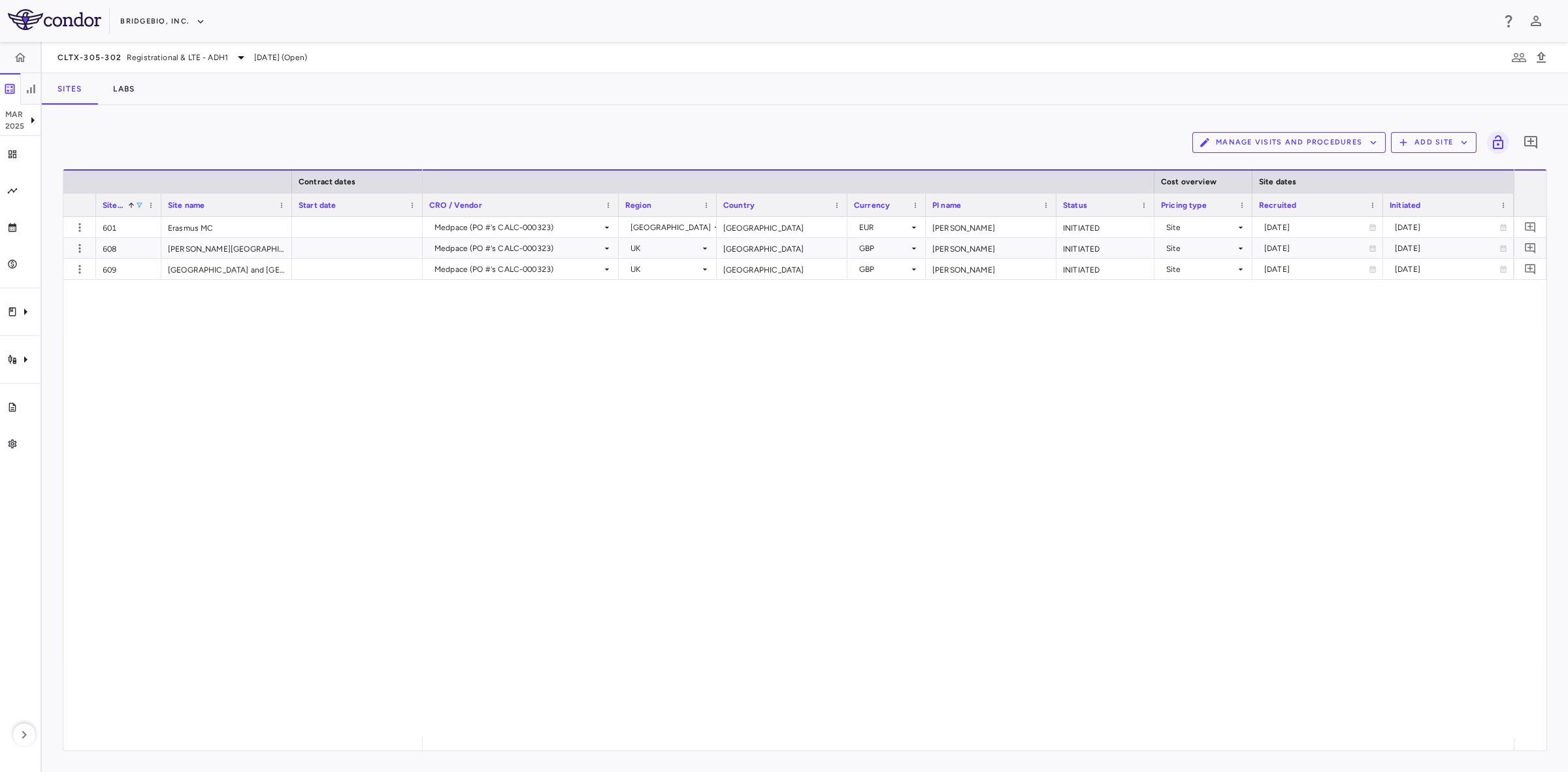
click at [320, 435] on div "601 Erasmus MC 608 Freeman Hospital 609 Norfolk and Norwich University Hospital…" at bounding box center [805, 477] width 1482 height 520
click at [135, 208] on span at bounding box center [139, 204] width 8 height 8
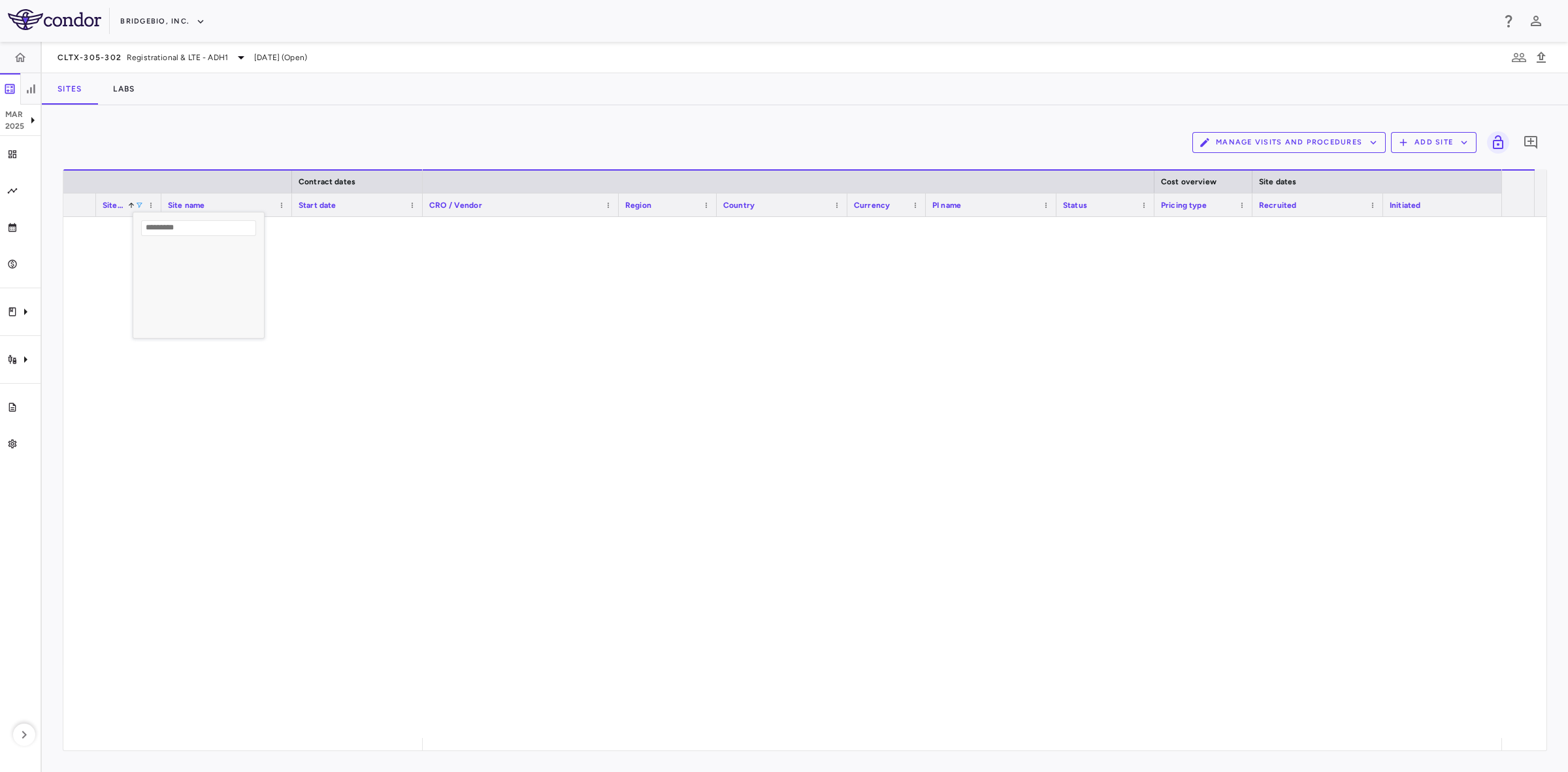
scroll to position [427, 0]
click at [162, 313] on div "852" at bounding box center [206, 313] width 107 height 9
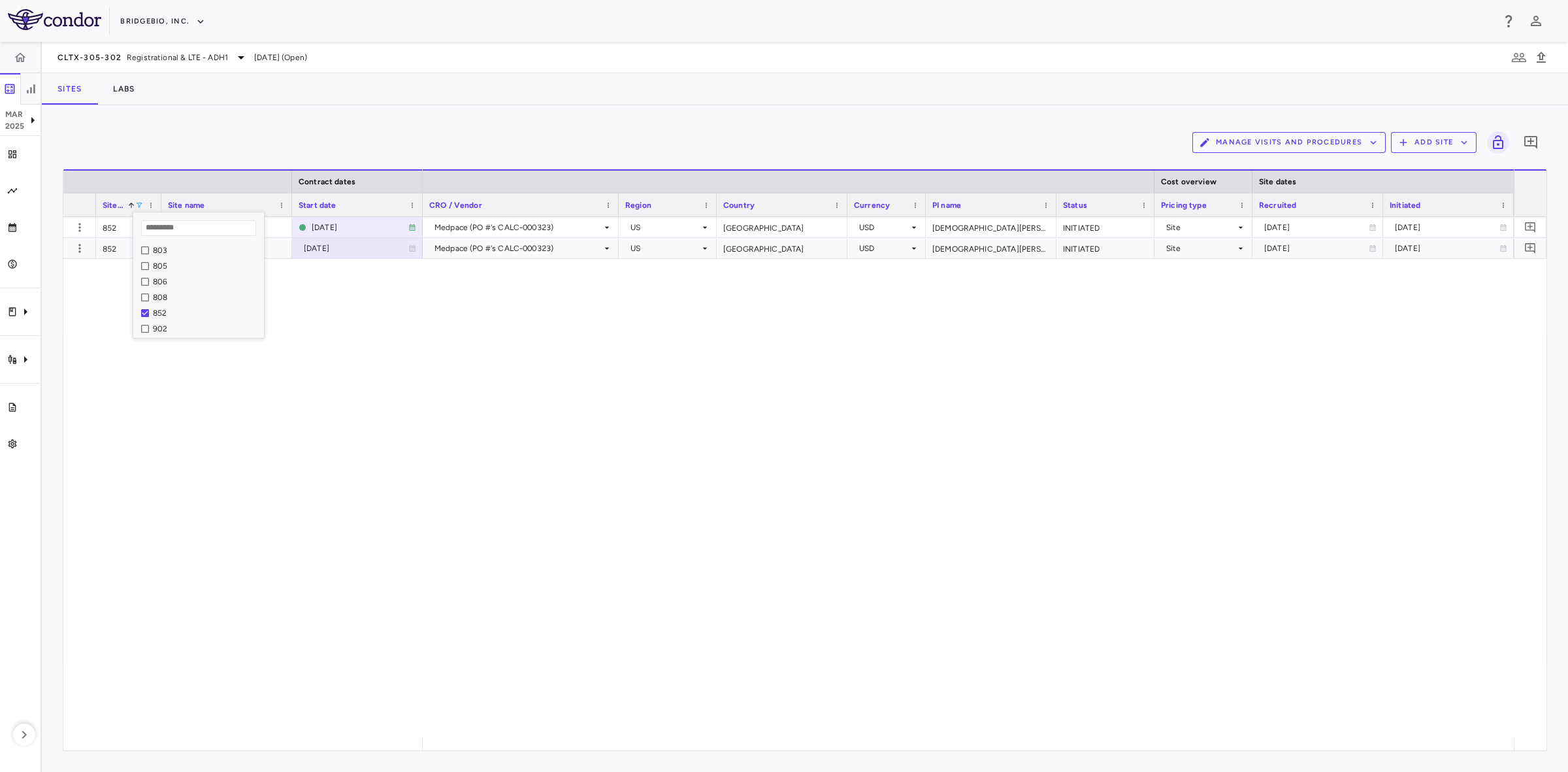
click at [336, 431] on div "852 University of Chicago - Medical Center 2024-06-17 852 University of Chicago…" at bounding box center [805, 477] width 1482 height 520
click at [354, 206] on div "Start date" at bounding box center [351, 204] width 106 height 17
click at [476, 737] on div "Contract dates Site # Site name Start date 1" at bounding box center [805, 459] width 1482 height 581
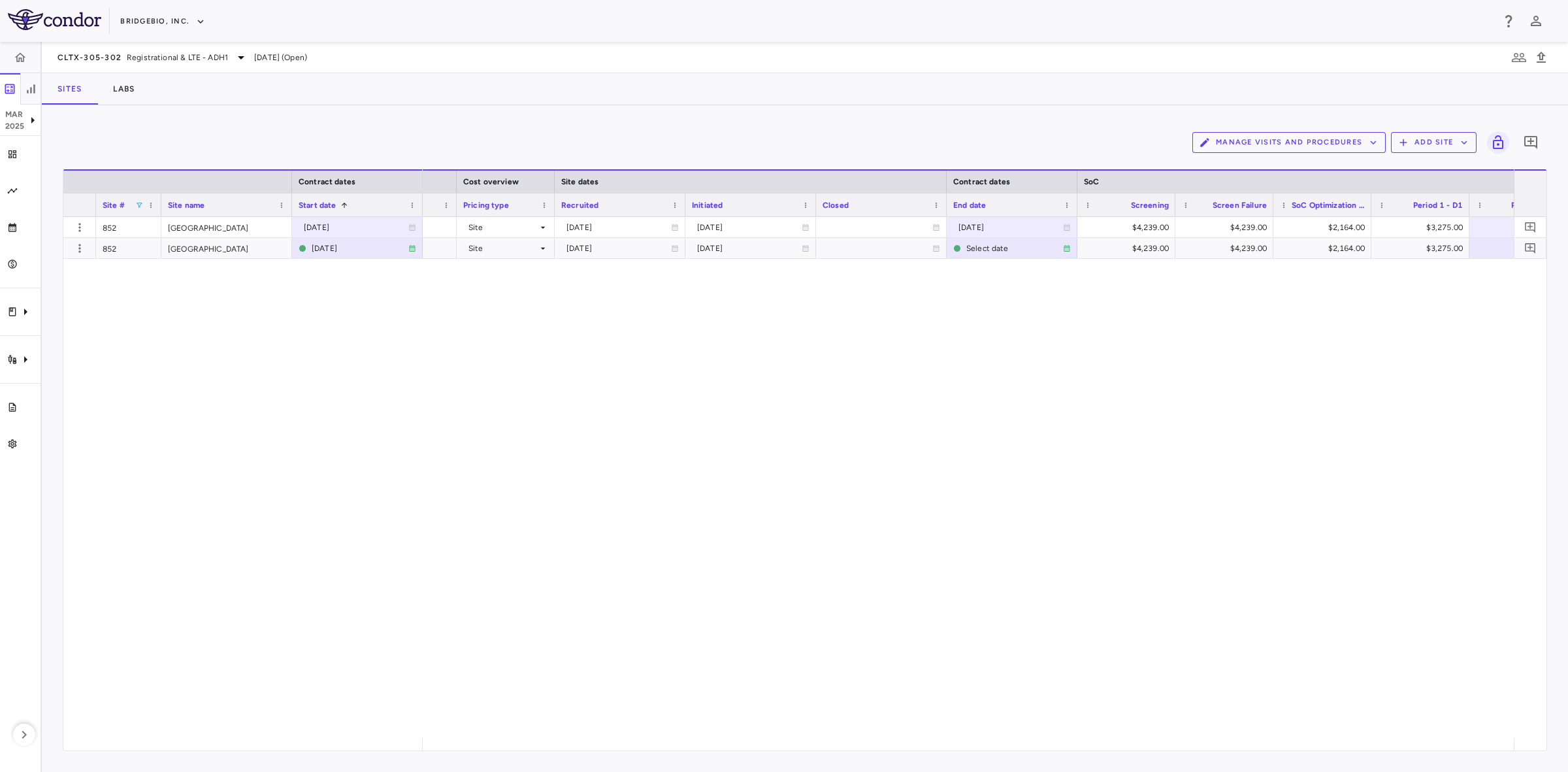
scroll to position [0, 959]
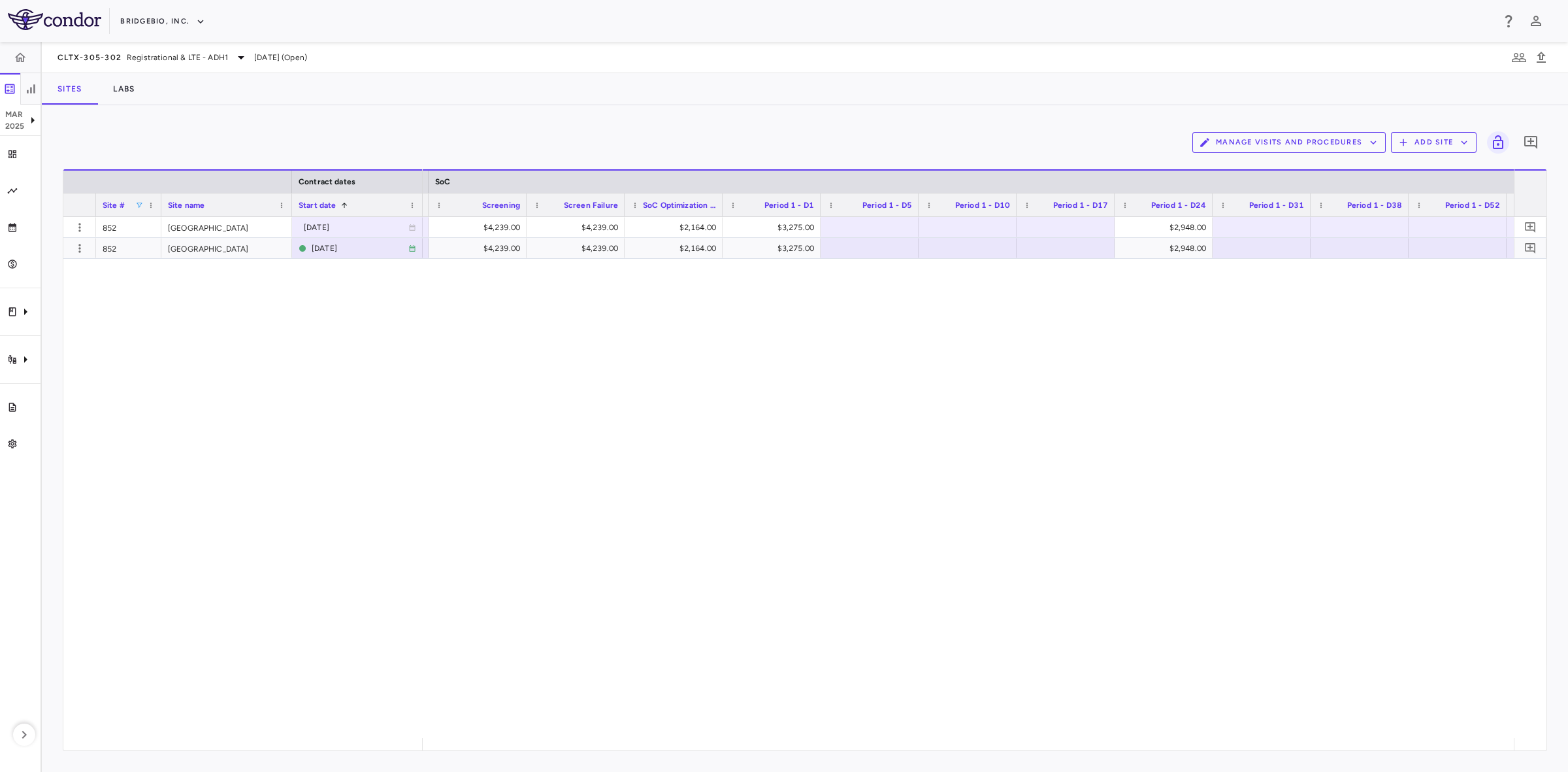
click at [778, 412] on div "Select date $4,239.00 $4,239.00 $2,164.00 $3,275.00 $2,948.00 2024-06-16 $4,239…" at bounding box center [968, 477] width 1091 height 520
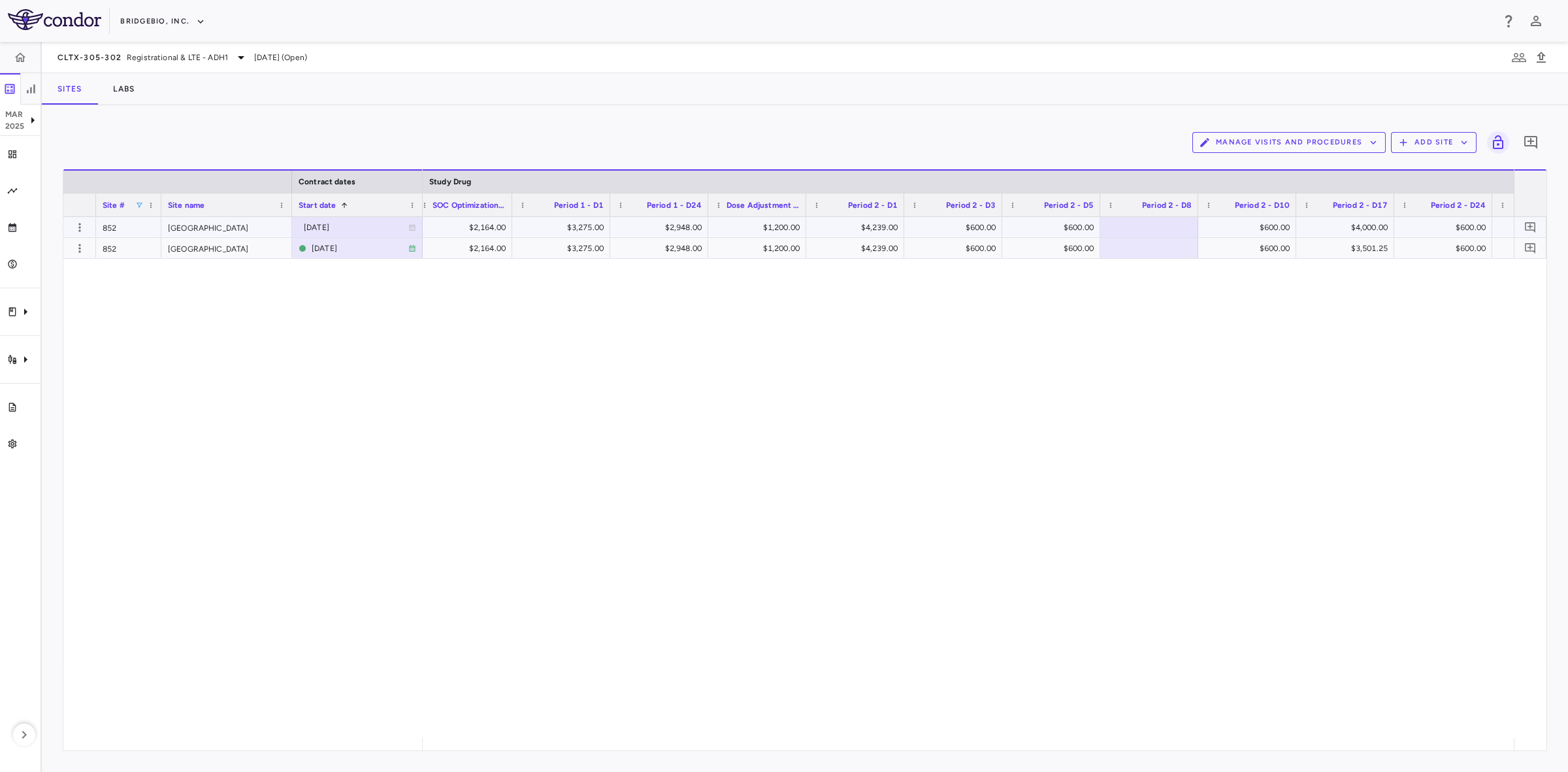
click at [761, 220] on div "$1,200.00" at bounding box center [760, 227] width 79 height 21
click at [763, 222] on div "$1,200.00" at bounding box center [760, 227] width 79 height 21
drag, startPoint x: 752, startPoint y: 230, endPoint x: 818, endPoint y: 231, distance: 66.0
type input "***"
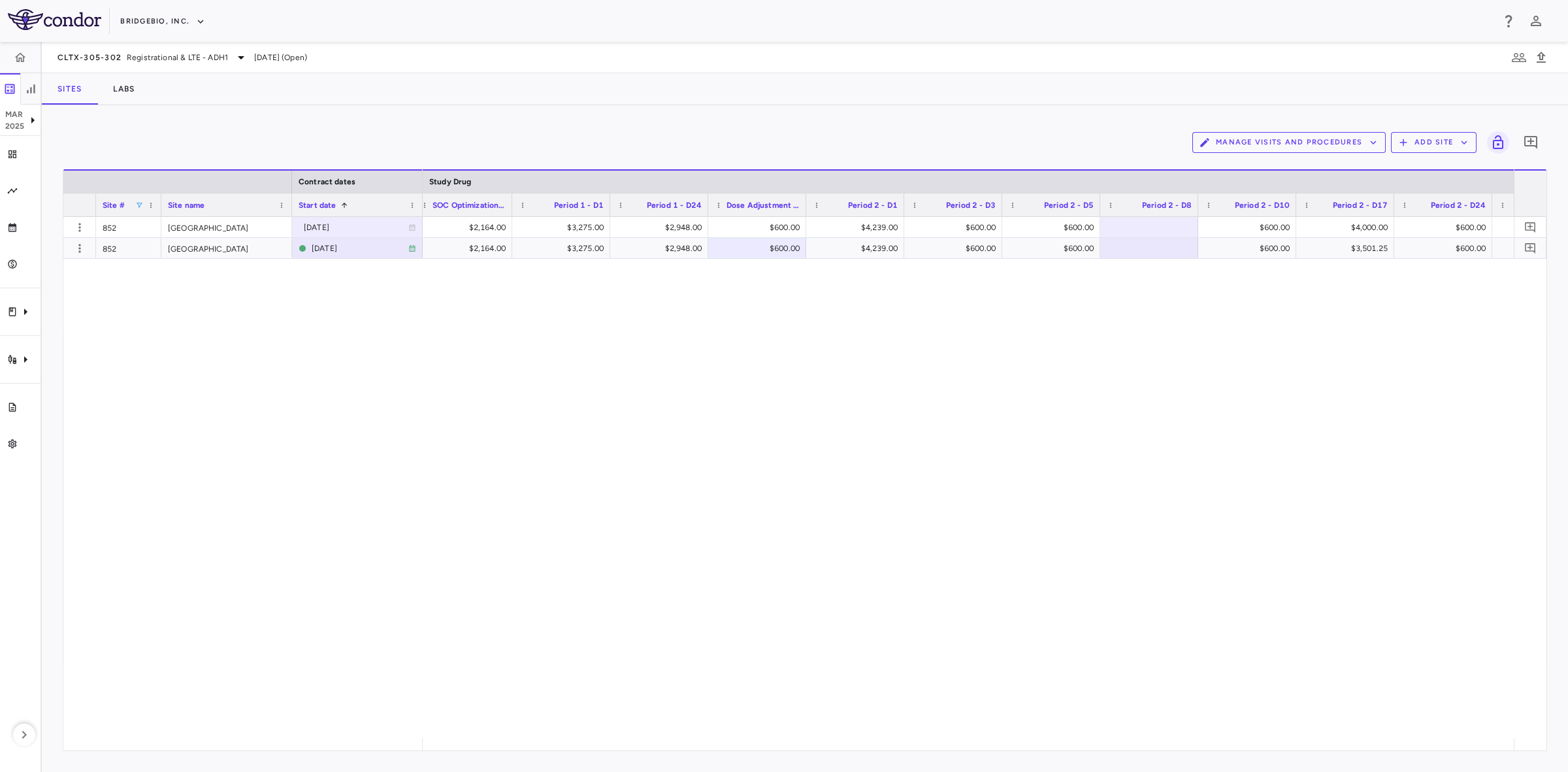
click at [954, 492] on div "$4,239.00 $2,164.00 $3,275.00 $2,948.00 $600.00 $4,239.00 $600.00 $600.00 $600.…" at bounding box center [968, 477] width 1091 height 520
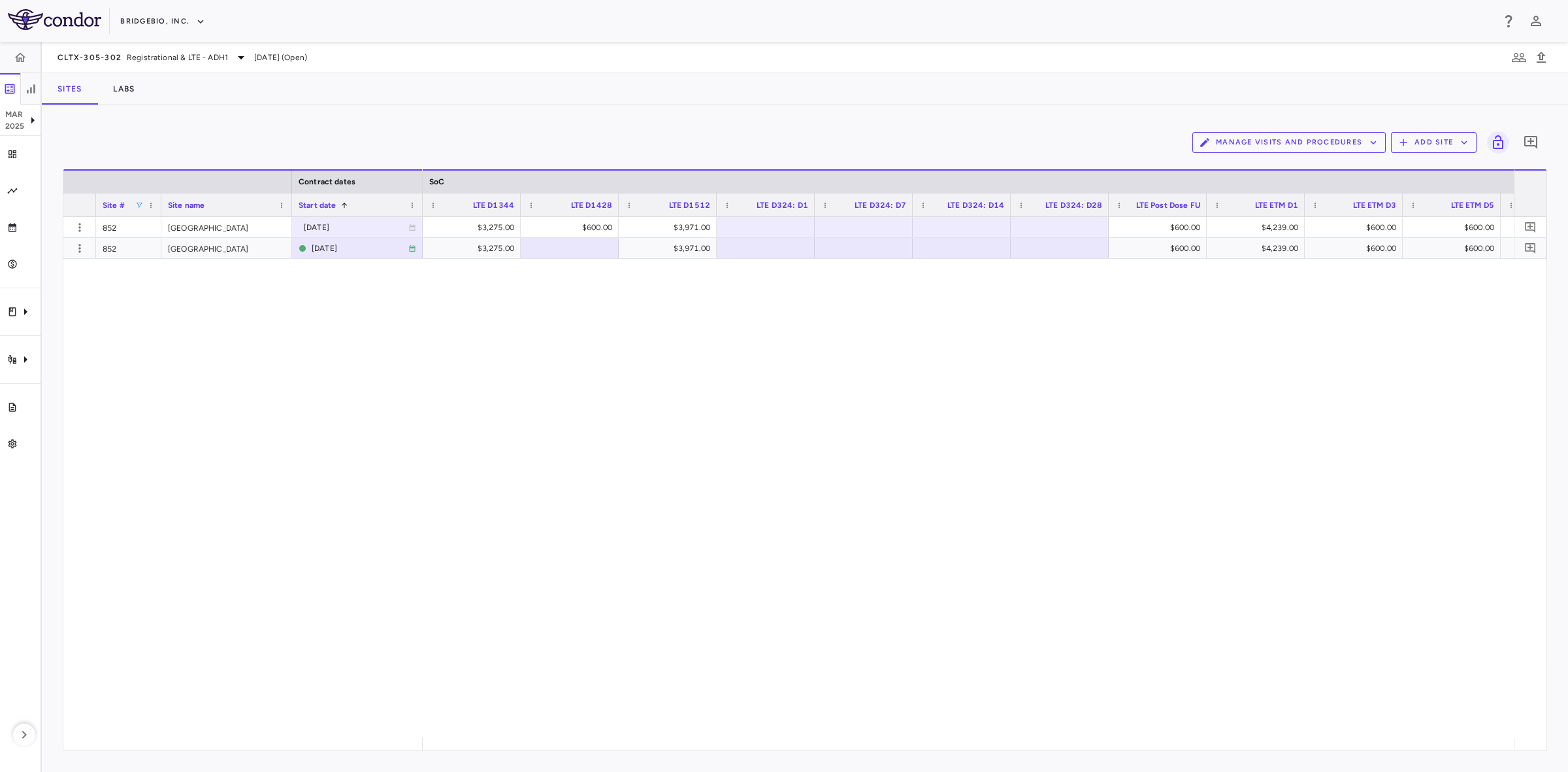
click at [673, 472] on div "$600.00 $3,275.00 $600.00 $3,971.00 $600.00 $4,239.00 $600.00 $600.00 $600.00 $…" at bounding box center [968, 477] width 1091 height 520
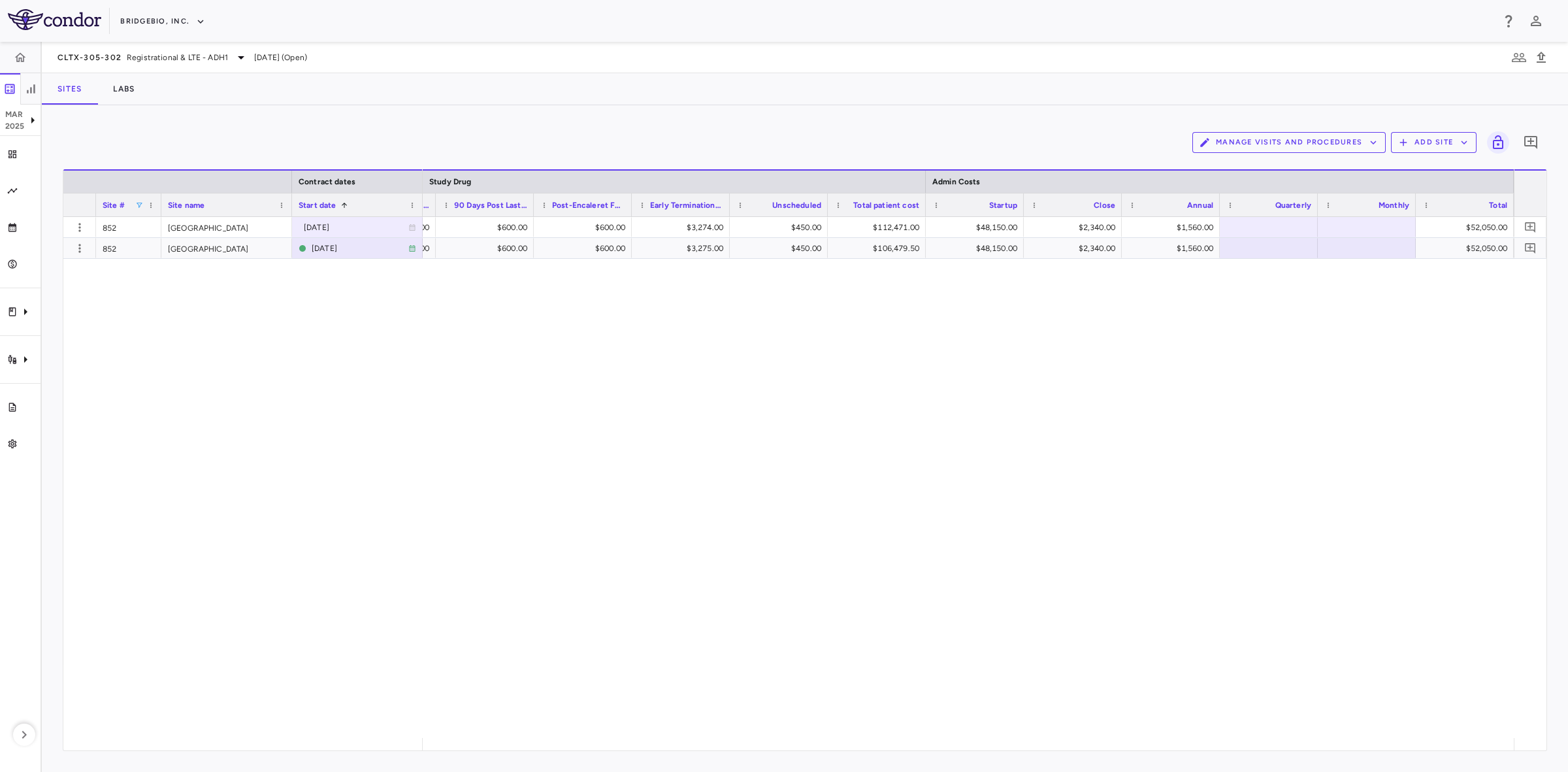
drag, startPoint x: 624, startPoint y: 357, endPoint x: 598, endPoint y: 353, distance: 26.3
click at [624, 357] on div "$600.00 $600.00 $600.00 $600.00 $3,274.00 $450.00 $112,471.00 $48,150.00 $2,340…" at bounding box center [968, 477] width 1091 height 520
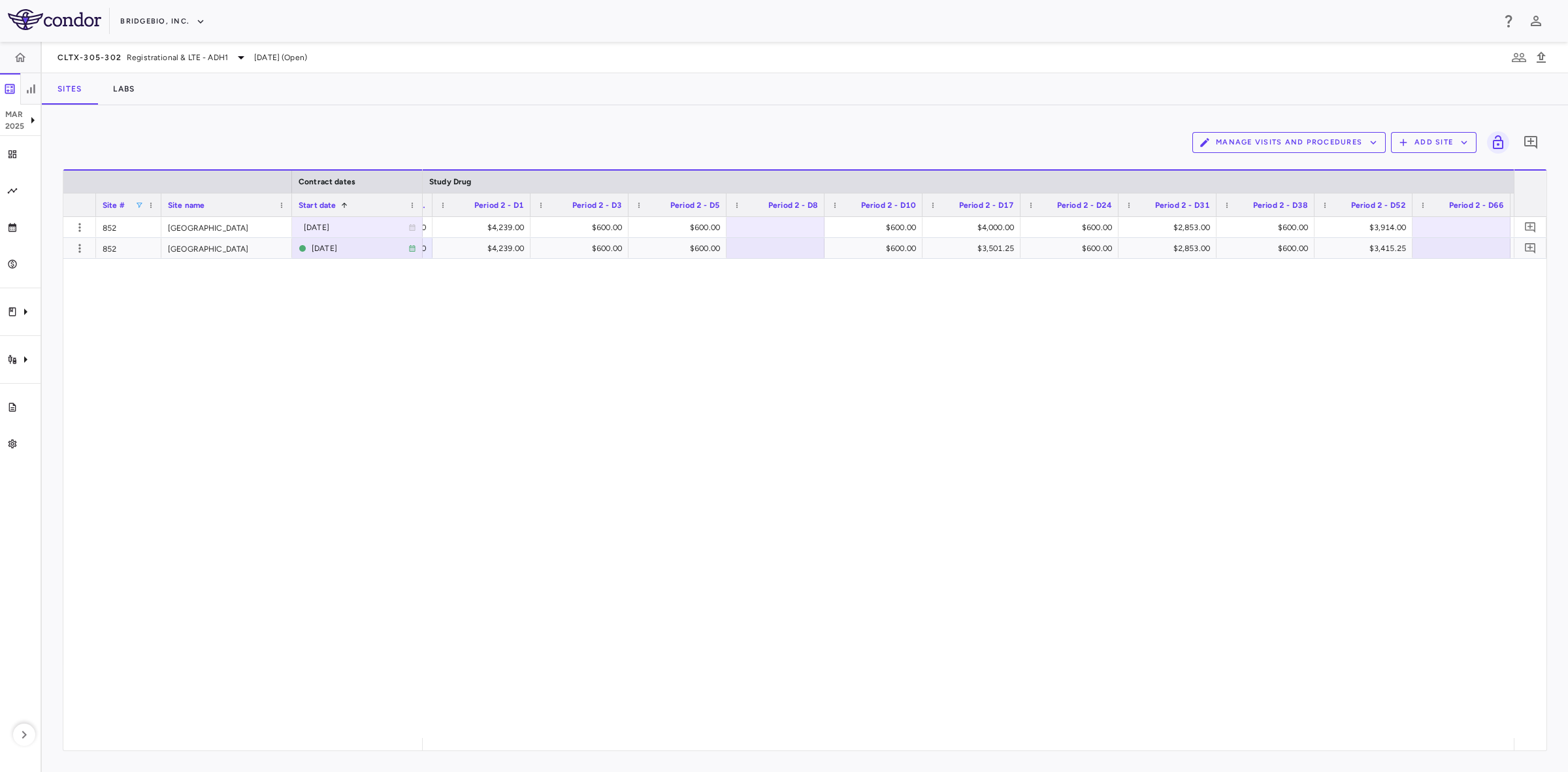
scroll to position [0, 6184]
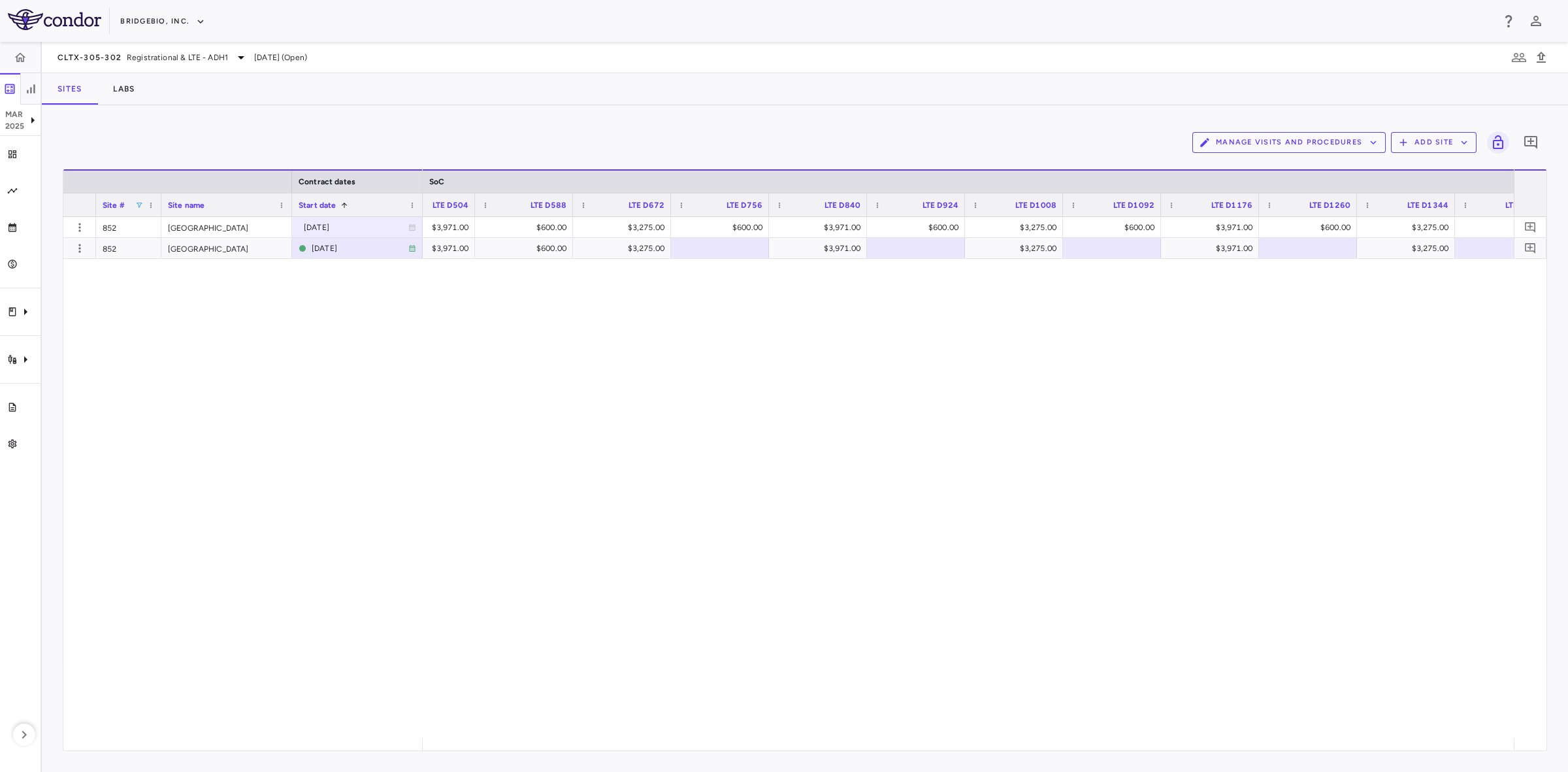
click at [139, 203] on span at bounding box center [139, 204] width 8 height 8
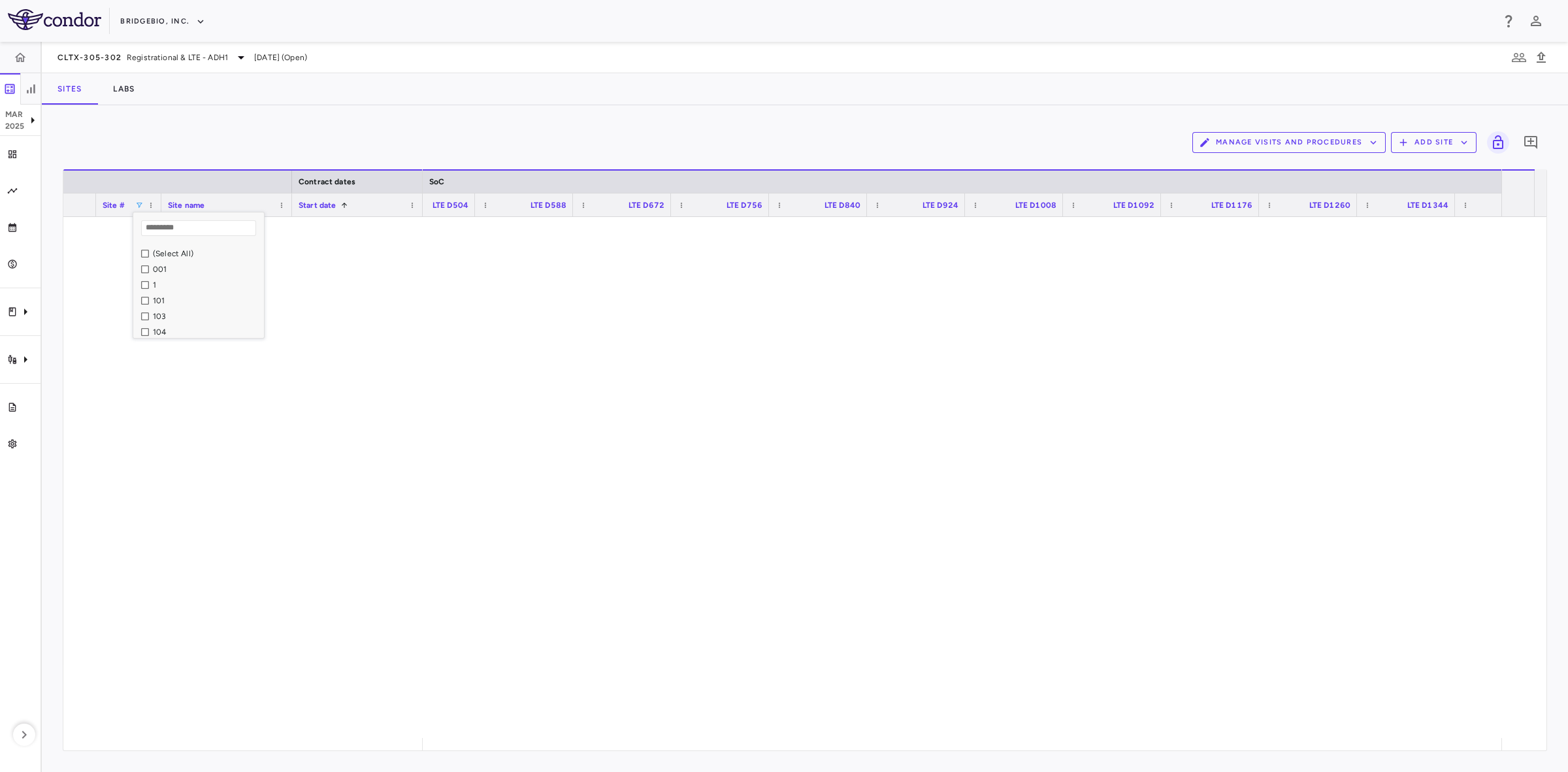
scroll to position [427, 0]
click at [155, 324] on div "902" at bounding box center [206, 328] width 107 height 9
click at [468, 460] on div "NT$5,520.00 NT$39,100.00 NT$5,520.00 NT$39,100.00 NT$0.00 NT$39,100.00 NT$0.00 …" at bounding box center [968, 477] width 1091 height 520
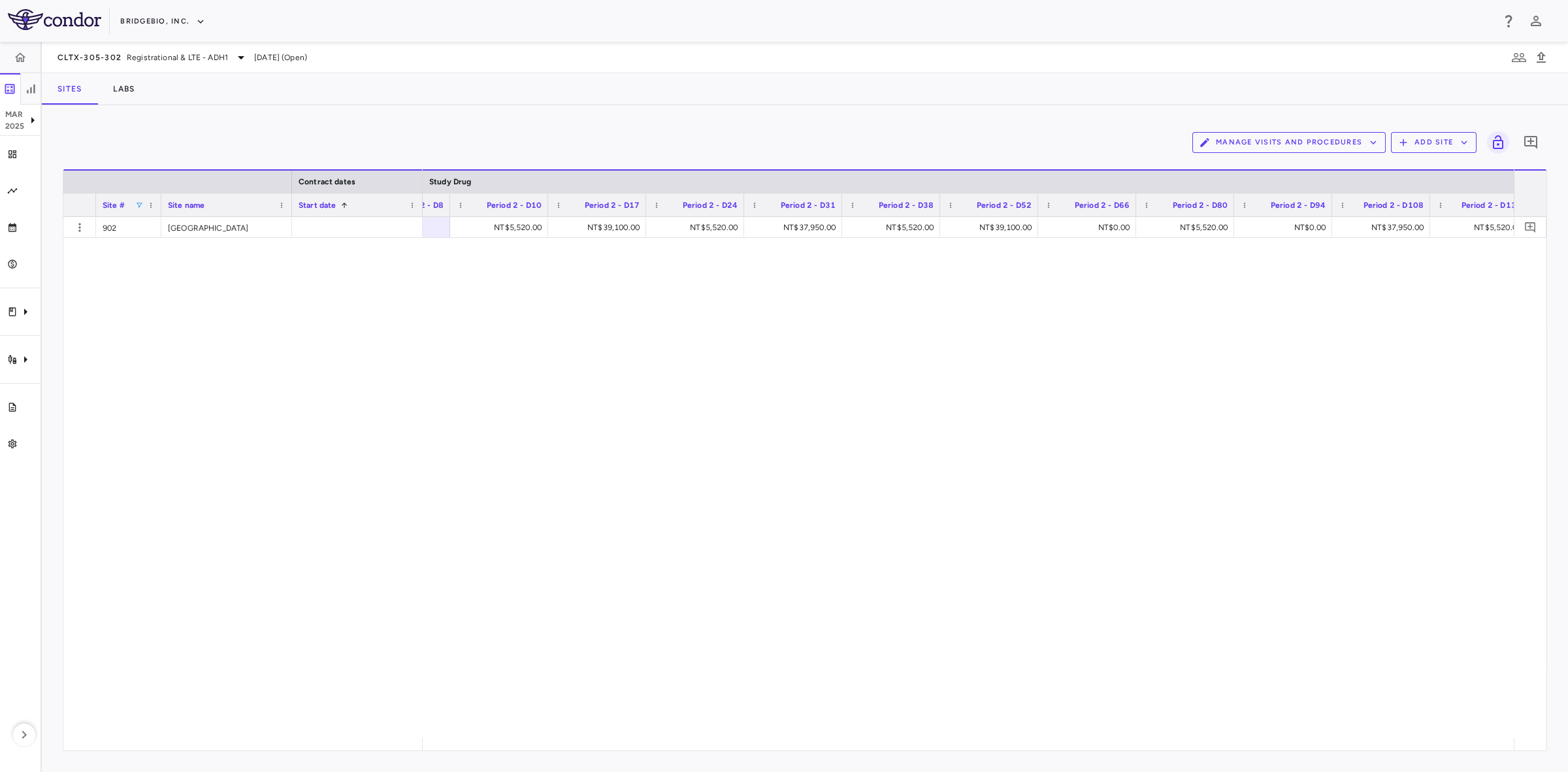
scroll to position [0, 10299]
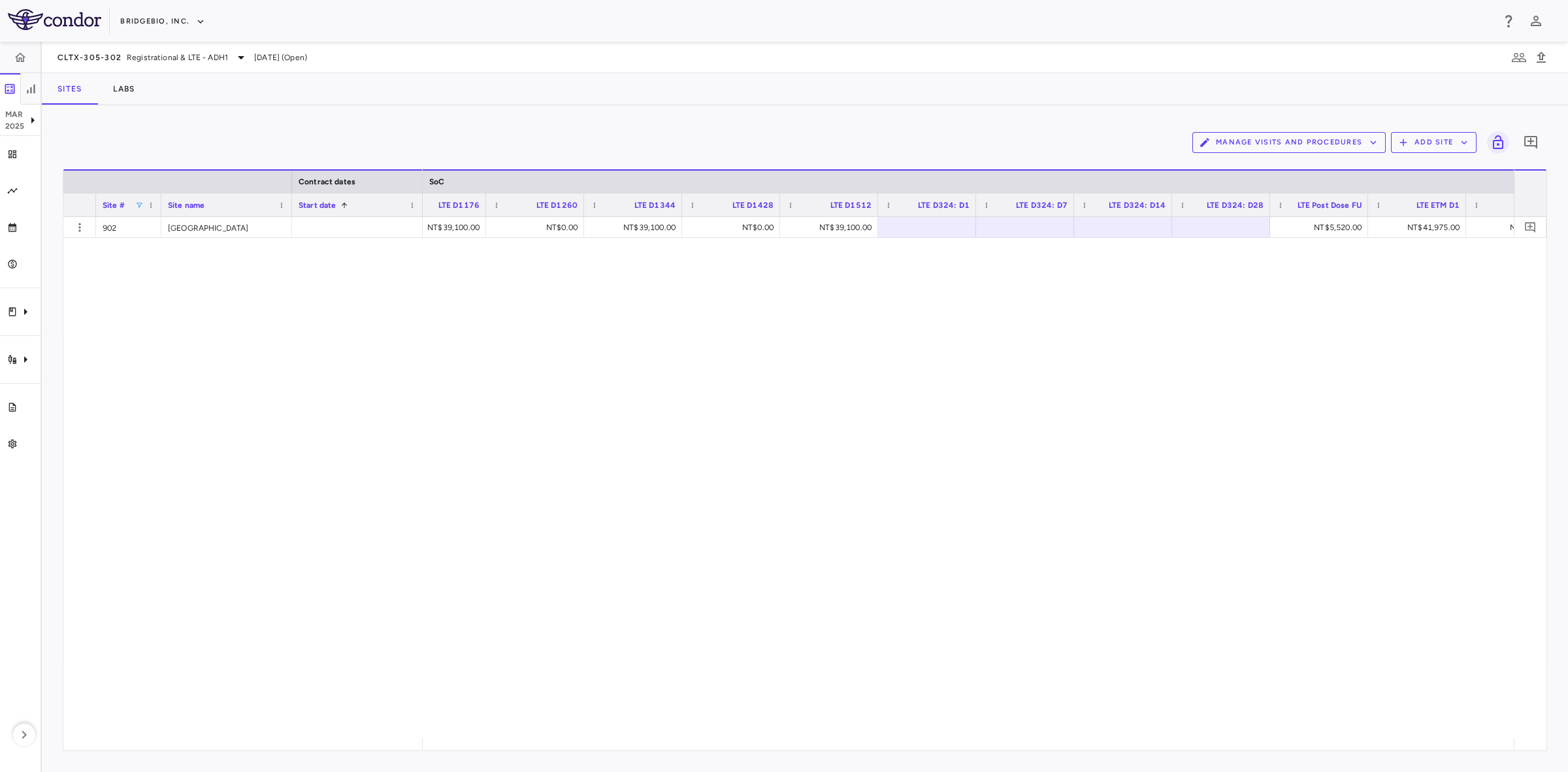
drag, startPoint x: 495, startPoint y: 293, endPoint x: 196, endPoint y: 214, distance: 309.3
click at [495, 293] on div "NT$0.00 NT$39,100.00 NT$0.00 NT$39,100.00 NT$0.00 NT$39,100.00 NT$5,520.00 NT$4…" at bounding box center [968, 477] width 1091 height 520
click at [135, 203] on span at bounding box center [139, 204] width 8 height 8
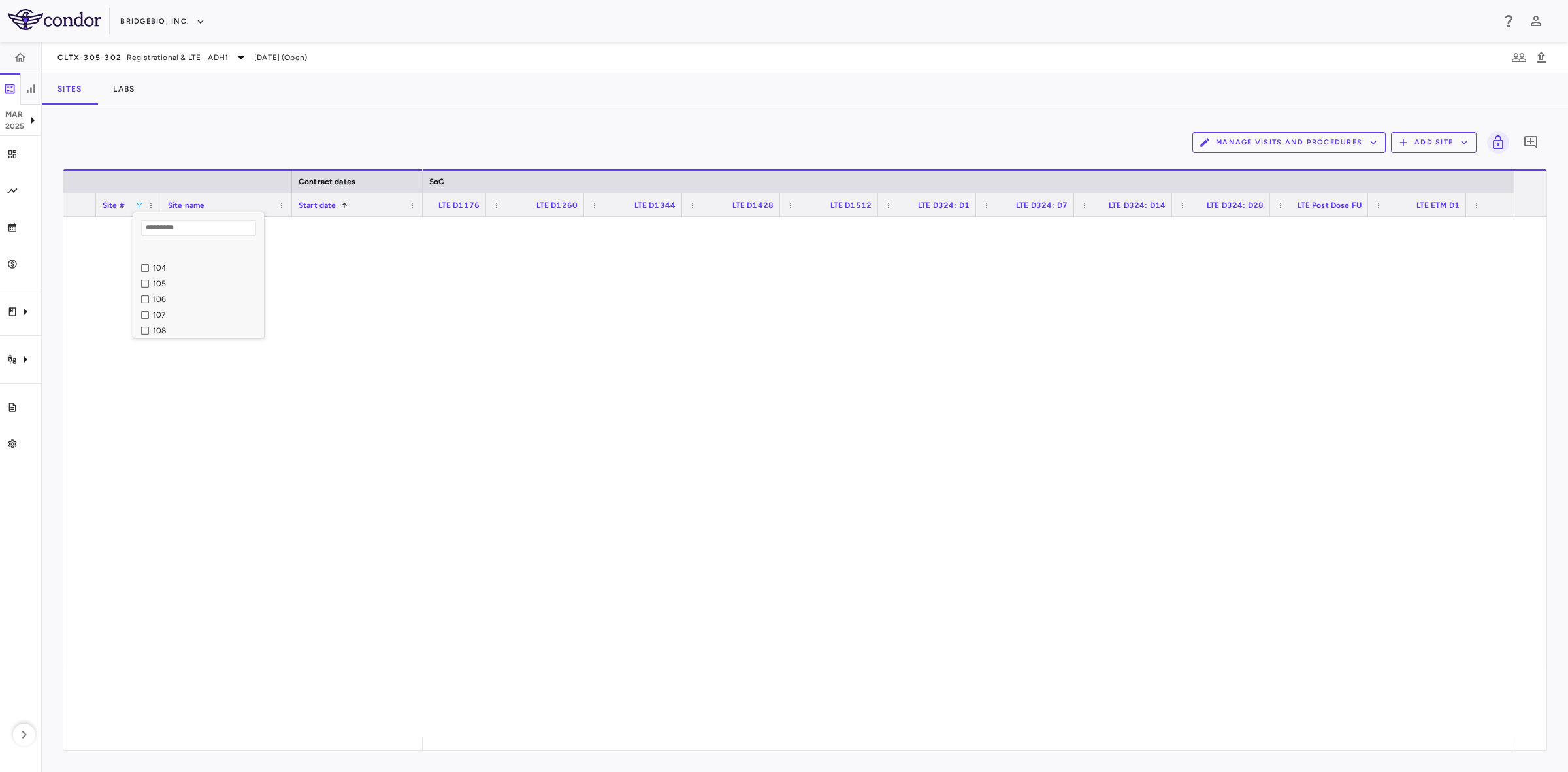
scroll to position [82, 0]
click at [159, 283] on div "106" at bounding box center [206, 281] width 107 height 9
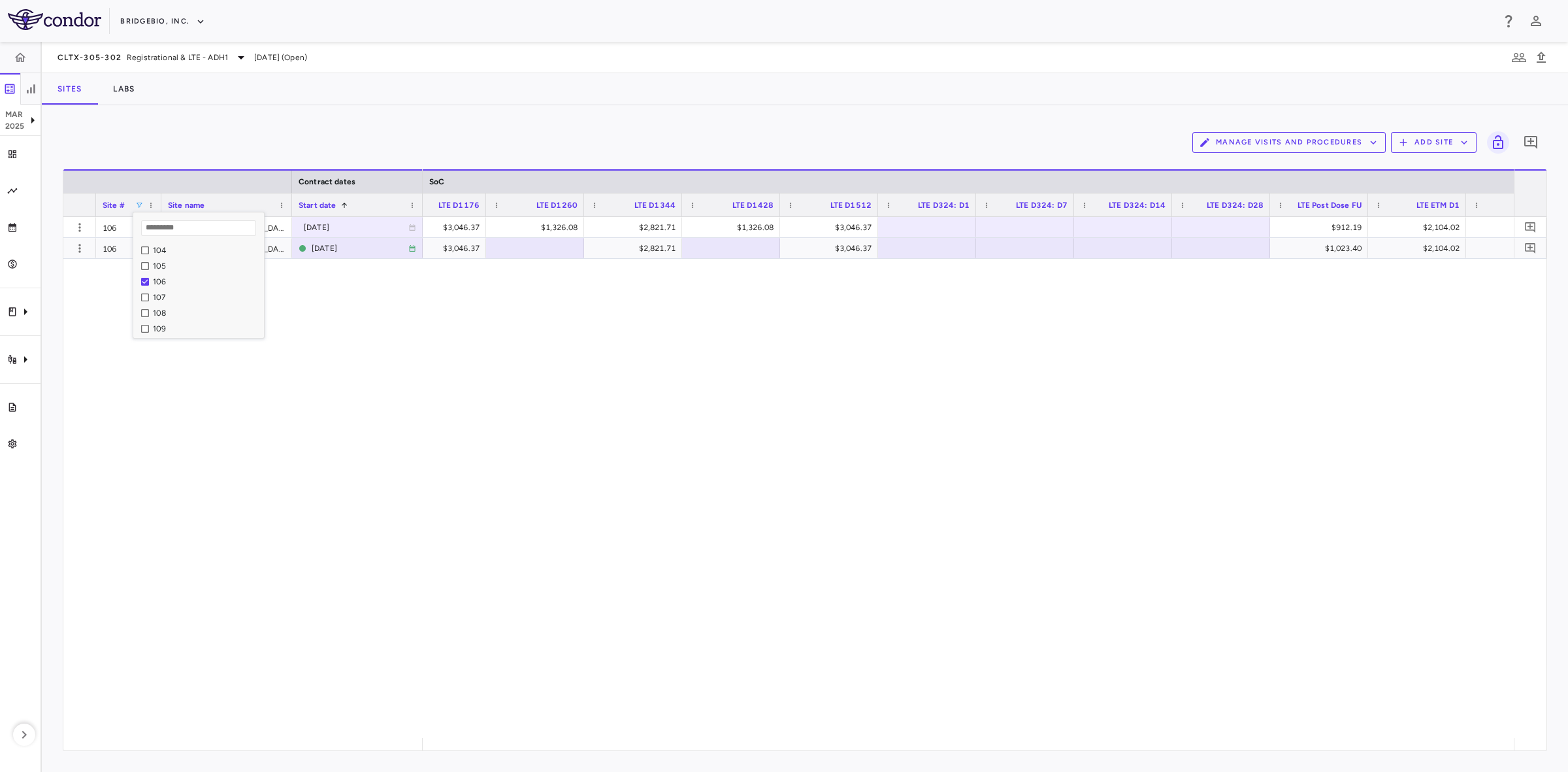
click at [454, 415] on div "$1,326.08 $3,046.37 $1,326.08 $2,821.71 $1,326.08 $3,046.37 $912.19 $2,104.02 $…" at bounding box center [968, 477] width 1091 height 520
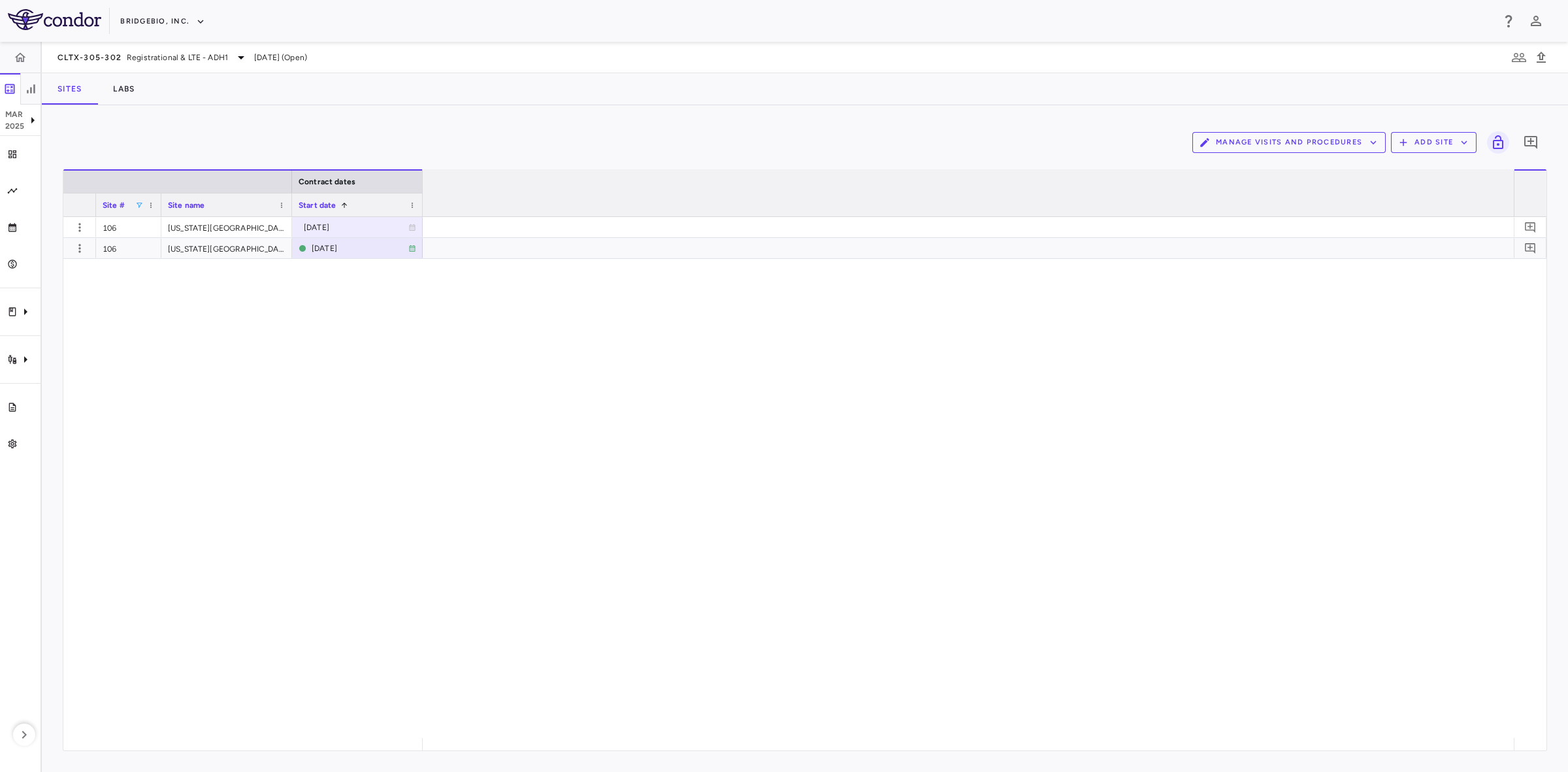
scroll to position [0, 0]
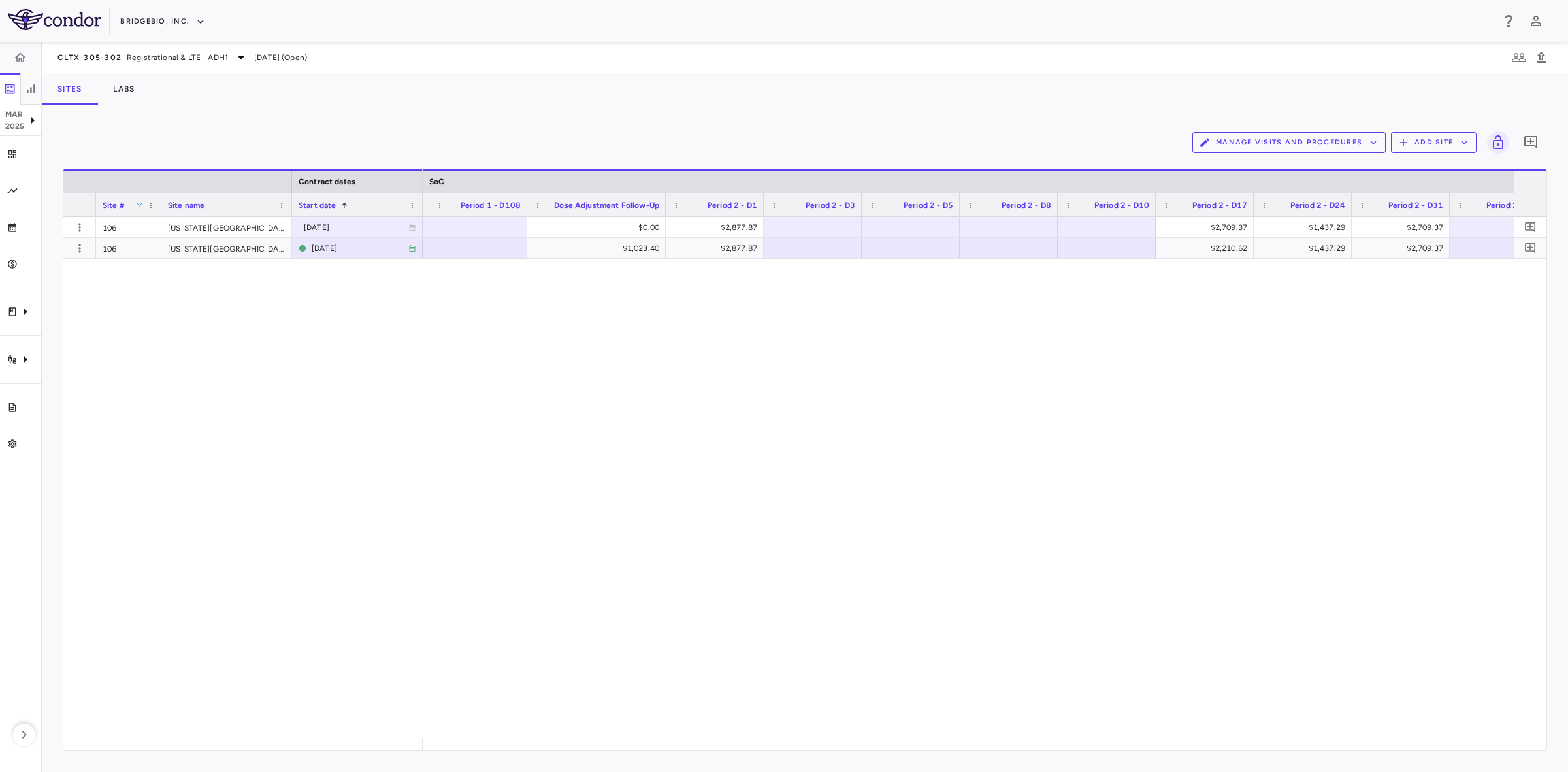
drag, startPoint x: 660, startPoint y: 455, endPoint x: 652, endPoint y: 706, distance: 251.1
click at [660, 455] on div "$0.00 $2,877.87 $2,709.37 $1,437.29 $2,709.37 $2,877.87 $1,023.40 $2,877.87 $2,…" at bounding box center [968, 477] width 1091 height 520
click at [638, 219] on div "$0.00" at bounding box center [599, 227] width 120 height 21
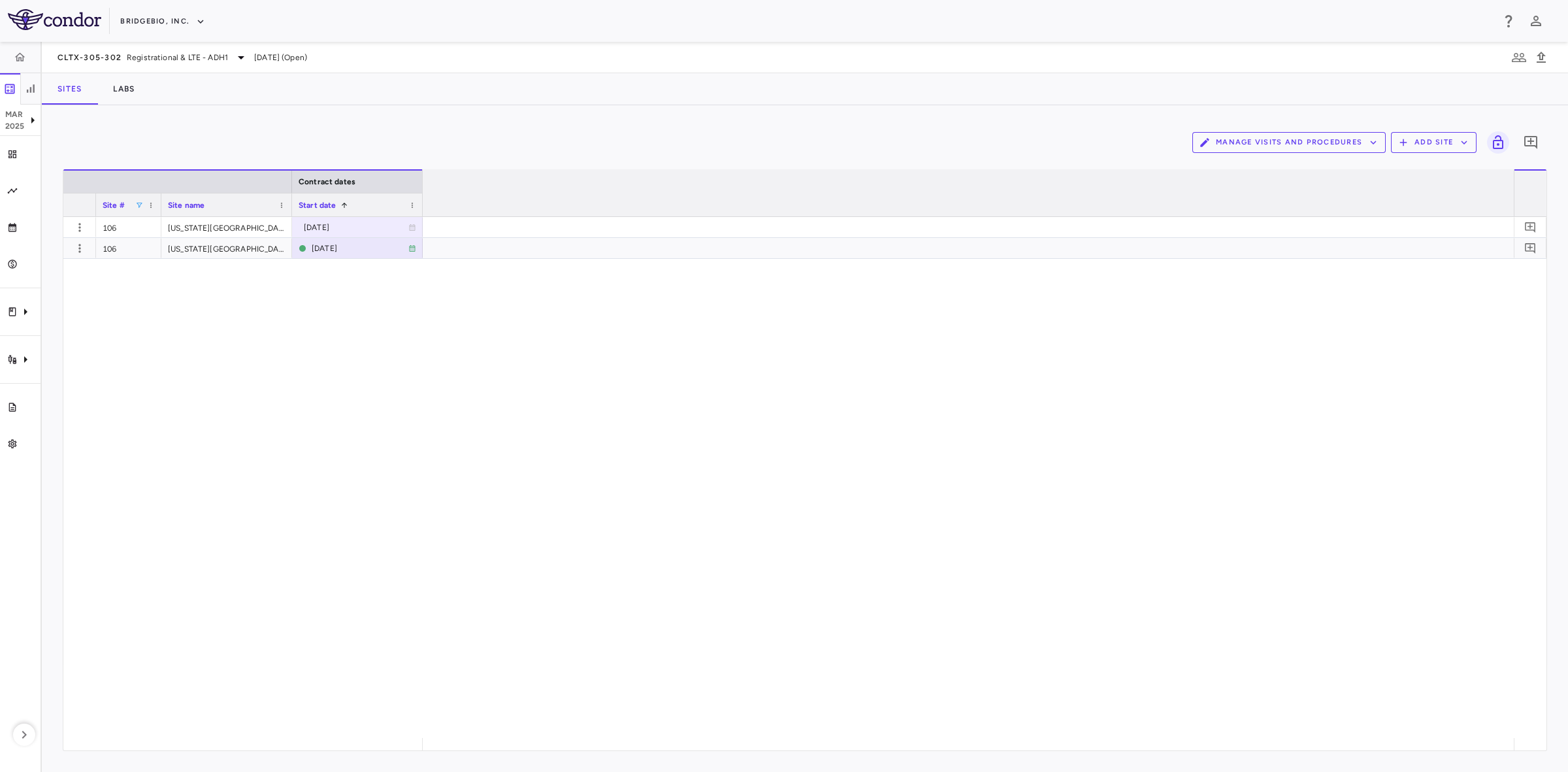
scroll to position [0, 8989]
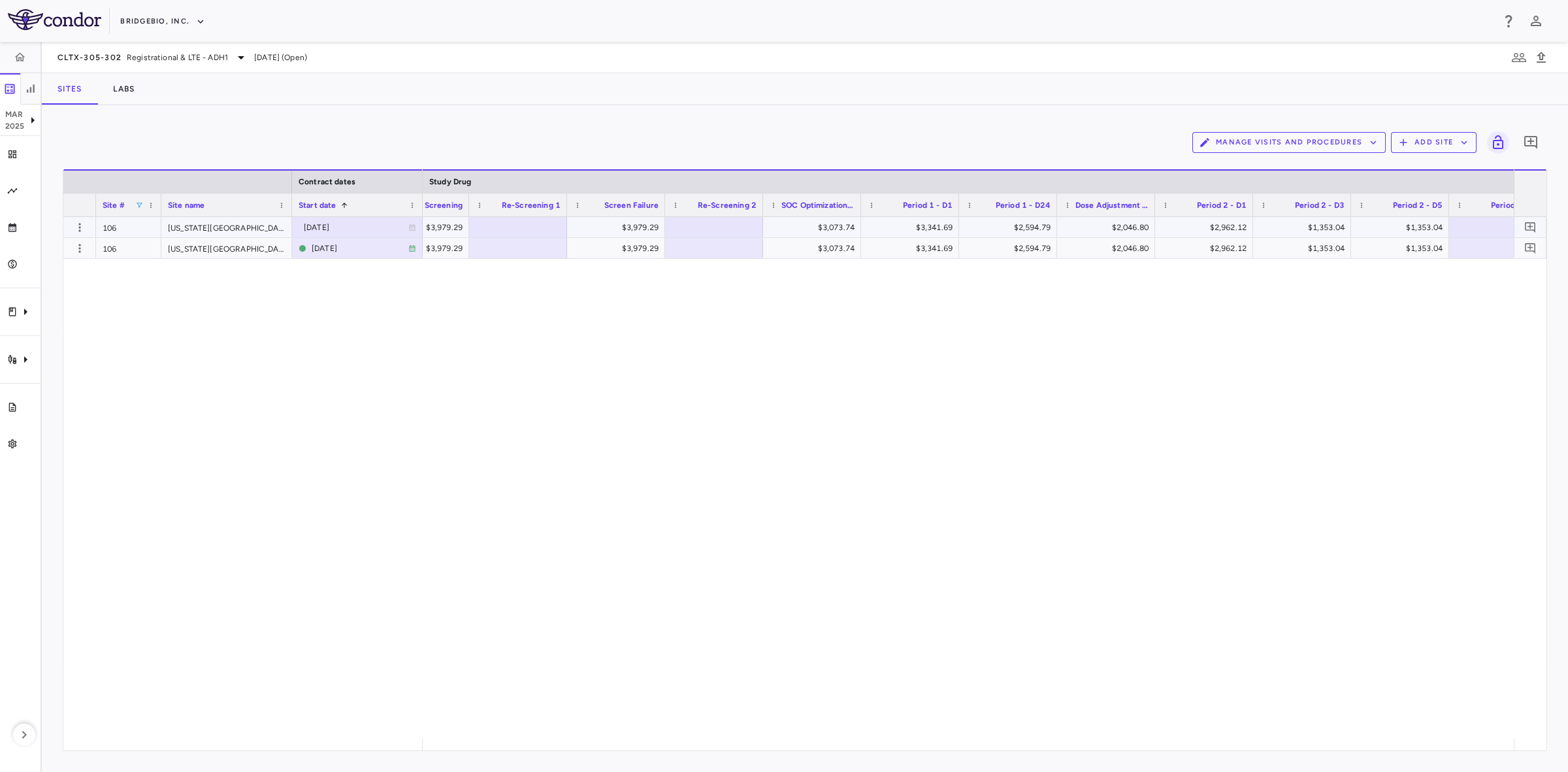
click at [1105, 227] on div "$2,046.80" at bounding box center [1108, 227] width 79 height 21
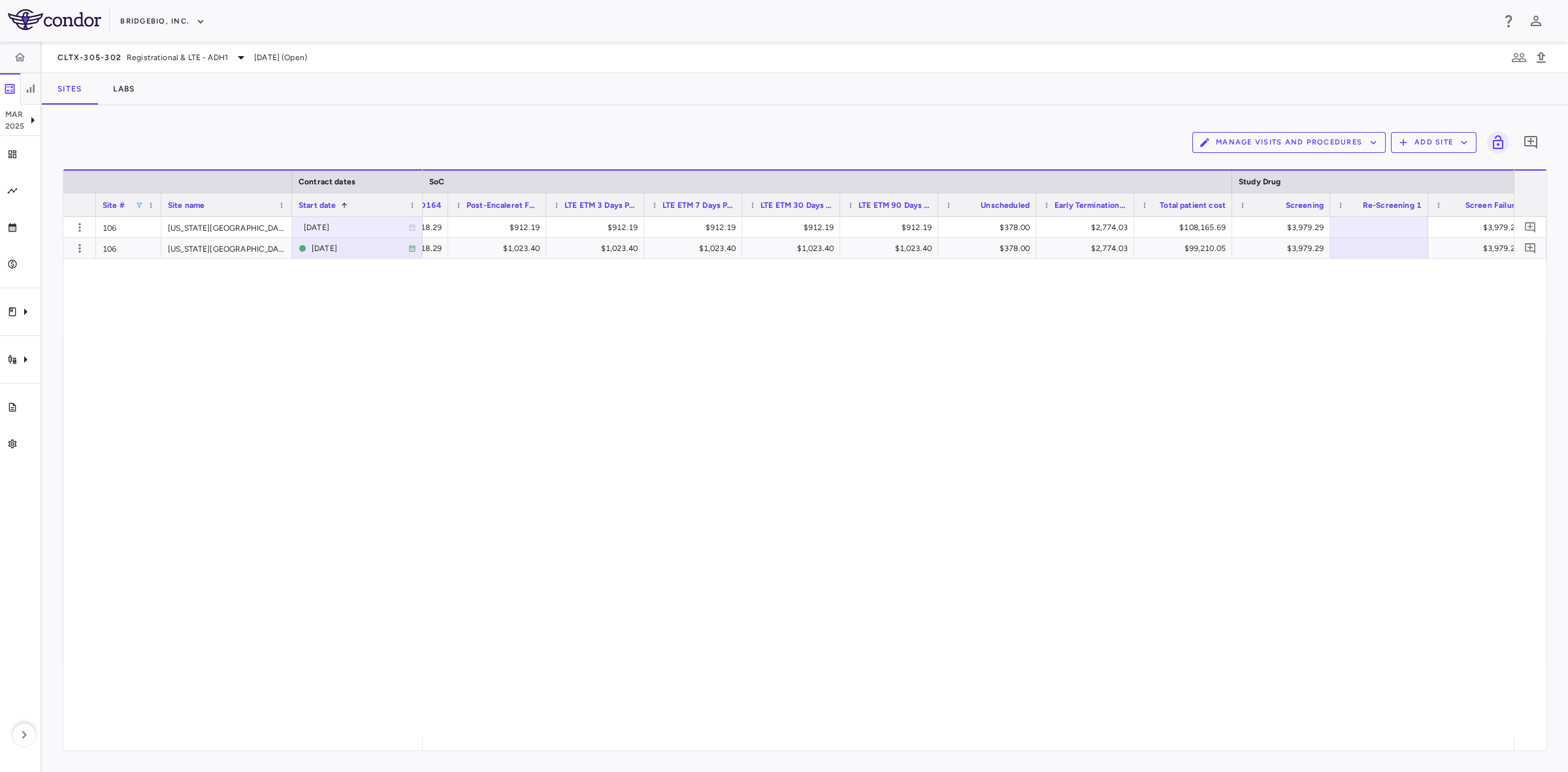
scroll to position [0, 8166]
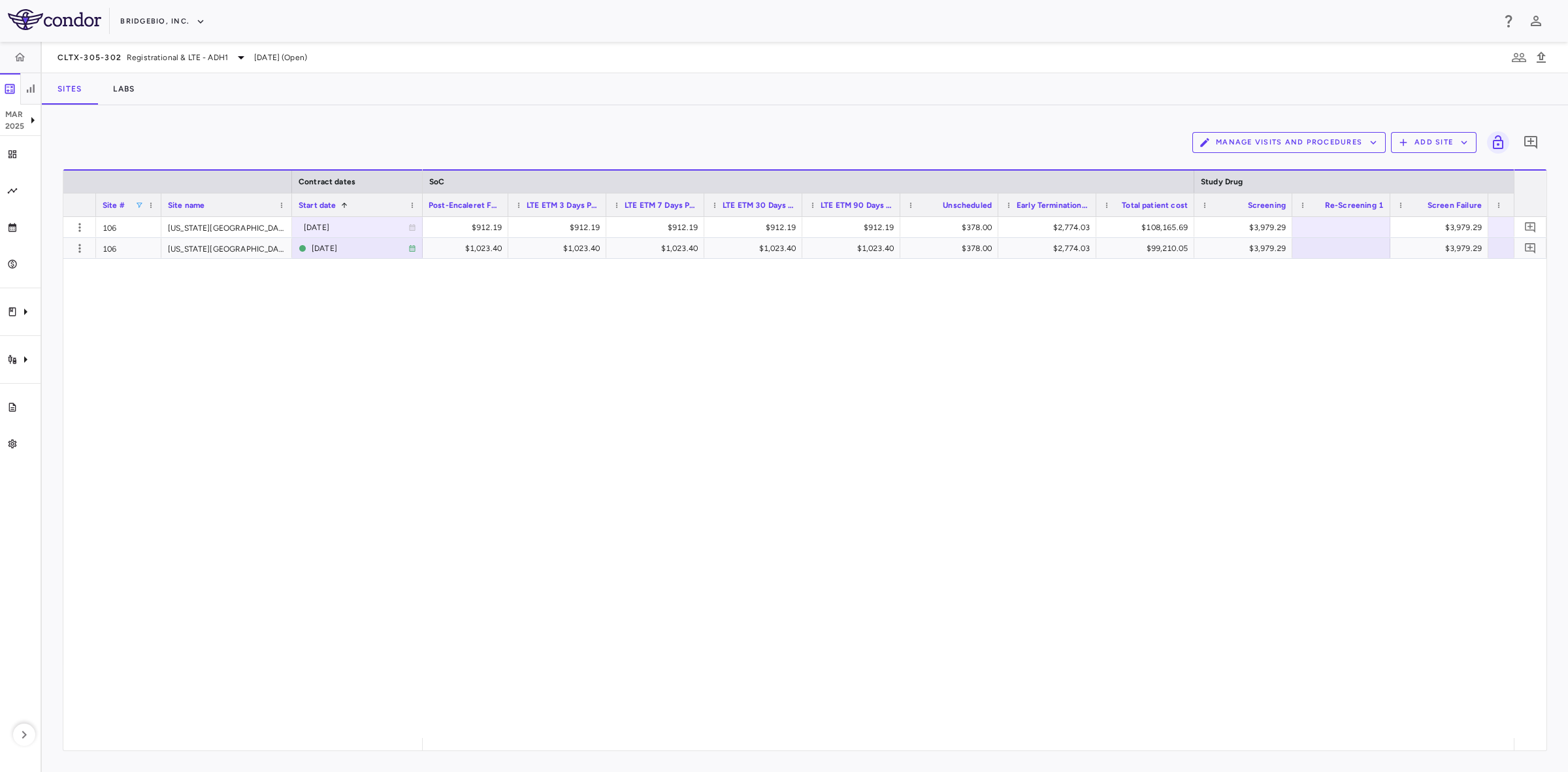
click at [339, 288] on div "106 Ohio State University Medical Center (OSUMC) 2023-06-23 106 Ohio State Univ…" at bounding box center [805, 477] width 1482 height 520
click at [144, 206] on div "Site #" at bounding box center [128, 204] width 52 height 23
click at [141, 203] on span at bounding box center [139, 204] width 8 height 8
click at [161, 327] on div "104" at bounding box center [206, 332] width 107 height 9
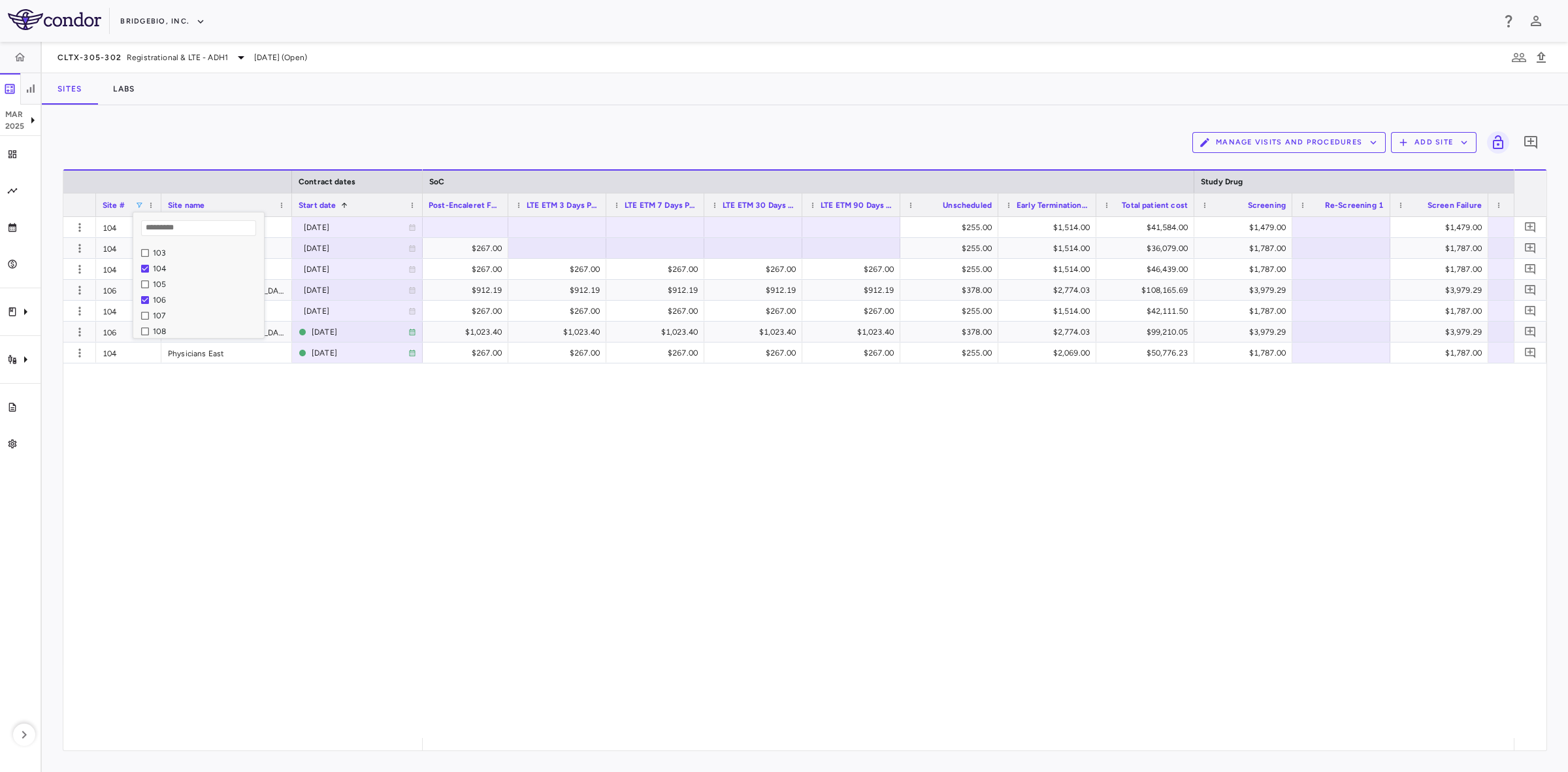
scroll to position [86, 0]
click at [154, 274] on div "106" at bounding box center [206, 278] width 107 height 9
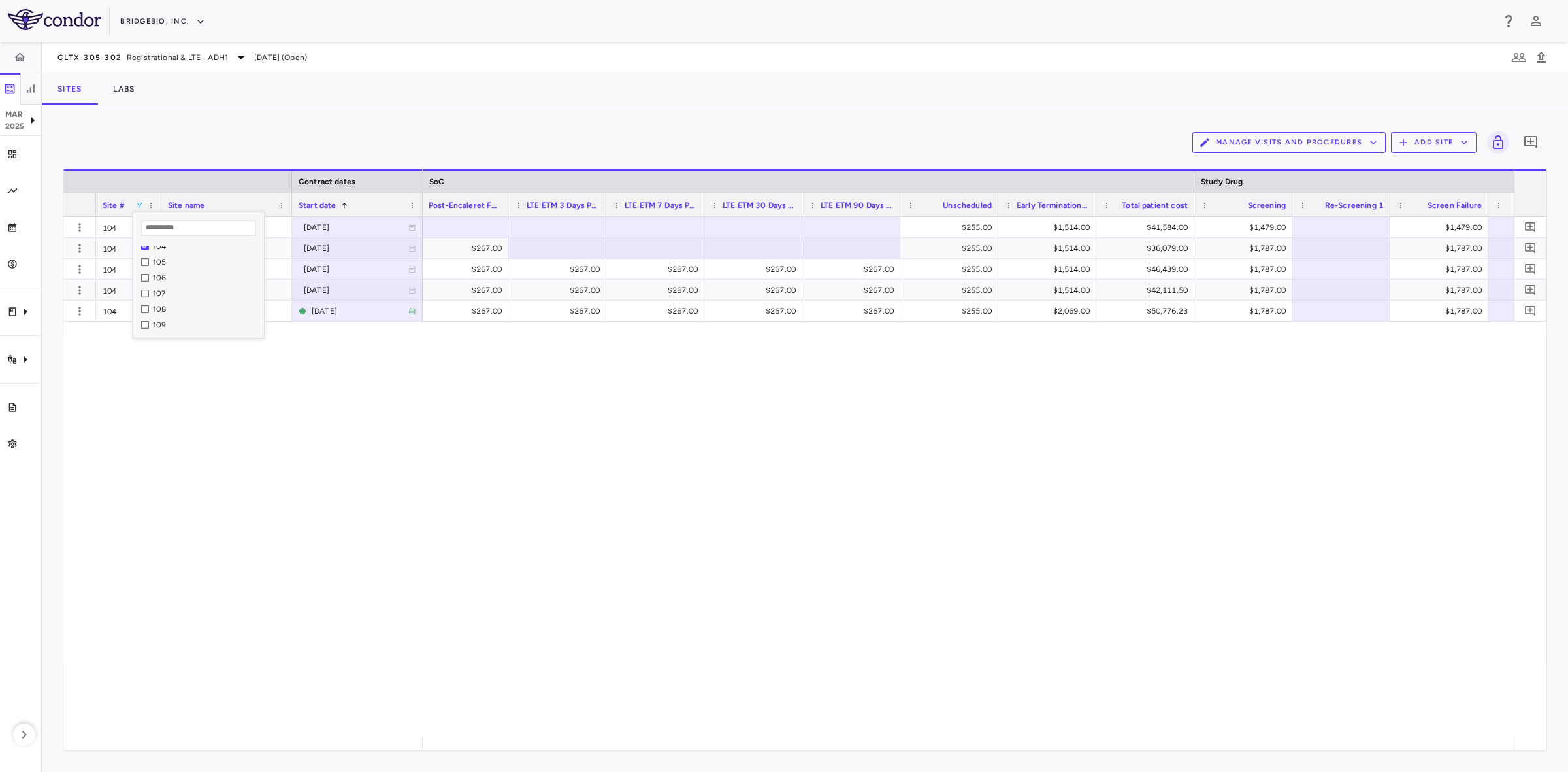
click at [291, 415] on div "106 Ohio State University Medical Center (OSUMC) 2023-06-23 106 Ohio State Univ…" at bounding box center [805, 477] width 1482 height 520
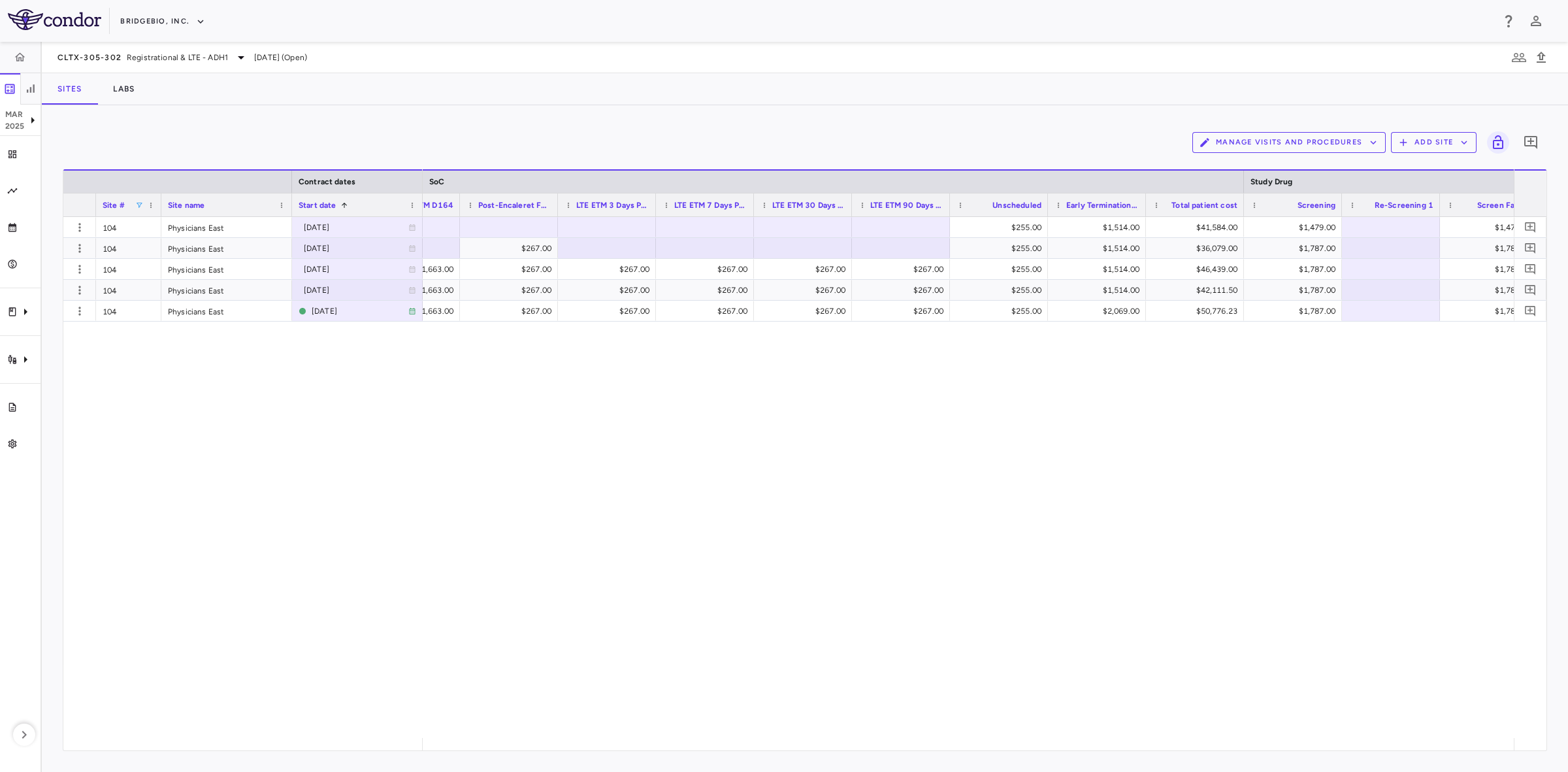
scroll to position [0, 6545]
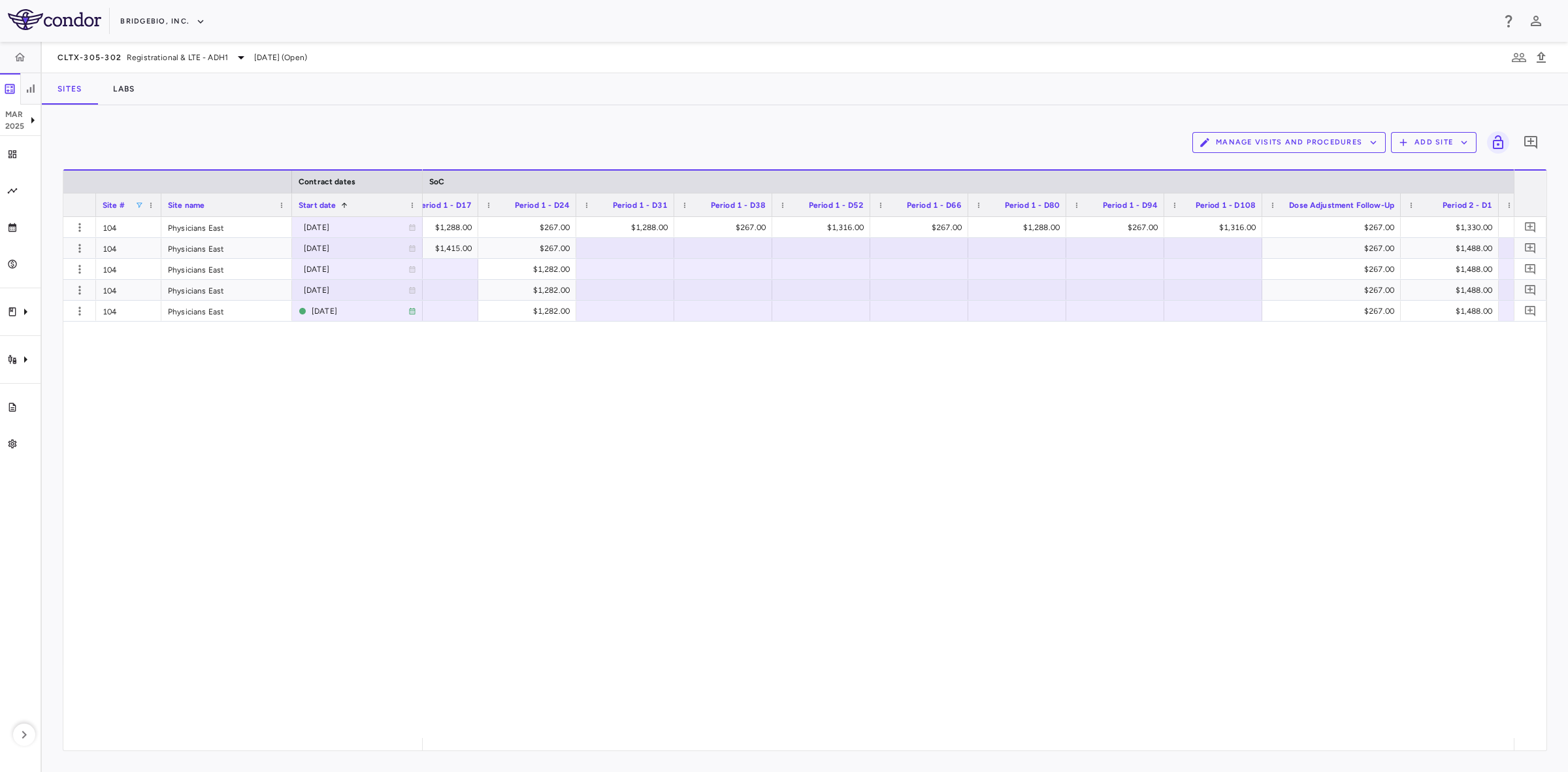
drag, startPoint x: 139, startPoint y: 204, endPoint x: 97, endPoint y: 443, distance: 242.7
click at [139, 204] on span at bounding box center [139, 204] width 8 height 8
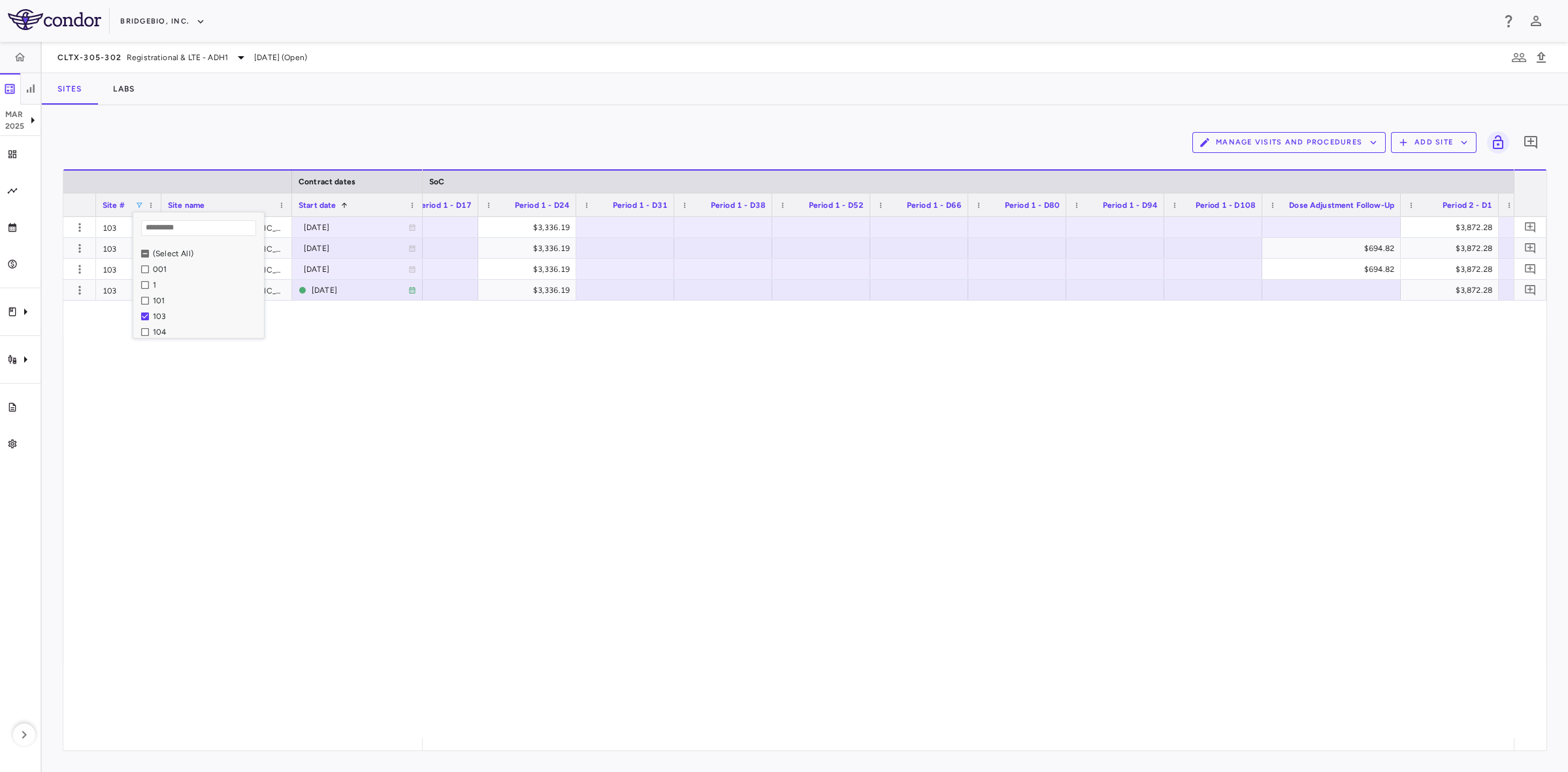
click at [481, 415] on div "$3,336.19 $3,872.28 $3,336.19 $694.82 $3,872.28 $3,336.19 $694.82 $3,872.28 $3,…" at bounding box center [968, 477] width 1091 height 520
drag, startPoint x: 1344, startPoint y: 227, endPoint x: 1343, endPoint y: 238, distance: 11.0
click at [1344, 227] on div at bounding box center [1331, 227] width 126 height 19
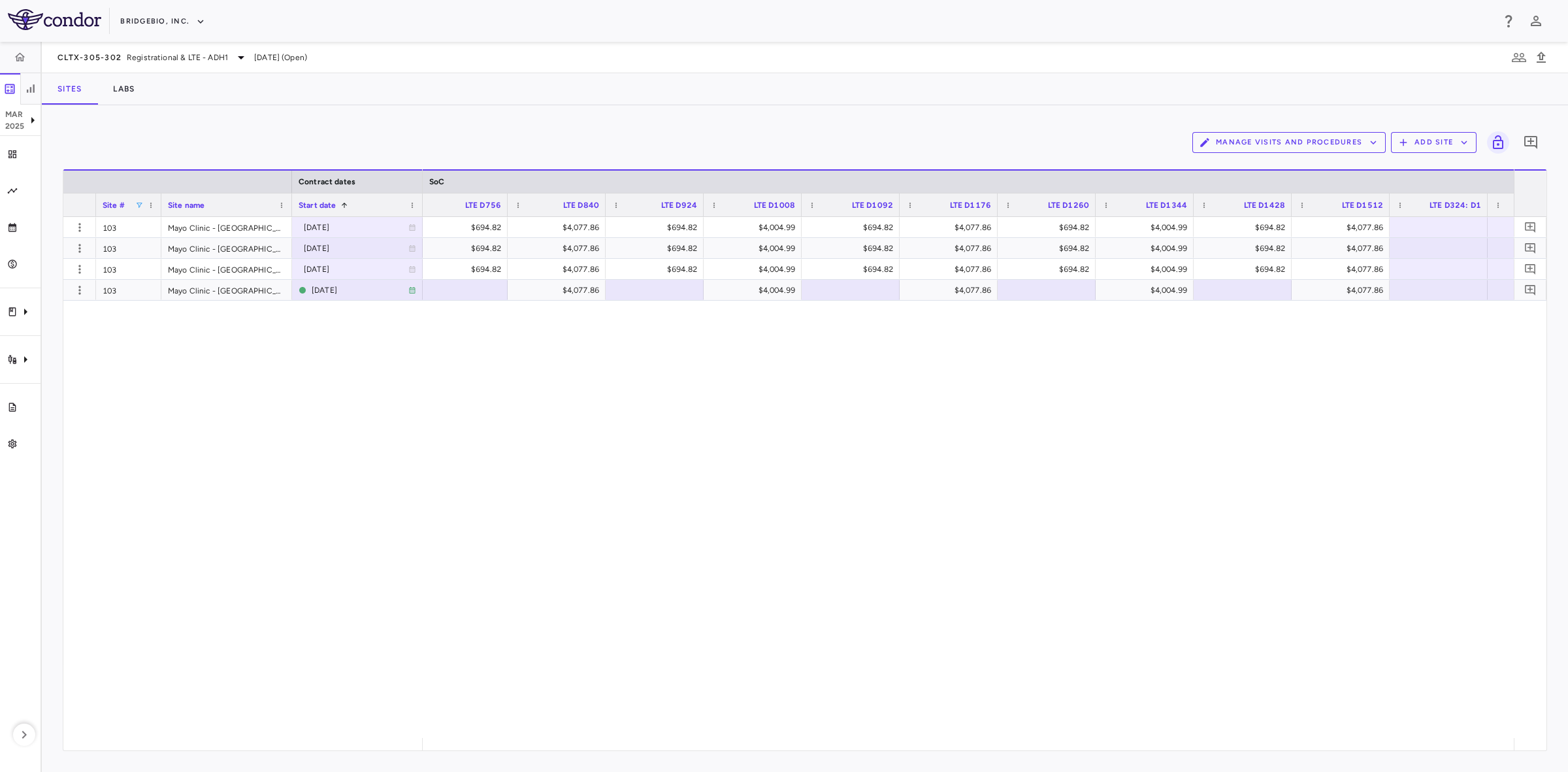
click at [494, 520] on div "$4,004.99 $694.82 $4,077.86 $694.82 $4,004.99 $694.82 $4,077.86 $694.82 $4,004.…" at bounding box center [968, 477] width 1091 height 520
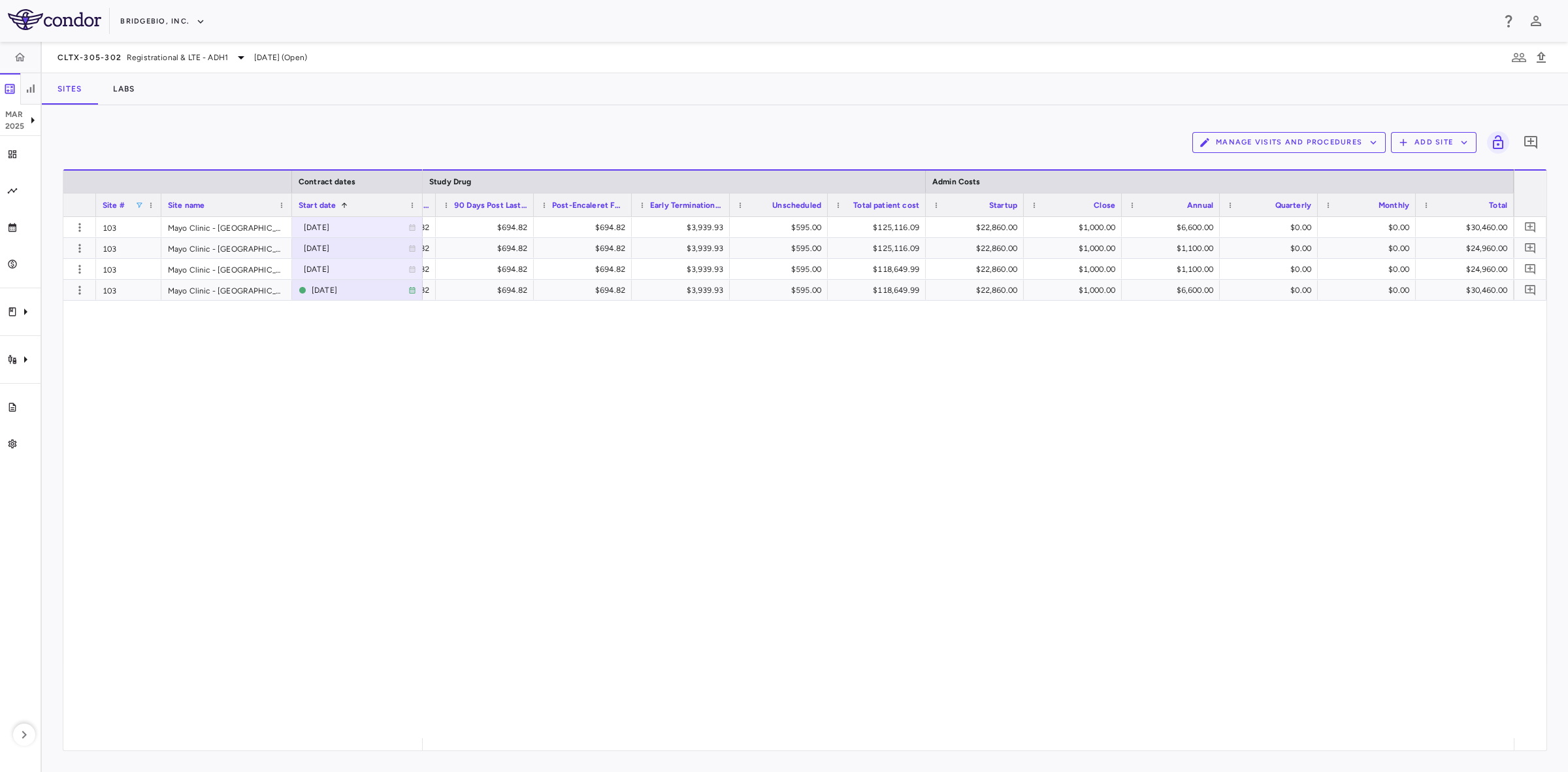
click at [412, 403] on div "103 Mayo Clinic - Rochester 2023-06-26 103 Mayo Clinic - Rochester 2023-09-13 1…" at bounding box center [805, 477] width 1482 height 520
click at [136, 203] on span at bounding box center [139, 204] width 8 height 8
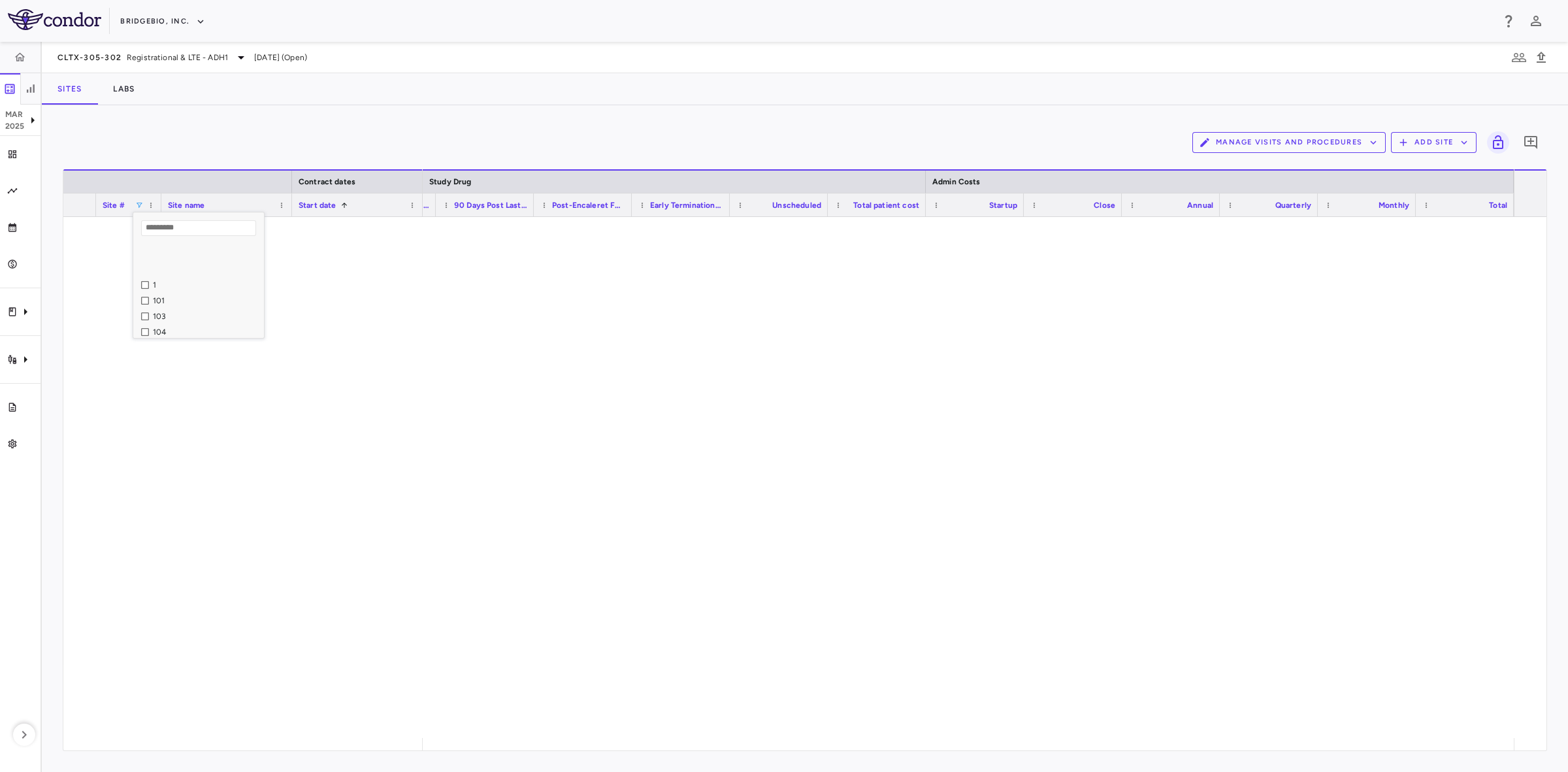
scroll to position [82, 0]
click at [155, 312] on div "108" at bounding box center [206, 313] width 107 height 9
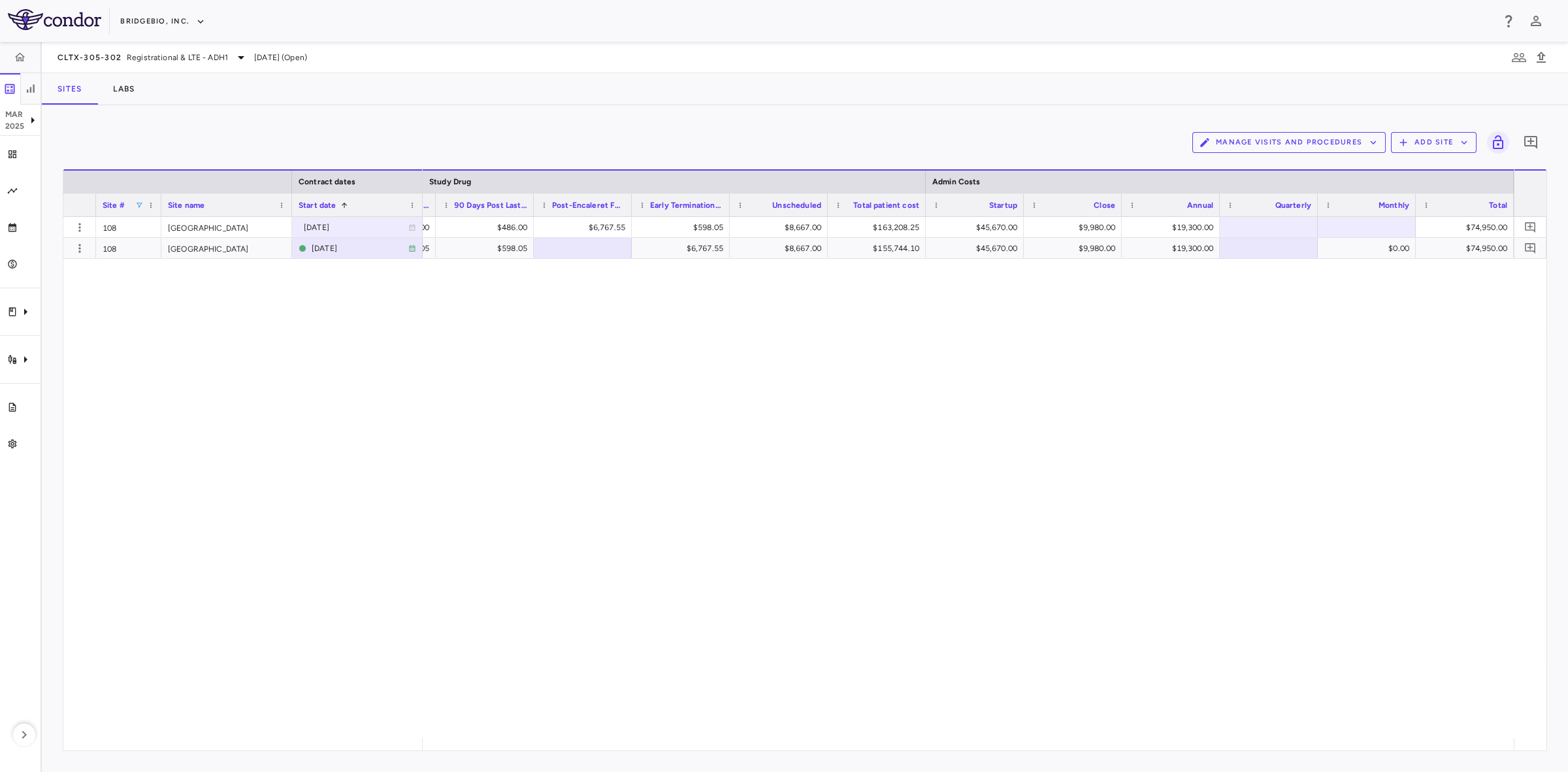
click at [400, 438] on div "108 Boston Children's Hospital 2024-02-23 108 Boston Children's Hospital 2024-0…" at bounding box center [805, 477] width 1482 height 520
click at [357, 465] on div "108 Boston Children's Hospital 2024-02-23 108 Boston Children's Hospital 2024-0…" at bounding box center [805, 477] width 1482 height 520
drag, startPoint x: 141, startPoint y: 201, endPoint x: 175, endPoint y: 353, distance: 155.8
click at [141, 201] on span at bounding box center [139, 204] width 8 height 8
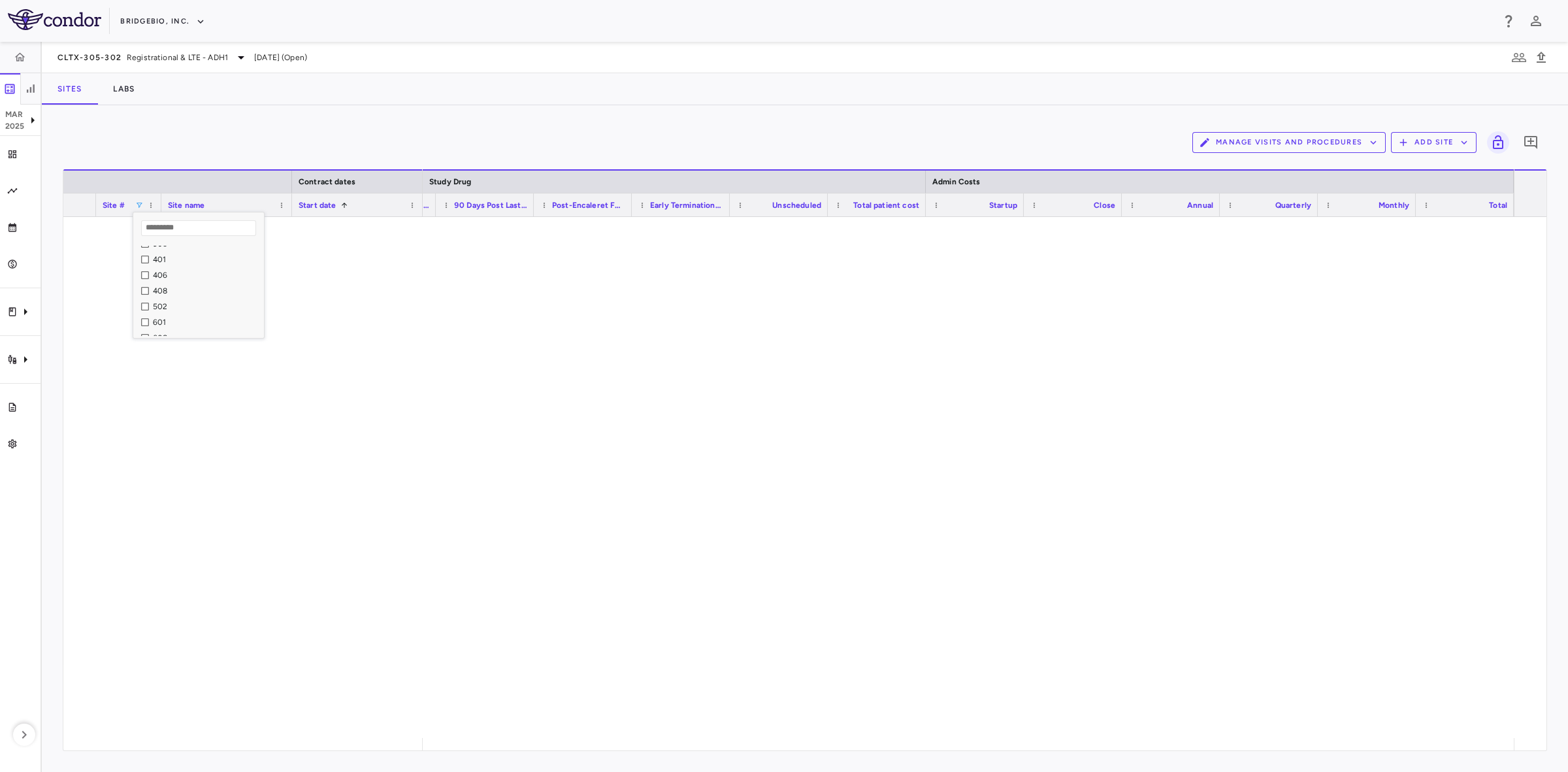
scroll to position [327, 0]
click at [458, 405] on div "A$221.00 A$221.00 A$221.00 A$221.00 A$1,387.00 A$41,298.20 A$7,500.00 A$3,850.0…" at bounding box center [968, 477] width 1091 height 520
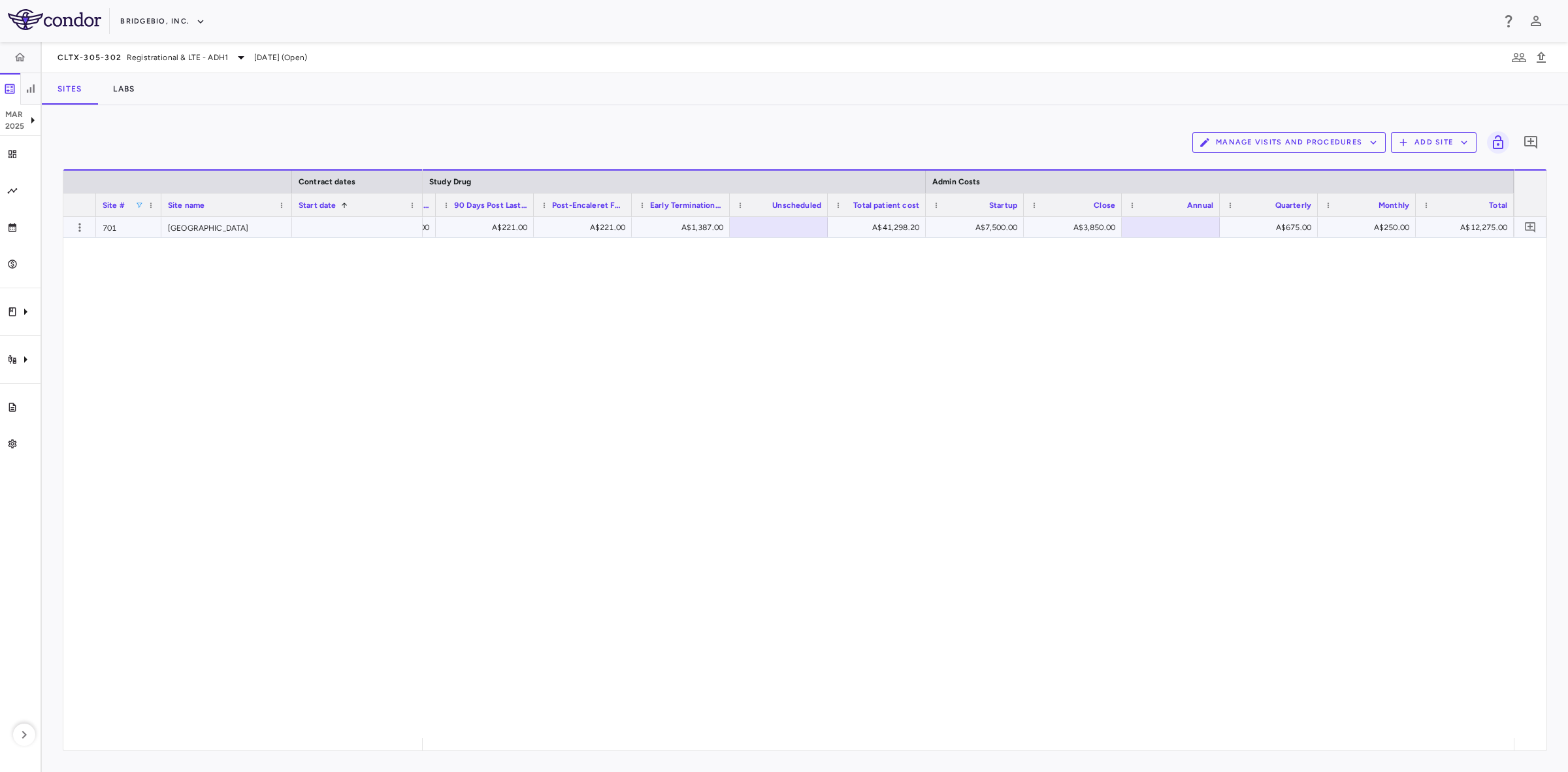
click at [778, 217] on div at bounding box center [778, 227] width 85 height 19
type input "***"
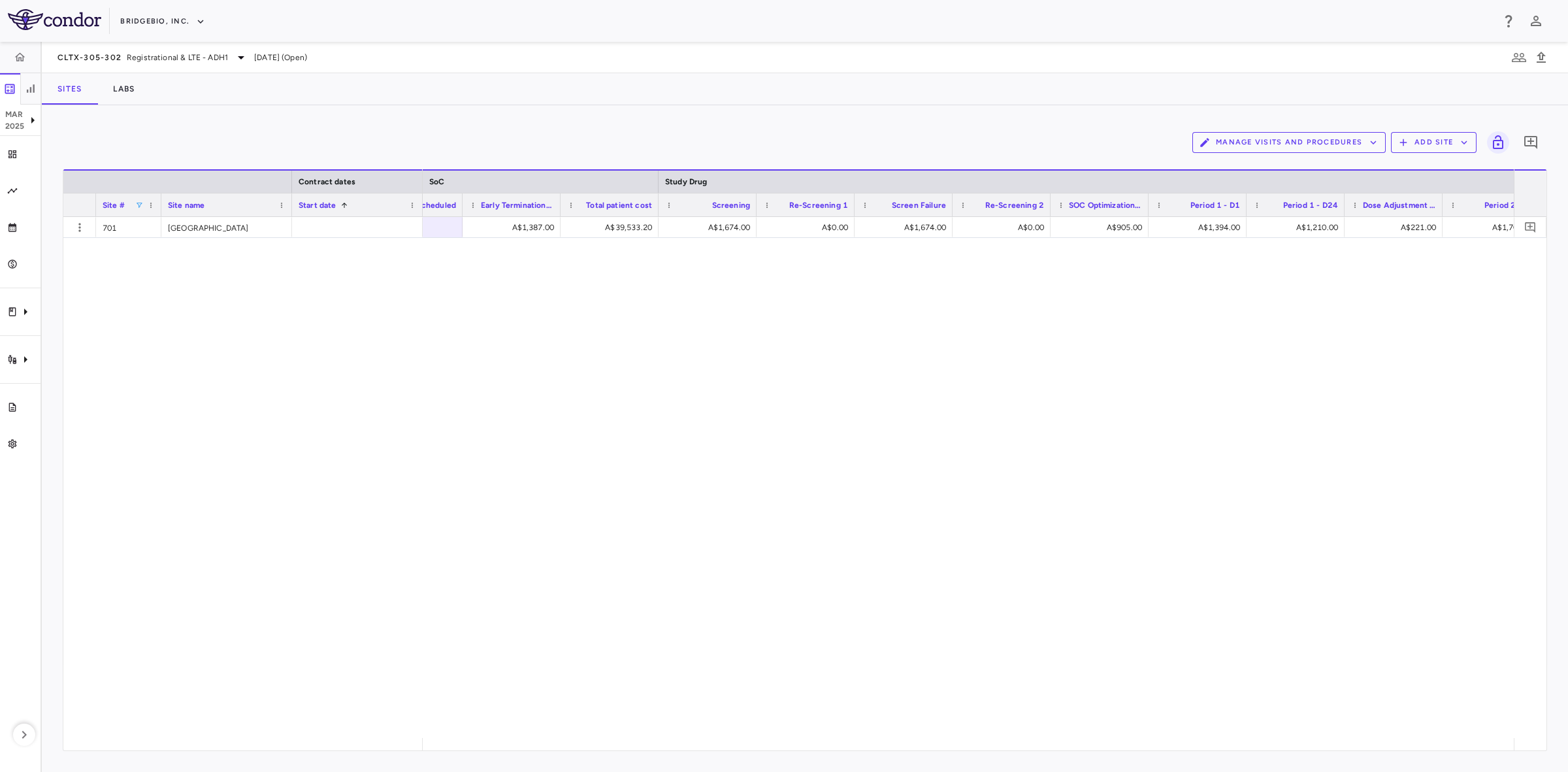
scroll to position [0, 8441]
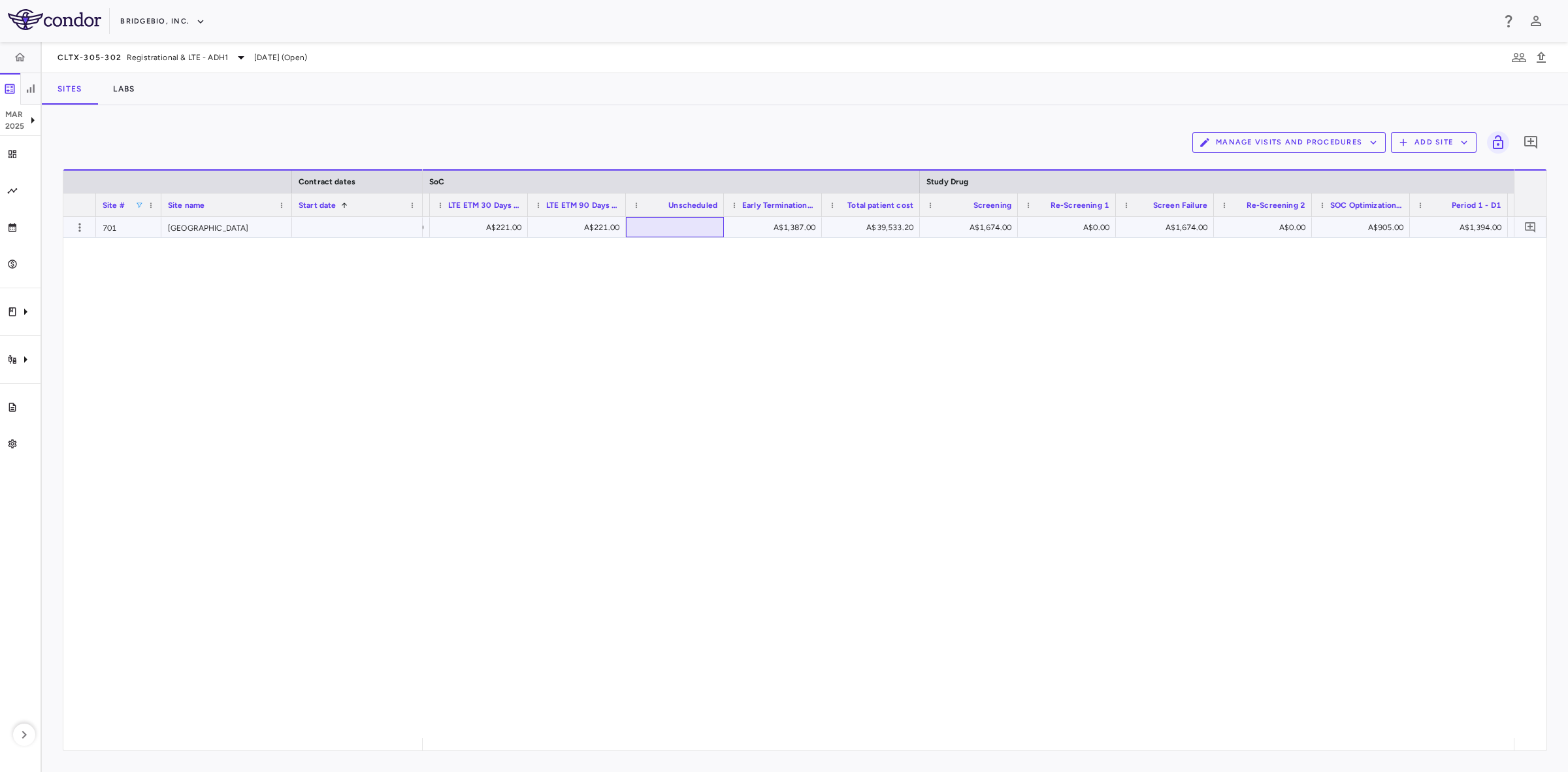
click at [684, 231] on div at bounding box center [674, 227] width 85 height 19
type input "***"
click at [138, 201] on span at bounding box center [139, 204] width 8 height 8
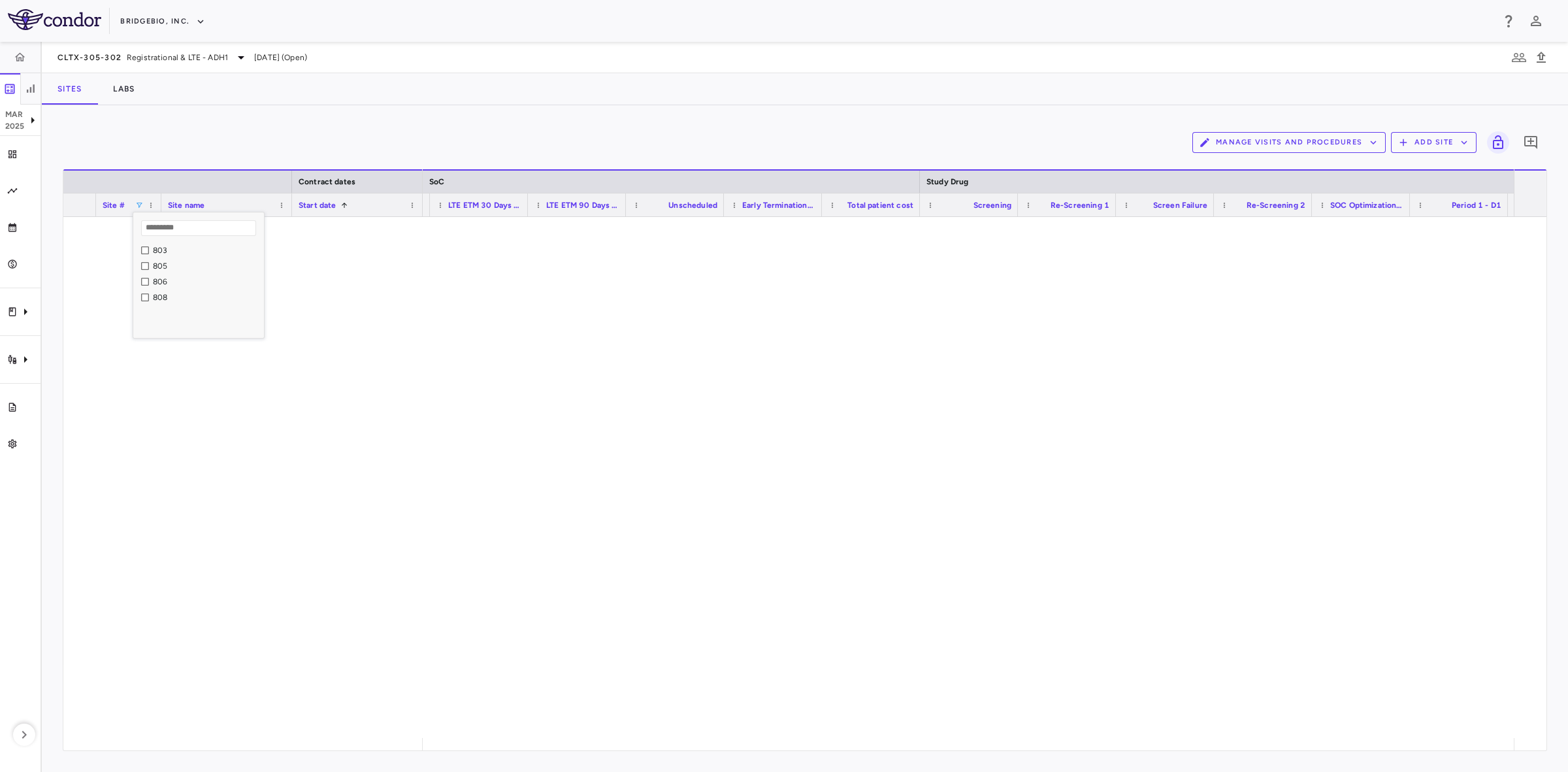
scroll to position [345, 0]
click at [161, 310] on div "706" at bounding box center [203, 316] width 123 height 16
click at [163, 318] on div "706" at bounding box center [206, 316] width 107 height 9
click at [406, 431] on div "706 University of Tokyo Hospital ¥7,700.00 ¥7,700.00 ¥7,700.00 ¥7,700.00 ¥7,700…" at bounding box center [805, 477] width 1482 height 520
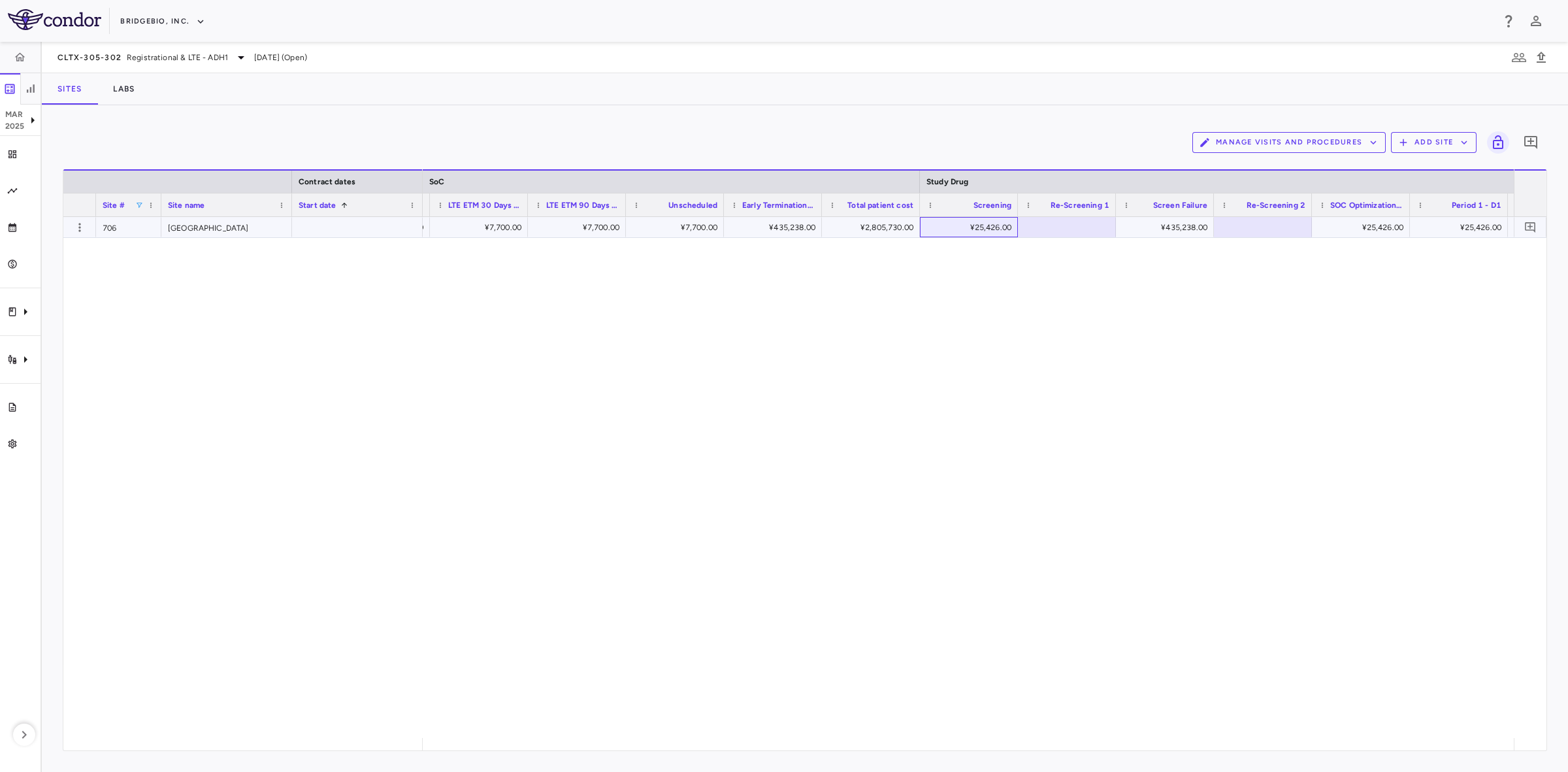
click at [977, 229] on div "¥25,426.00" at bounding box center [971, 227] width 79 height 21
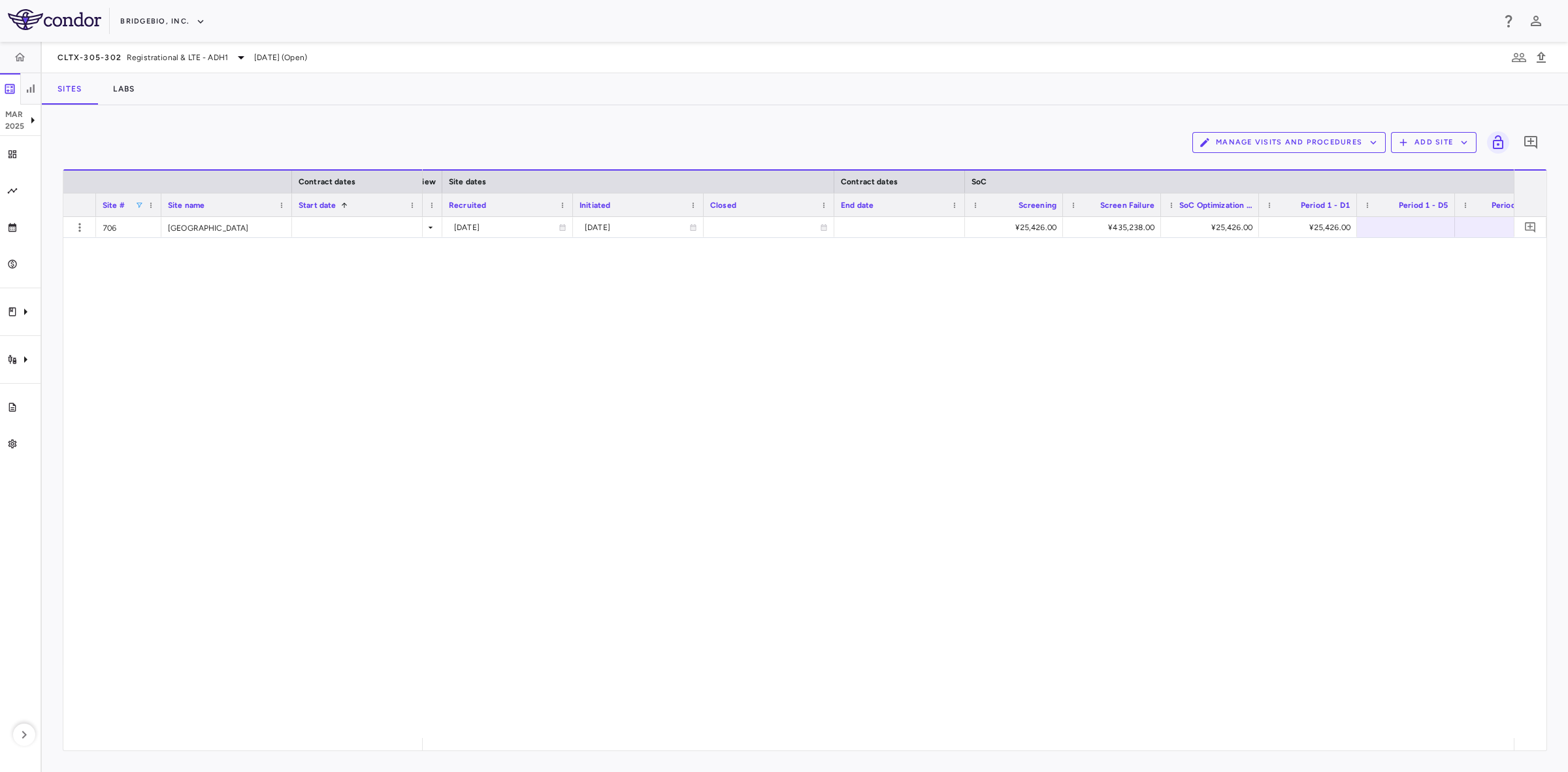
scroll to position [0, 885]
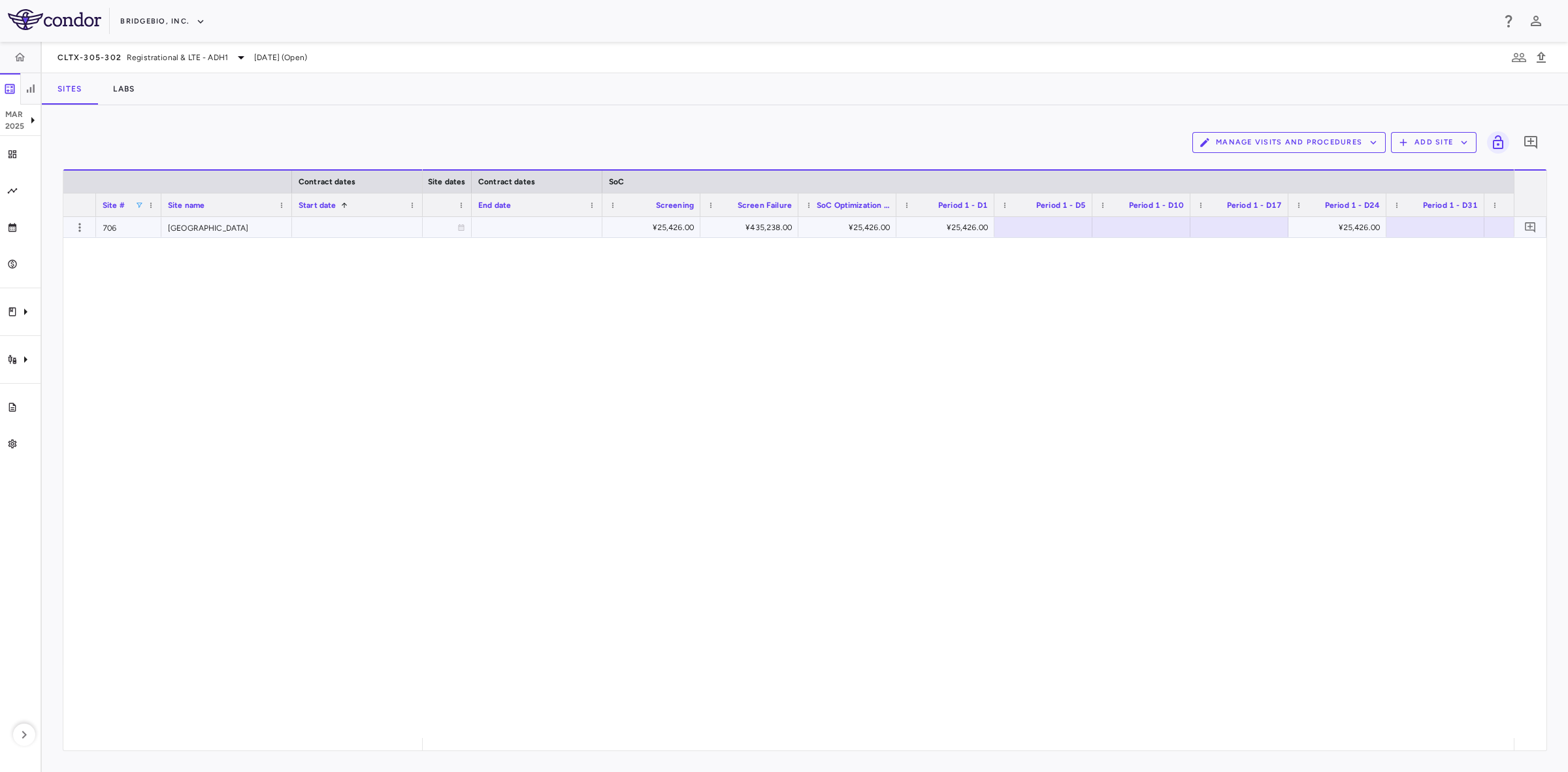
click at [650, 230] on div "¥25,426.00" at bounding box center [653, 227] width 79 height 21
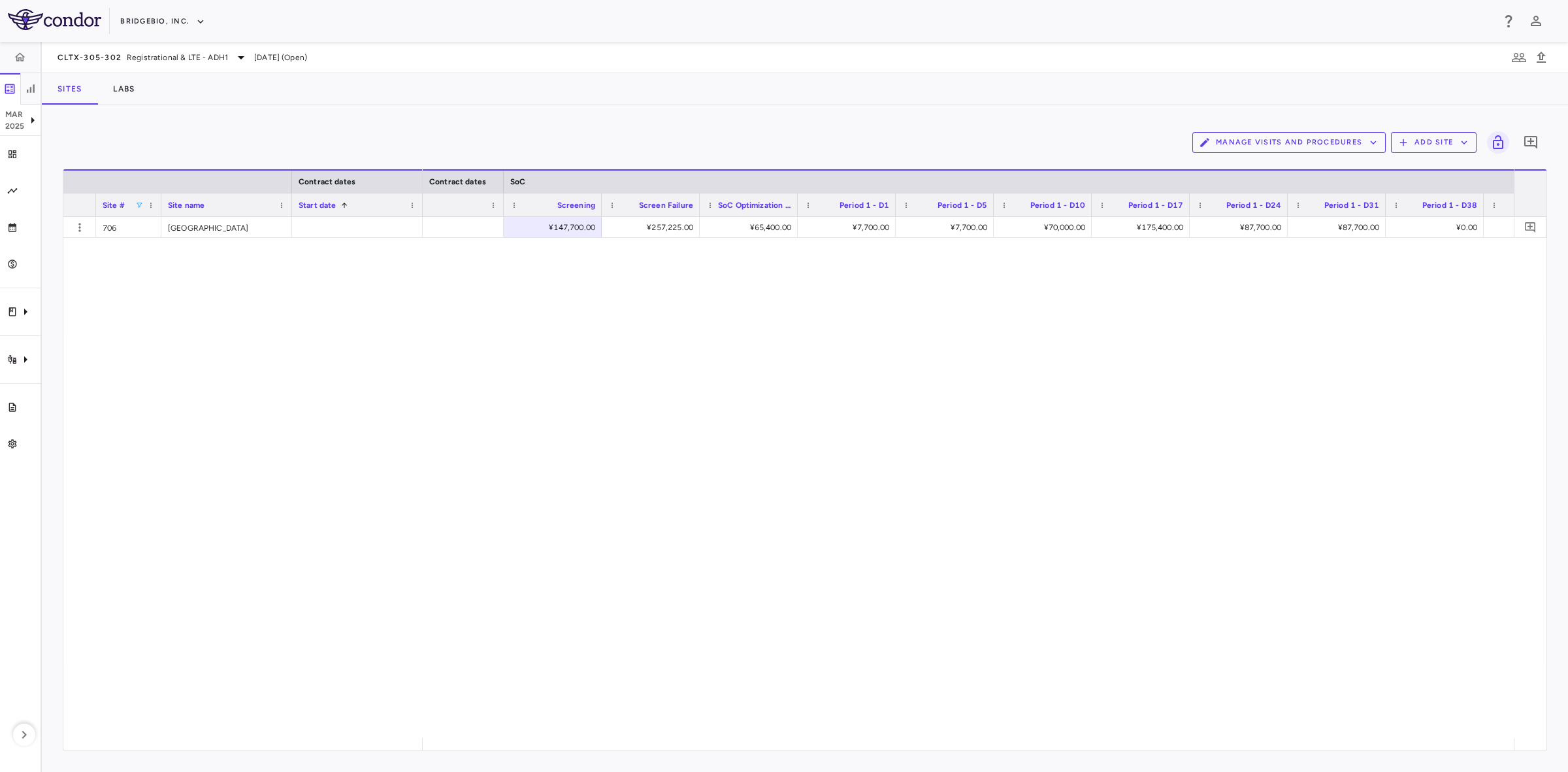
scroll to position [0, 1296]
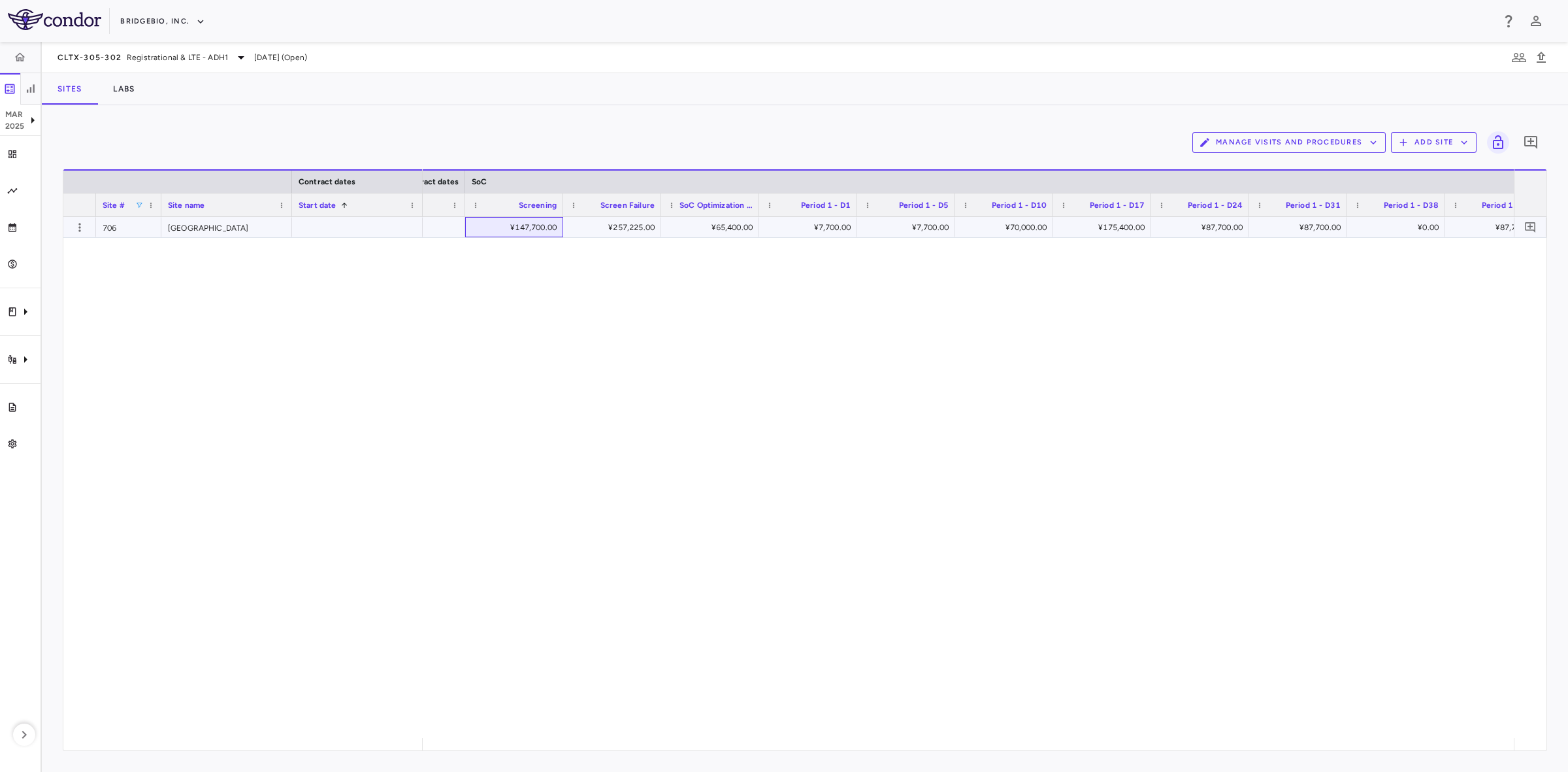
click at [521, 235] on div "¥147,700.00" at bounding box center [516, 227] width 79 height 21
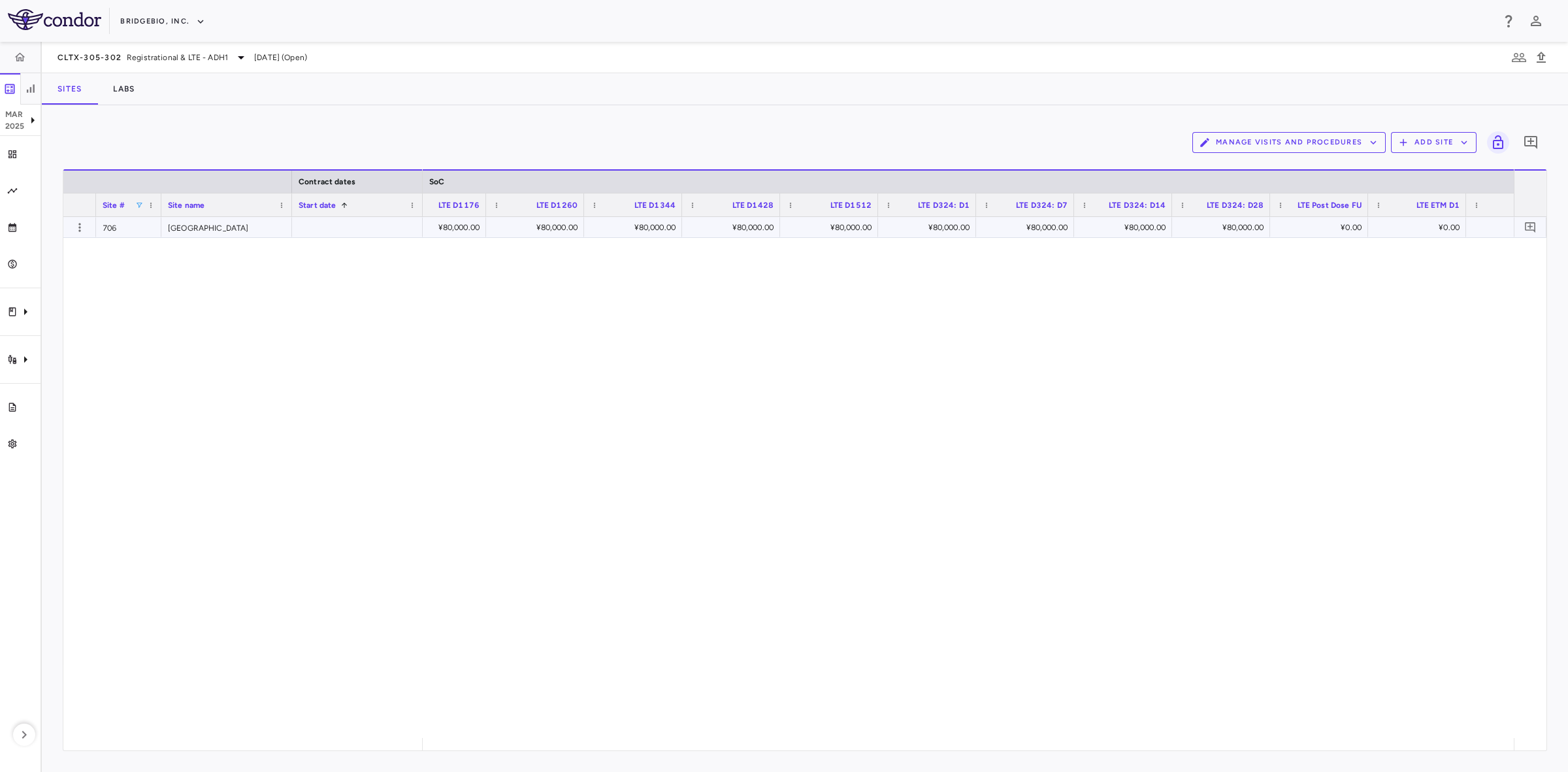
click at [739, 230] on div "¥80,000.00" at bounding box center [733, 227] width 79 height 21
click at [1331, 233] on div "¥0.00" at bounding box center [1321, 227] width 79 height 21
click at [559, 229] on div "¥25,426.00" at bounding box center [535, 227] width 79 height 21
click at [544, 224] on div "¥25,426.00" at bounding box center [535, 227] width 79 height 21
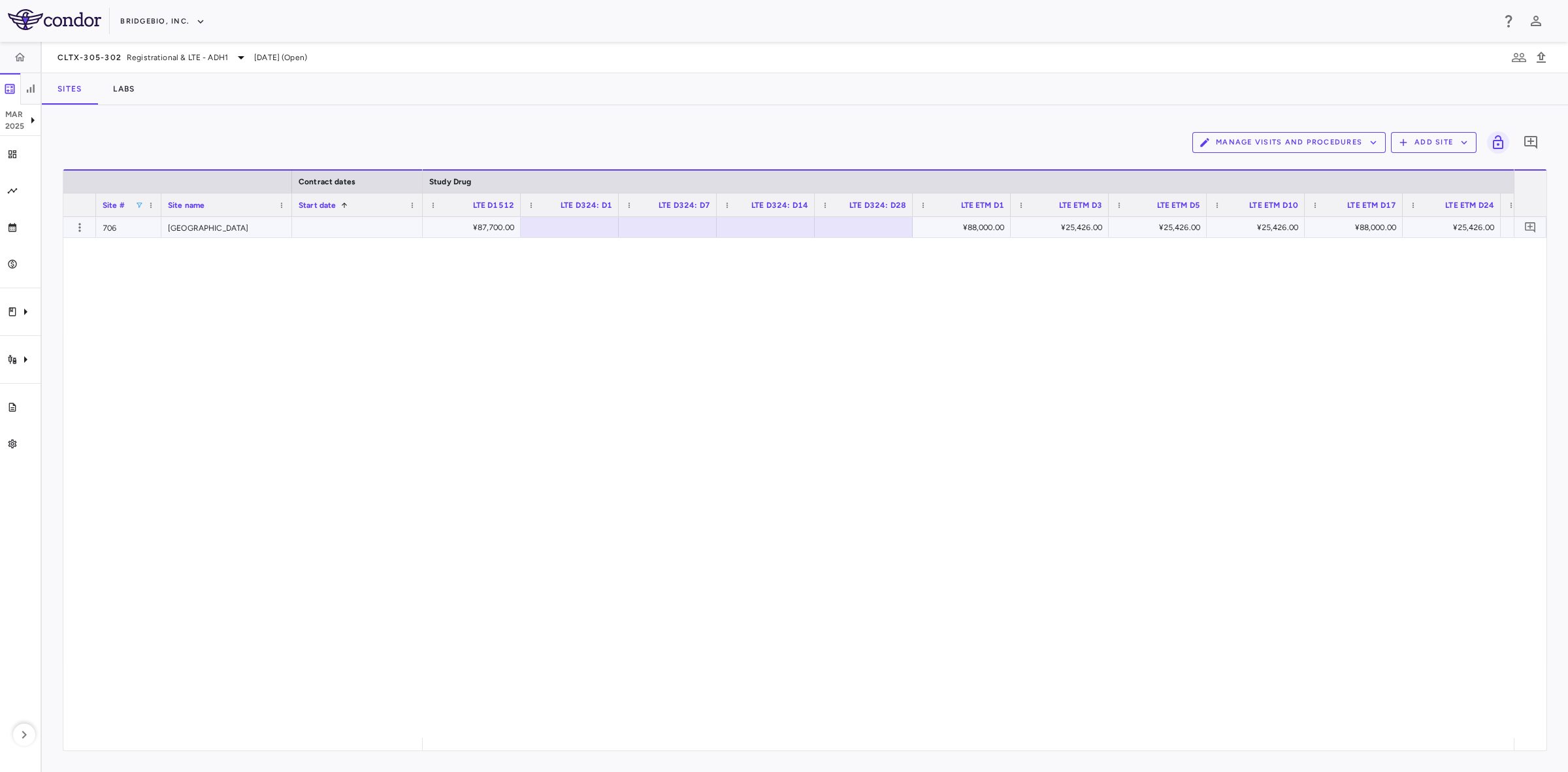
click at [956, 231] on div "¥88,000.00" at bounding box center [964, 227] width 79 height 21
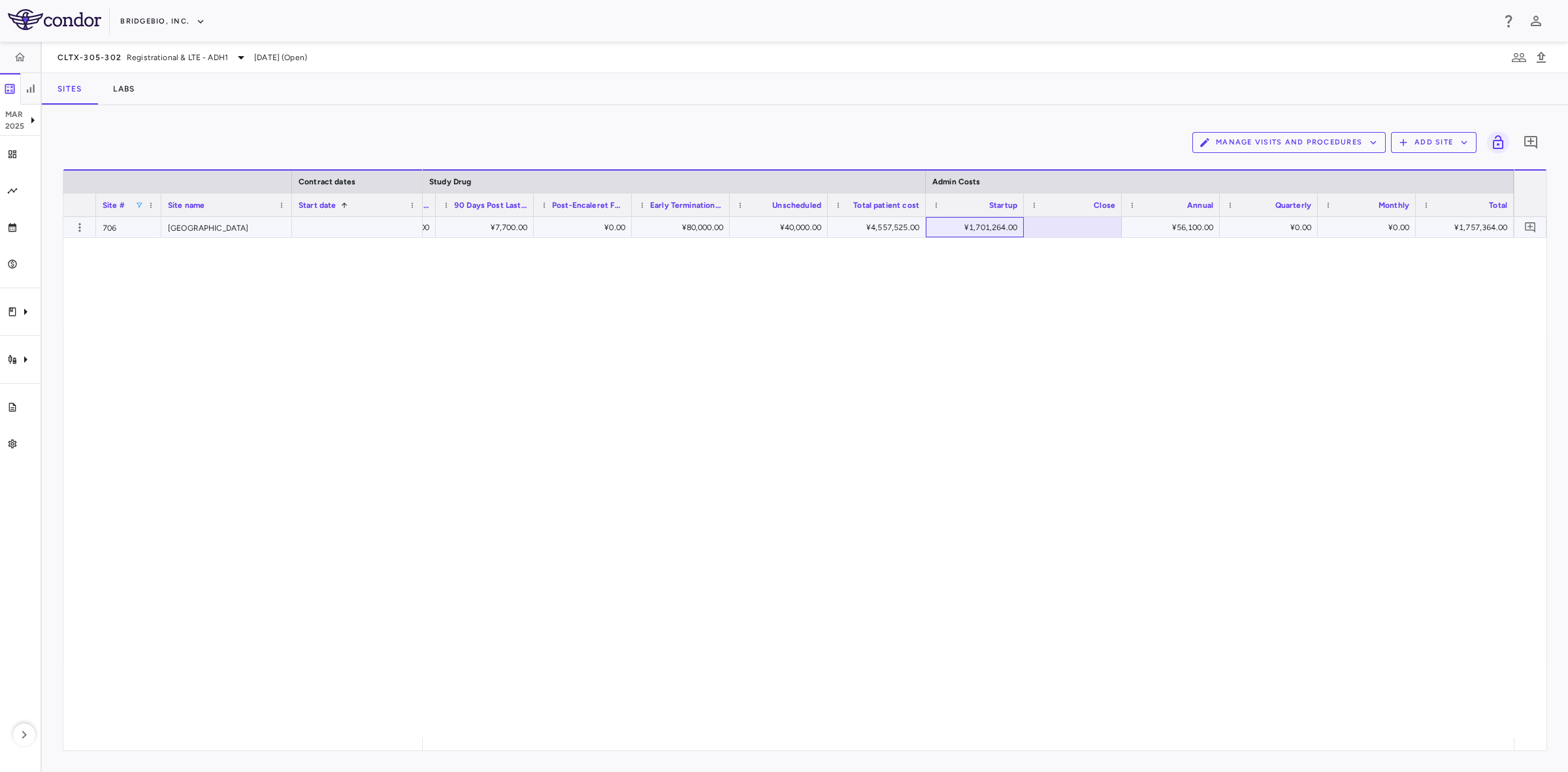
click at [992, 229] on div "¥1,701,264.00" at bounding box center [977, 227] width 79 height 21
click at [993, 226] on div "¥1,701,264.00" at bounding box center [977, 227] width 79 height 21
click at [1200, 222] on div "¥56,100.00" at bounding box center [1173, 227] width 79 height 21
click at [1461, 736] on div "¥7,700.00 ¥7,700.00 ¥7,700.00 ¥0.00 ¥80,000.00 ¥40,000.00 ¥4,557,525.00 ¥1,553,…" at bounding box center [968, 477] width 1091 height 520
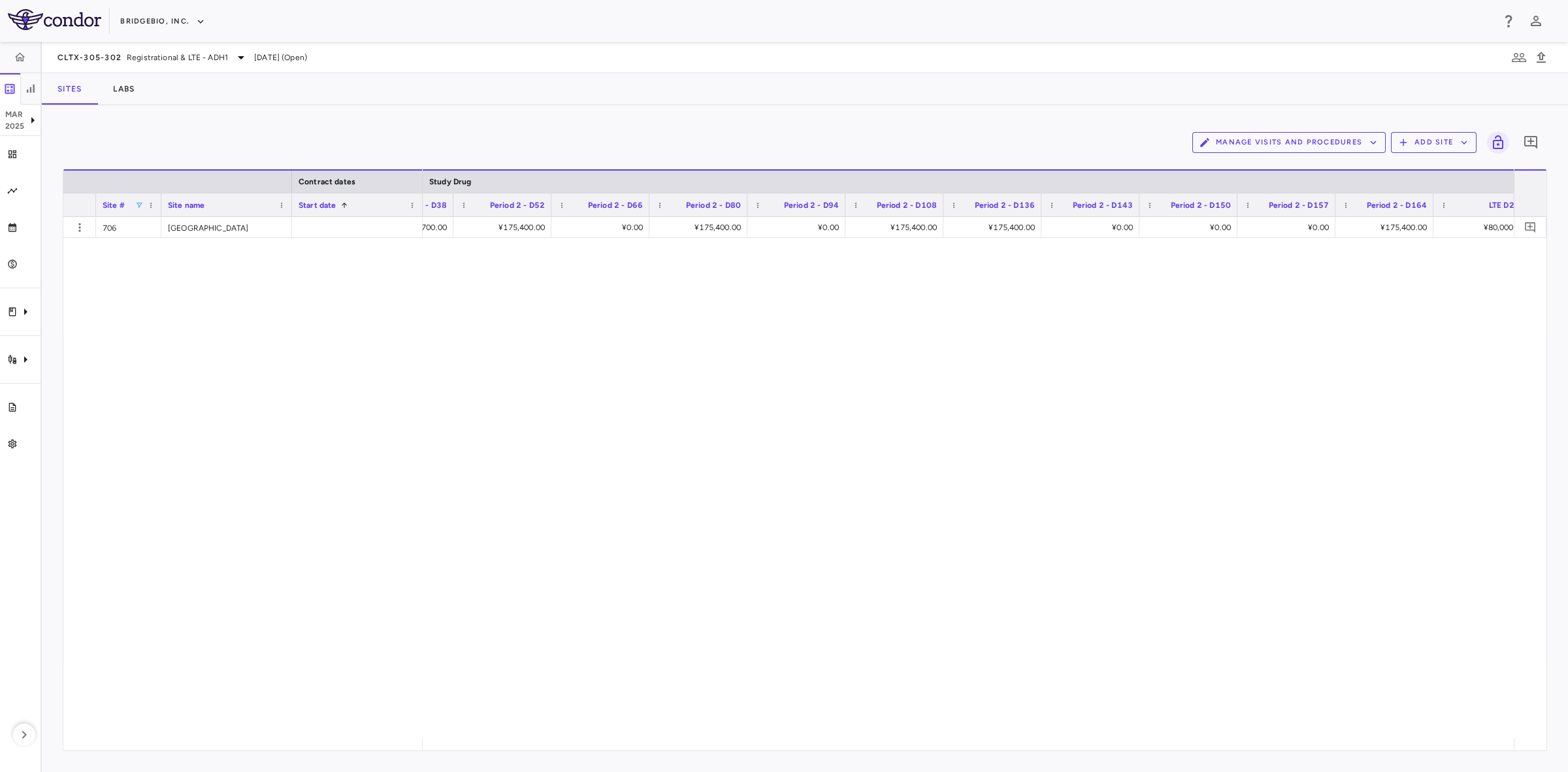
scroll to position [0, 9163]
drag, startPoint x: 311, startPoint y: 302, endPoint x: 100, endPoint y: 159, distance: 254.9
click at [311, 302] on div "706 University of Tokyo Hospital ¥0.00 ¥40,000.00 ¥80,000.00 ¥5,246,725.00 ¥147…" at bounding box center [805, 477] width 1482 height 520
click at [141, 203] on span at bounding box center [139, 204] width 8 height 8
click at [139, 252] on div "(Select All)" at bounding box center [199, 253] width 131 height 16
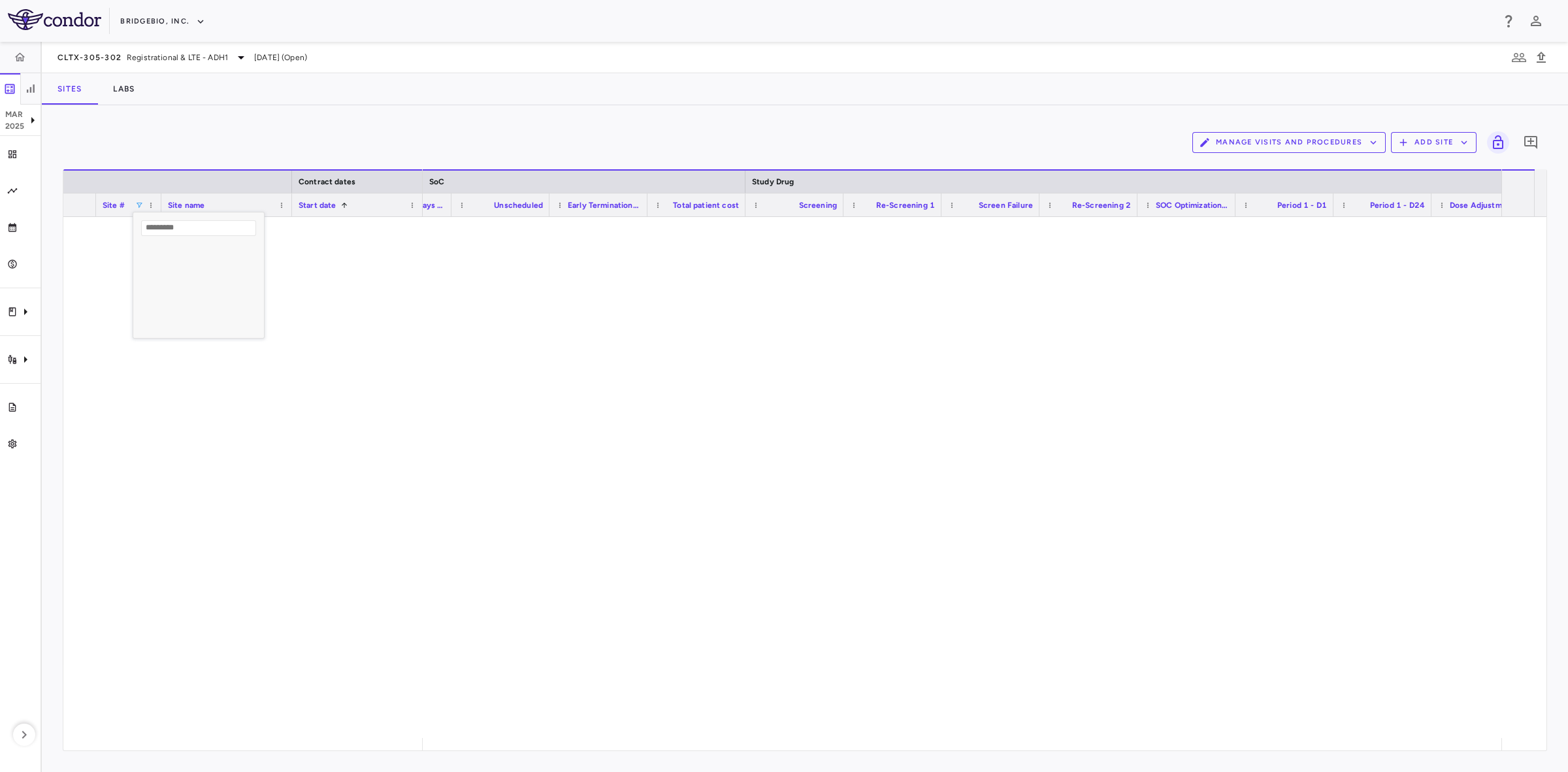
scroll to position [327, 0]
click at [155, 319] on div "705" at bounding box center [206, 319] width 107 height 9
click at [430, 440] on div "¥7,700.00 ¥7,700.00 ¥7,700.00 ¥435,238.00 ¥2,805,730.00 ¥25,426.00 ¥435,238.00 …" at bounding box center [968, 477] width 1091 height 520
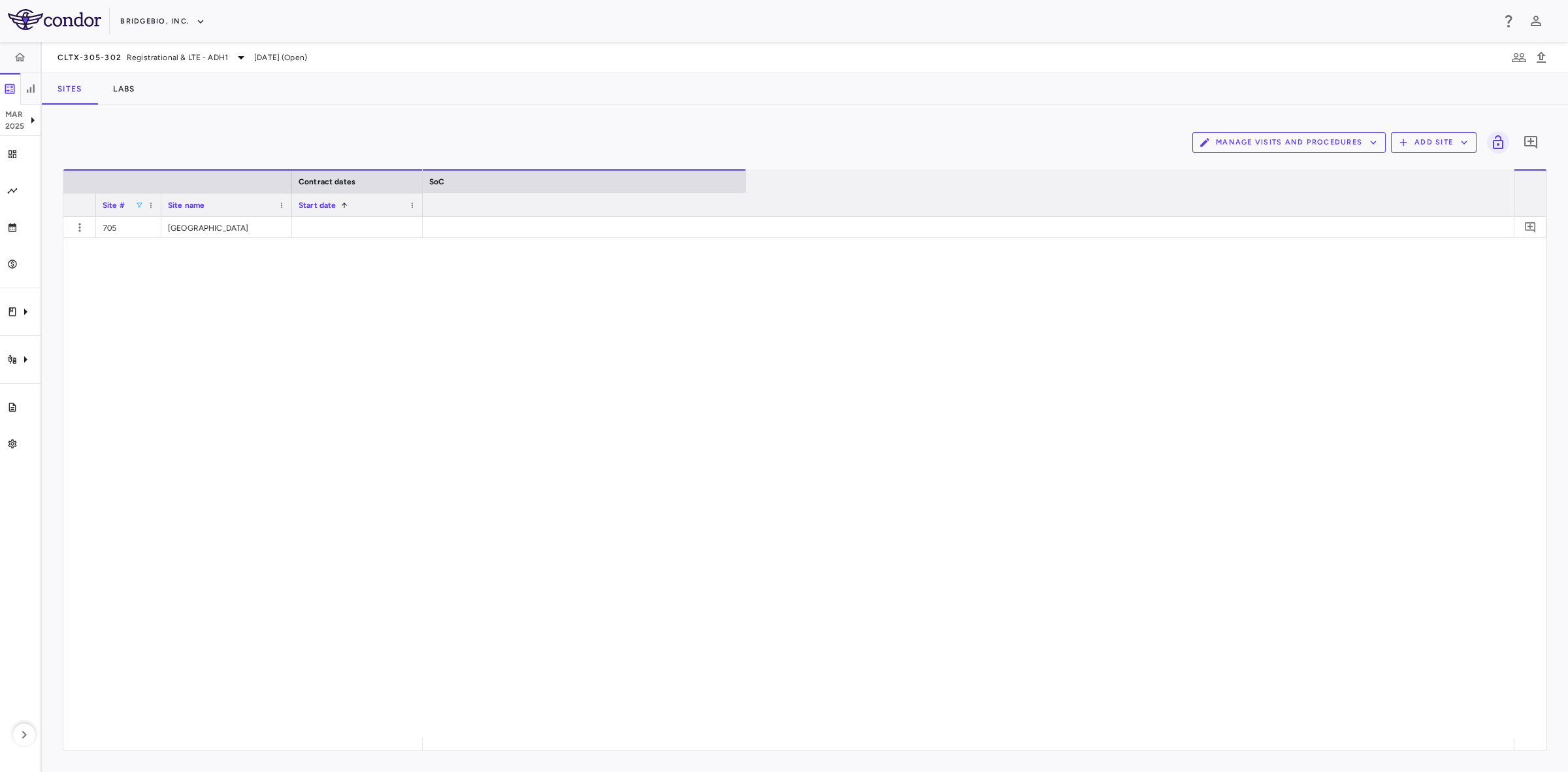
scroll to position [0, 4874]
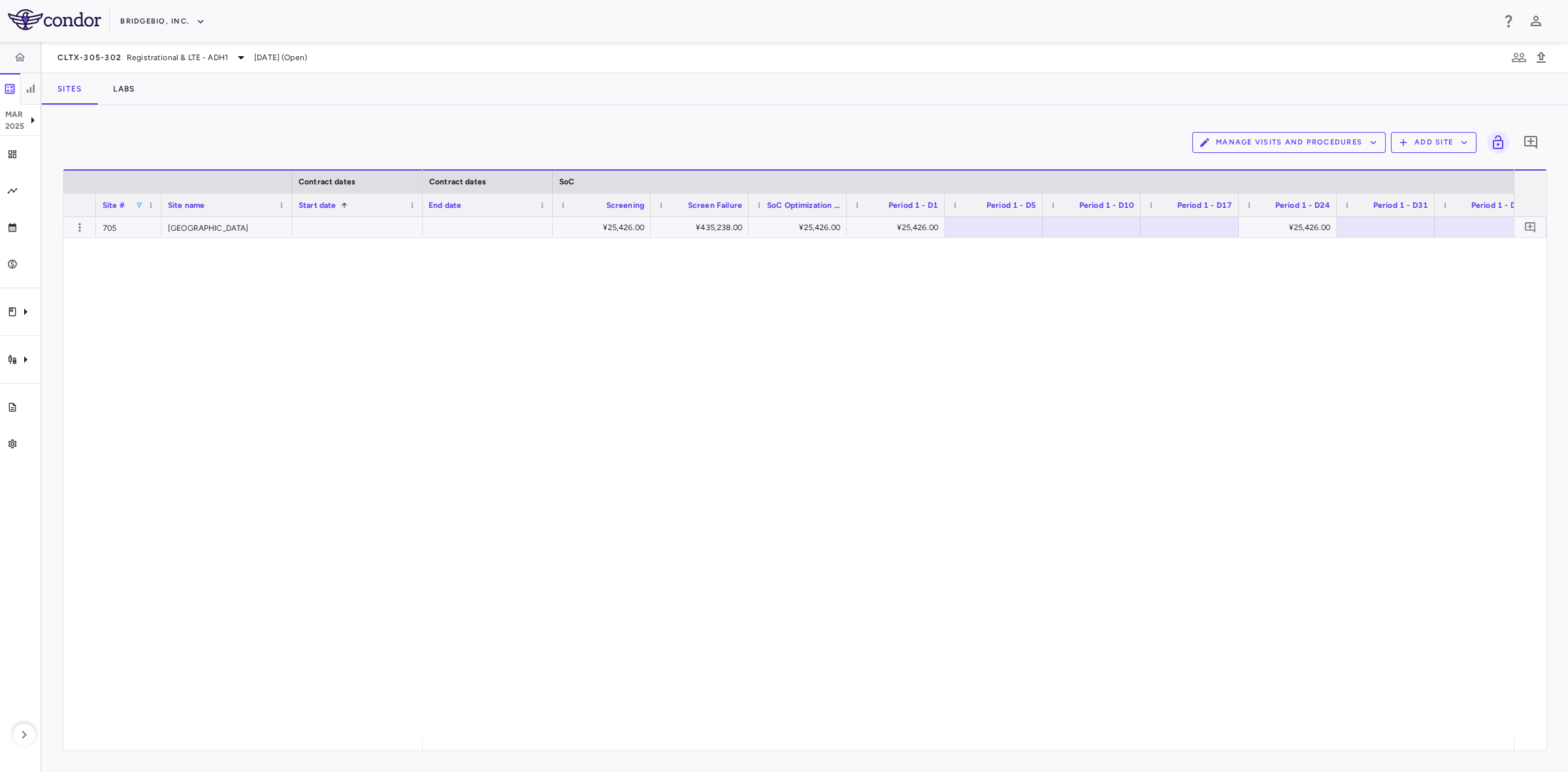
click at [609, 222] on div "¥25,426.00" at bounding box center [603, 227] width 79 height 21
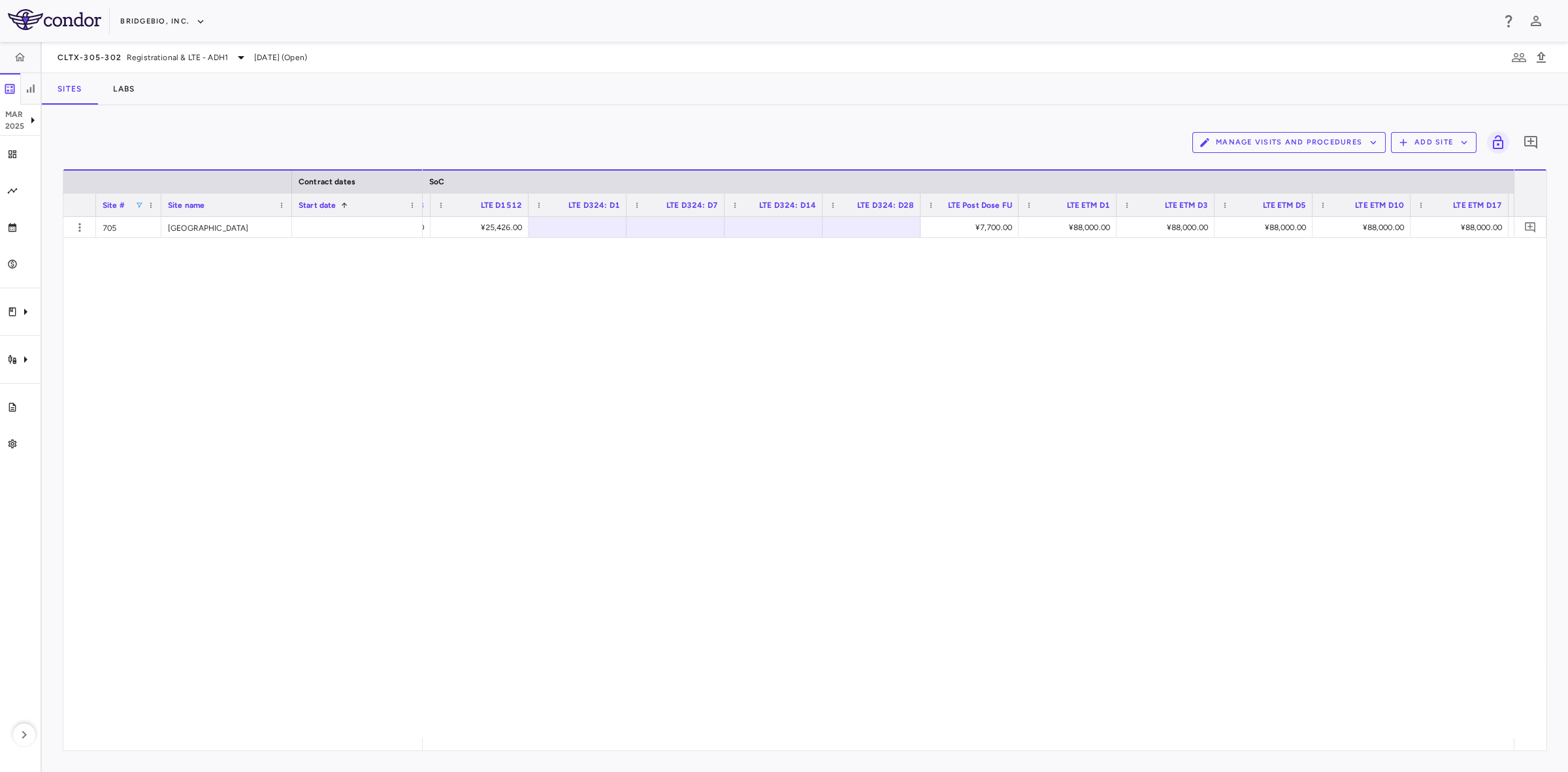
click at [750, 505] on div "¥25,426.00 ¥25,426.00 ¥25,426.00 ¥7,700.00 ¥88,000.00 ¥88,000.00 ¥88,000.00 ¥88…" at bounding box center [968, 477] width 1091 height 520
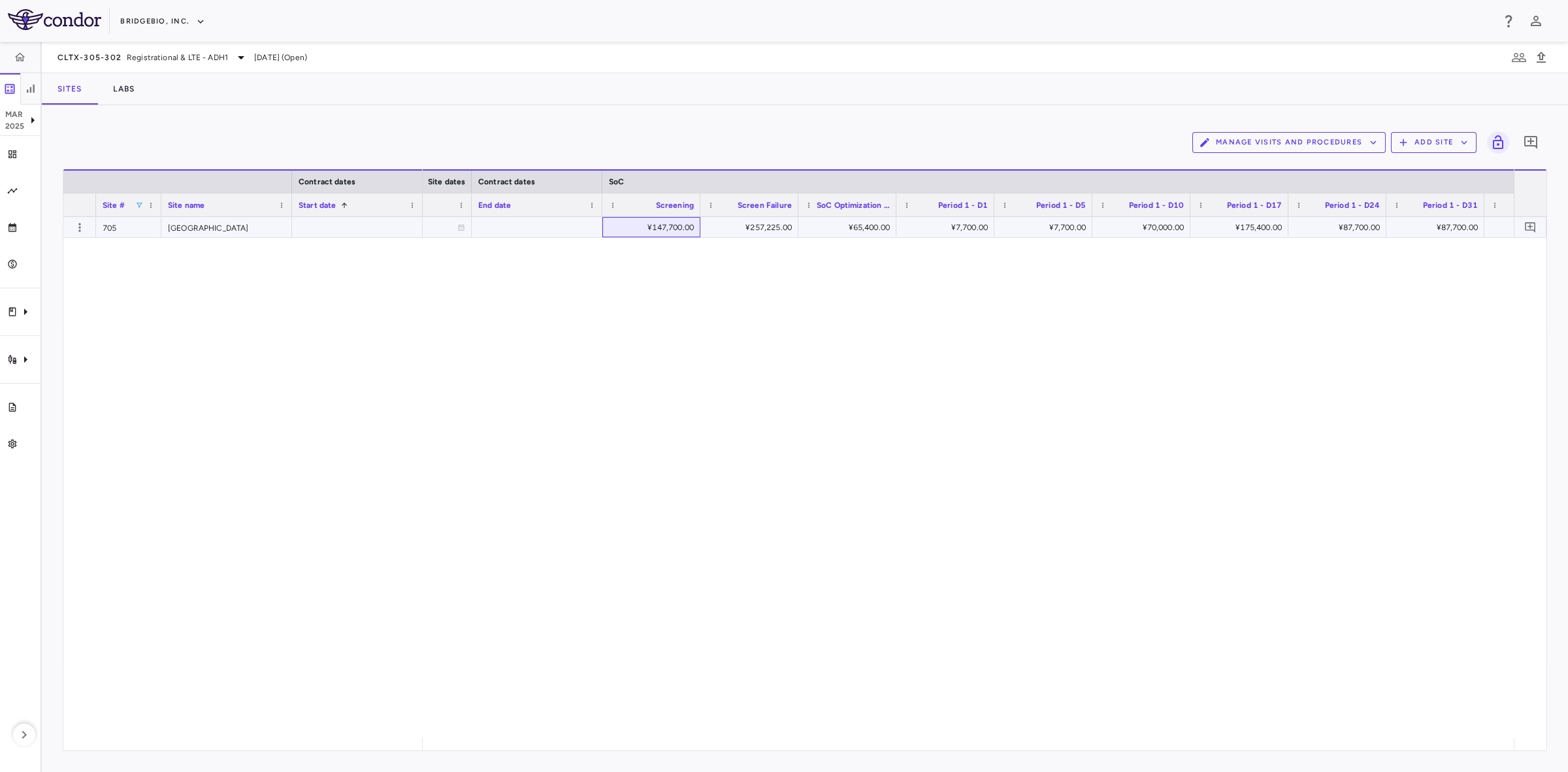
click at [655, 221] on div "¥147,700.00" at bounding box center [653, 227] width 79 height 21
click at [553, 735] on div "2023-12-05 147700 257225 65400 7700 7700 70000 175400 87700 87700 0 87700" at bounding box center [968, 477] width 1091 height 520
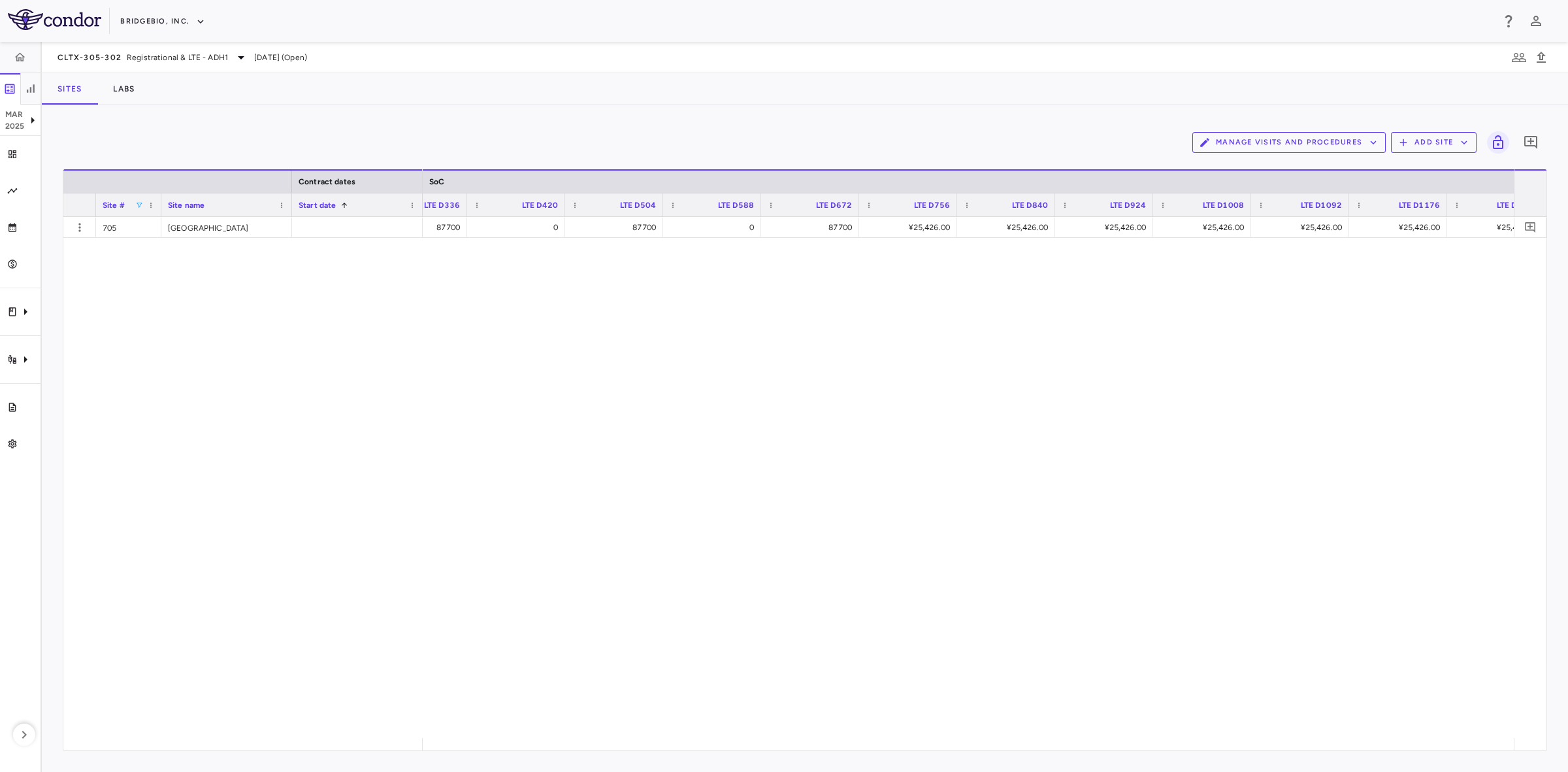
click at [814, 286] on div "0 87700 0 87700 0 87700 ¥25,426.00 ¥25,426.00 ¥25,426.00 ¥25,426.00 ¥25,426.00 …" at bounding box center [968, 477] width 1091 height 520
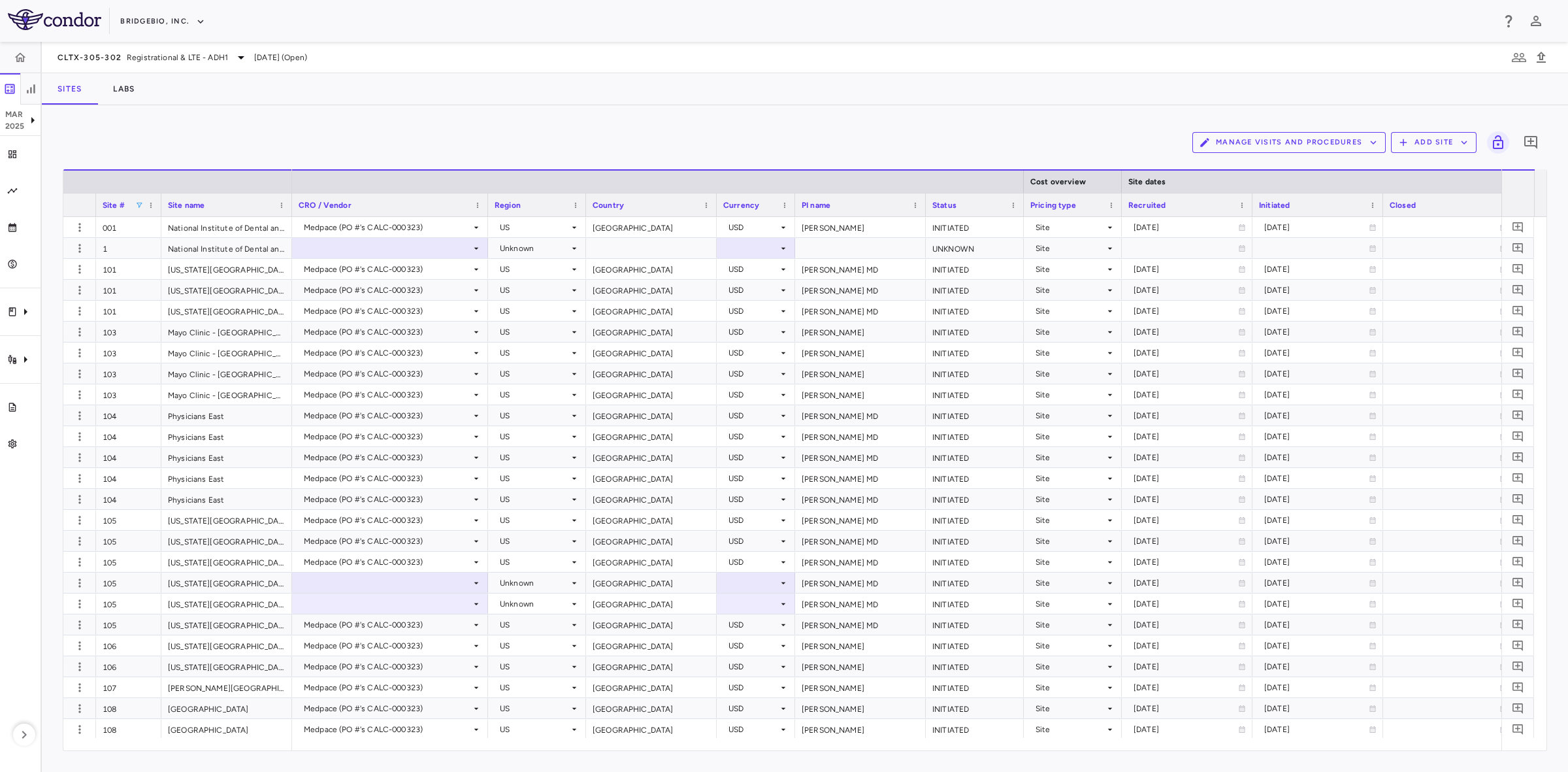
click at [139, 204] on span at bounding box center [139, 204] width 8 height 8
click at [148, 244] on div "(Select All) 001 1 101 103 104" at bounding box center [199, 291] width 131 height 94
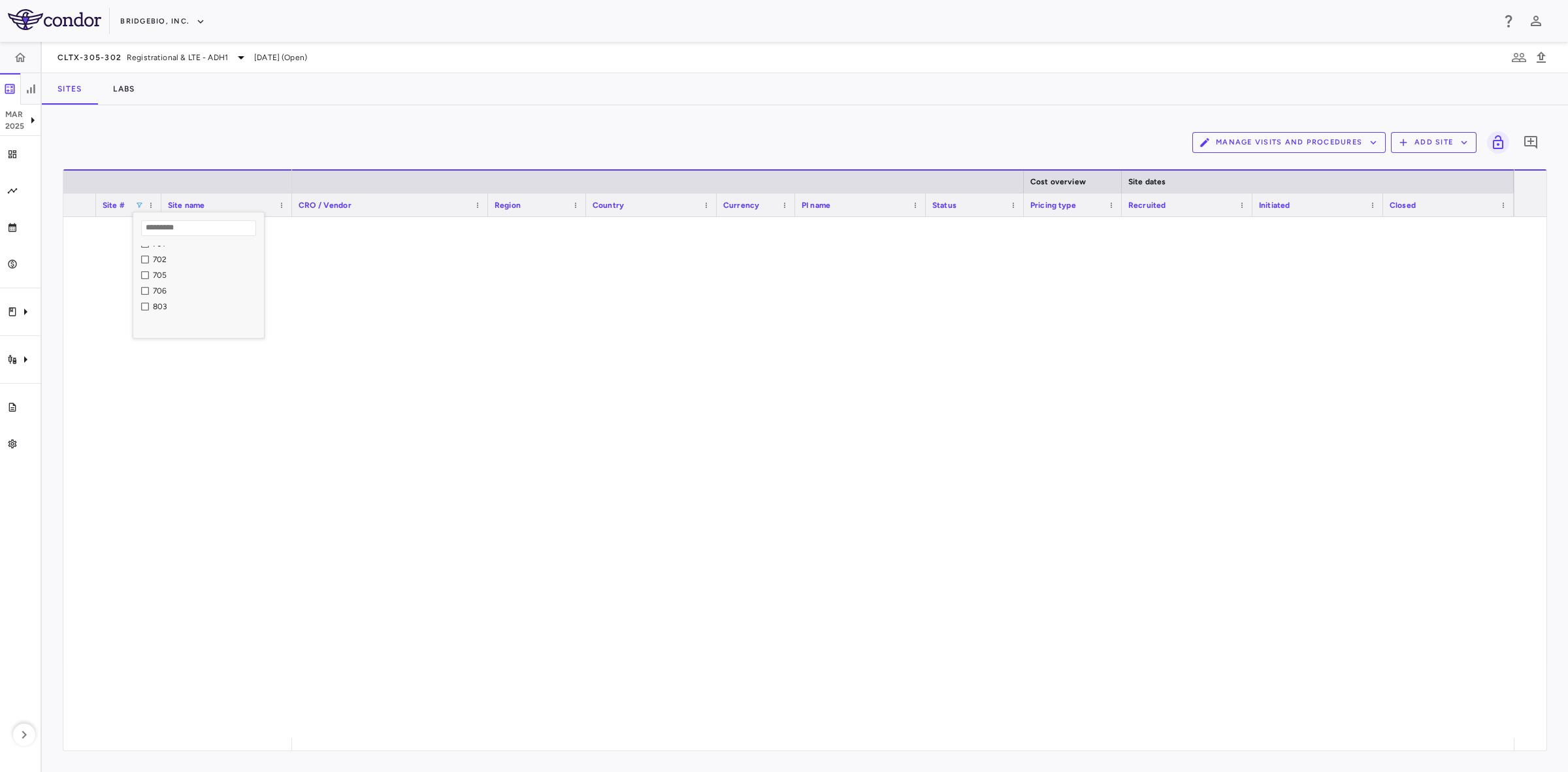
scroll to position [345, 0]
click at [151, 298] on div "705" at bounding box center [203, 300] width 123 height 16
click at [534, 484] on div "Medpace (PO #'s CALC-000323) [GEOGRAPHIC_DATA] [GEOGRAPHIC_DATA] JPY Kubota, Ta…" at bounding box center [902, 477] width 1221 height 520
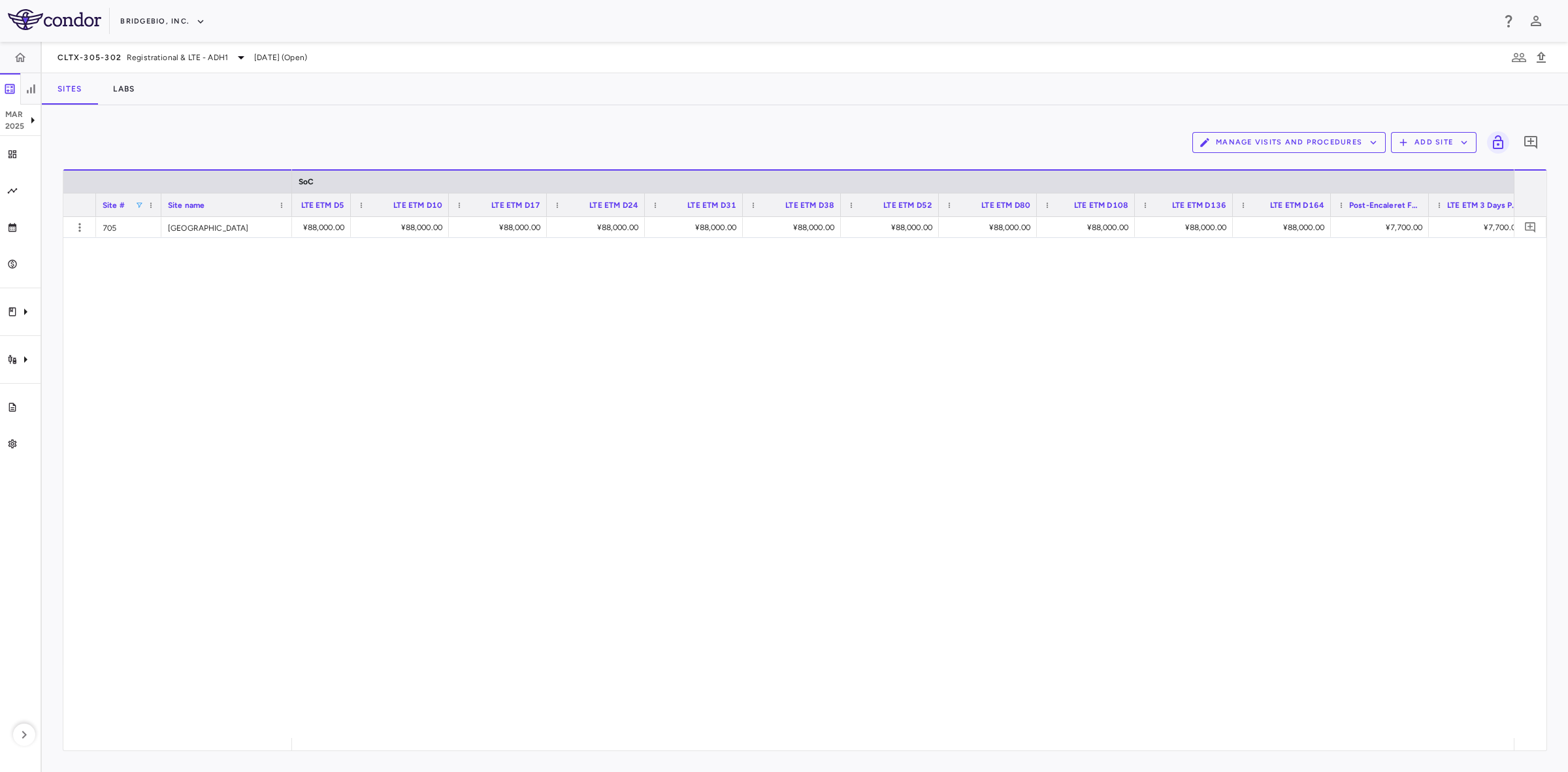
scroll to position [0, 7004]
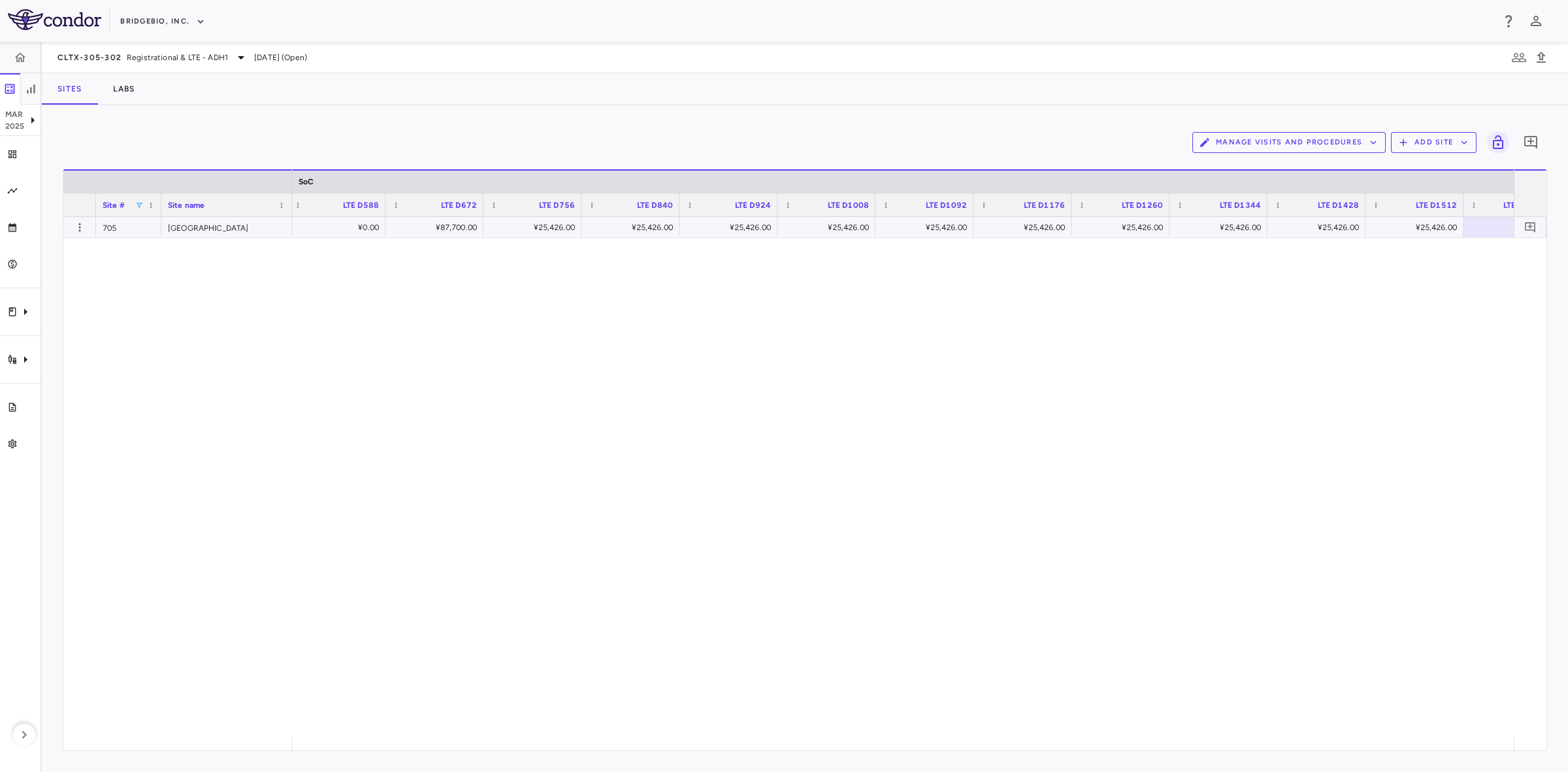
click at [541, 227] on div "¥25,426.00" at bounding box center [534, 227] width 79 height 21
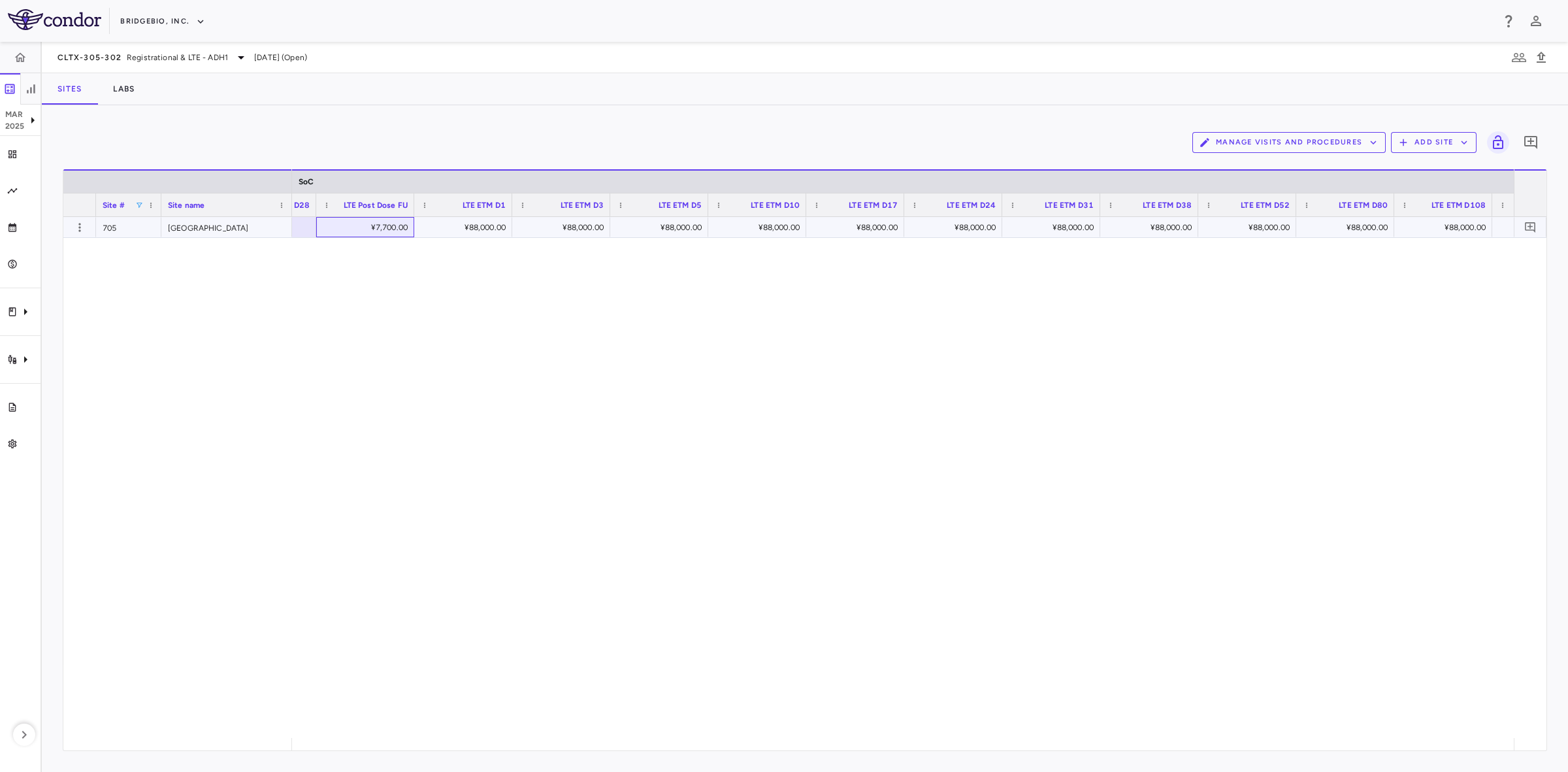
click at [366, 225] on div "¥7,700.00" at bounding box center [368, 227] width 79 height 21
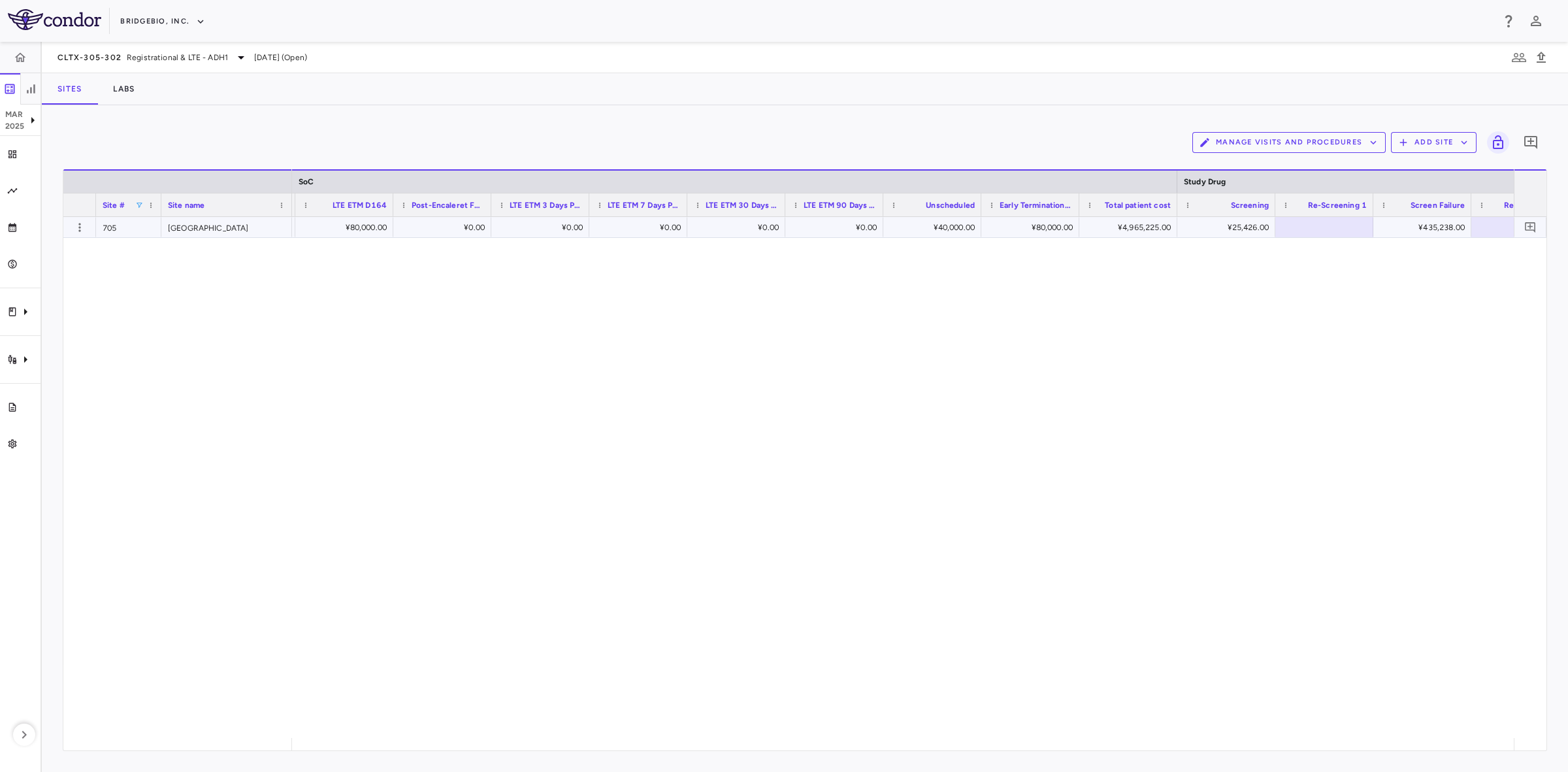
click at [1245, 229] on div "¥25,426.00" at bounding box center [1228, 227] width 79 height 21
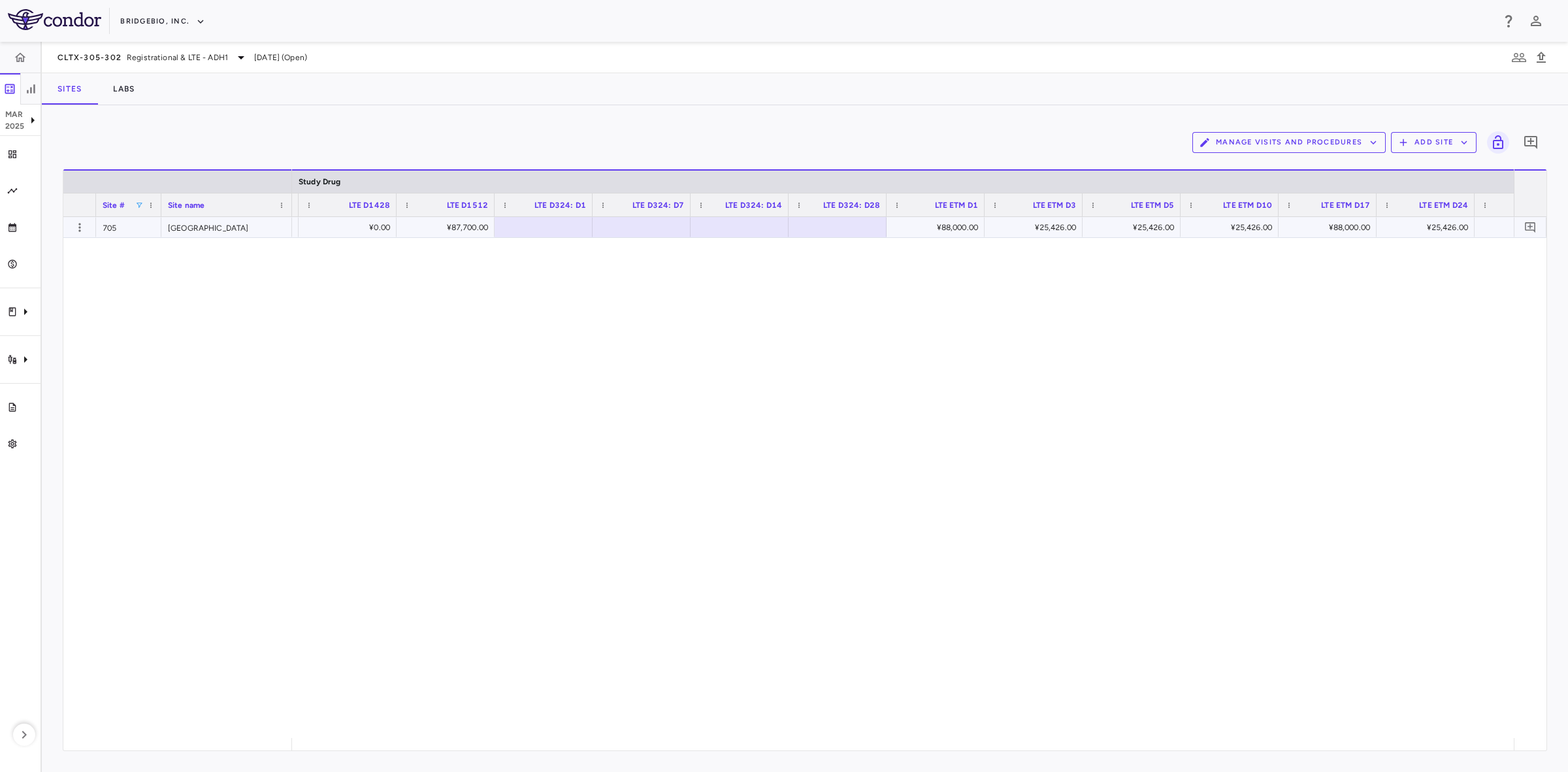
click at [942, 229] on div "¥88,000.00" at bounding box center [938, 227] width 79 height 21
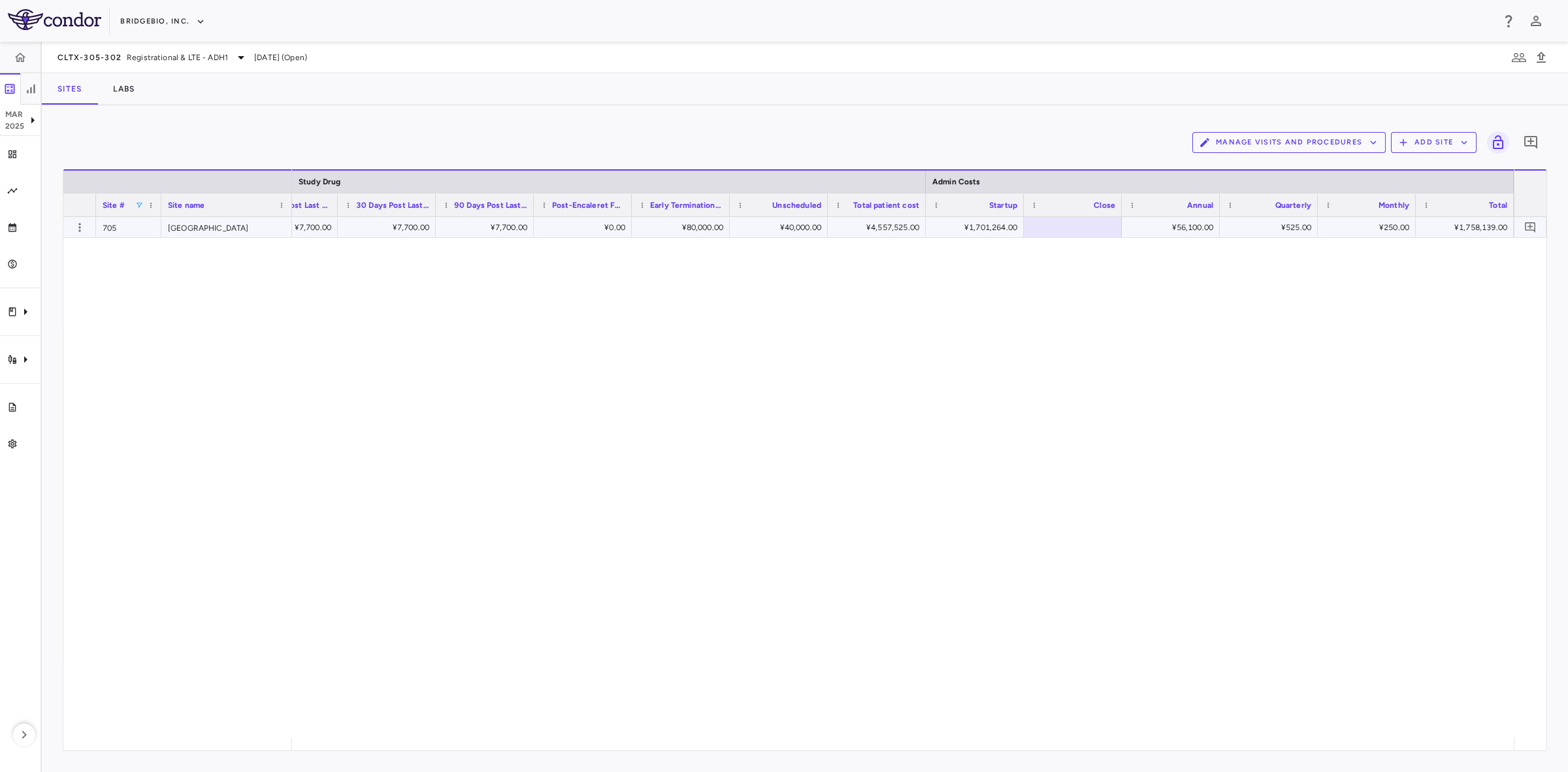
click at [990, 230] on div "¥1,701,264.00" at bounding box center [977, 227] width 79 height 21
click at [138, 201] on span at bounding box center [139, 204] width 8 height 8
